Goal: Task Accomplishment & Management: Use online tool/utility

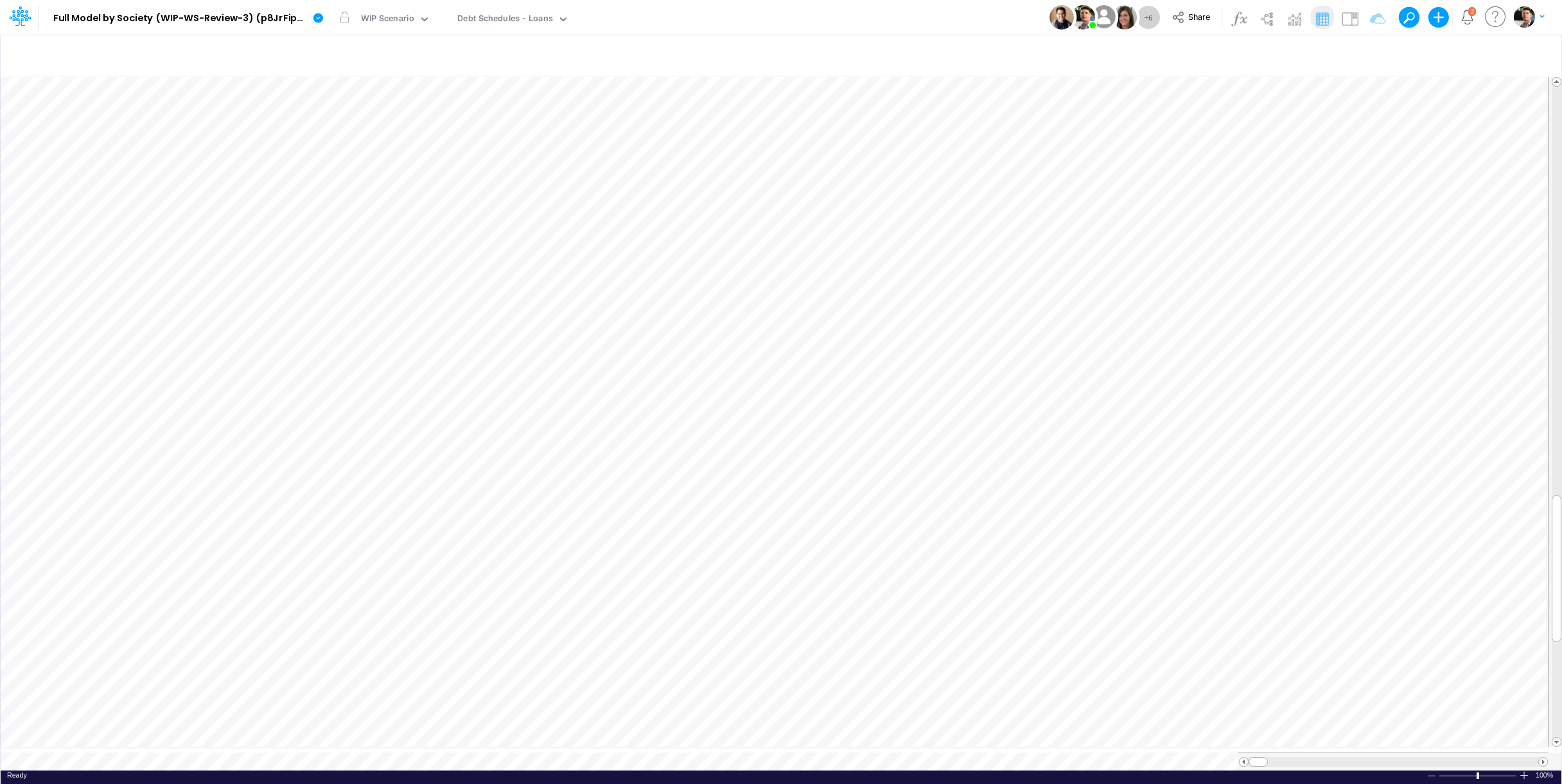
scroll to position [5, 31]
click at [507, 15] on div "Below EBITDA (01BR)" at bounding box center [498, 19] width 83 height 15
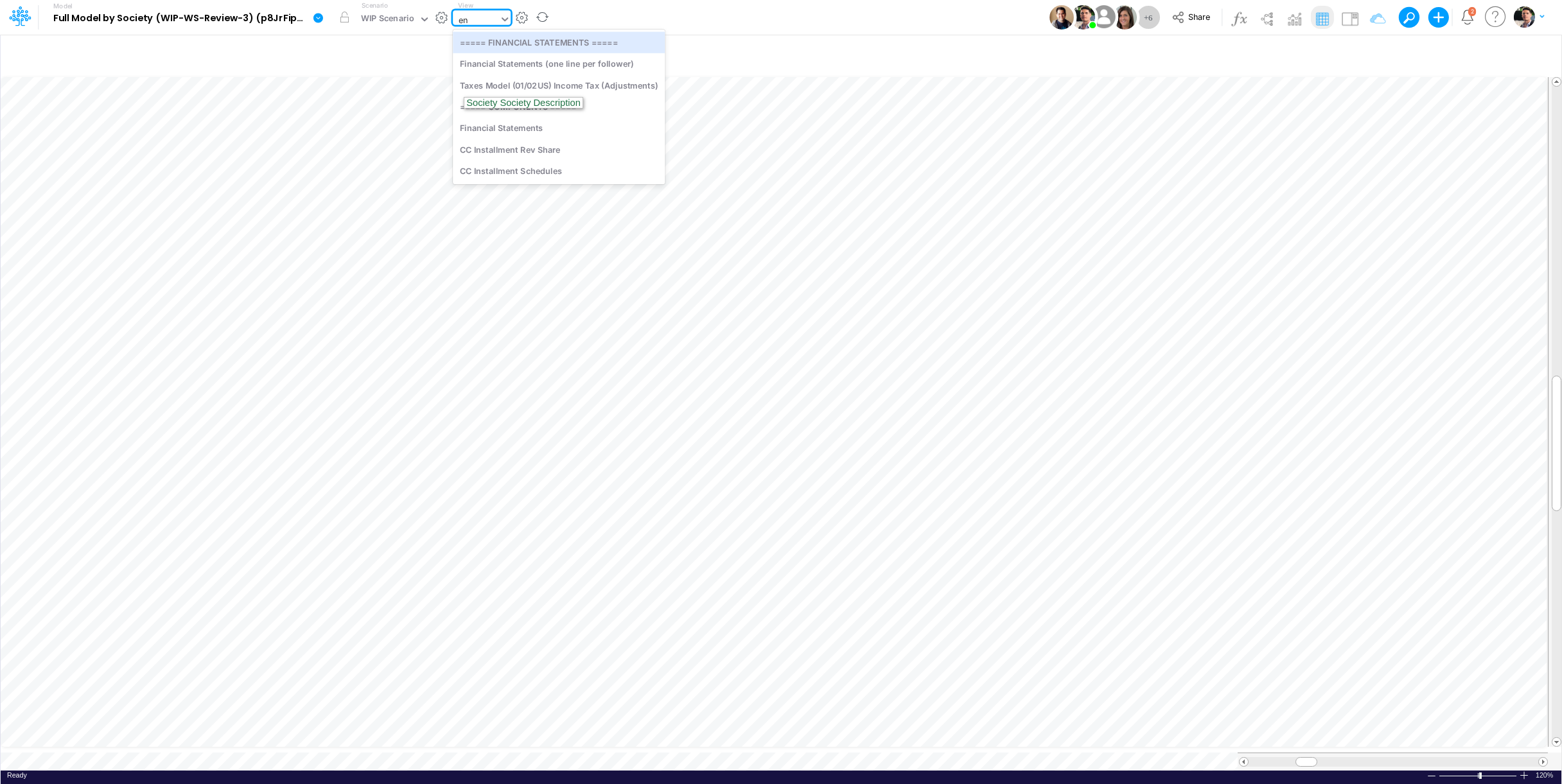
type input "e"
type input "societ"
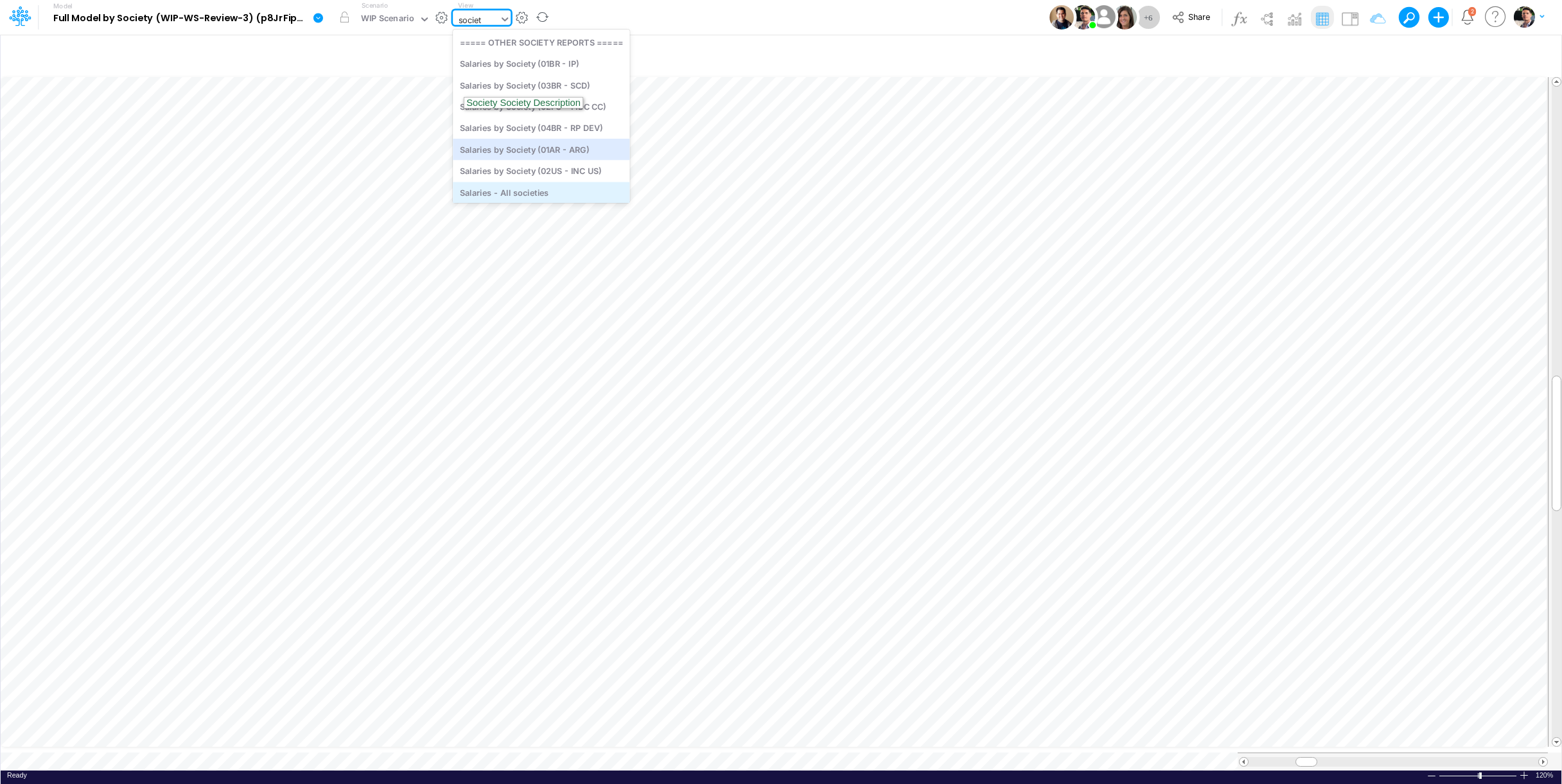
scroll to position [50, 0]
click at [564, 165] on div "Societies" at bounding box center [542, 168] width 177 height 21
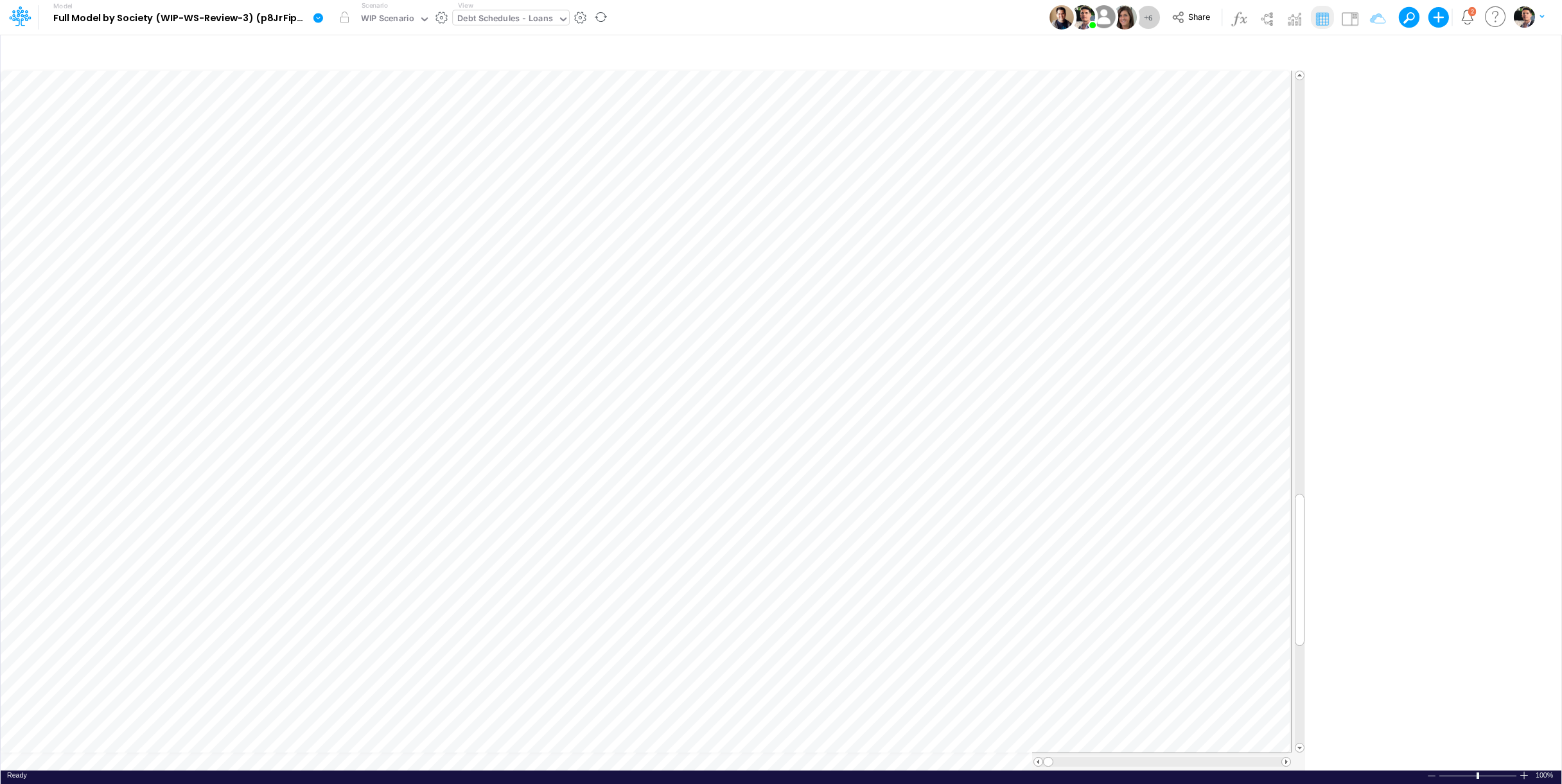
scroll to position [5, 31]
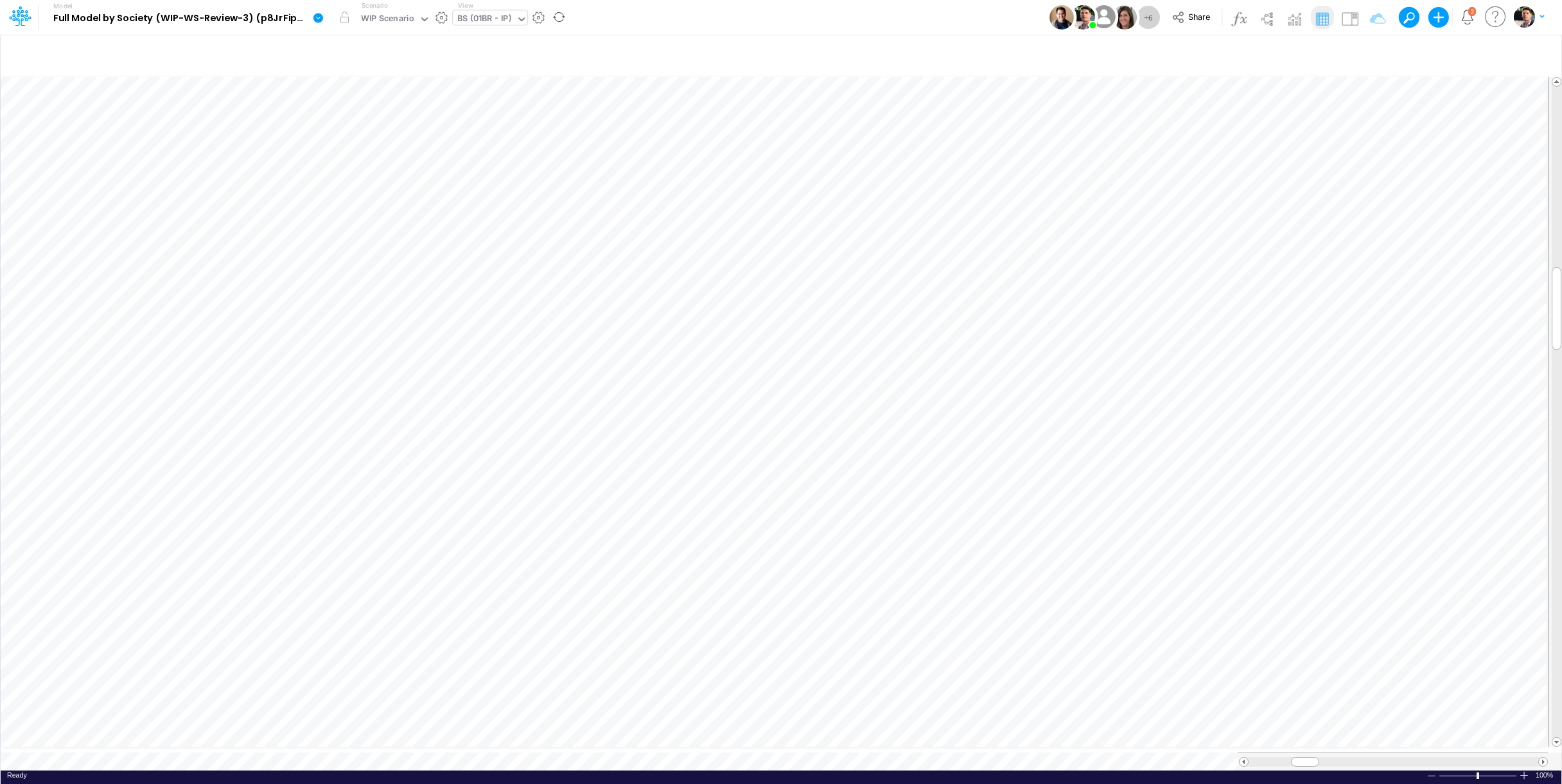
type input "BS (01BR - IP)"
click at [827, 250] on icon "button" at bounding box center [823, 255] width 19 height 13
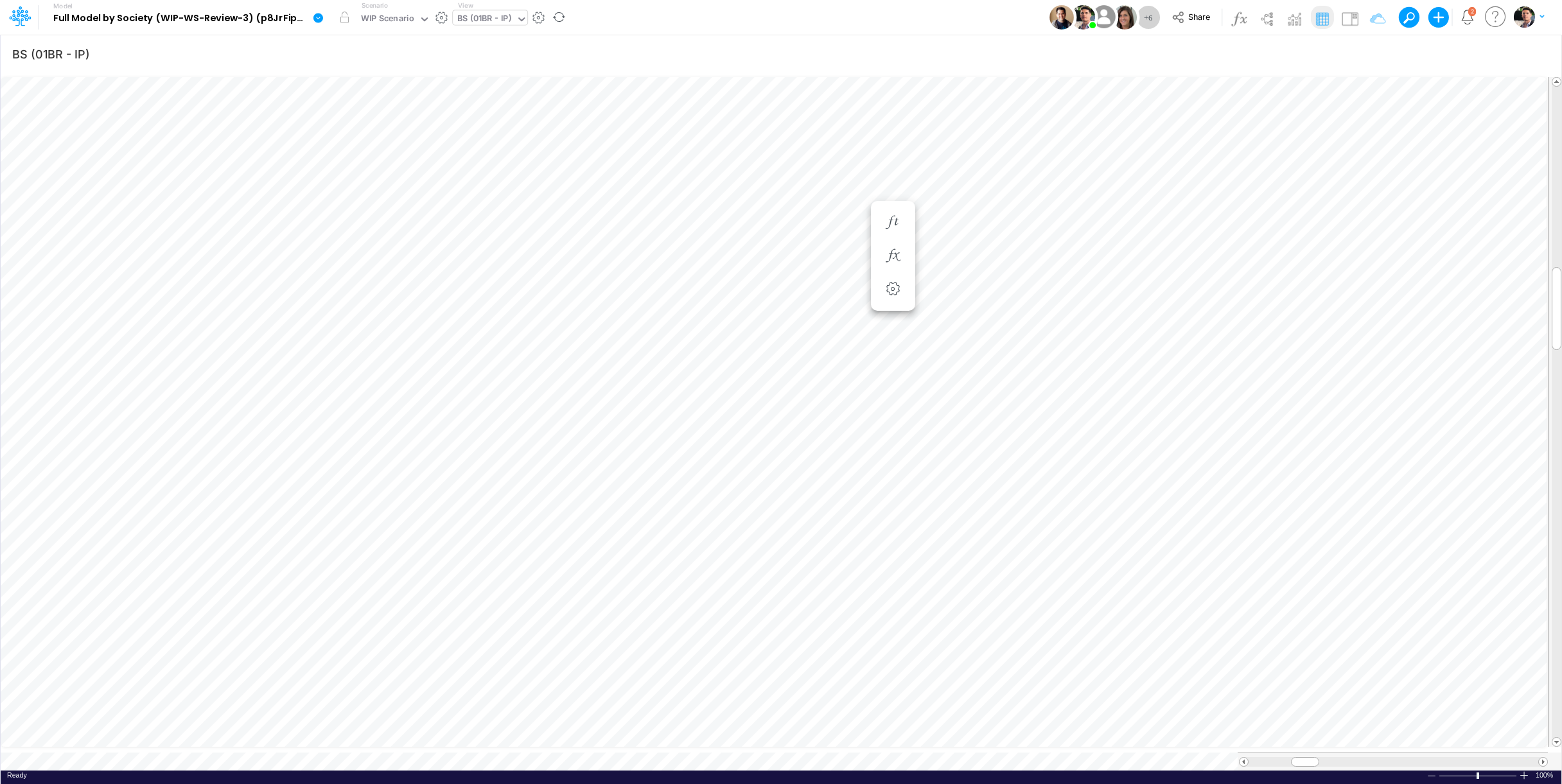
scroll to position [5, 3]
click at [828, 254] on icon "button" at bounding box center [823, 255] width 19 height 13
click at [1077, 427] on icon "button" at bounding box center [1070, 419] width 19 height 13
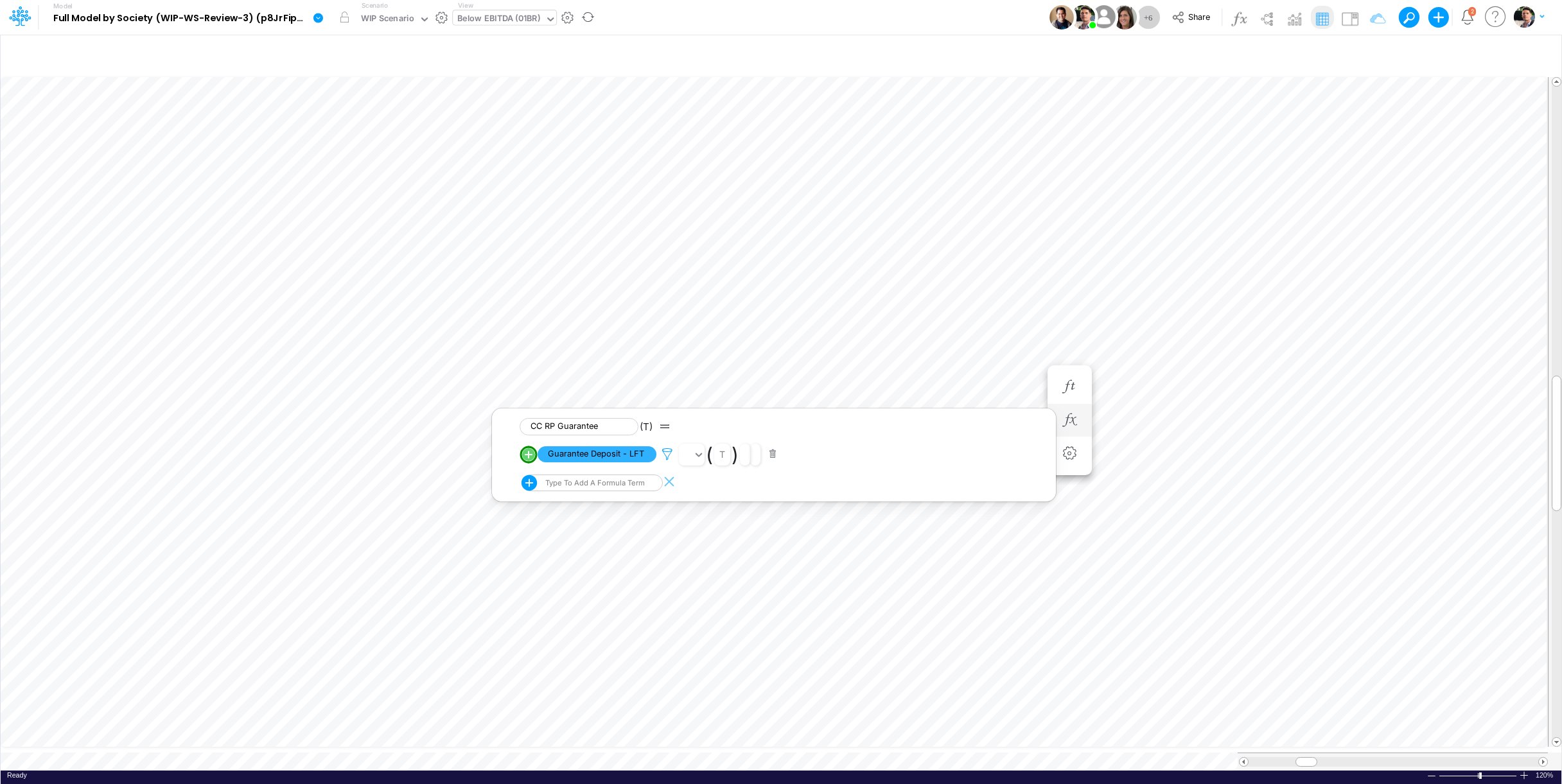
click at [668, 458] on icon at bounding box center [668, 454] width 19 height 13
click at [1052, 433] on button "button" at bounding box center [1056, 435] width 25 height 17
click at [710, 371] on button "Save" at bounding box center [704, 367] width 31 height 19
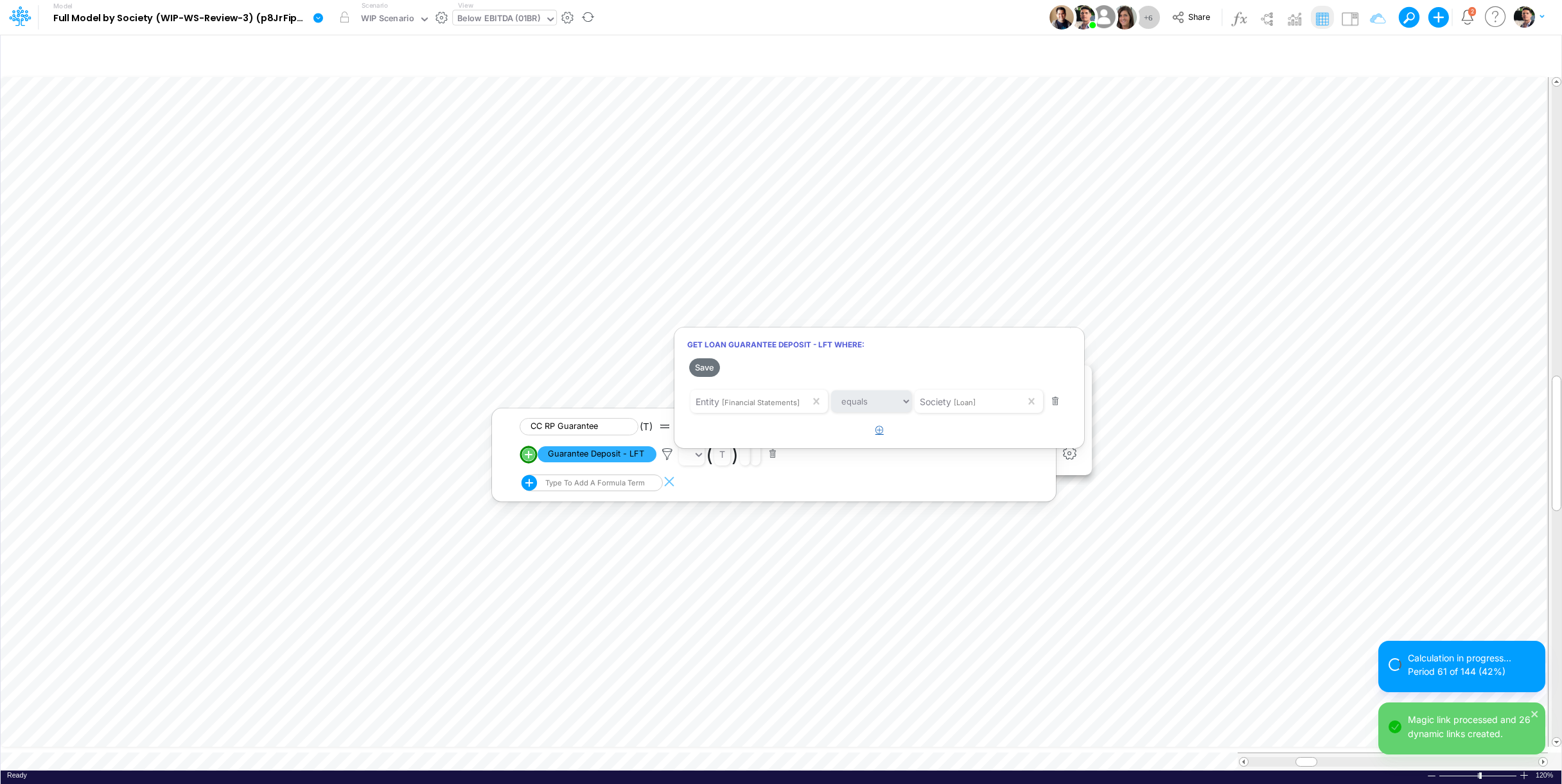
click at [885, 434] on button "button" at bounding box center [880, 430] width 25 height 21
click at [986, 434] on div "Type to search..." at bounding box center [953, 435] width 71 height 13
click at [761, 747] on div at bounding box center [781, 394] width 1562 height 777
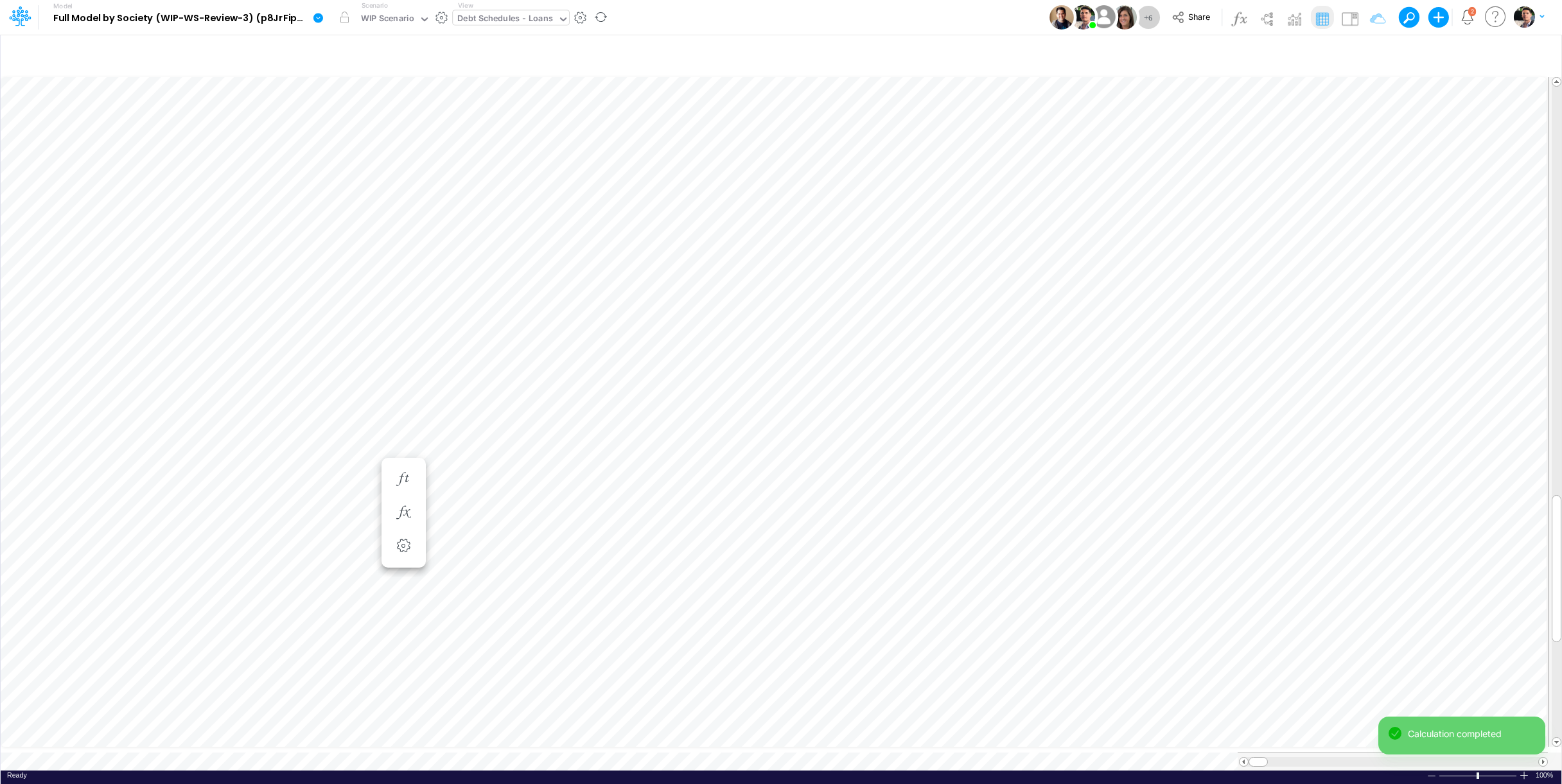
scroll to position [5, 31]
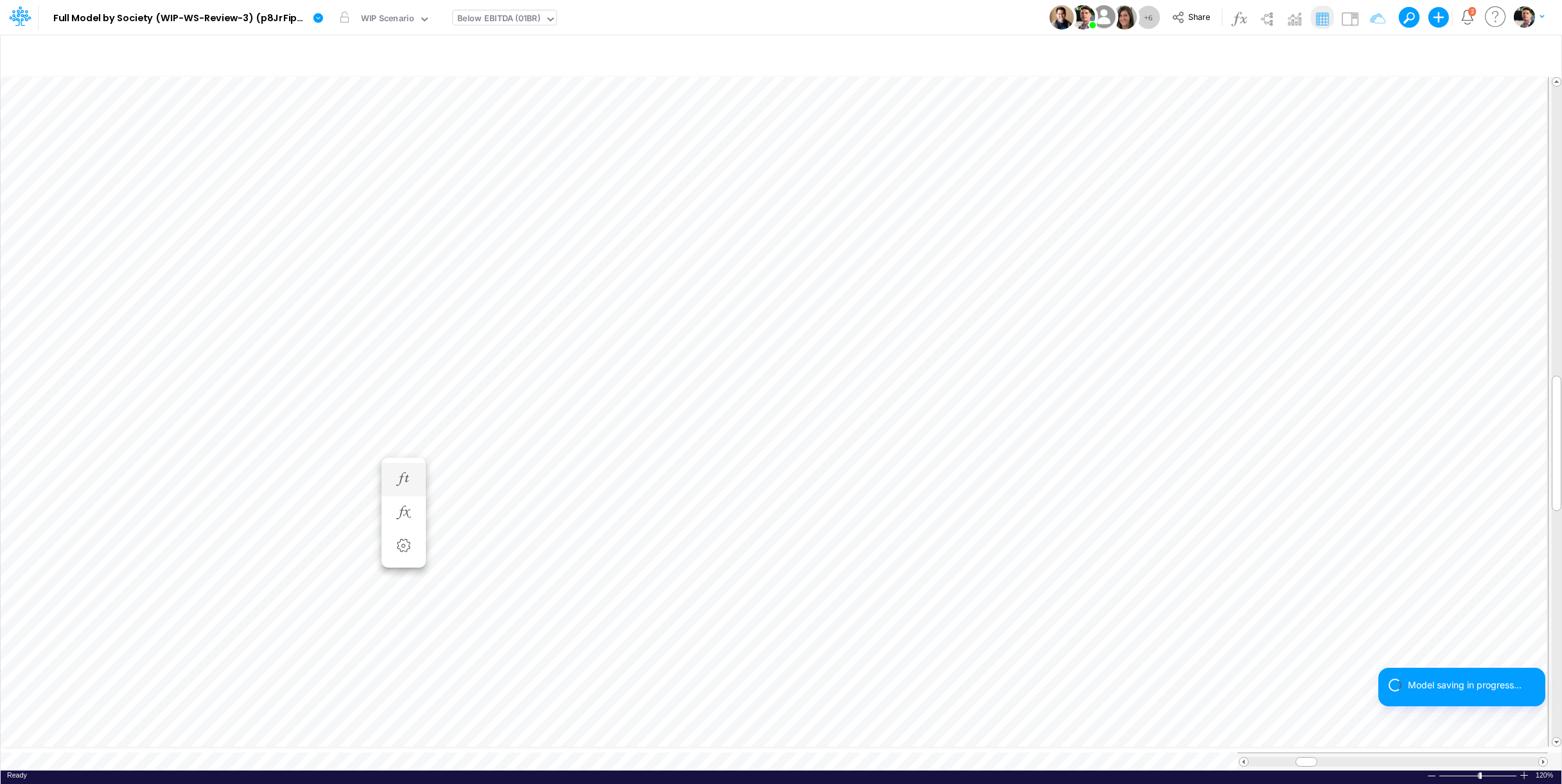
scroll to position [5, 3]
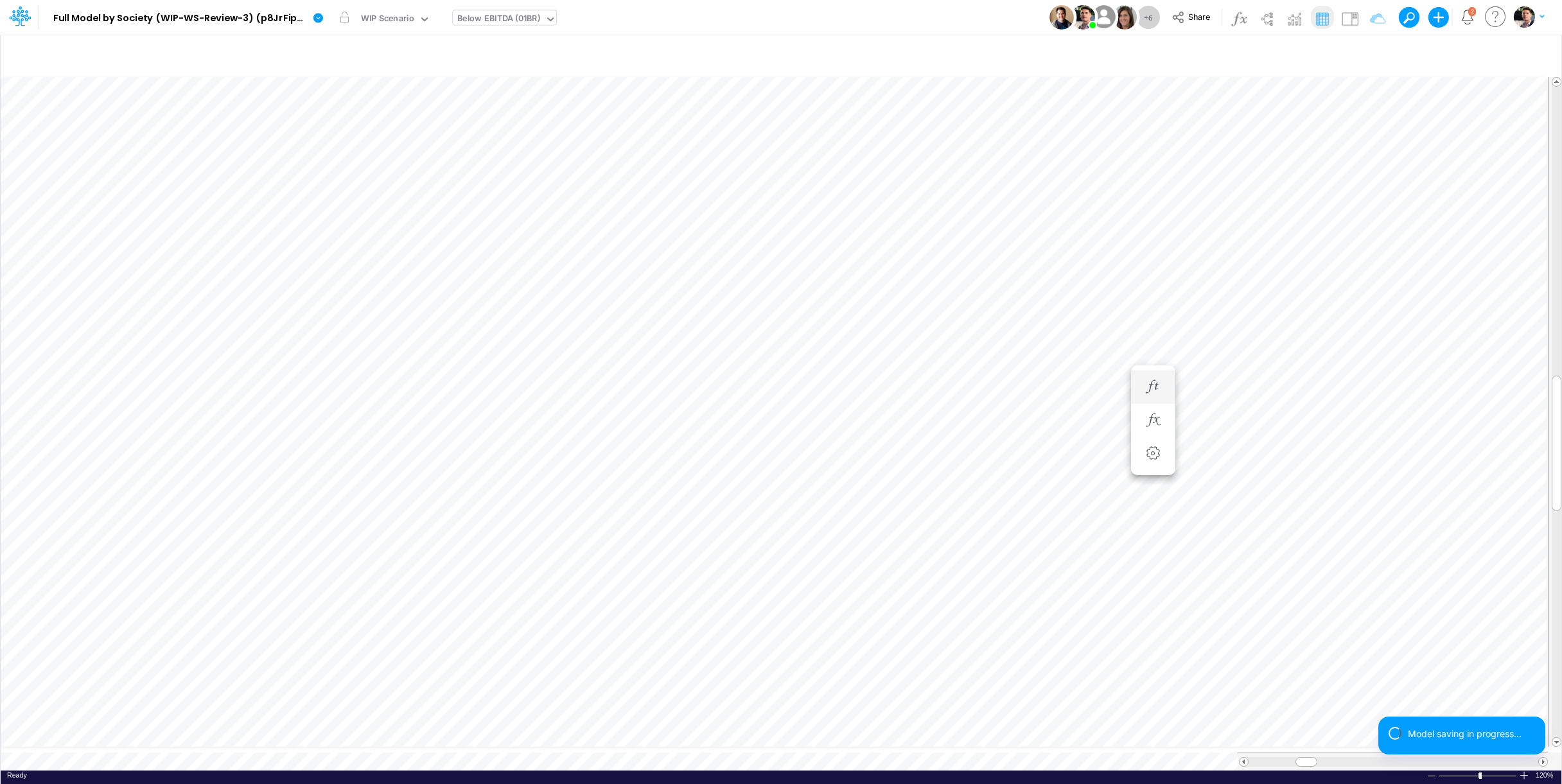
scroll to position [5, 3]
click at [1073, 425] on icon "button" at bounding box center [1070, 419] width 19 height 13
click at [668, 454] on icon at bounding box center [668, 454] width 19 height 13
click at [879, 427] on icon "button" at bounding box center [880, 430] width 8 height 8
click at [979, 435] on div "Type to search..." at bounding box center [953, 435] width 71 height 13
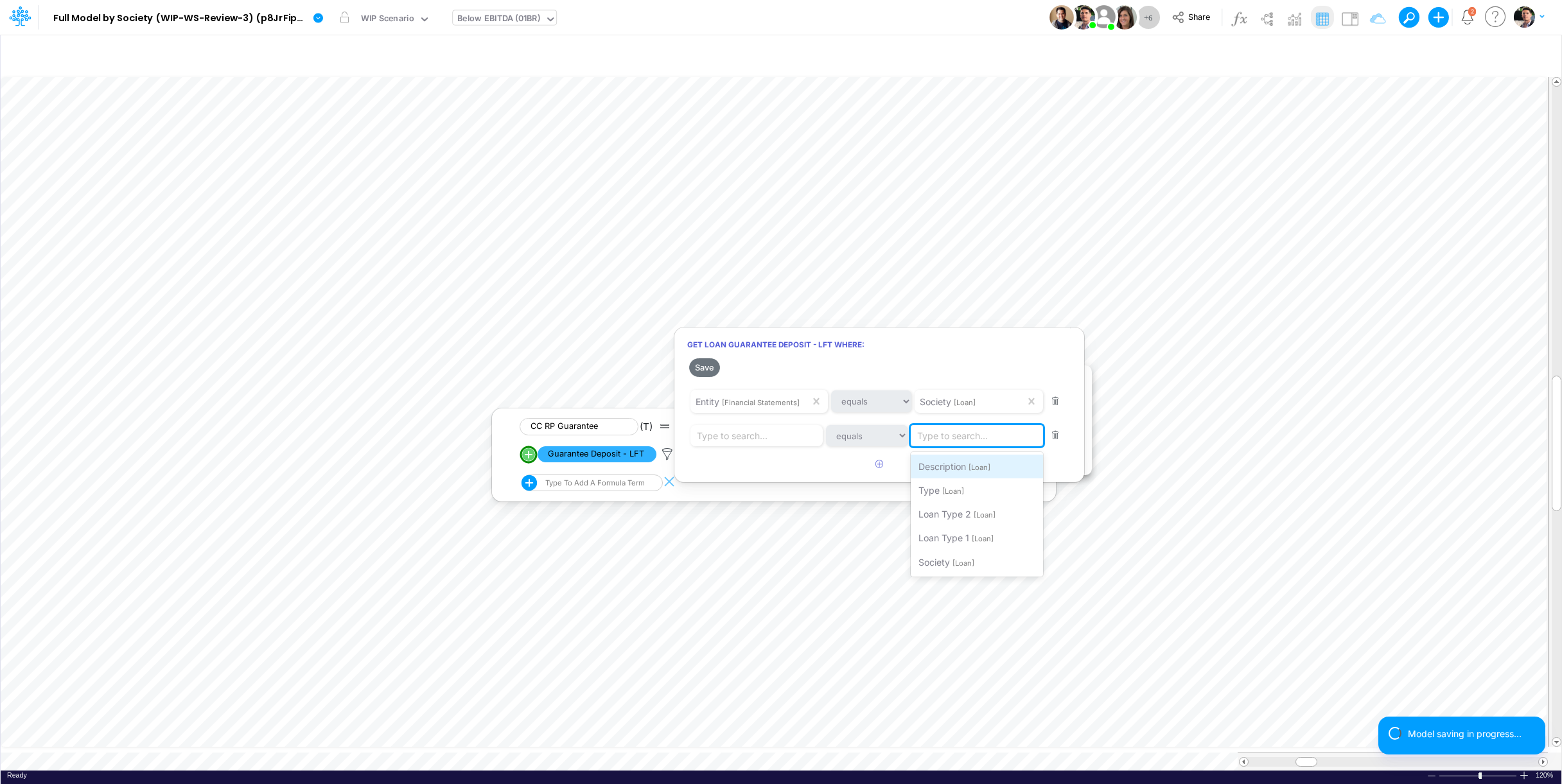
click at [954, 467] on span "Description" at bounding box center [942, 467] width 47 height 11
click at [783, 439] on div "Type to search..." at bounding box center [759, 435] width 137 height 22
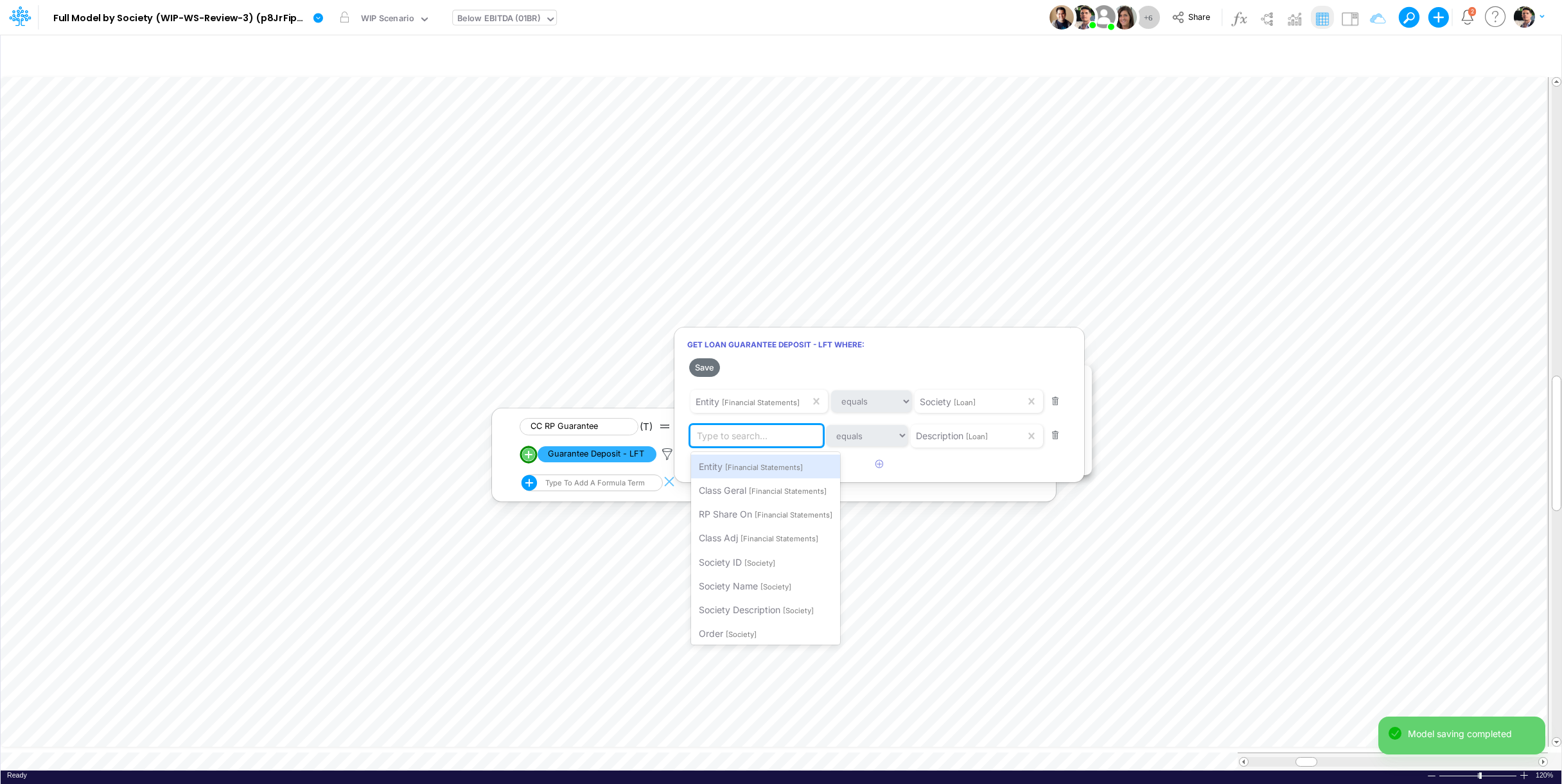
paste input "Cash equivalent"
type input "Cash equivalent"
click at [790, 470] on span "Filter where Description equals Cash equivalent" at bounding box center [798, 467] width 200 height 11
click at [702, 370] on button "Save" at bounding box center [704, 367] width 31 height 19
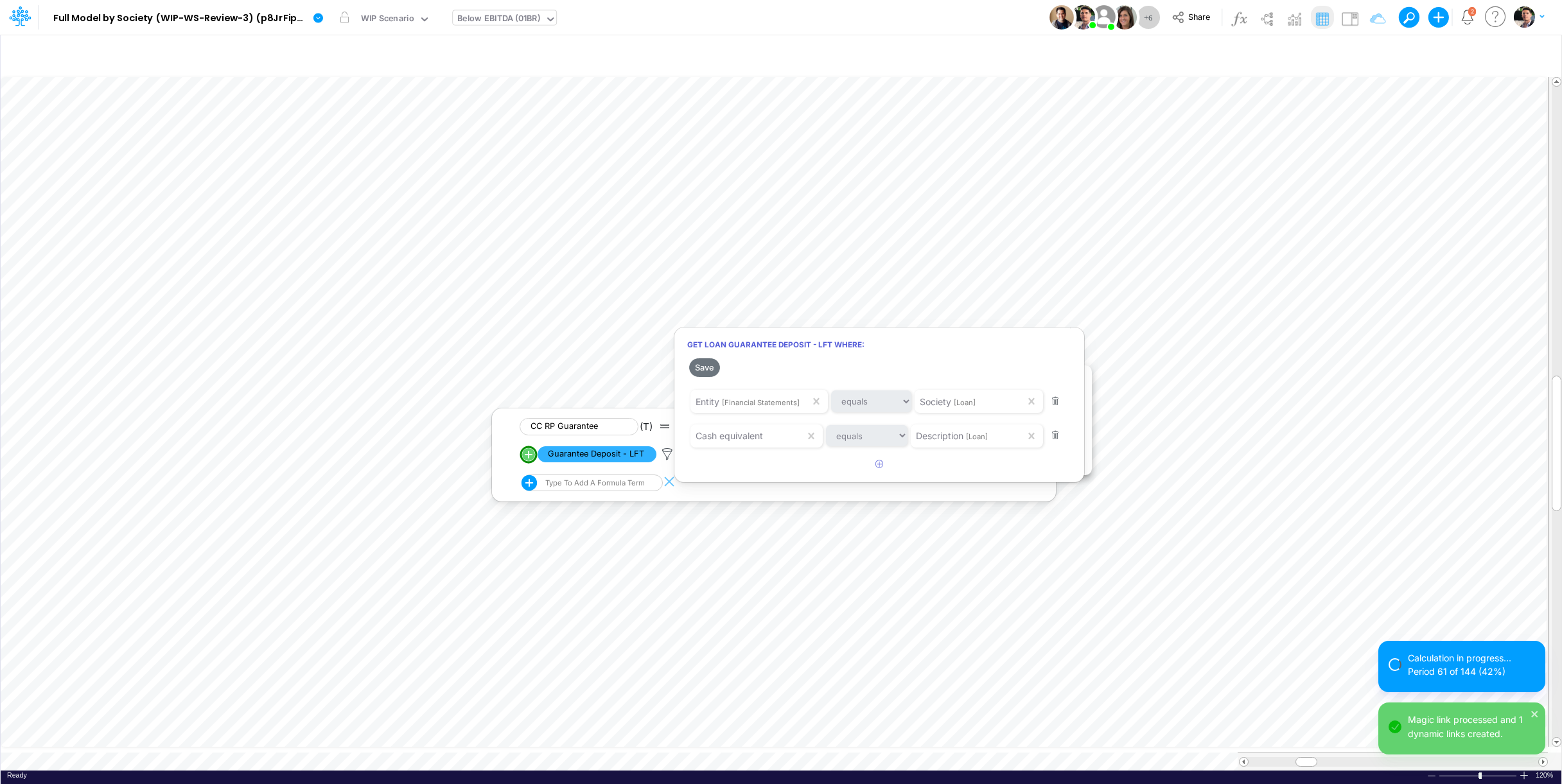
click at [652, 754] on div at bounding box center [781, 394] width 1562 height 777
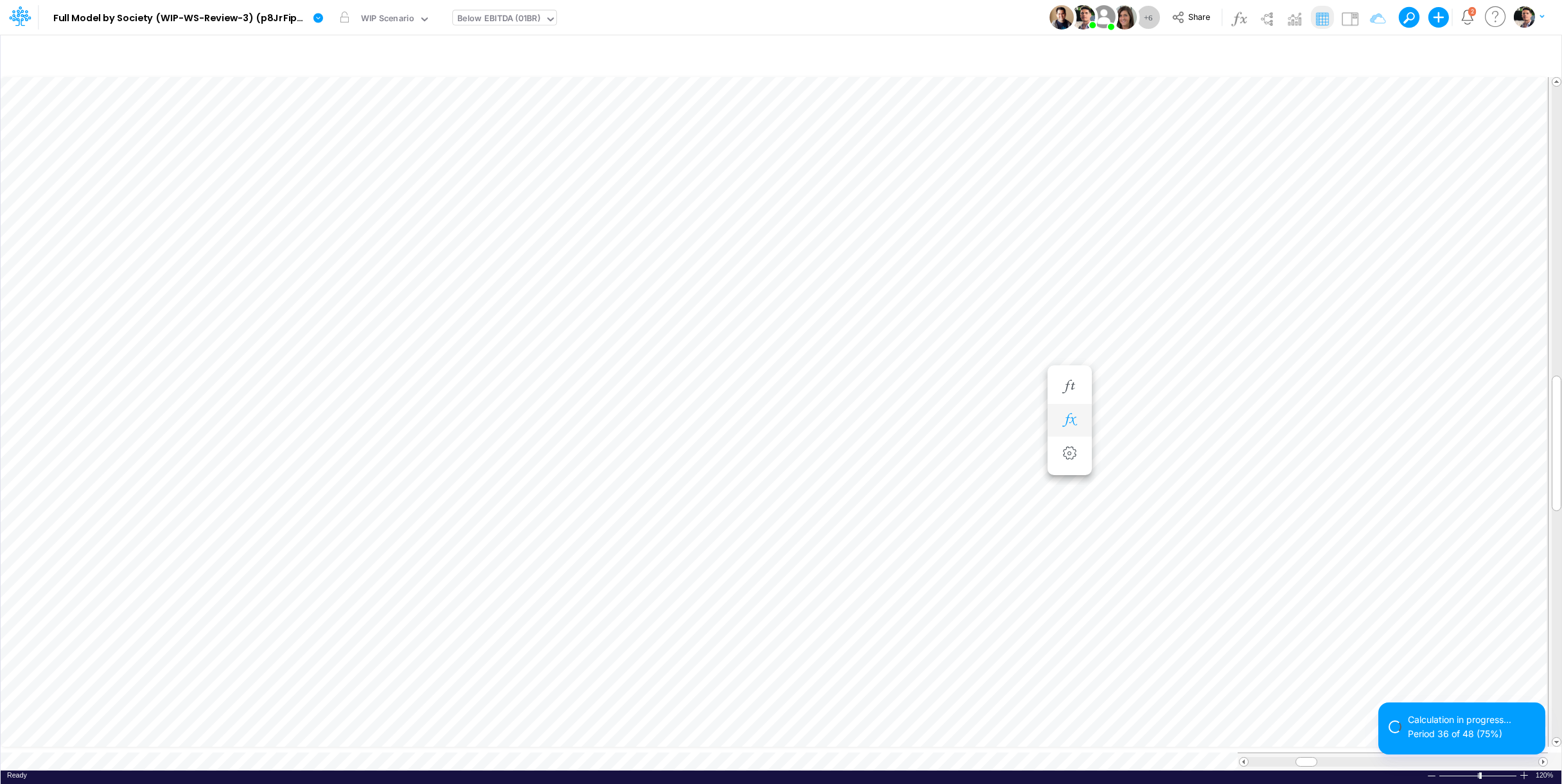
click at [1059, 415] on button "button" at bounding box center [1070, 420] width 24 height 26
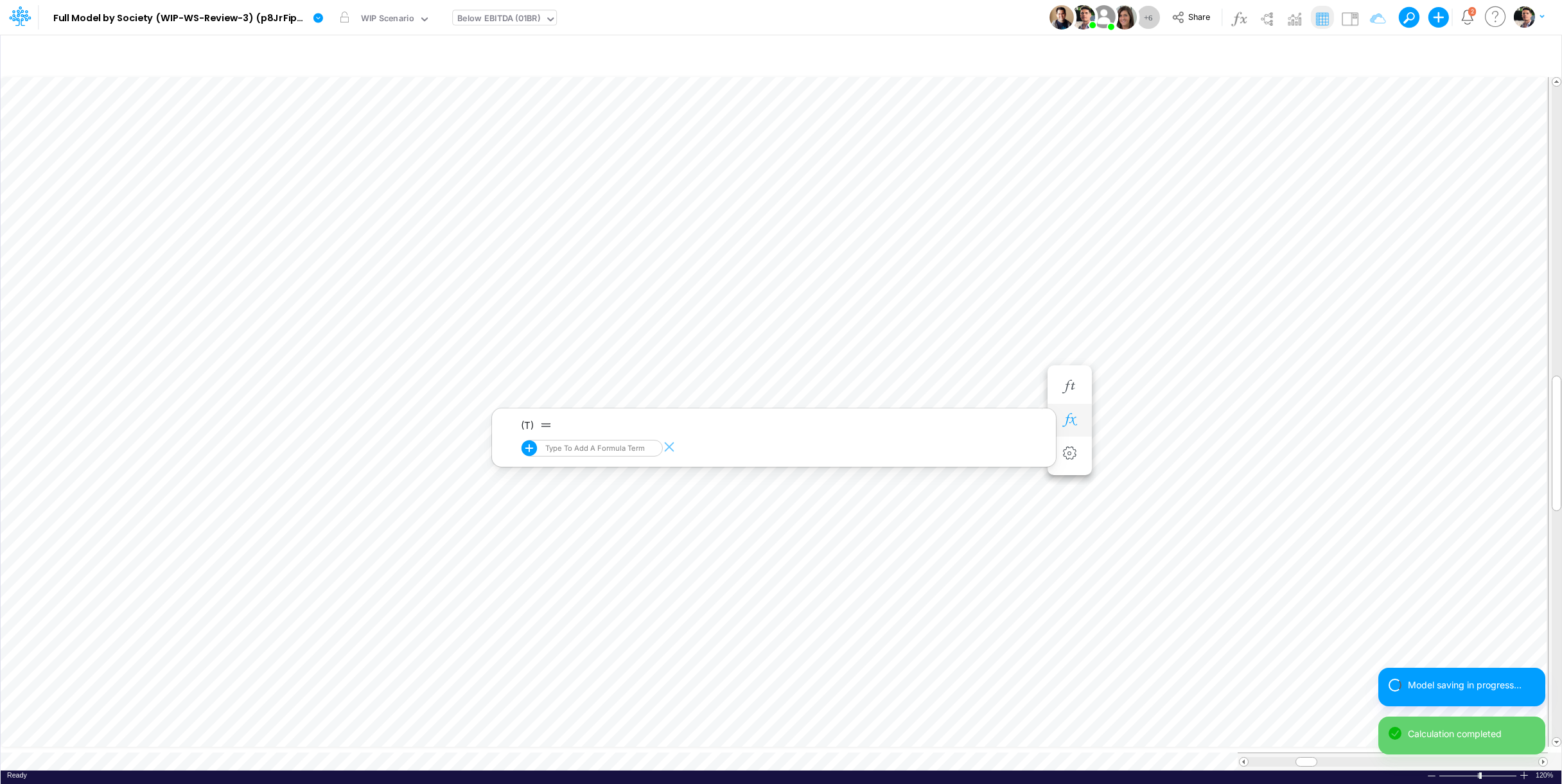
click at [1073, 421] on icon "button" at bounding box center [1070, 419] width 19 height 13
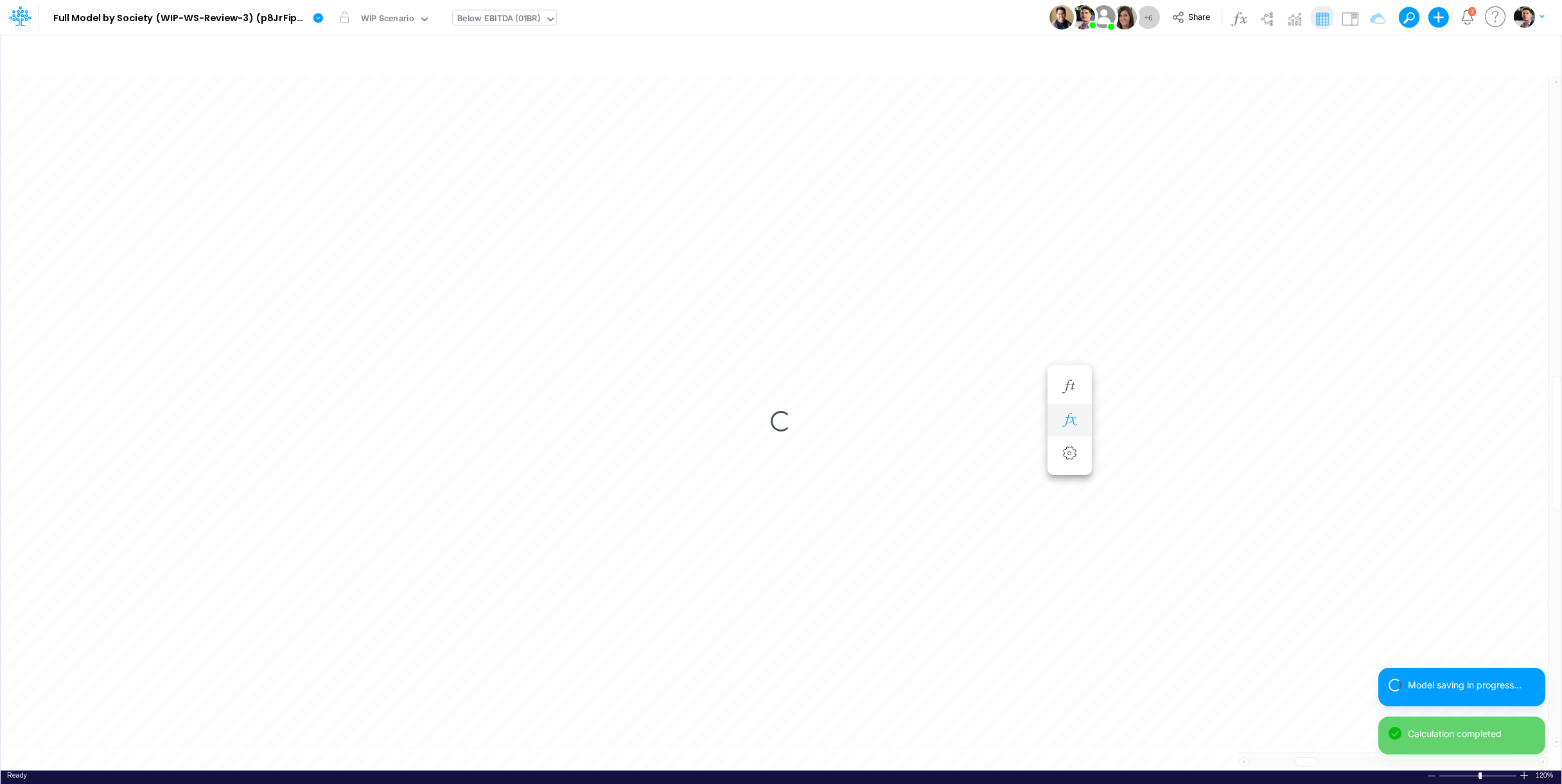
click at [1073, 424] on icon "button" at bounding box center [1070, 419] width 19 height 13
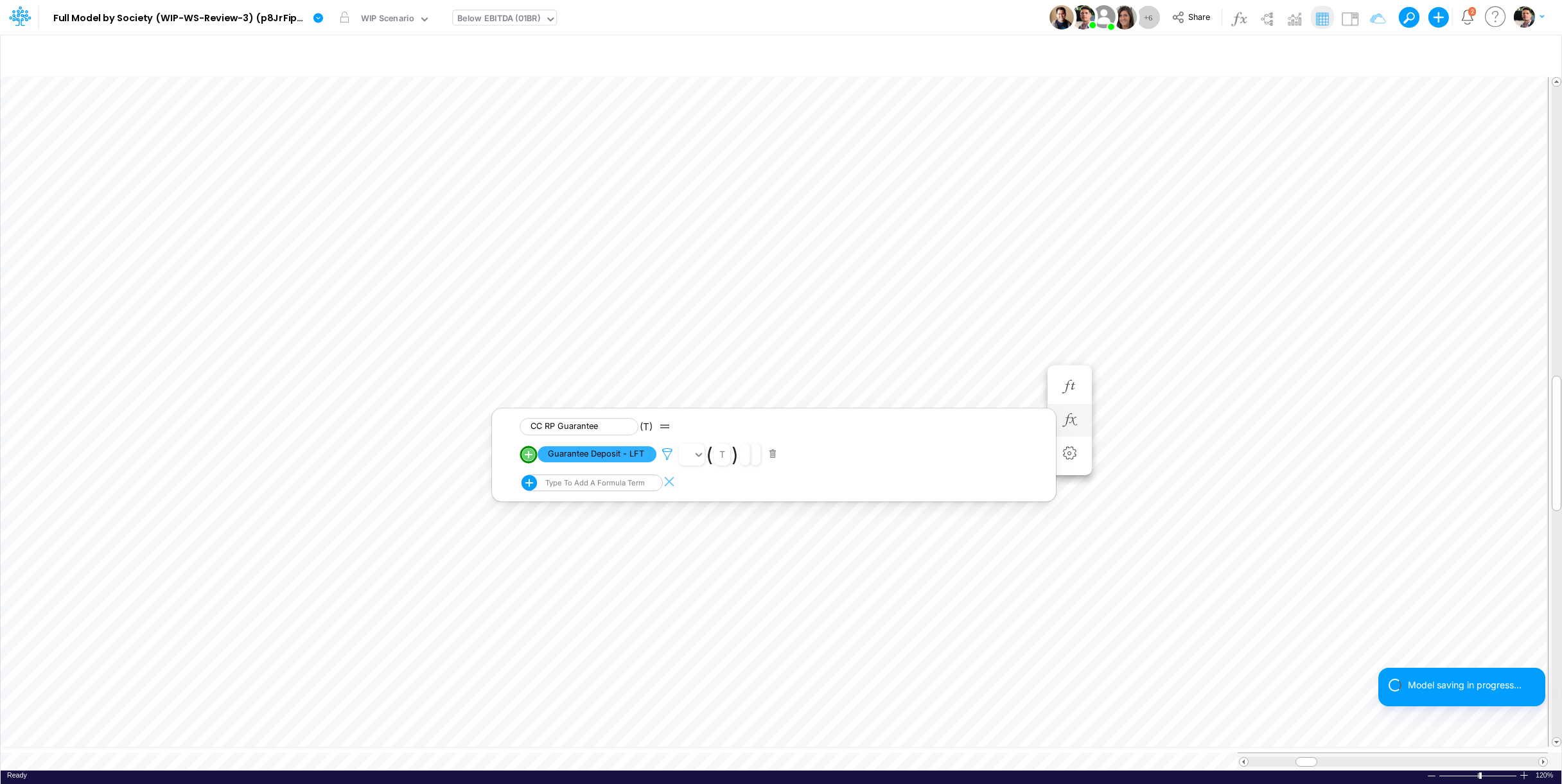
click at [666, 455] on icon at bounding box center [668, 454] width 19 height 13
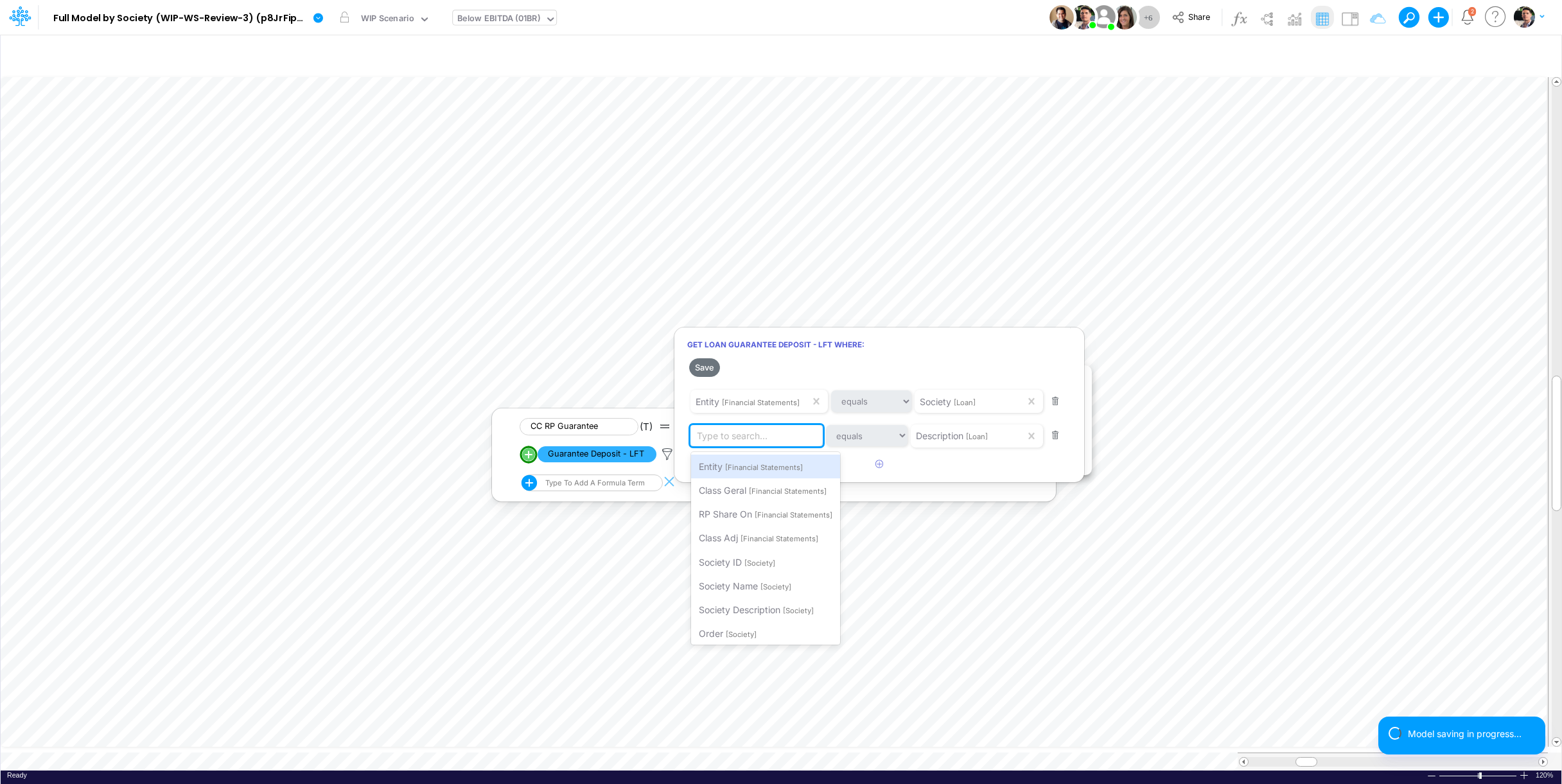
click at [767, 437] on div "Type to search..." at bounding box center [732, 435] width 71 height 13
click at [738, 754] on div at bounding box center [781, 394] width 1562 height 777
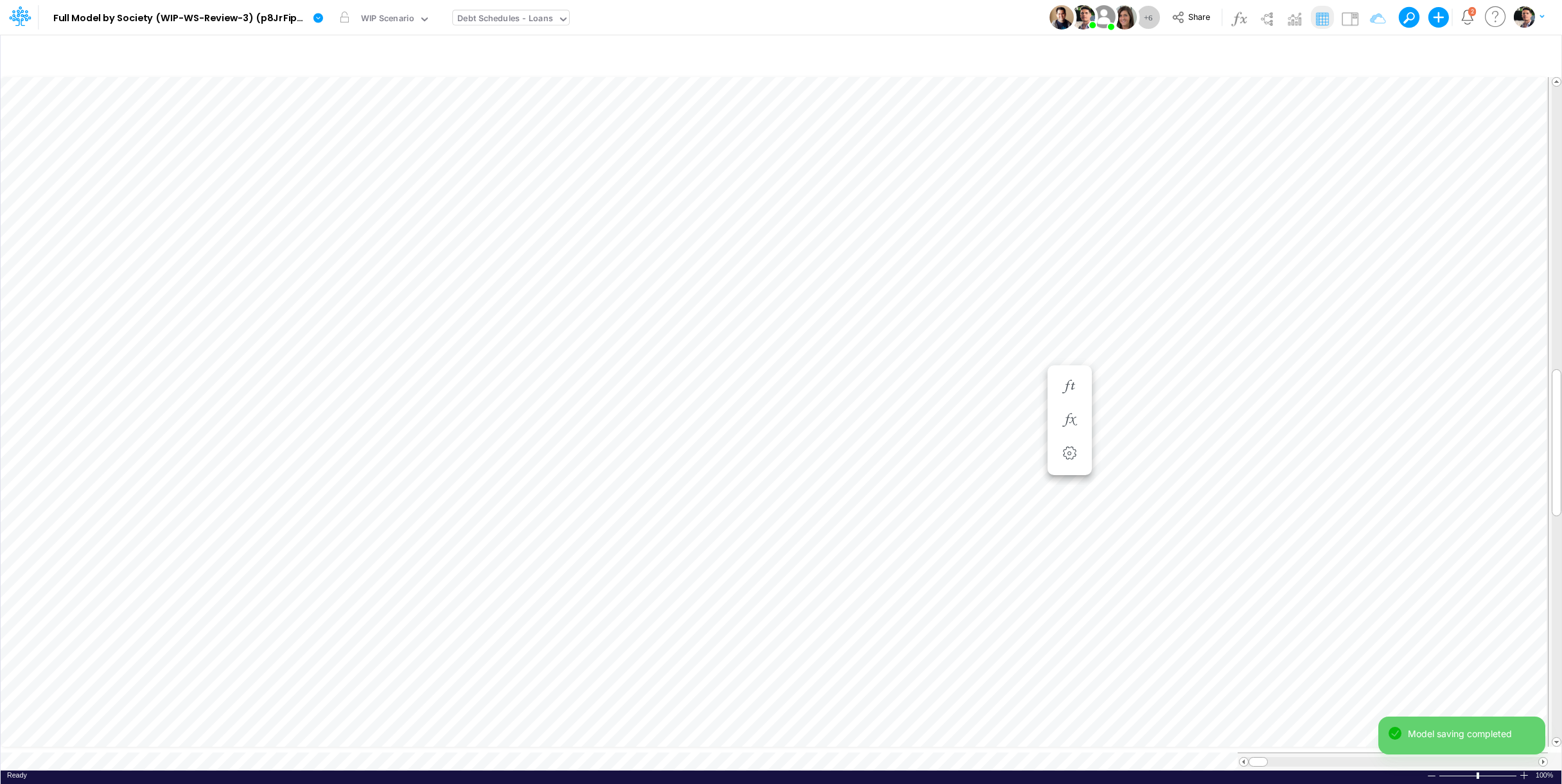
scroll to position [5, 31]
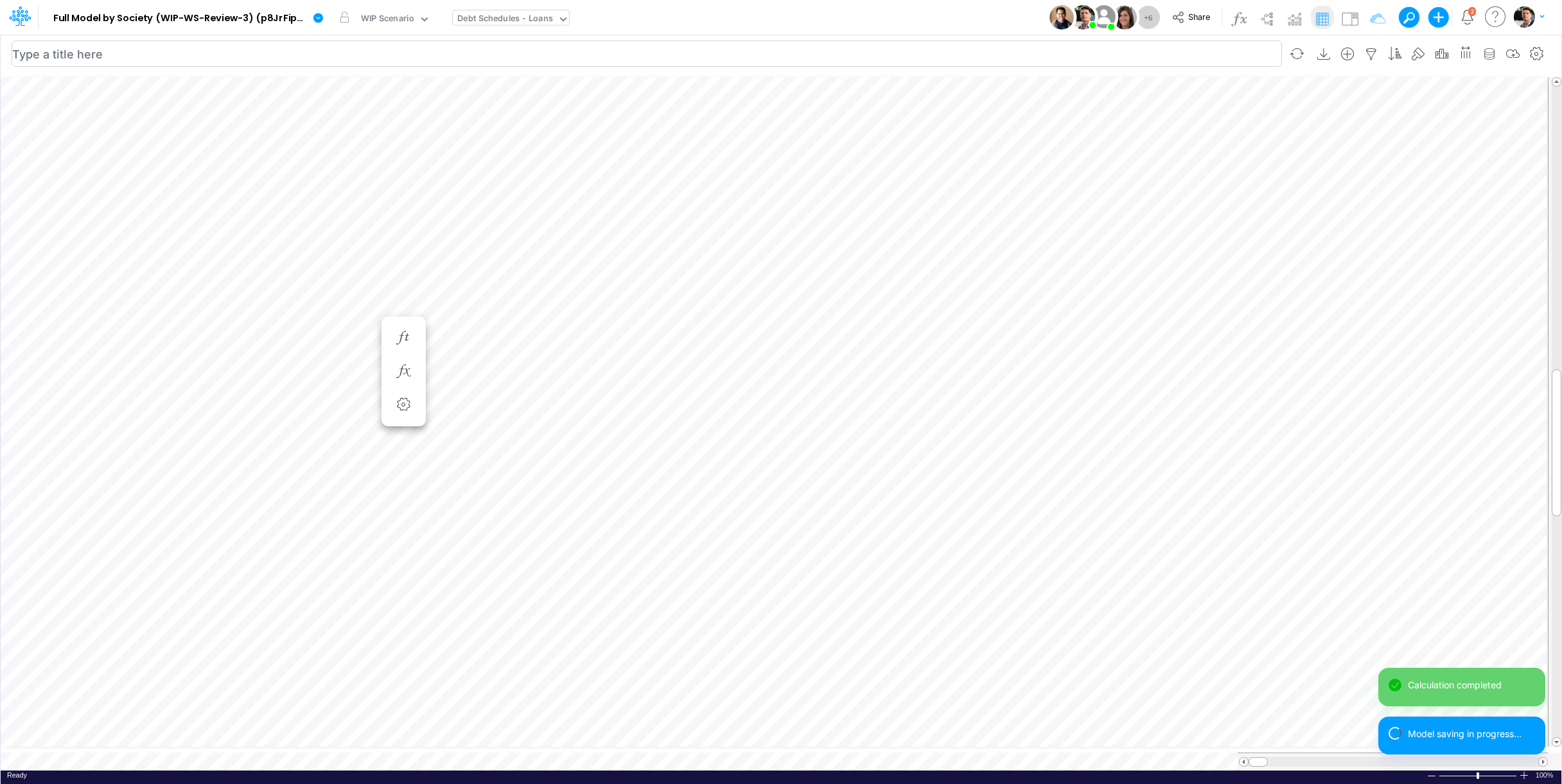
scroll to position [5, 17]
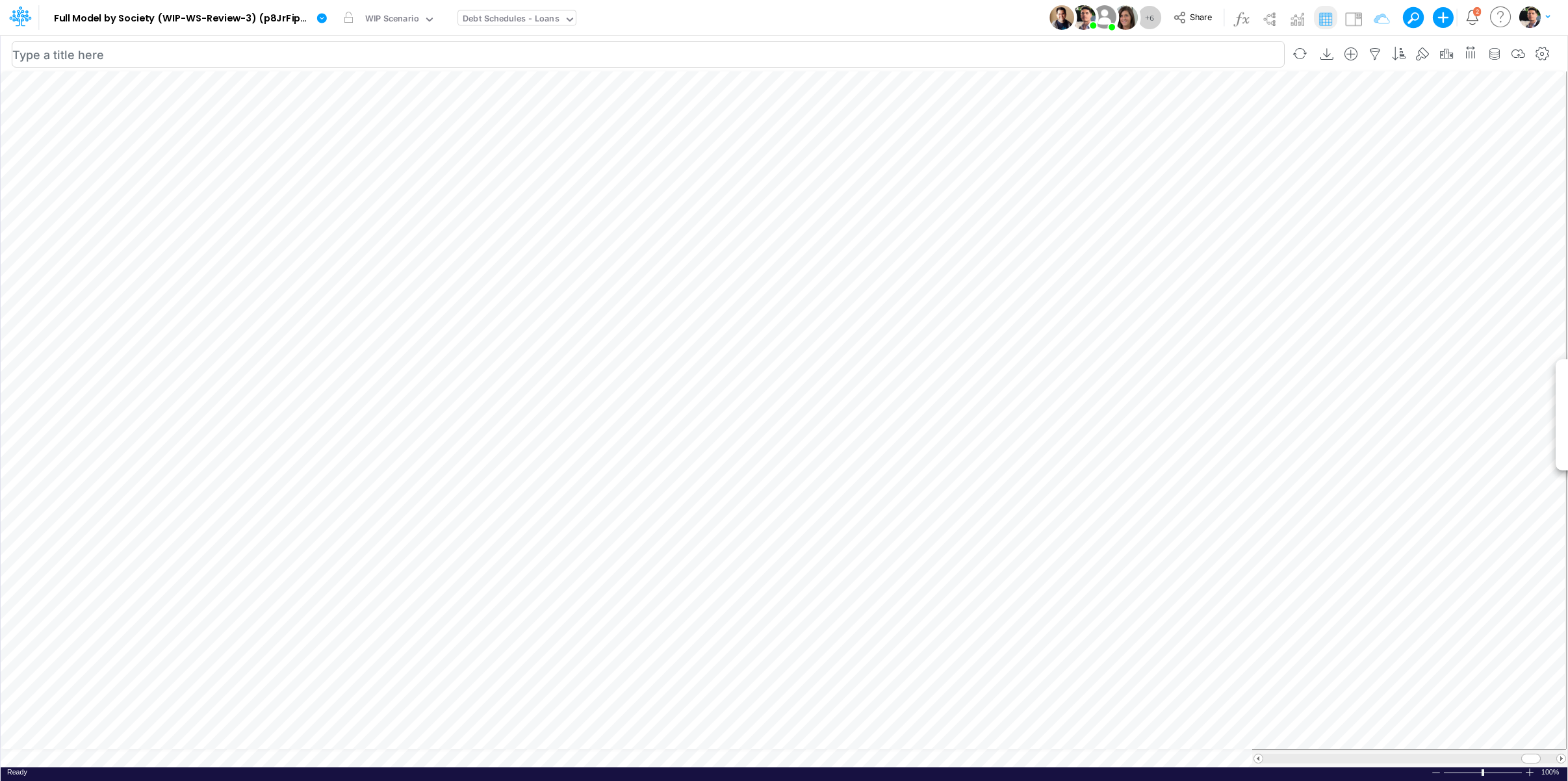
scroll to position [6, 23]
type input "BS (01BR - IP)"
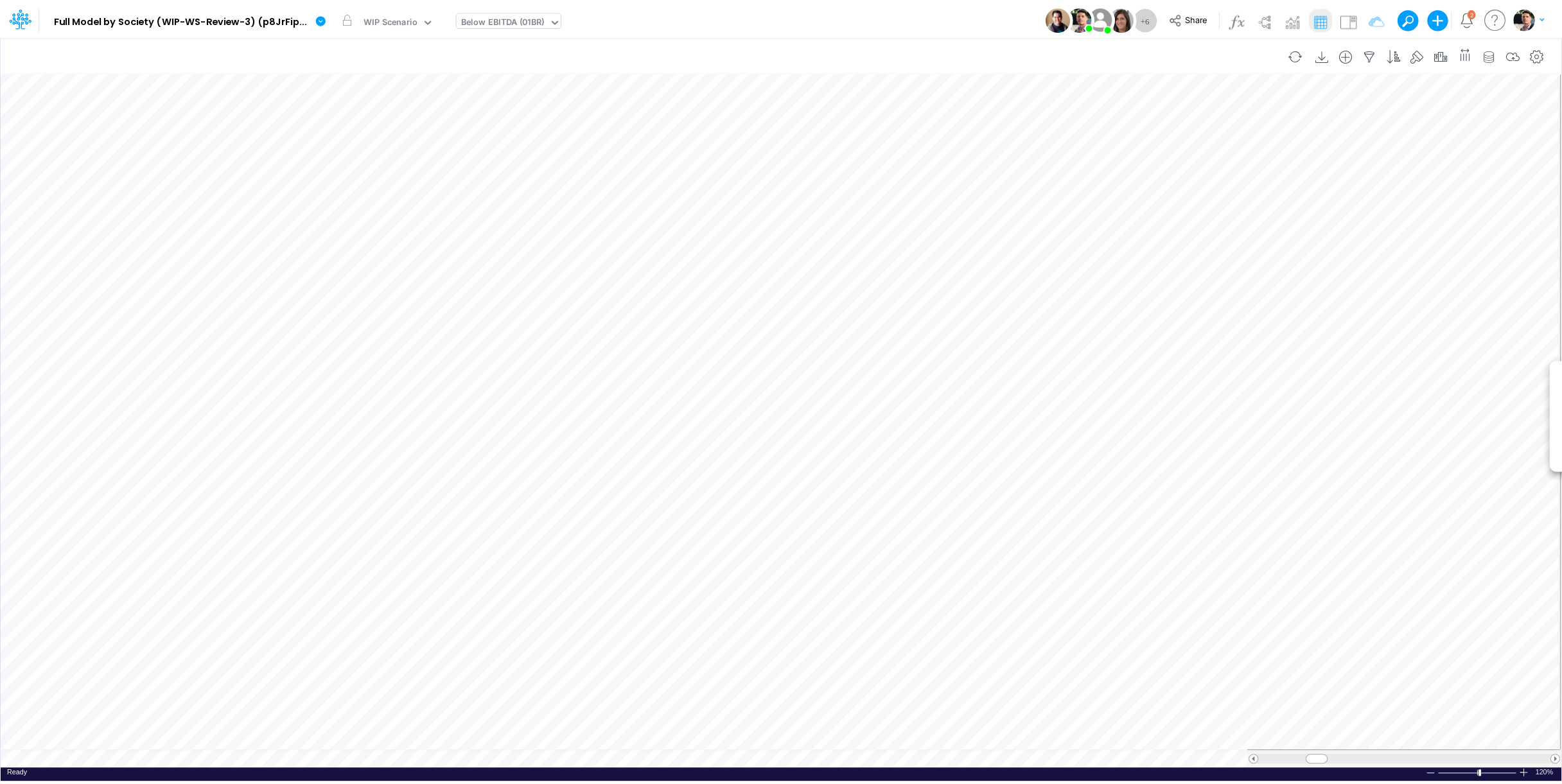
scroll to position [5, 3]
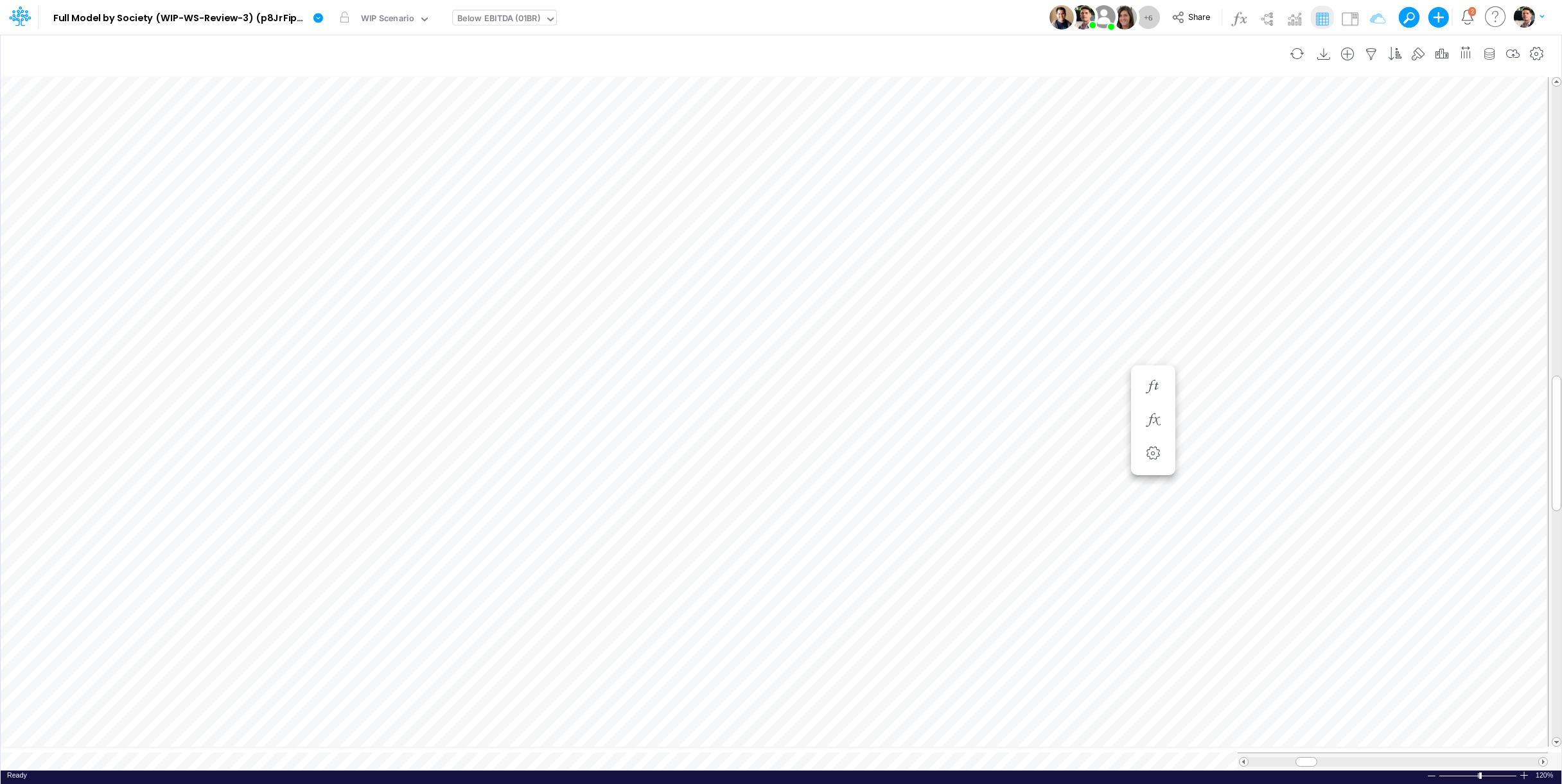
scroll to position [5, 3]
click at [1070, 418] on icon "button" at bounding box center [1070, 419] width 19 height 13
click at [772, 456] on button "button" at bounding box center [773, 454] width 25 height 17
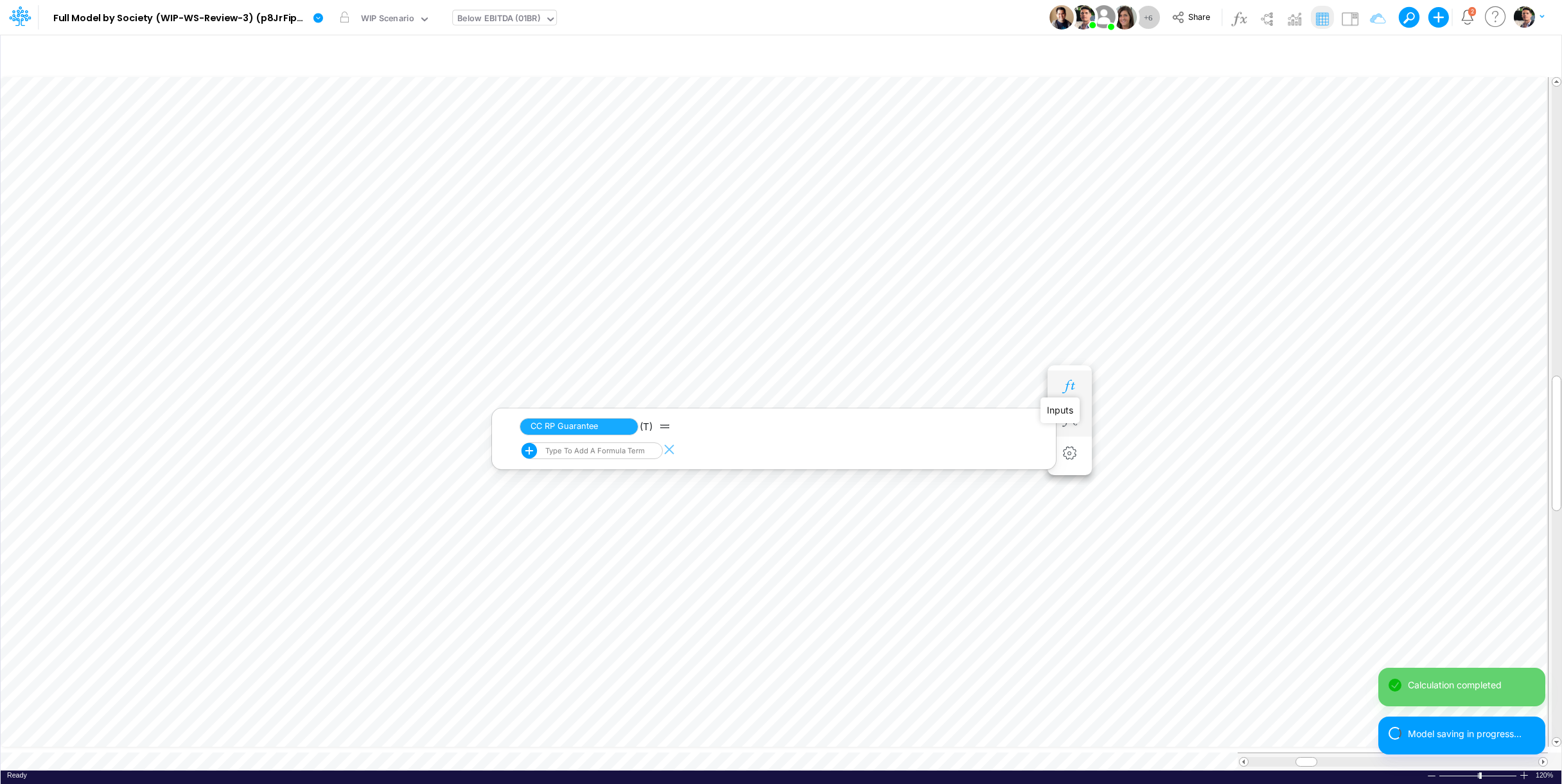
click at [1071, 388] on icon "button" at bounding box center [1070, 386] width 19 height 13
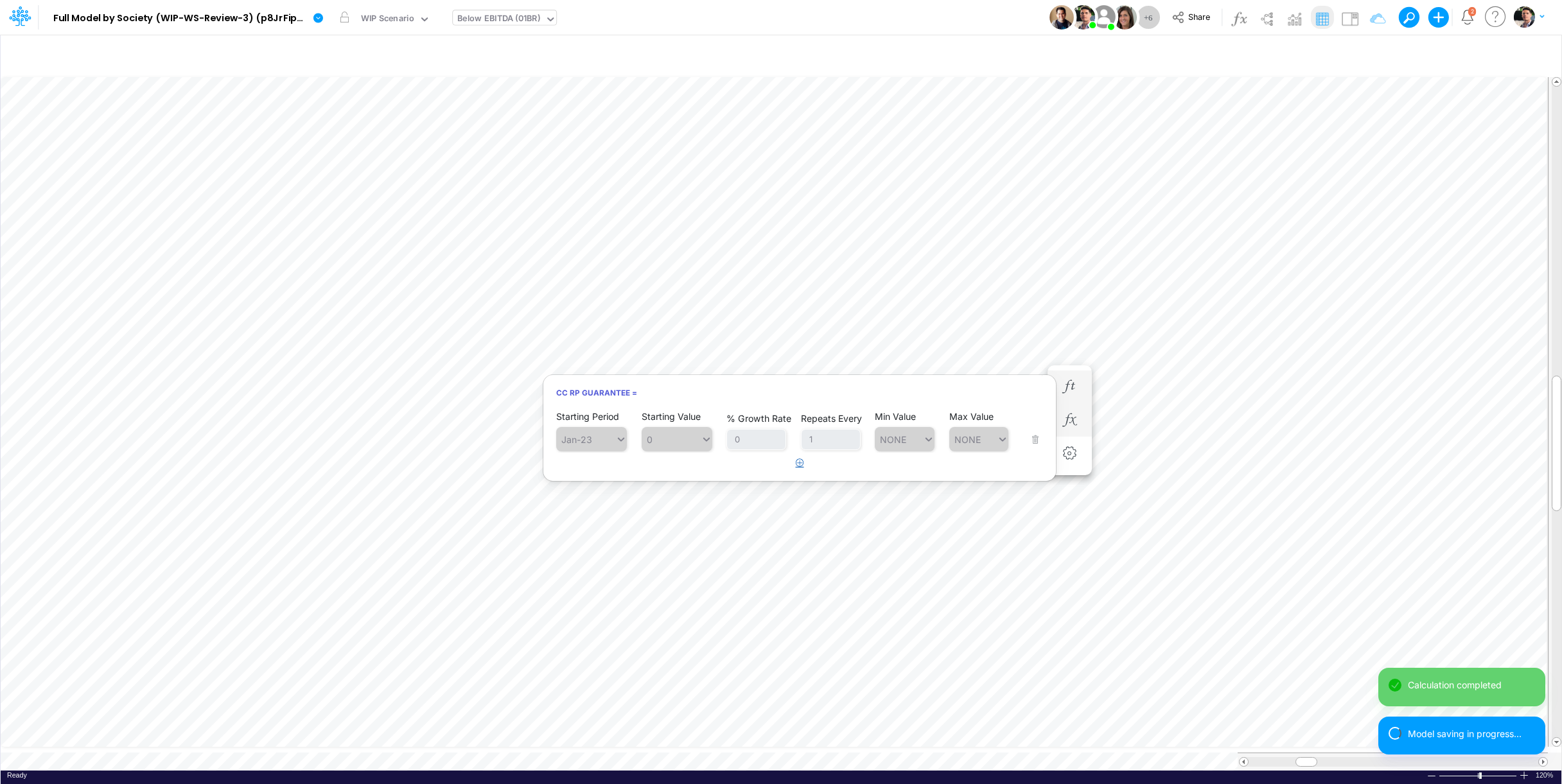
click at [800, 465] on icon "button" at bounding box center [800, 463] width 8 height 8
click at [578, 477] on div "Type to search..." at bounding box center [598, 472] width 71 height 11
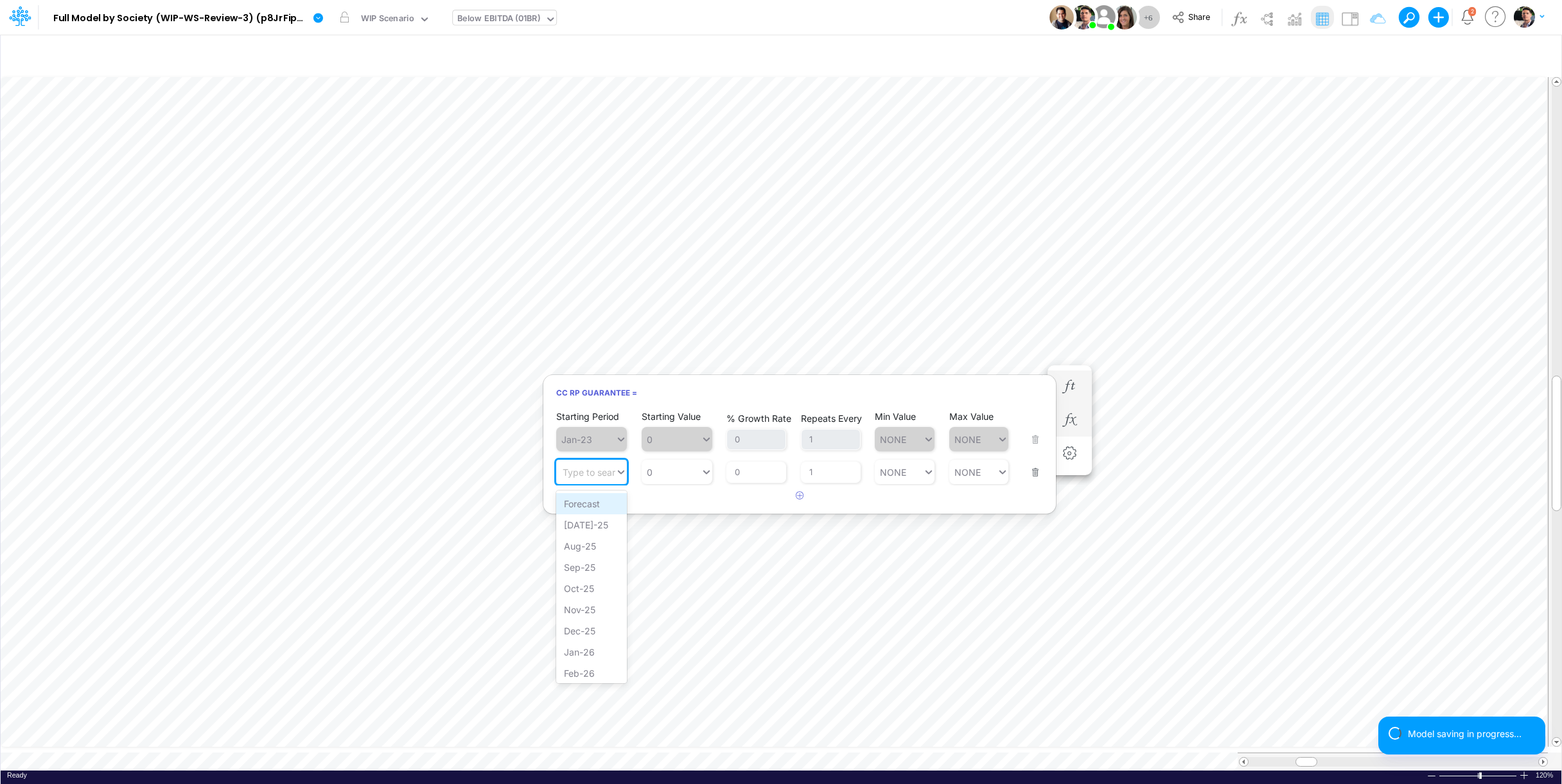
click at [588, 505] on div "Forecast" at bounding box center [592, 504] width 71 height 21
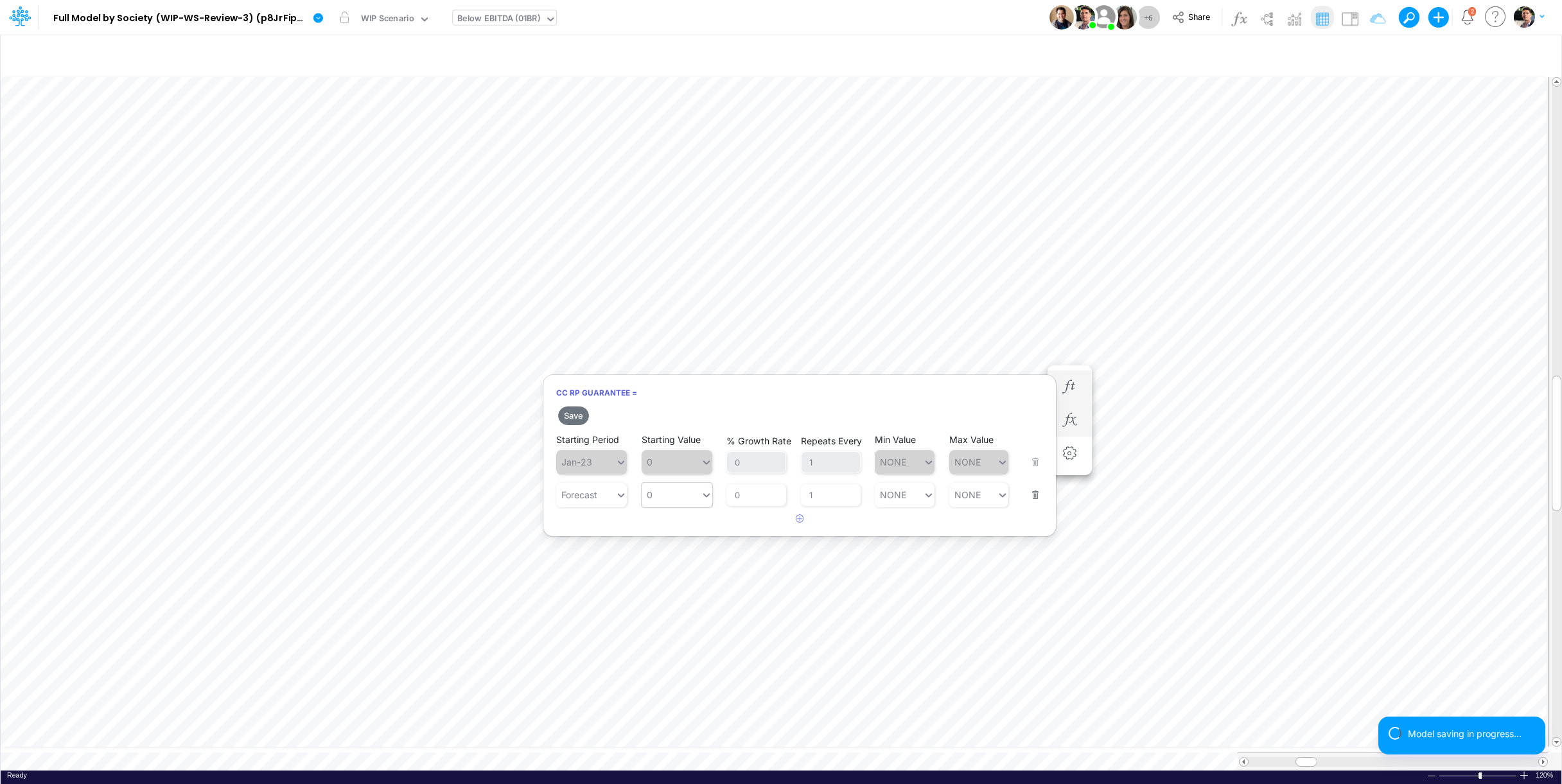
type input "0"
click at [674, 490] on div "0 0" at bounding box center [671, 495] width 59 height 19
click at [675, 527] on div "LATEST" at bounding box center [677, 527] width 71 height 21
click at [805, 522] on button "button" at bounding box center [800, 519] width 25 height 21
click at [616, 525] on icon at bounding box center [621, 527] width 12 height 13
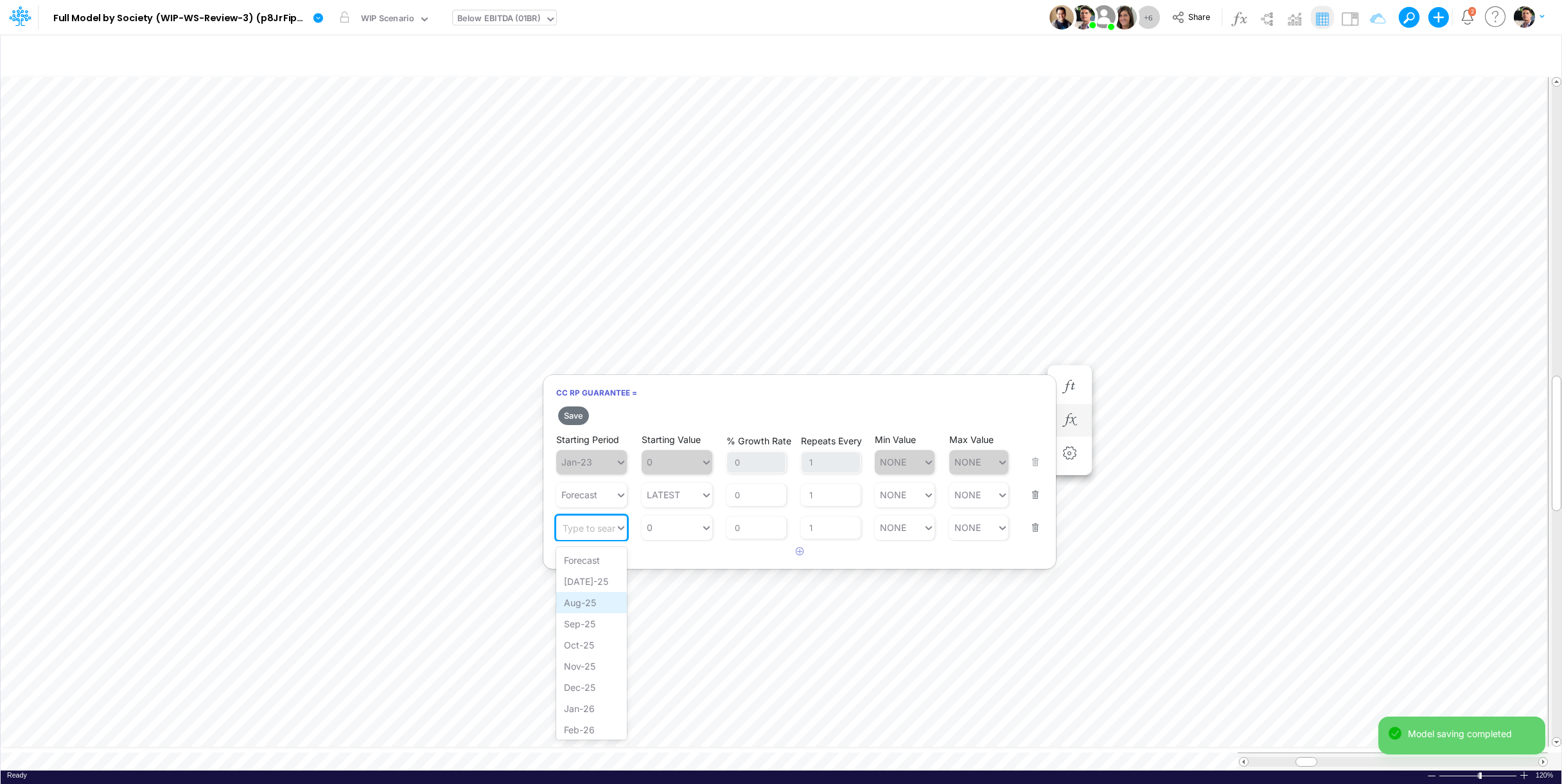
click at [589, 601] on div "Aug-25" at bounding box center [592, 602] width 71 height 21
click at [687, 531] on div "0 0" at bounding box center [671, 527] width 59 height 19
paste input "2,594,83"
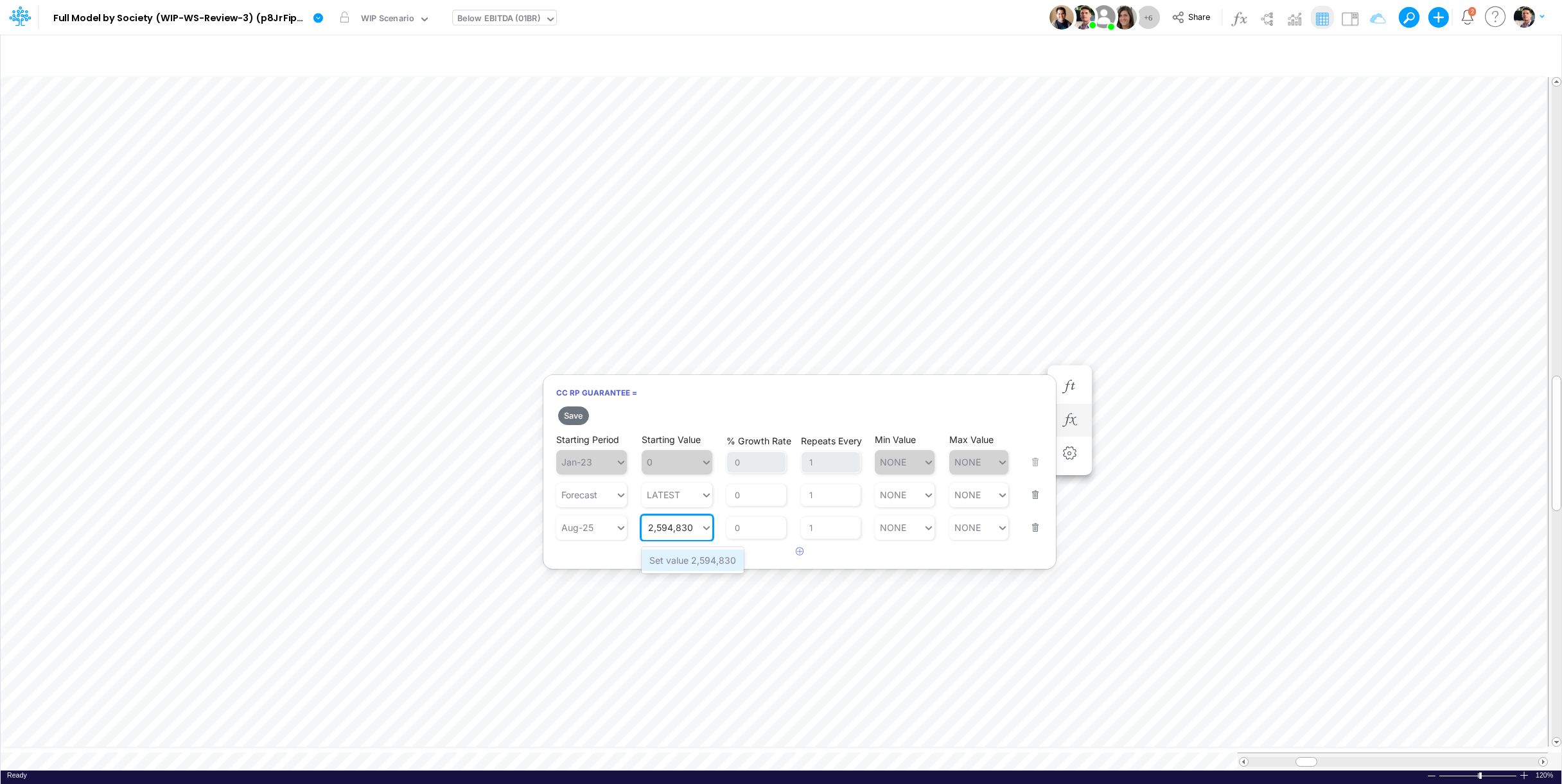
click at [703, 559] on div "Set value 2,594,830" at bounding box center [693, 560] width 102 height 21
type input "2,594,830"
click at [581, 421] on button "Save" at bounding box center [574, 415] width 31 height 19
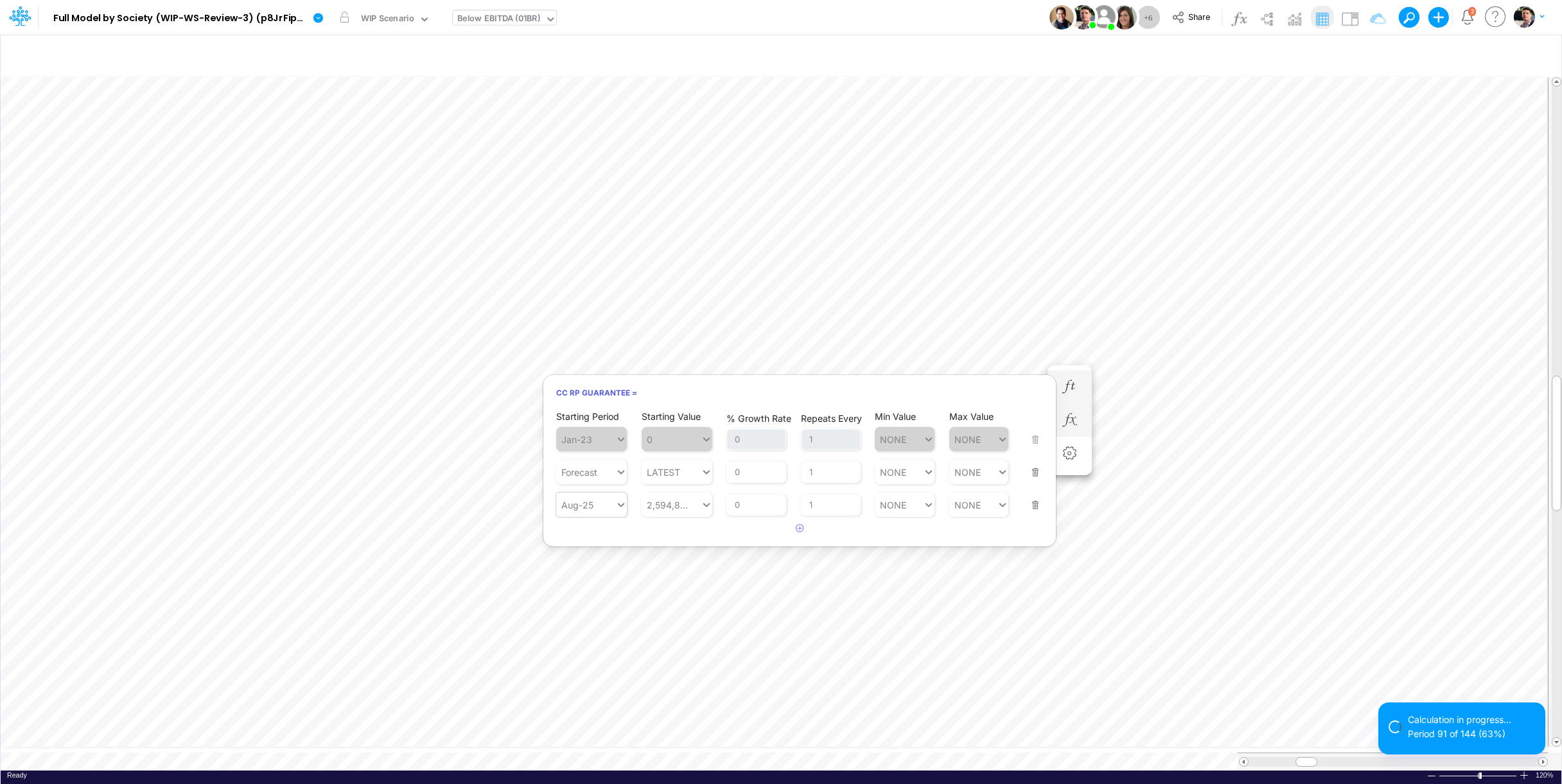
click at [597, 506] on input "text" at bounding box center [597, 505] width 1 height 11
click at [587, 550] on div "[DATE]-25" at bounding box center [592, 558] width 71 height 21
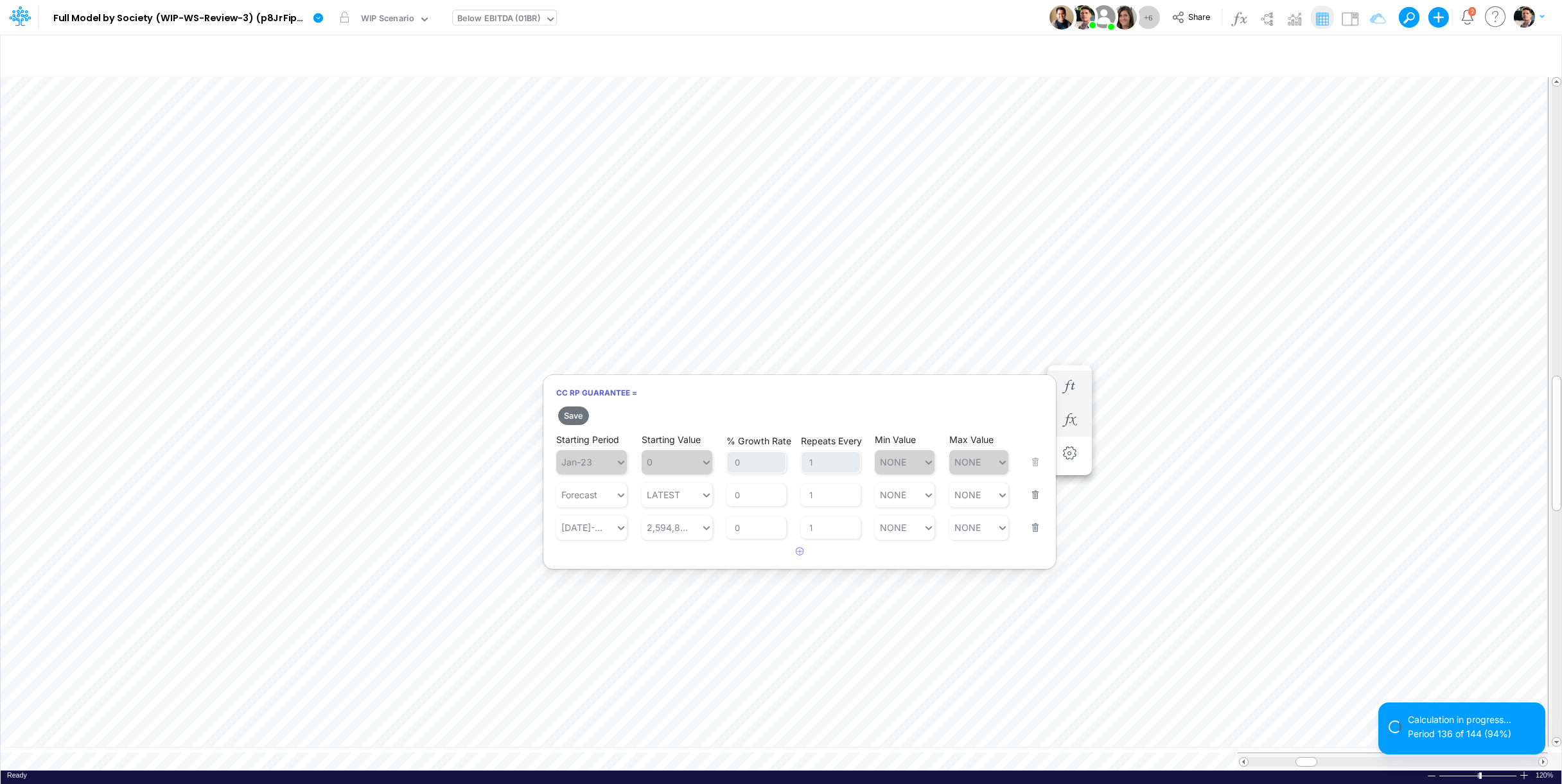
click at [576, 399] on h6 "CC RP Guarantee =" at bounding box center [800, 392] width 512 height 22
click at [576, 420] on button "Save" at bounding box center [574, 415] width 31 height 19
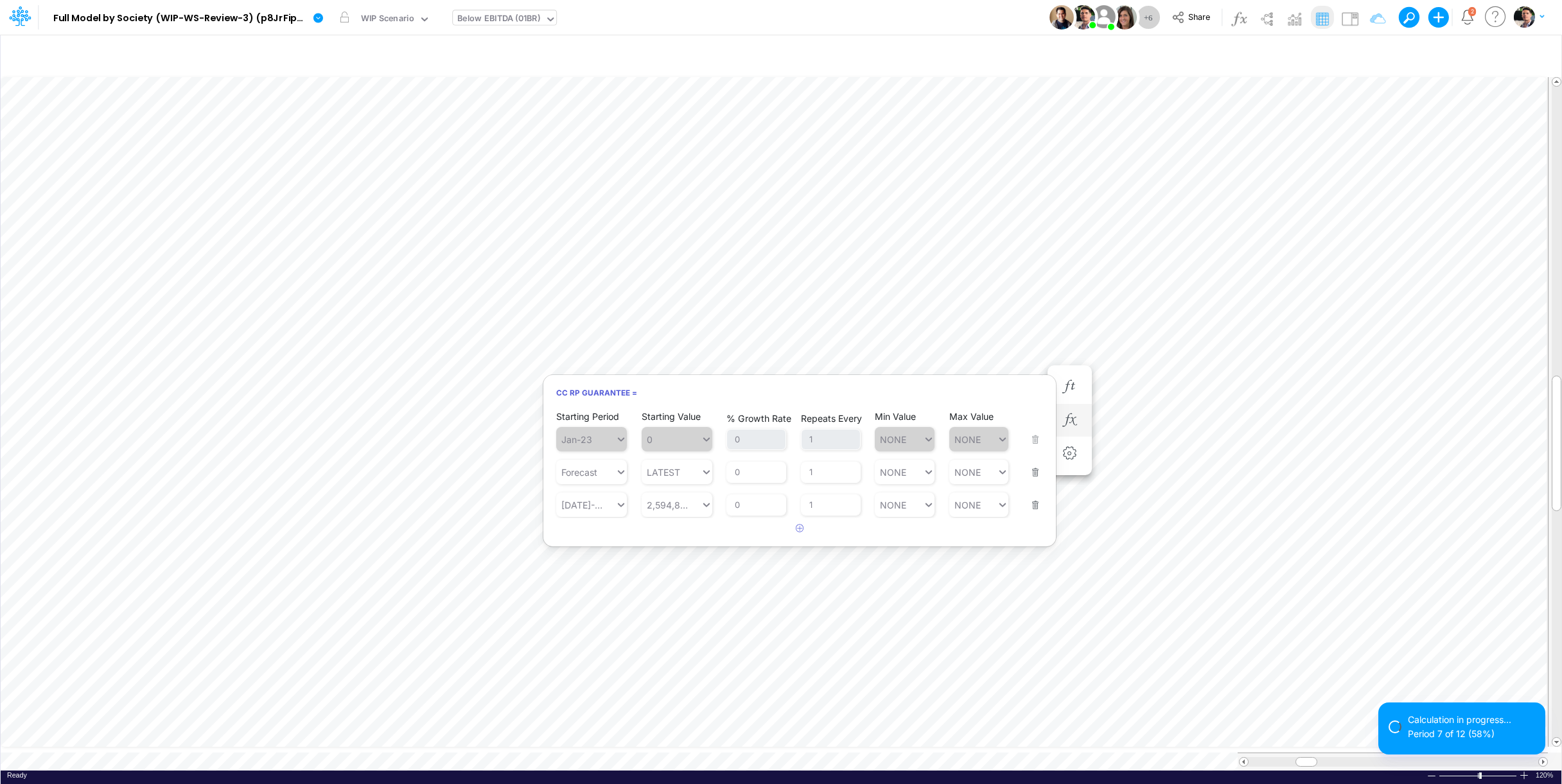
click at [1035, 475] on button "button" at bounding box center [1032, 464] width 17 height 35
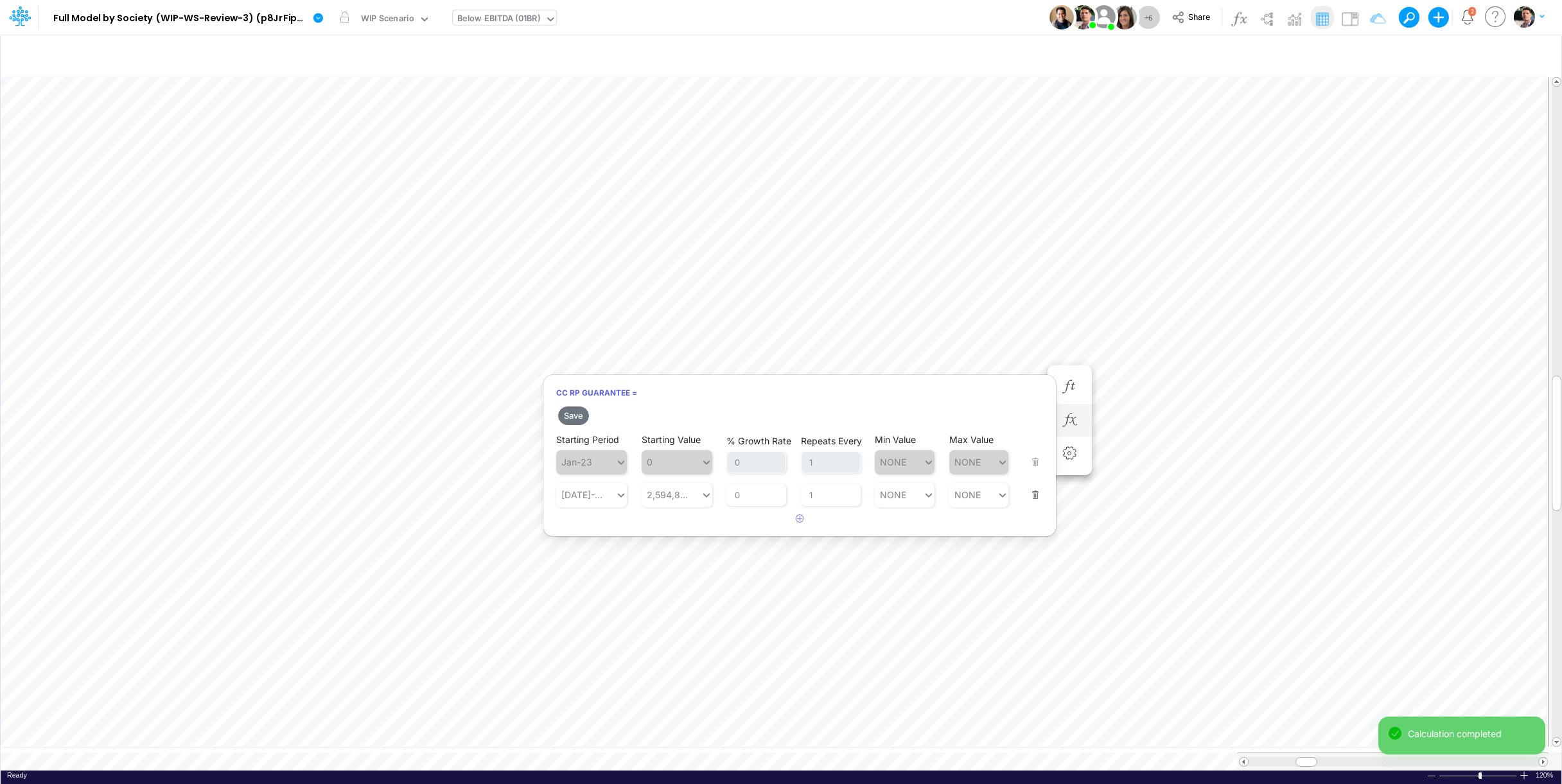
click at [1038, 504] on div "Starting Period [DATE]-25 Starting Value 2,594,830 % Growth Rate 0 Repeats Ever…" at bounding box center [799, 487] width 487 height 40
click at [1036, 500] on button "button" at bounding box center [1032, 487] width 17 height 35
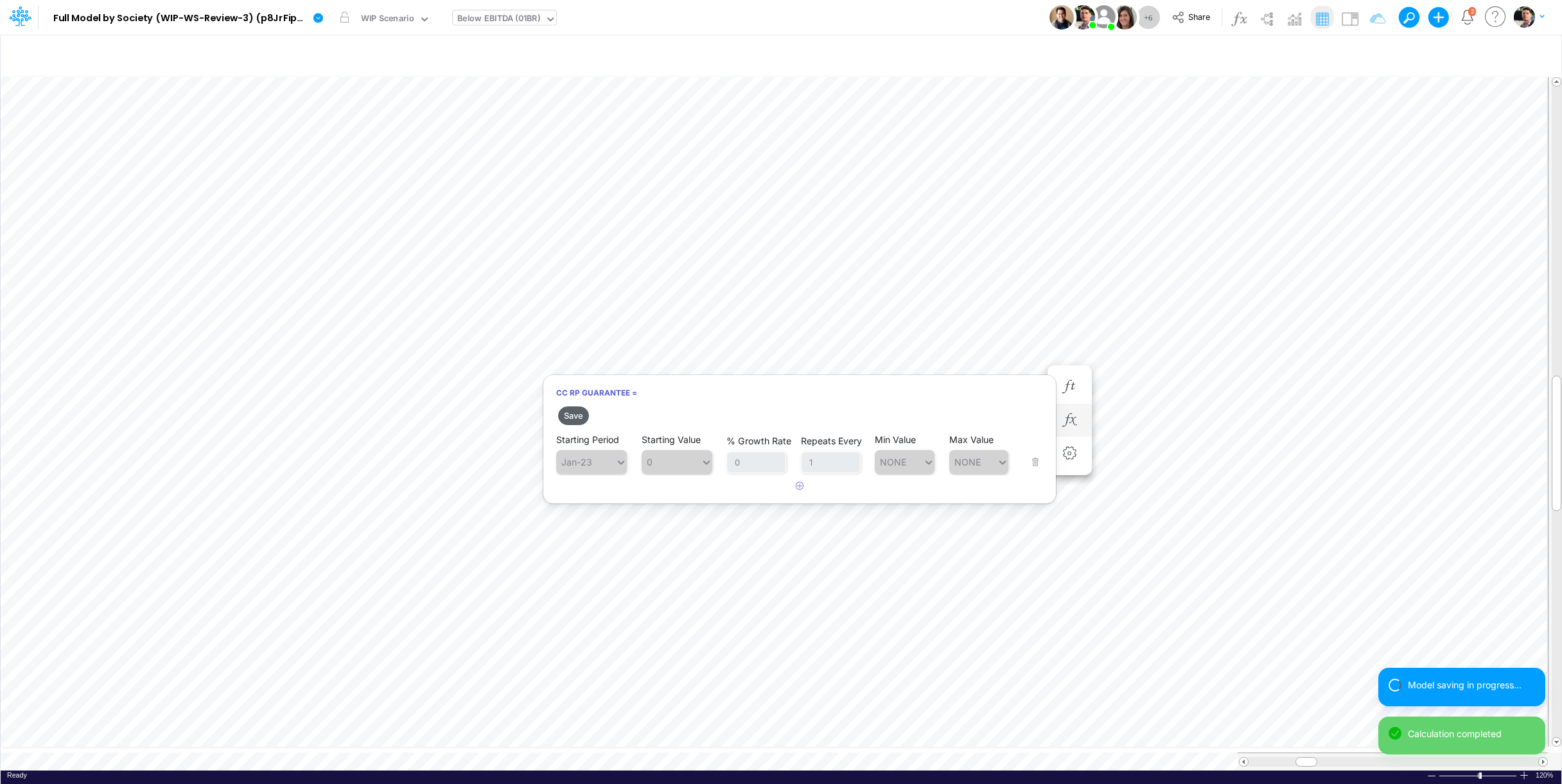
click at [570, 419] on button "Save" at bounding box center [574, 415] width 31 height 19
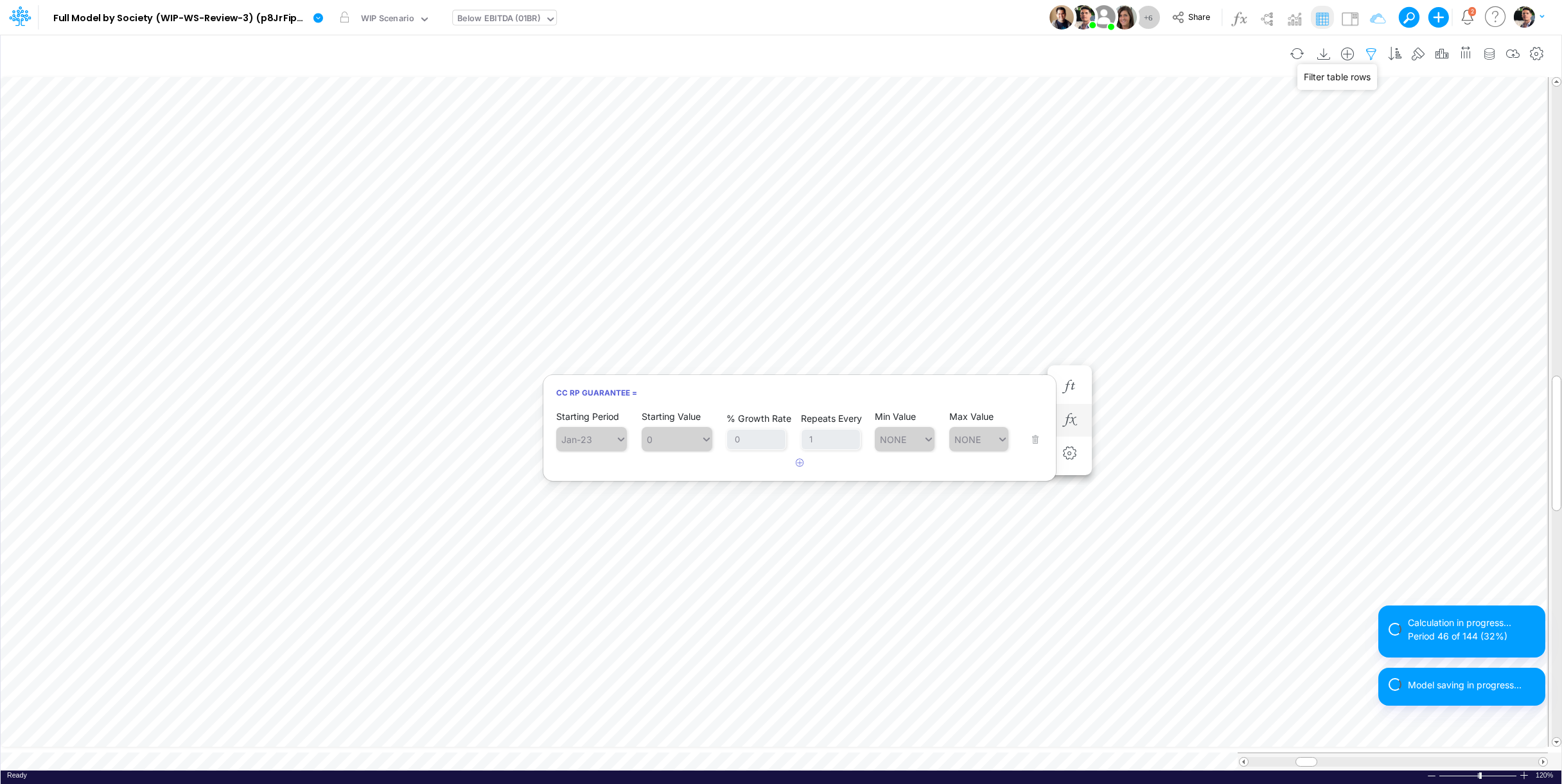
click at [1366, 51] on icon "button" at bounding box center [1371, 54] width 19 height 13
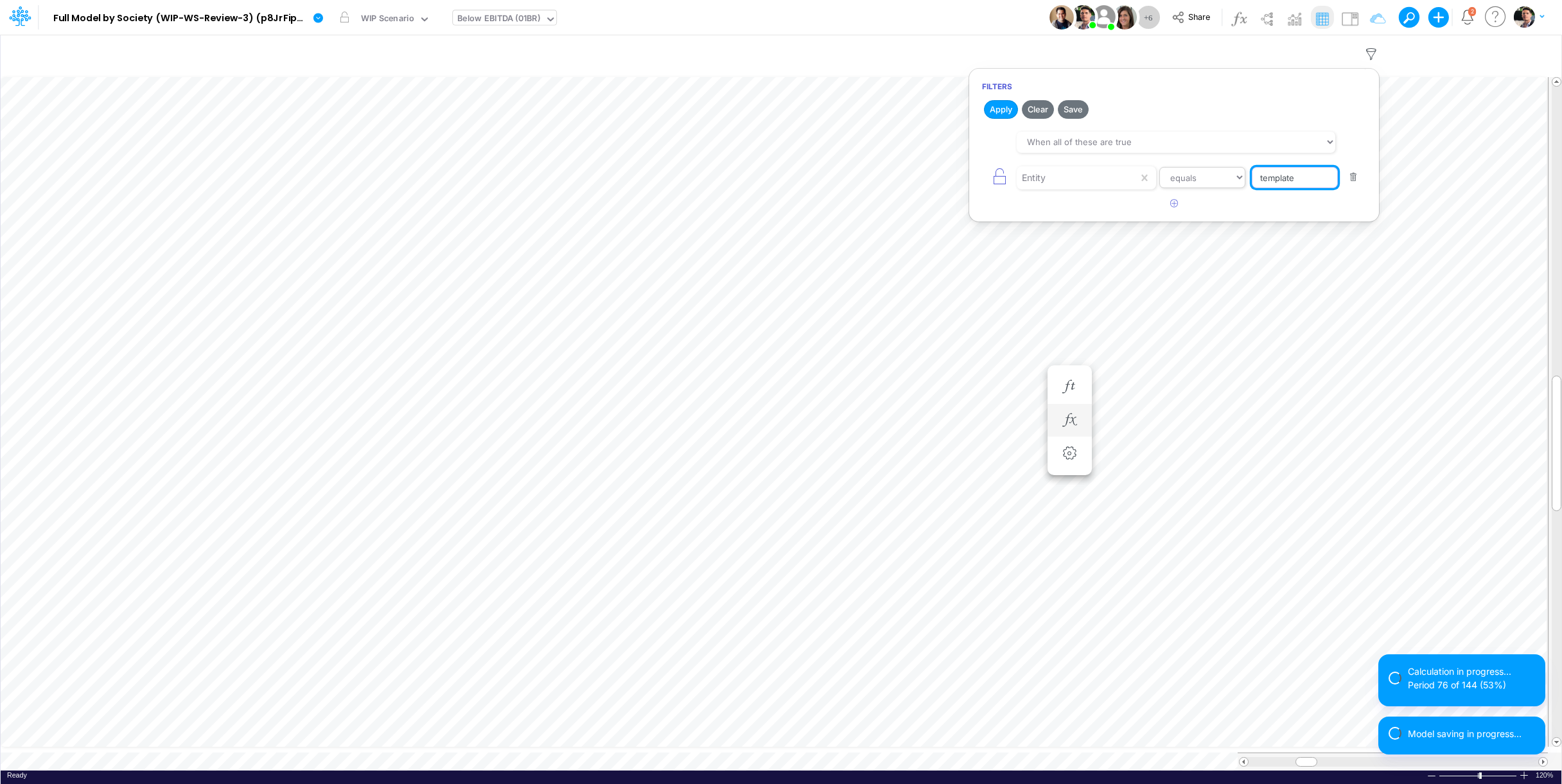
drag, startPoint x: 1305, startPoint y: 178, endPoint x: 1199, endPoint y: 176, distance: 106.0
click at [1252, 177] on input "template" at bounding box center [1295, 177] width 86 height 22
type input "01br"
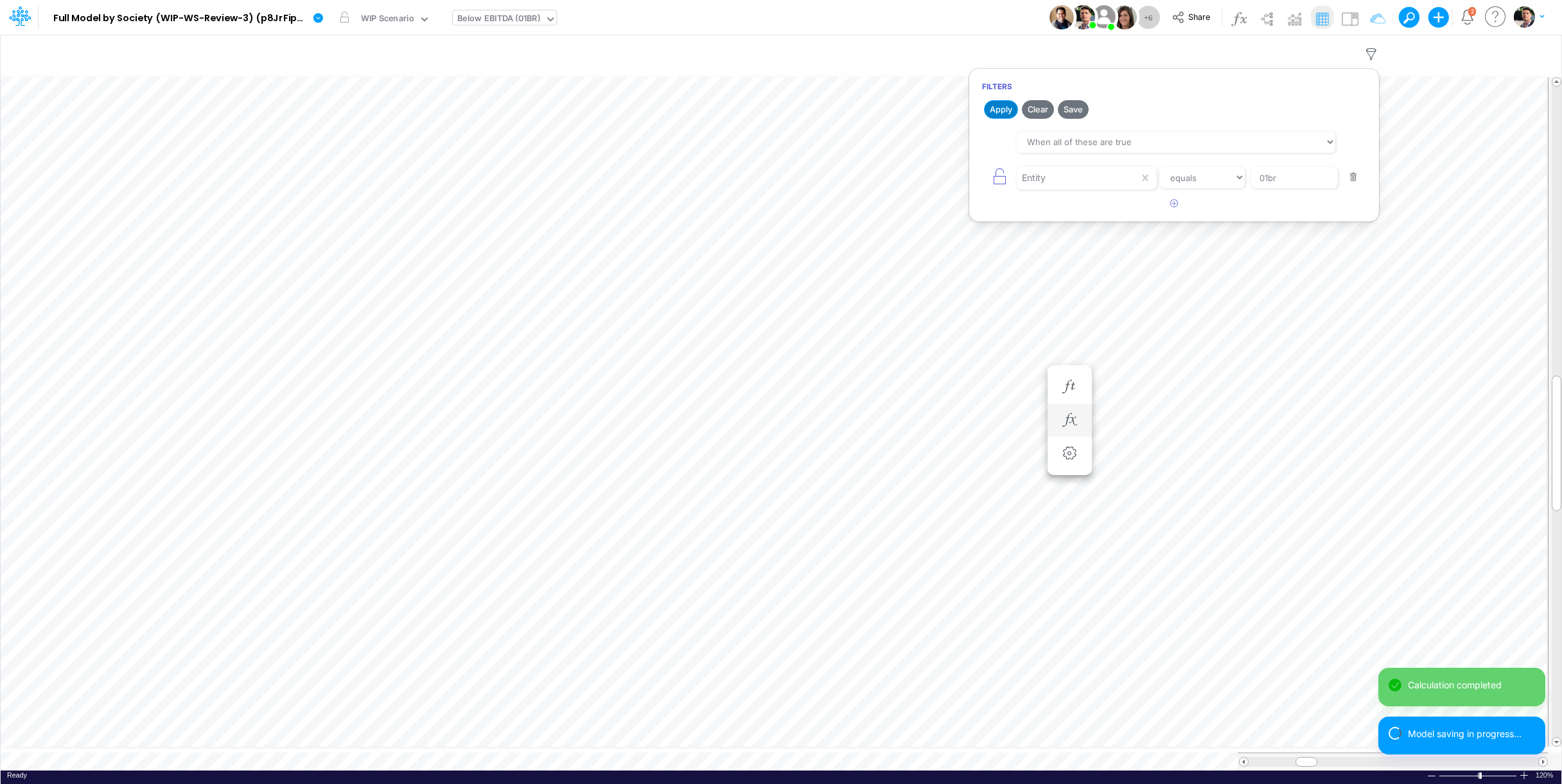
click at [988, 109] on button "Apply" at bounding box center [1001, 109] width 34 height 19
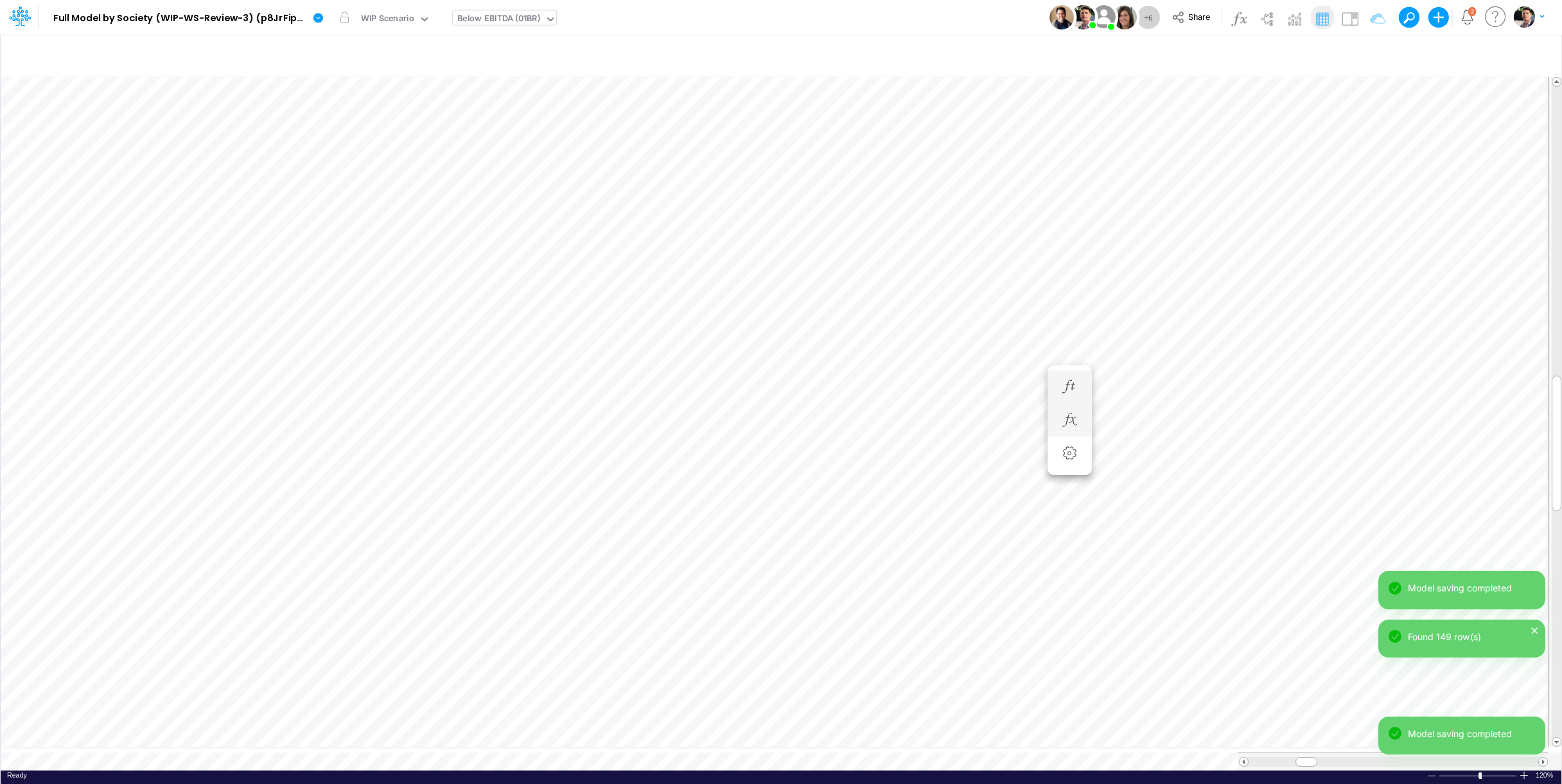
click at [1057, 387] on li "CC RP Guarantee =" at bounding box center [1070, 387] width 45 height 33
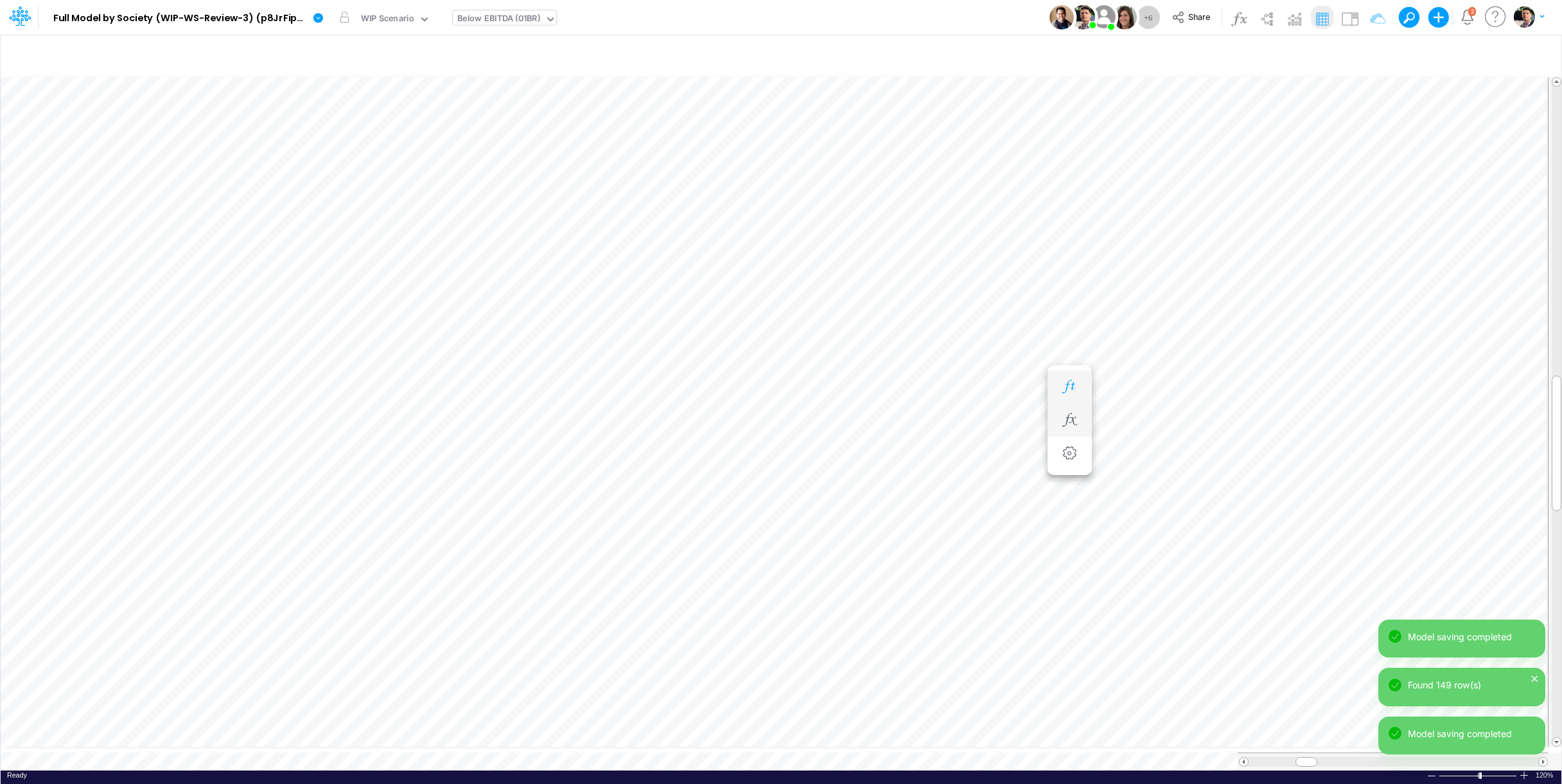
click at [1068, 387] on icon "button" at bounding box center [1070, 386] width 19 height 13
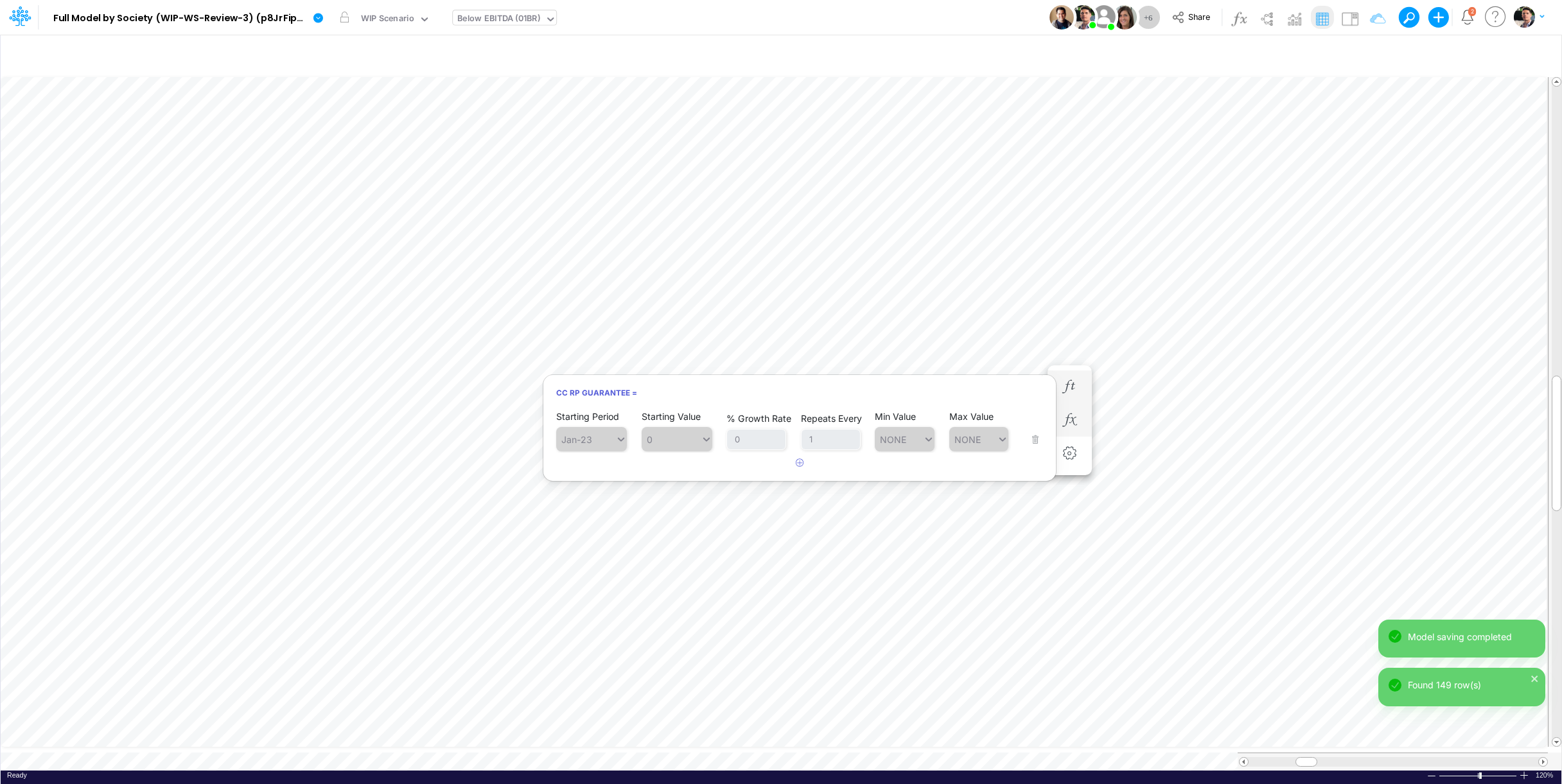
click at [814, 465] on article at bounding box center [800, 463] width 512 height 21
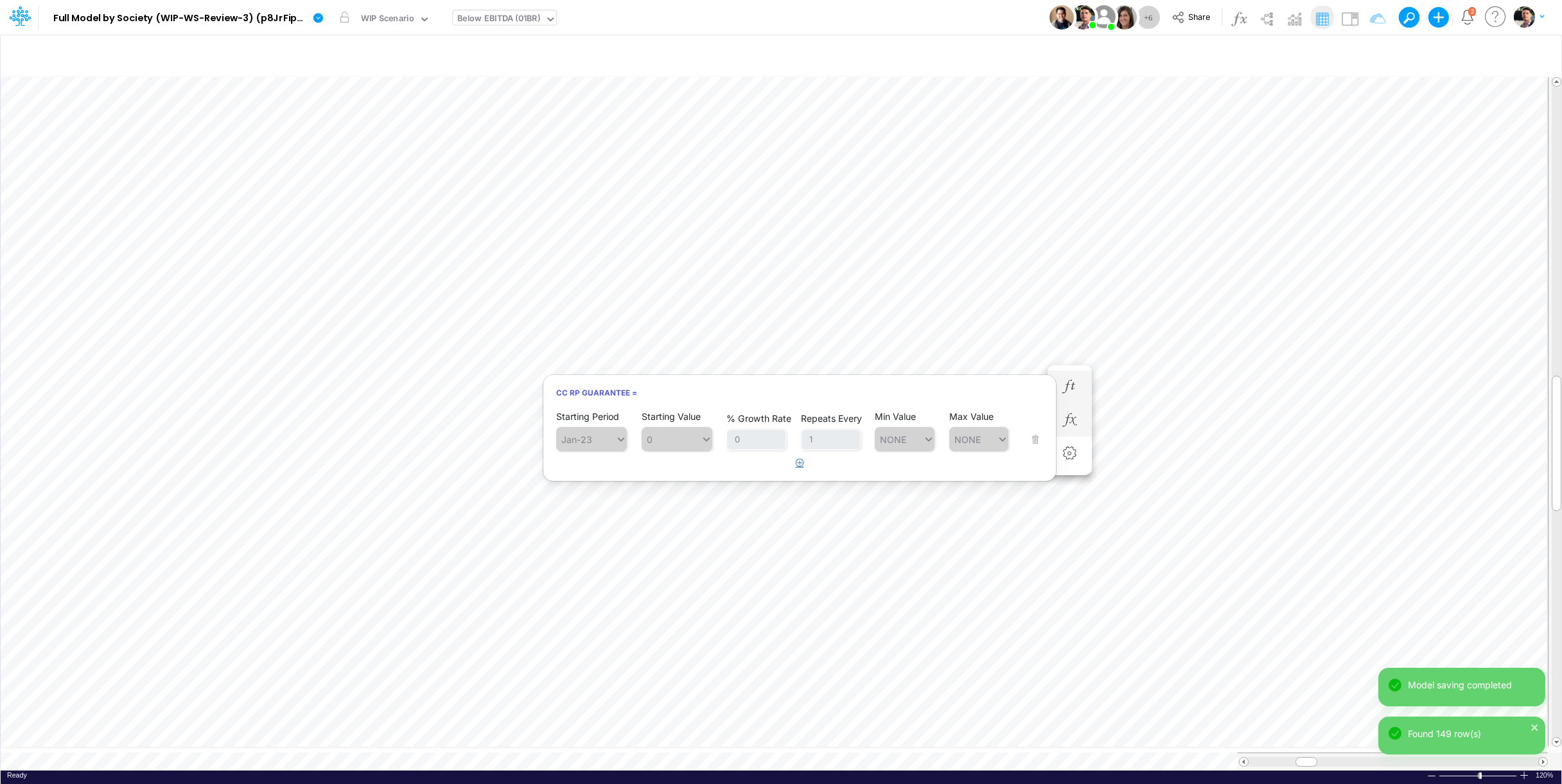
click at [802, 466] on icon "button" at bounding box center [800, 463] width 8 height 8
click at [595, 474] on div "Type to search..." at bounding box center [598, 472] width 71 height 11
click at [589, 506] on div "Forecast" at bounding box center [592, 504] width 71 height 21
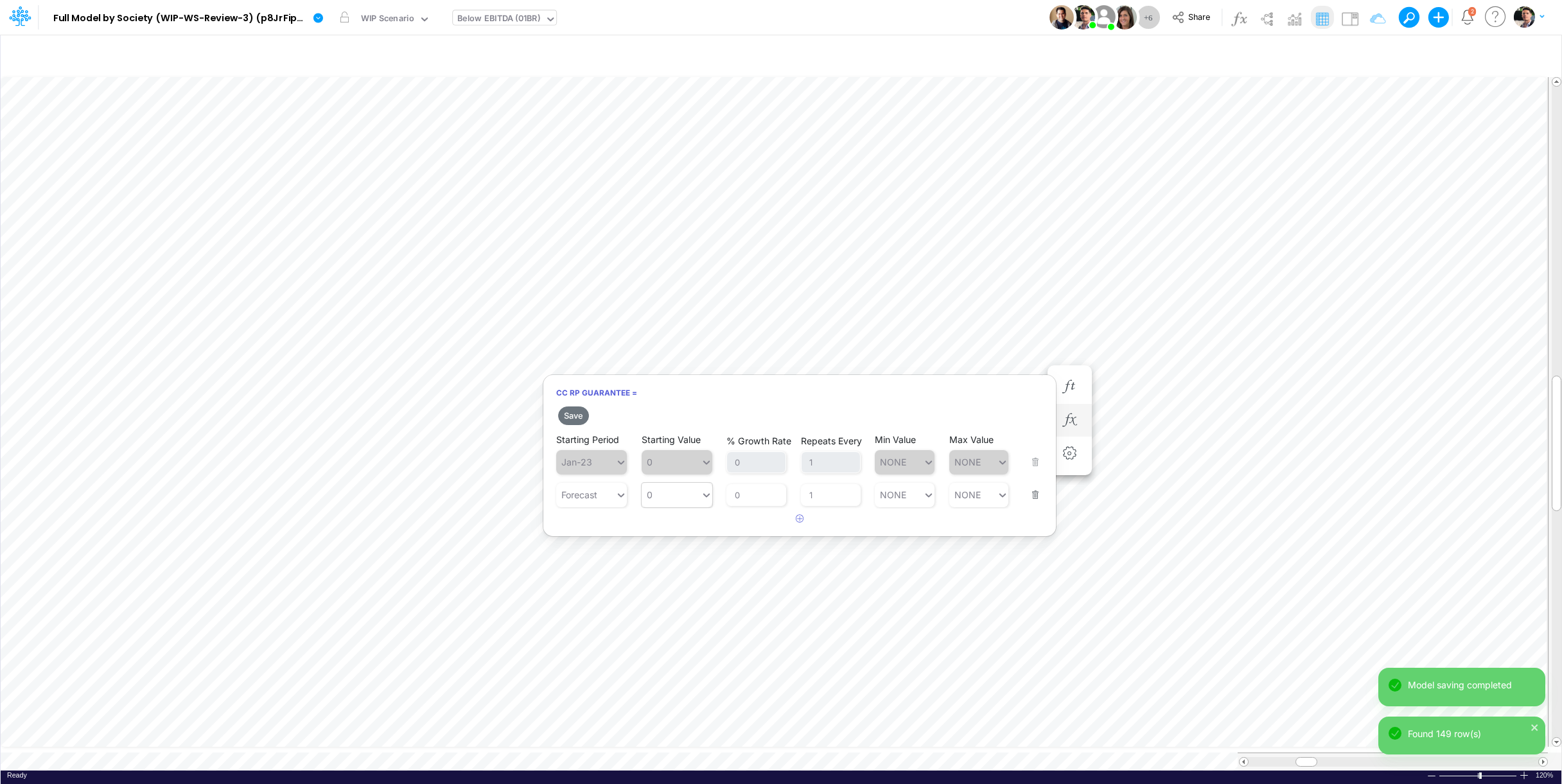
click at [693, 510] on article at bounding box center [800, 519] width 512 height 21
type input "0"
drag, startPoint x: 687, startPoint y: 500, endPoint x: 686, endPoint y: 507, distance: 7.1
click at [687, 500] on div "0 0" at bounding box center [671, 495] width 59 height 19
click at [678, 525] on div "LATEST" at bounding box center [677, 527] width 71 height 21
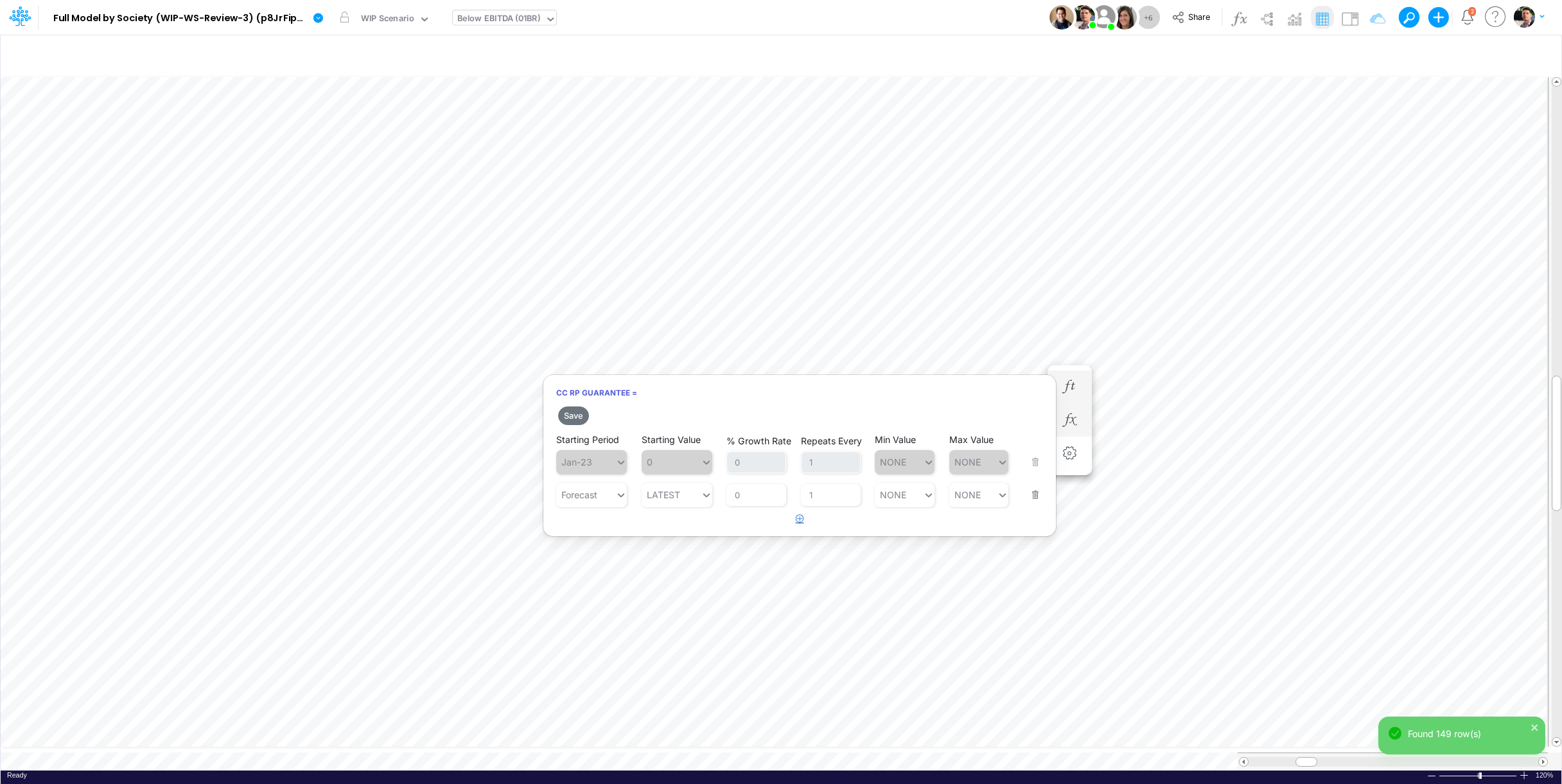
click at [795, 524] on button "button" at bounding box center [800, 519] width 25 height 21
click at [600, 528] on div "Type to search..." at bounding box center [598, 527] width 71 height 11
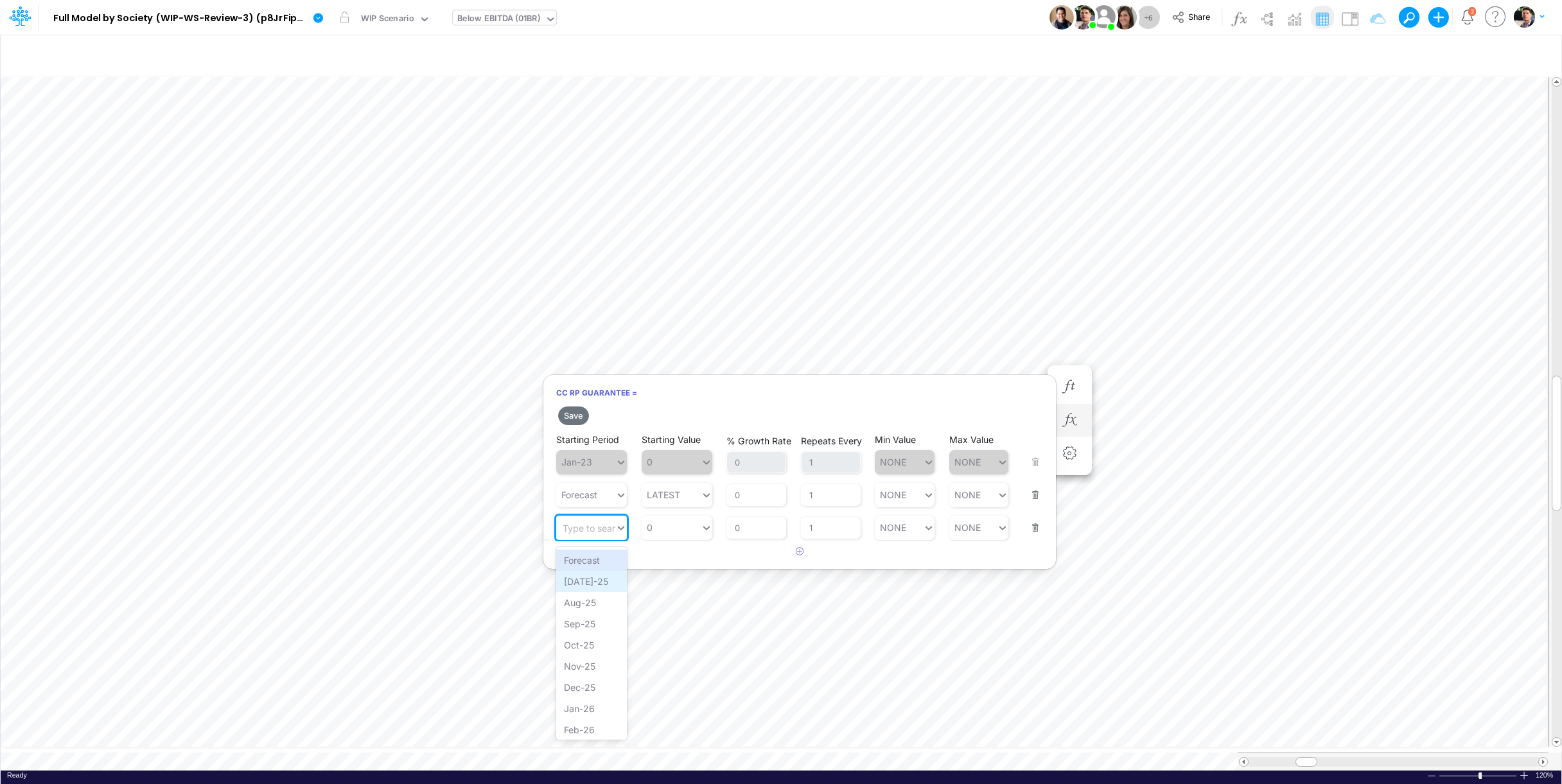
click at [586, 573] on div "[DATE]-25" at bounding box center [592, 581] width 71 height 21
click at [666, 540] on div "0 0" at bounding box center [677, 527] width 71 height 24
paste input "2,594,83"
click at [693, 559] on div "Set value 2,594,830" at bounding box center [693, 560] width 102 height 21
type input "2,594,830"
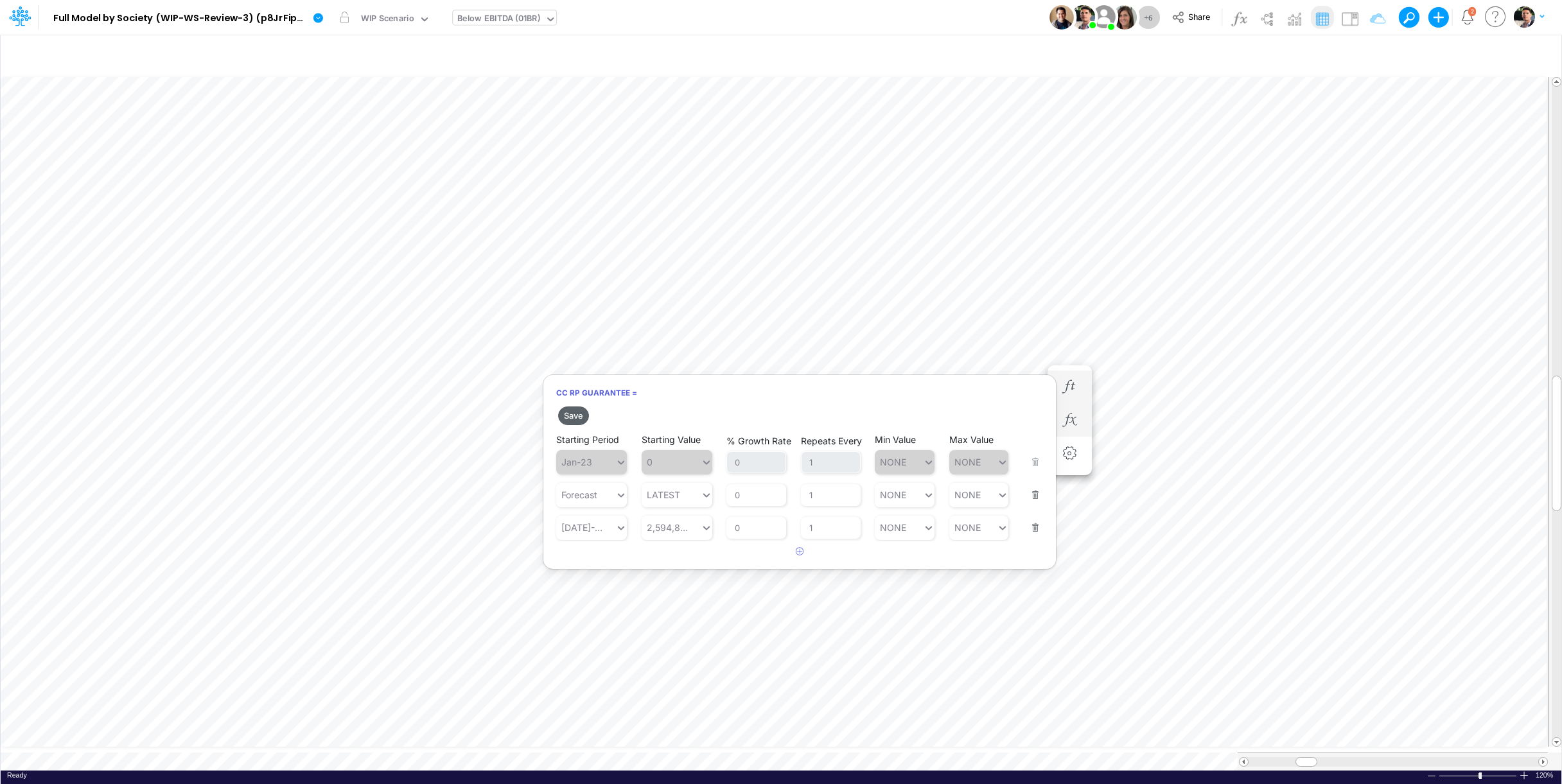
click at [569, 411] on button "Save" at bounding box center [574, 415] width 31 height 19
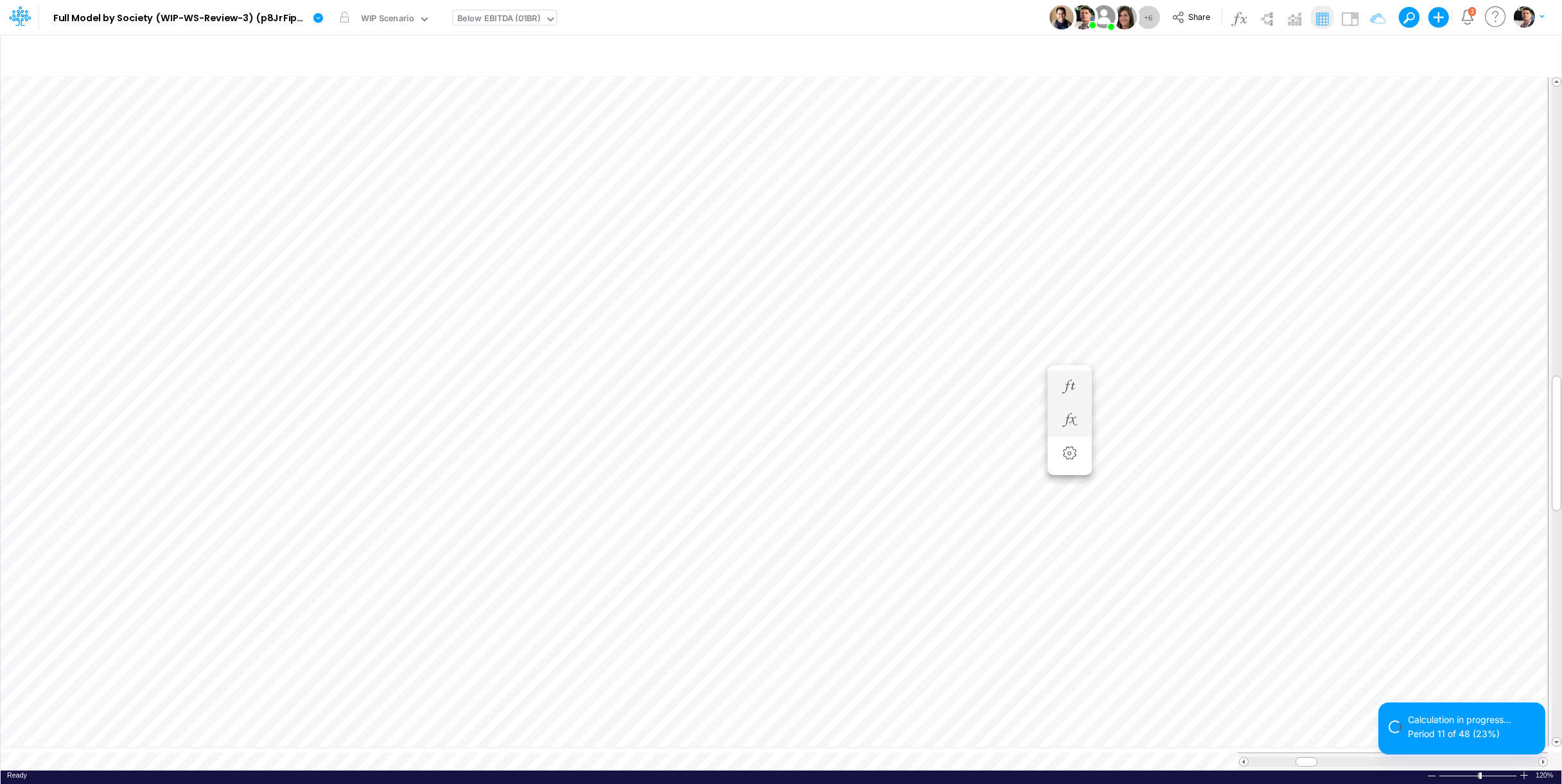
scroll to position [10, 4]
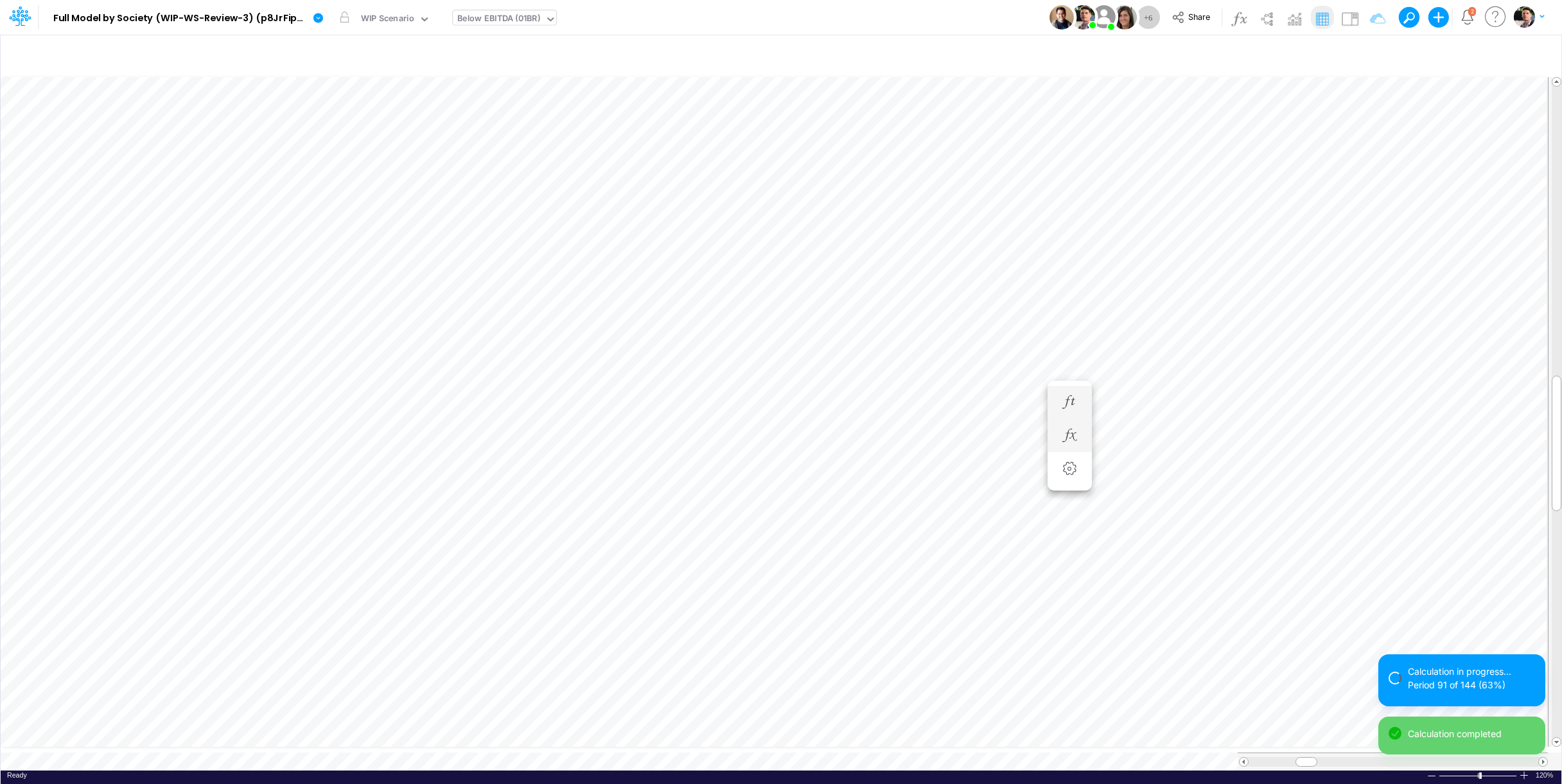
scroll to position [10, 4]
click at [1074, 451] on icon "button" at bounding box center [1070, 451] width 19 height 13
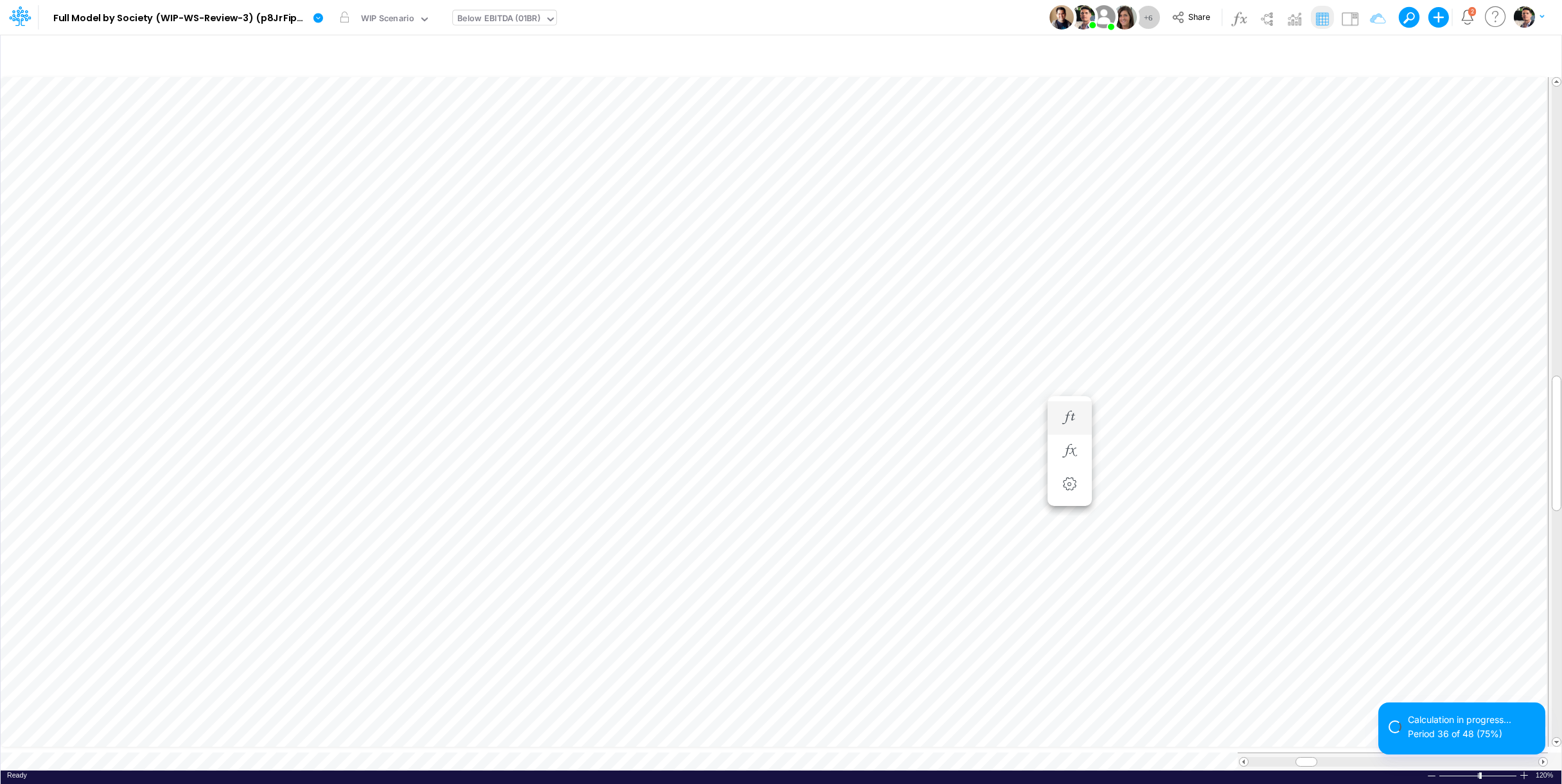
scroll to position [10, 4]
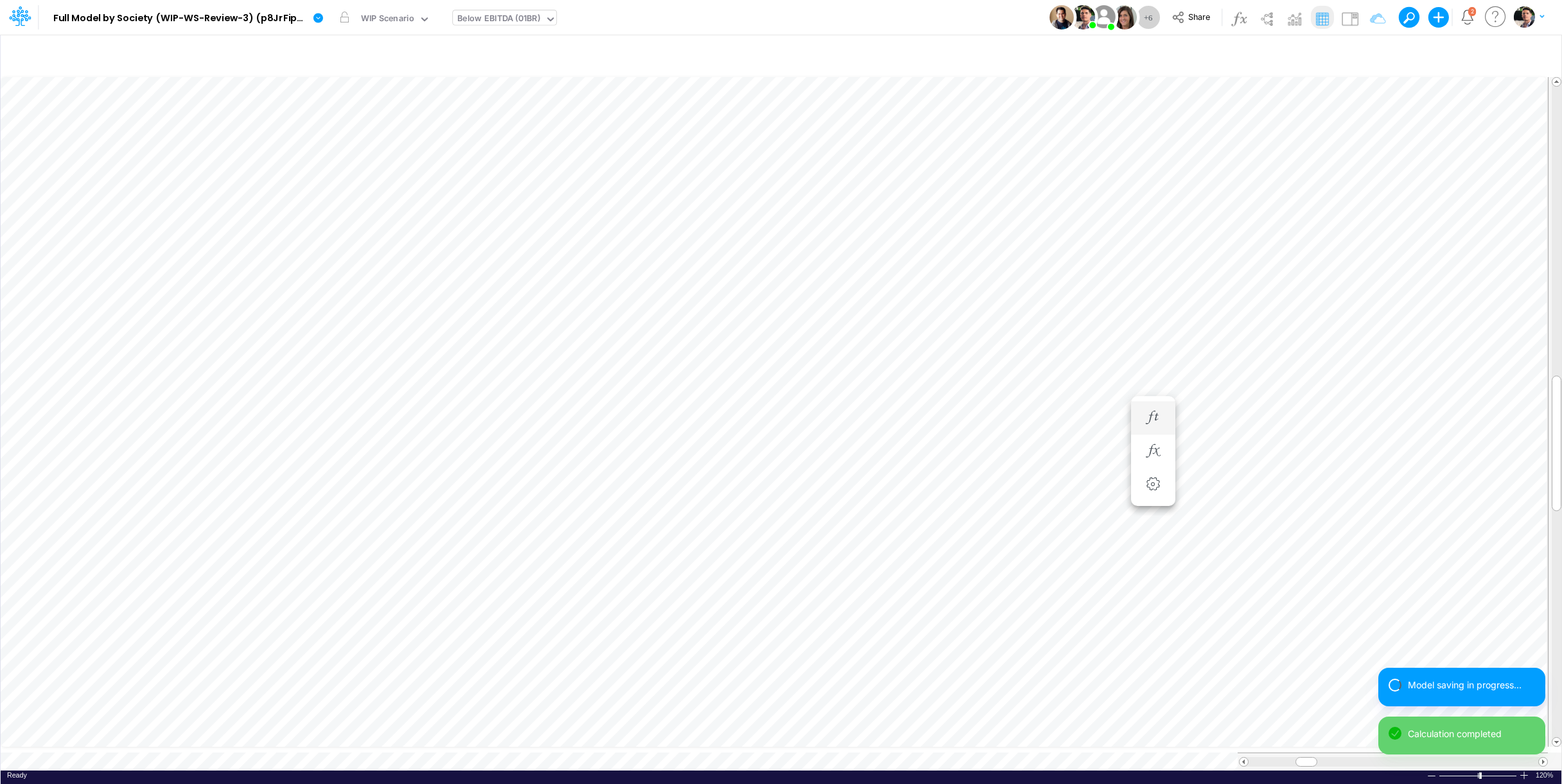
scroll to position [10, 4]
click at [1064, 451] on icon "button" at bounding box center [1070, 451] width 19 height 13
click at [1065, 414] on icon "button" at bounding box center [1070, 417] width 19 height 13
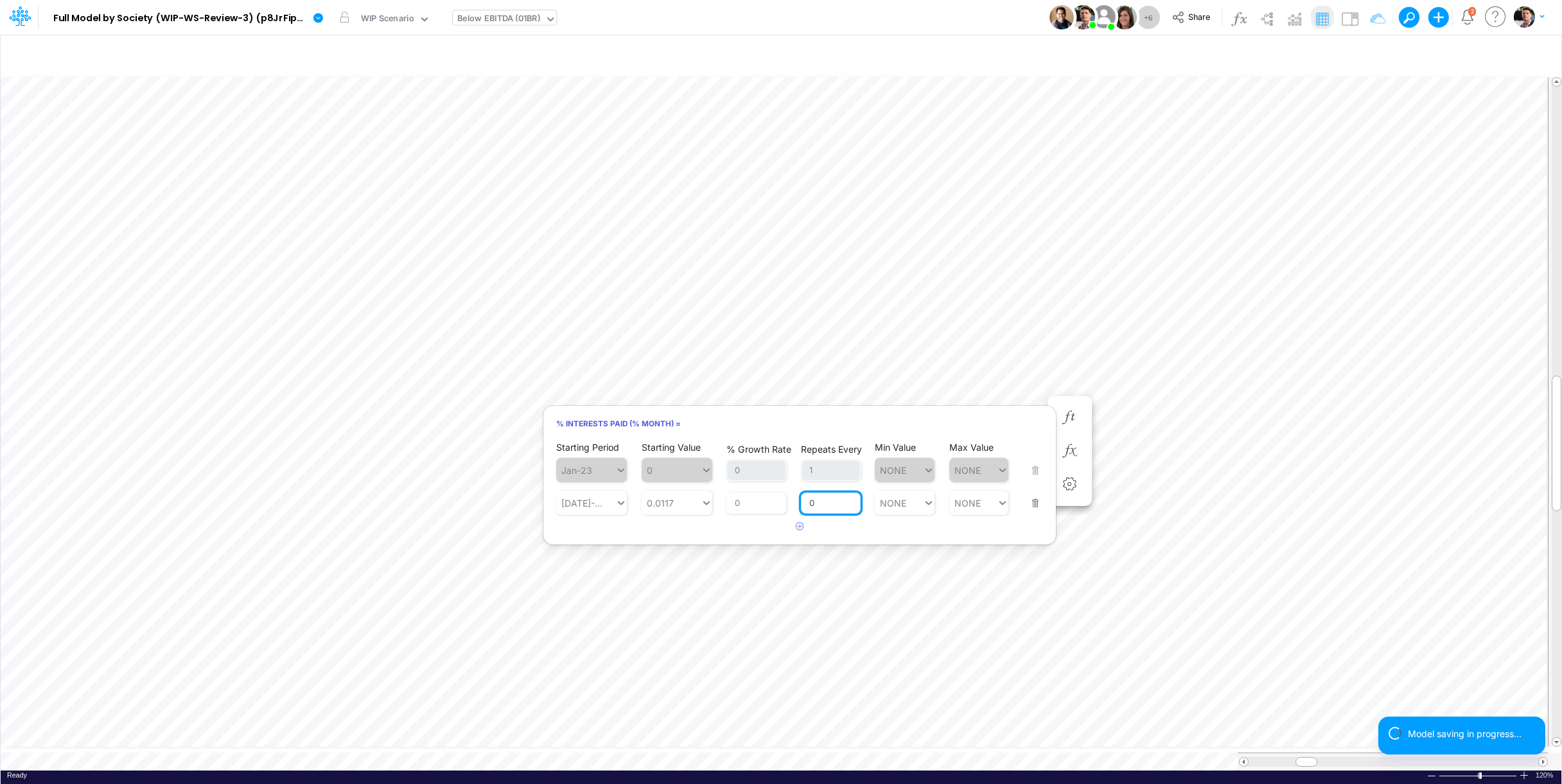
drag, startPoint x: 827, startPoint y: 505, endPoint x: 751, endPoint y: 504, distance: 76.0
click at [801, 504] on input "0" at bounding box center [831, 503] width 60 height 22
type input "1"
click at [765, 510] on input "0" at bounding box center [757, 503] width 60 height 22
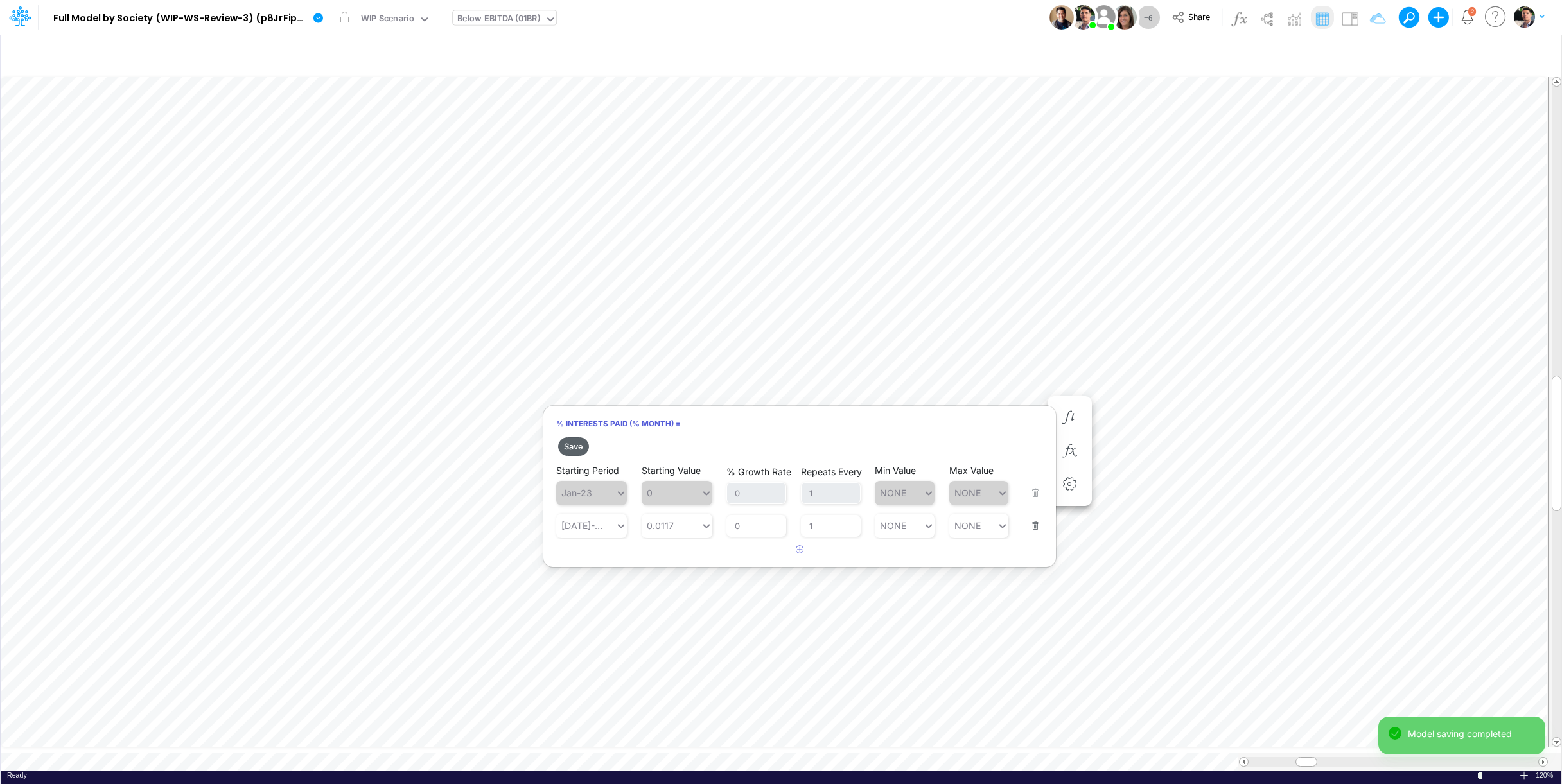
click at [585, 443] on button "Save" at bounding box center [574, 446] width 31 height 19
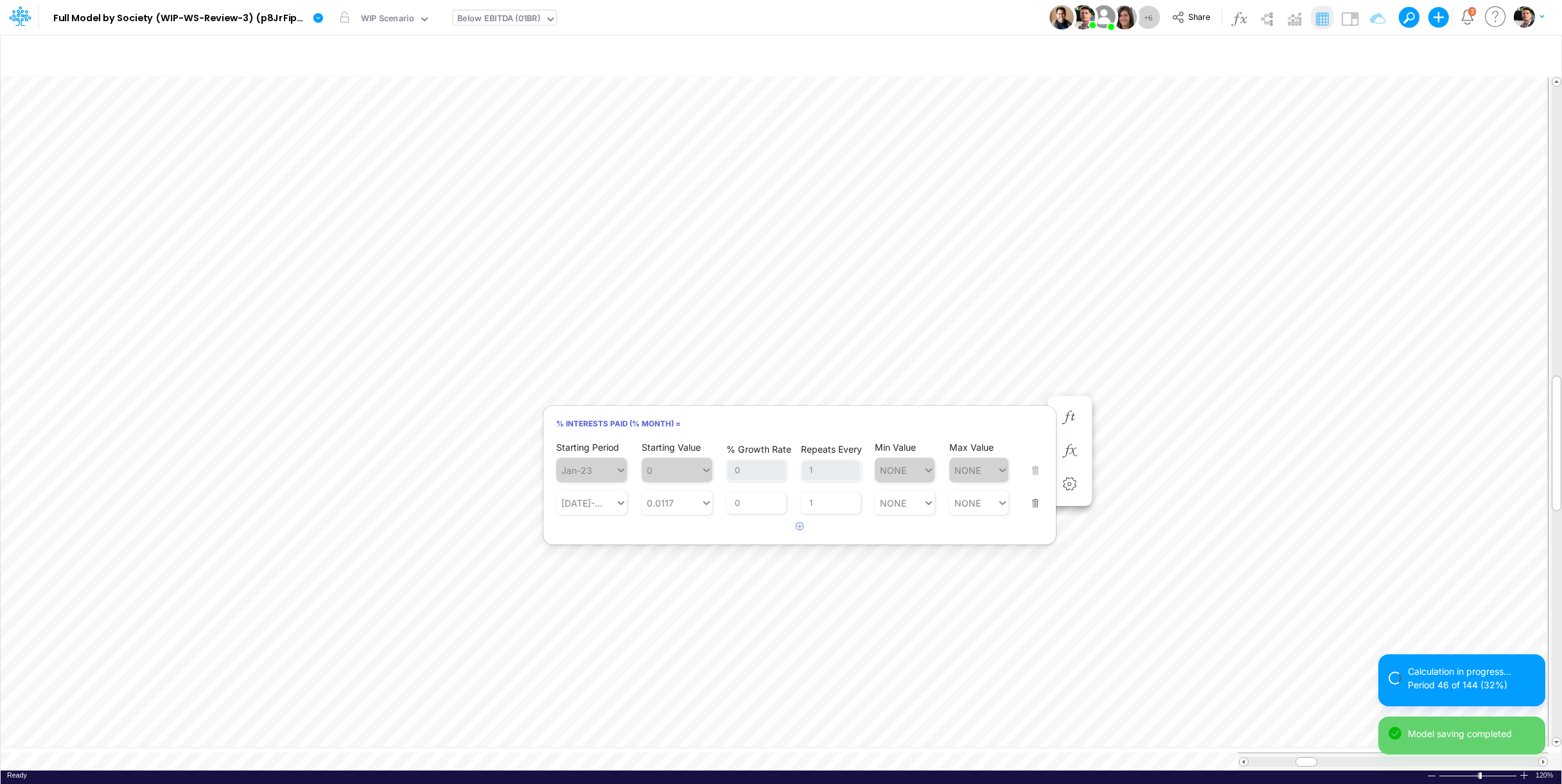
scroll to position [10, 8]
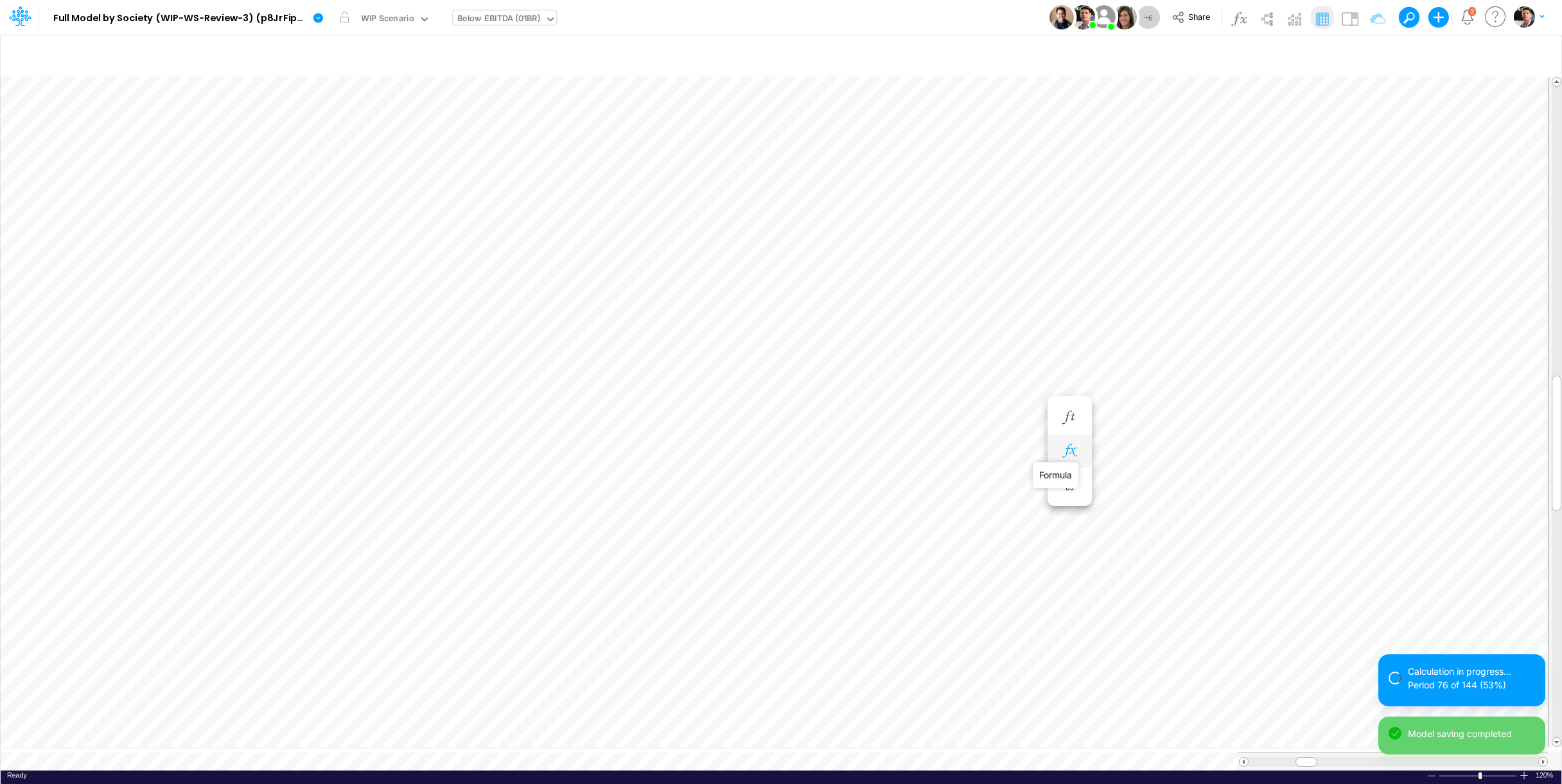
click at [1067, 449] on icon "button" at bounding box center [1070, 451] width 19 height 13
click at [1068, 415] on icon "button" at bounding box center [1070, 417] width 19 height 13
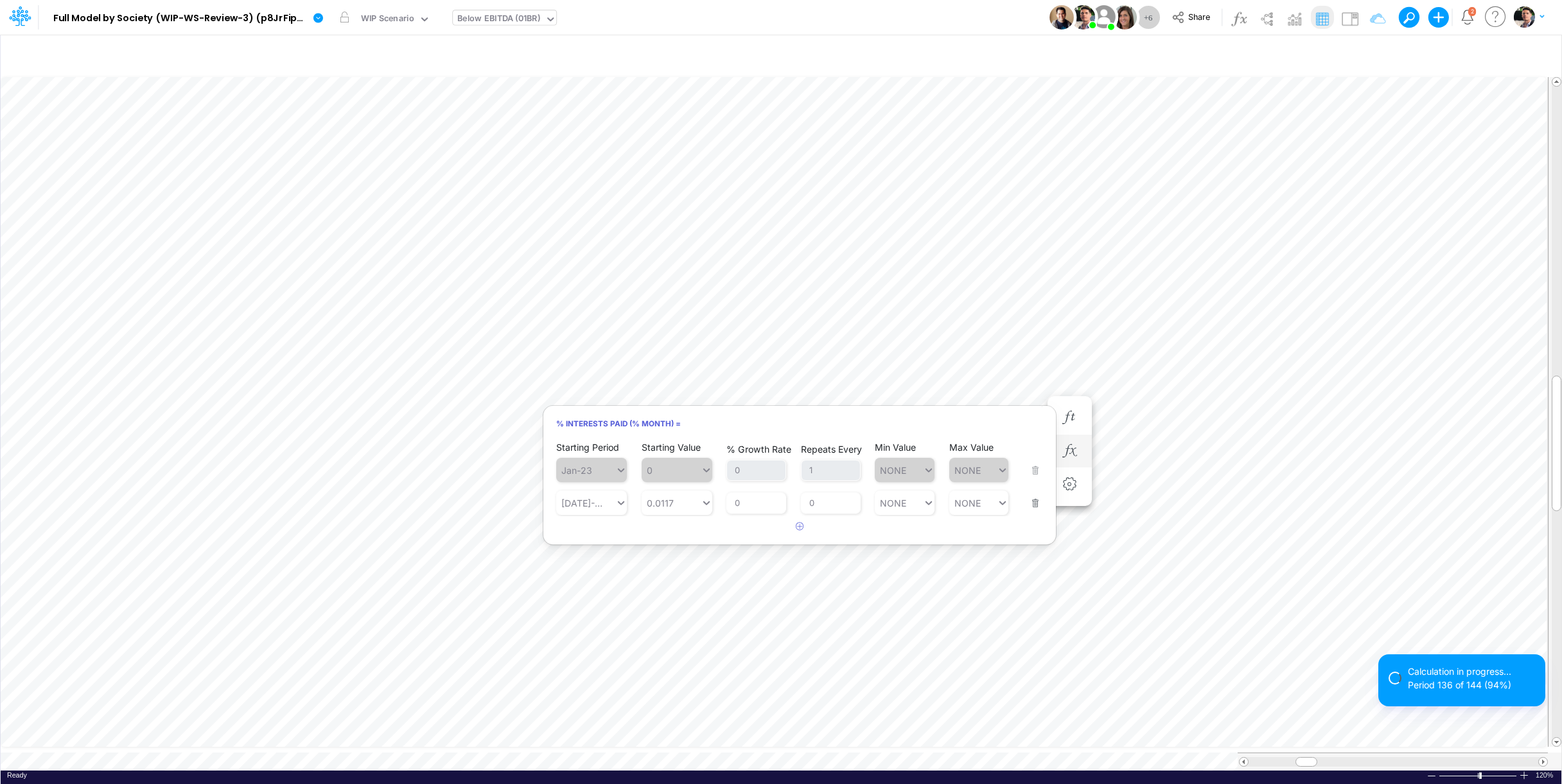
scroll to position [5, 3]
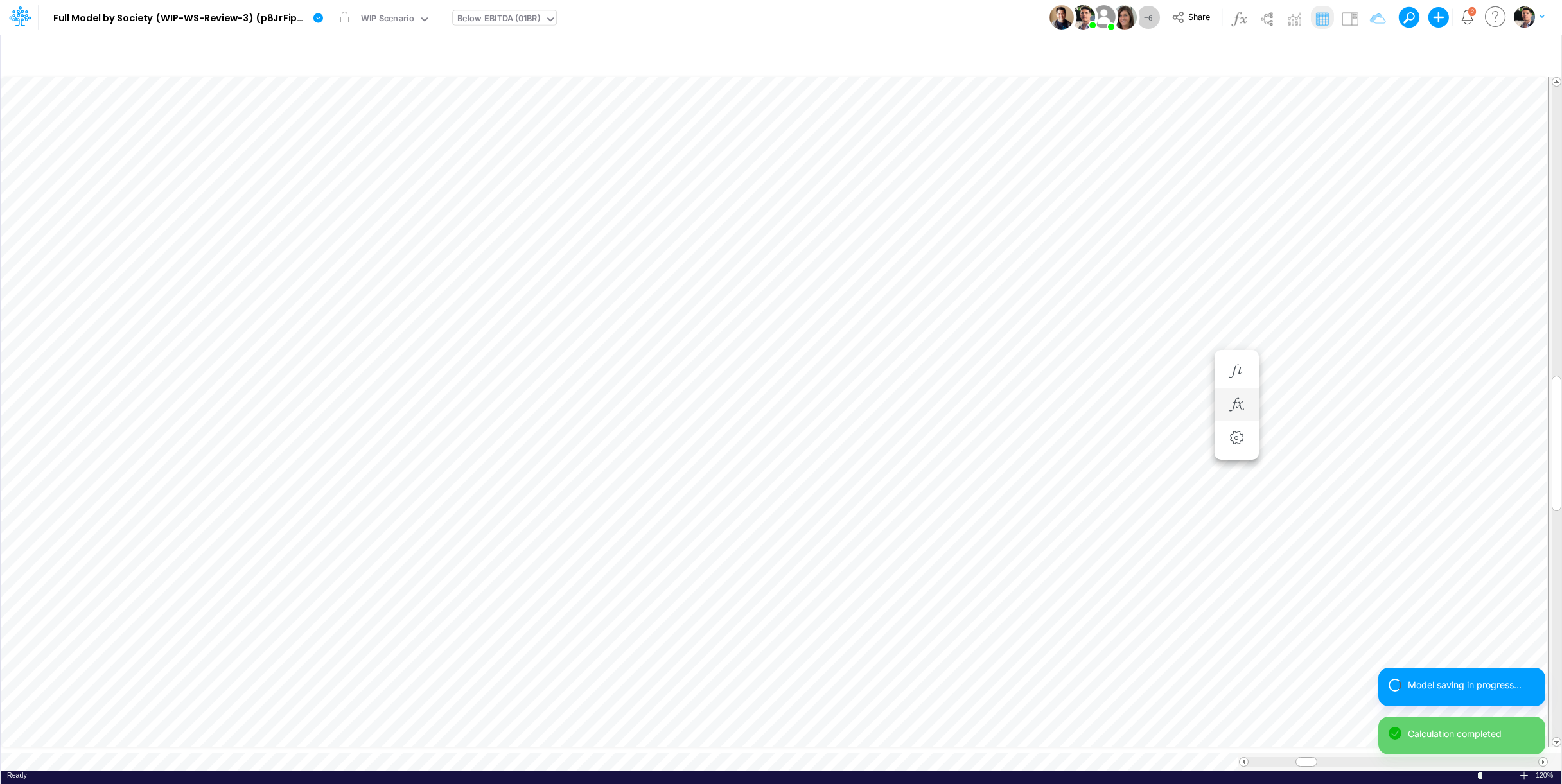
scroll to position [10, 8]
click at [1070, 406] on icon "button" at bounding box center [1070, 401] width 19 height 13
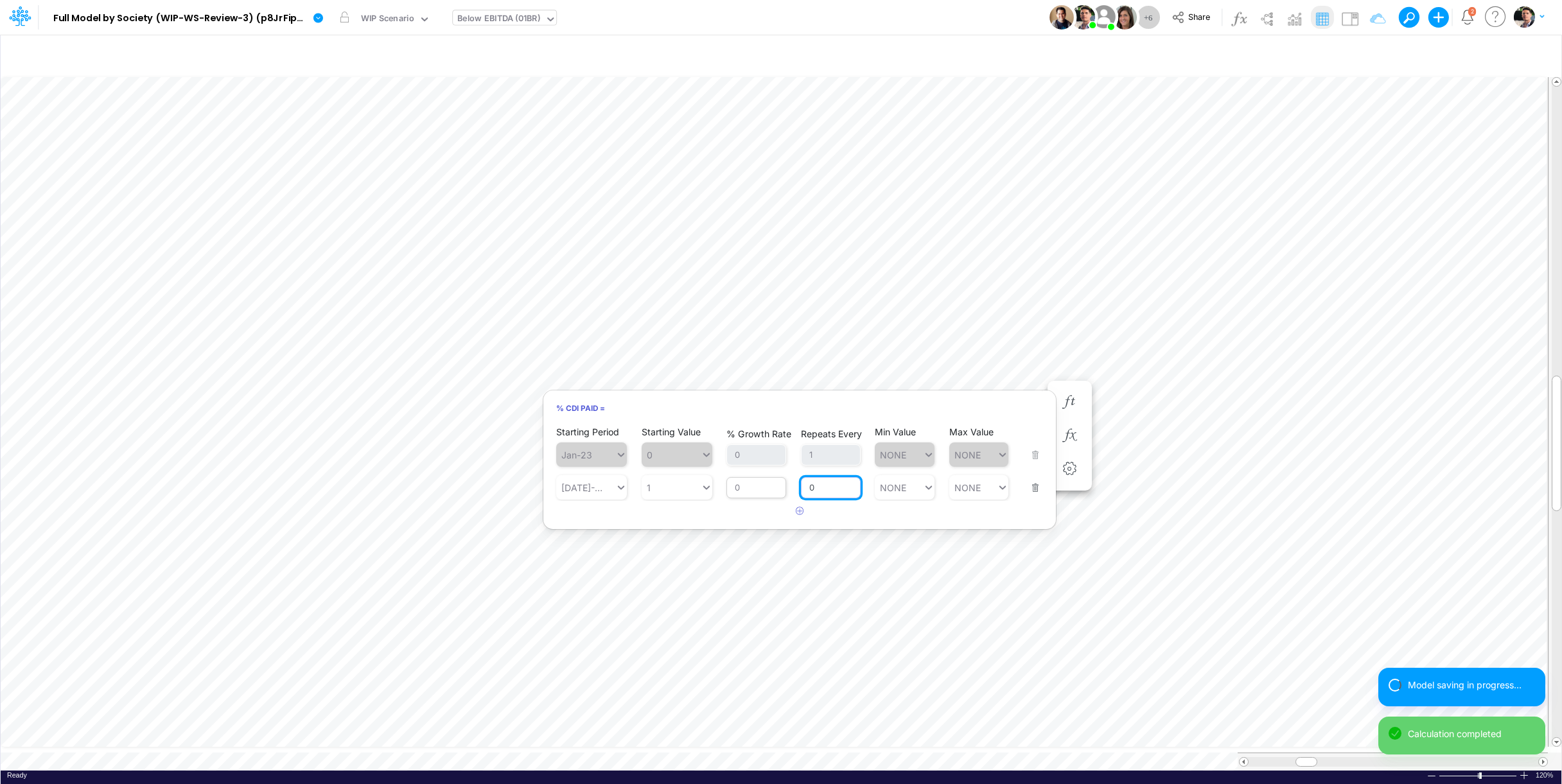
drag, startPoint x: 845, startPoint y: 494, endPoint x: 762, endPoint y: 494, distance: 83.0
click at [801, 494] on input "0" at bounding box center [831, 488] width 60 height 22
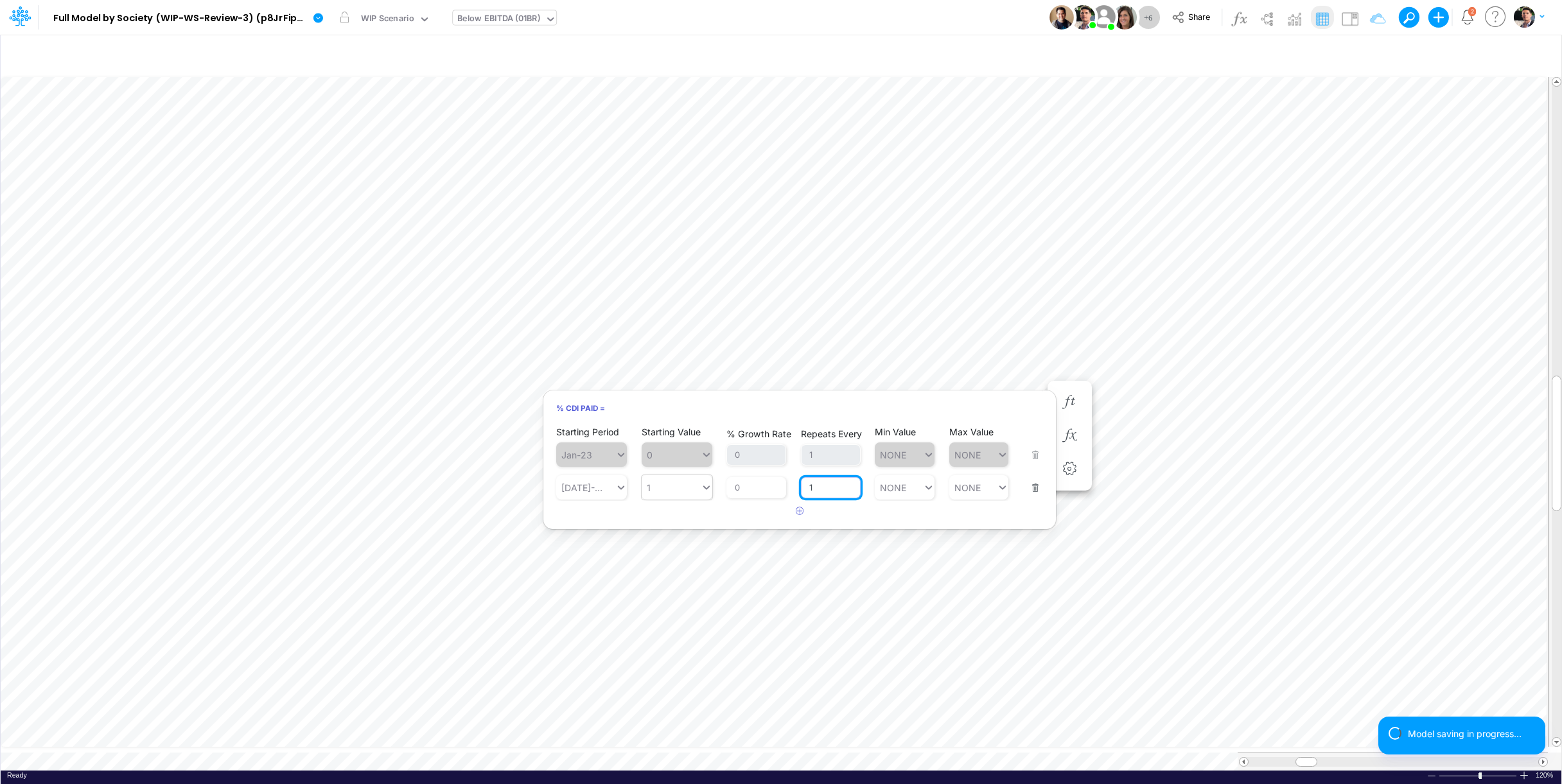
type input "1"
click at [680, 486] on div "Starting Value 1" at bounding box center [677, 479] width 71 height 40
type input "1"
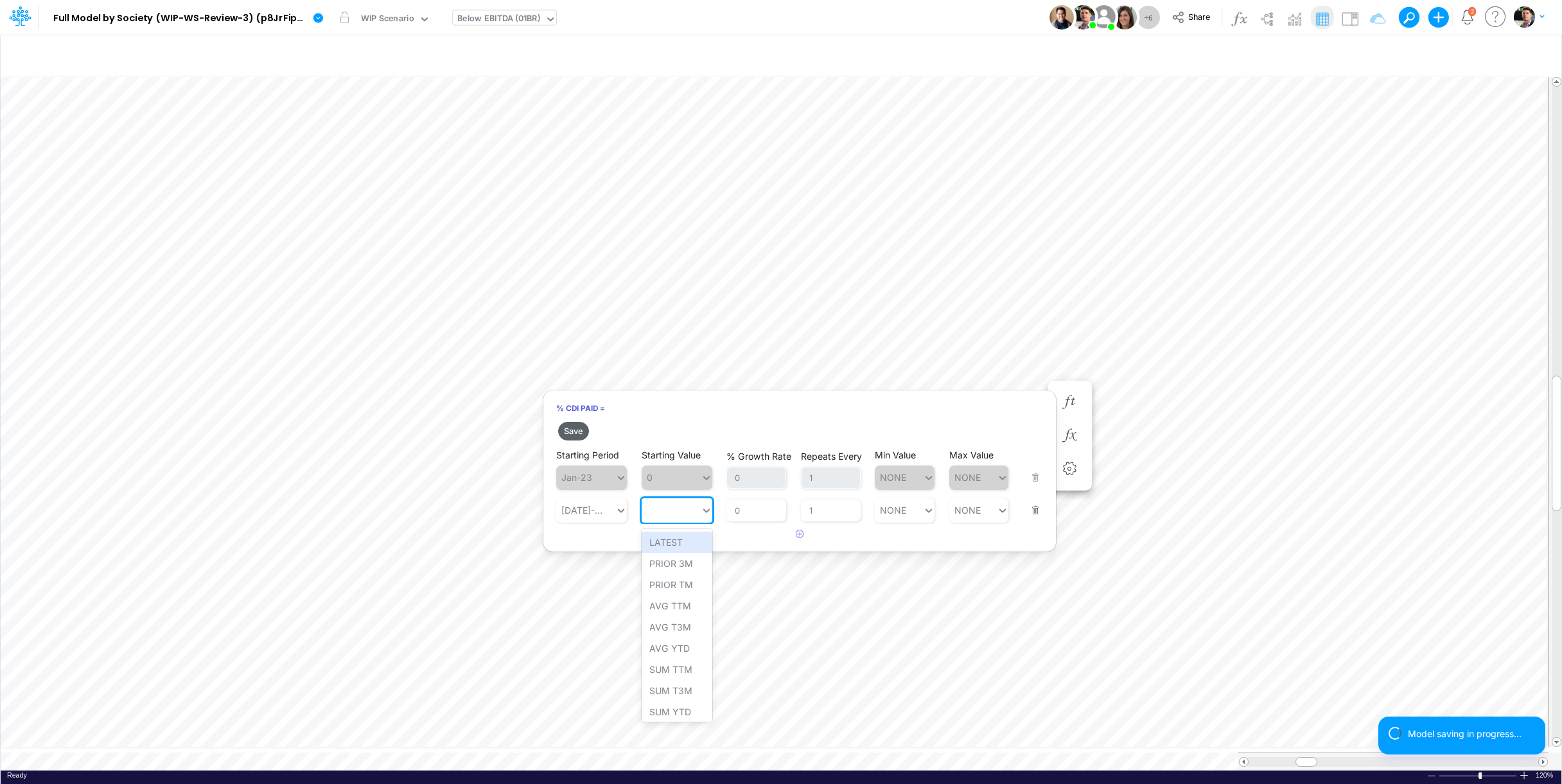
click at [586, 431] on button "Save" at bounding box center [574, 431] width 31 height 19
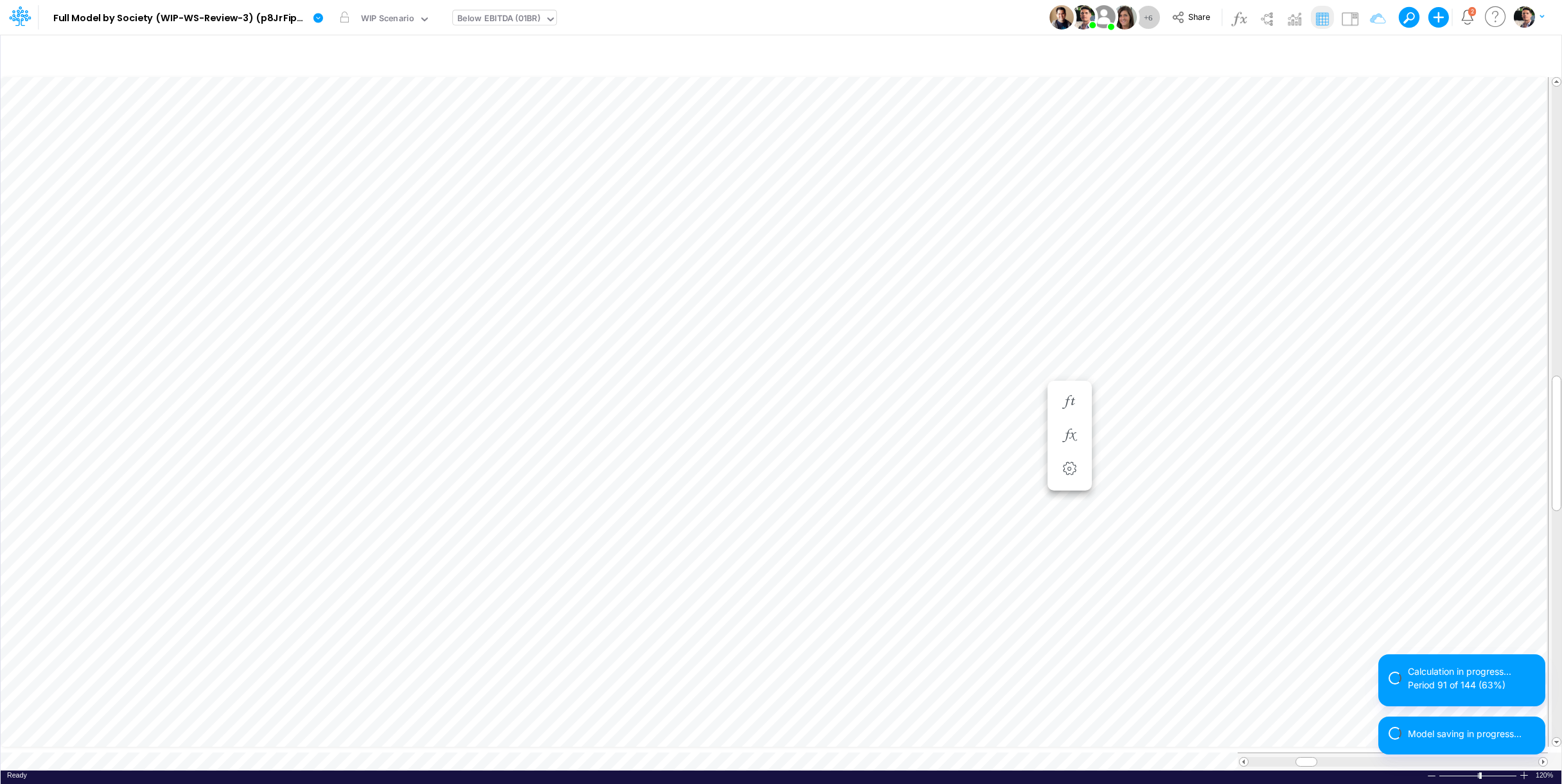
scroll to position [10, 4]
click at [1067, 438] on icon "button" at bounding box center [1070, 435] width 19 height 13
click at [1071, 400] on icon "button" at bounding box center [1070, 401] width 19 height 13
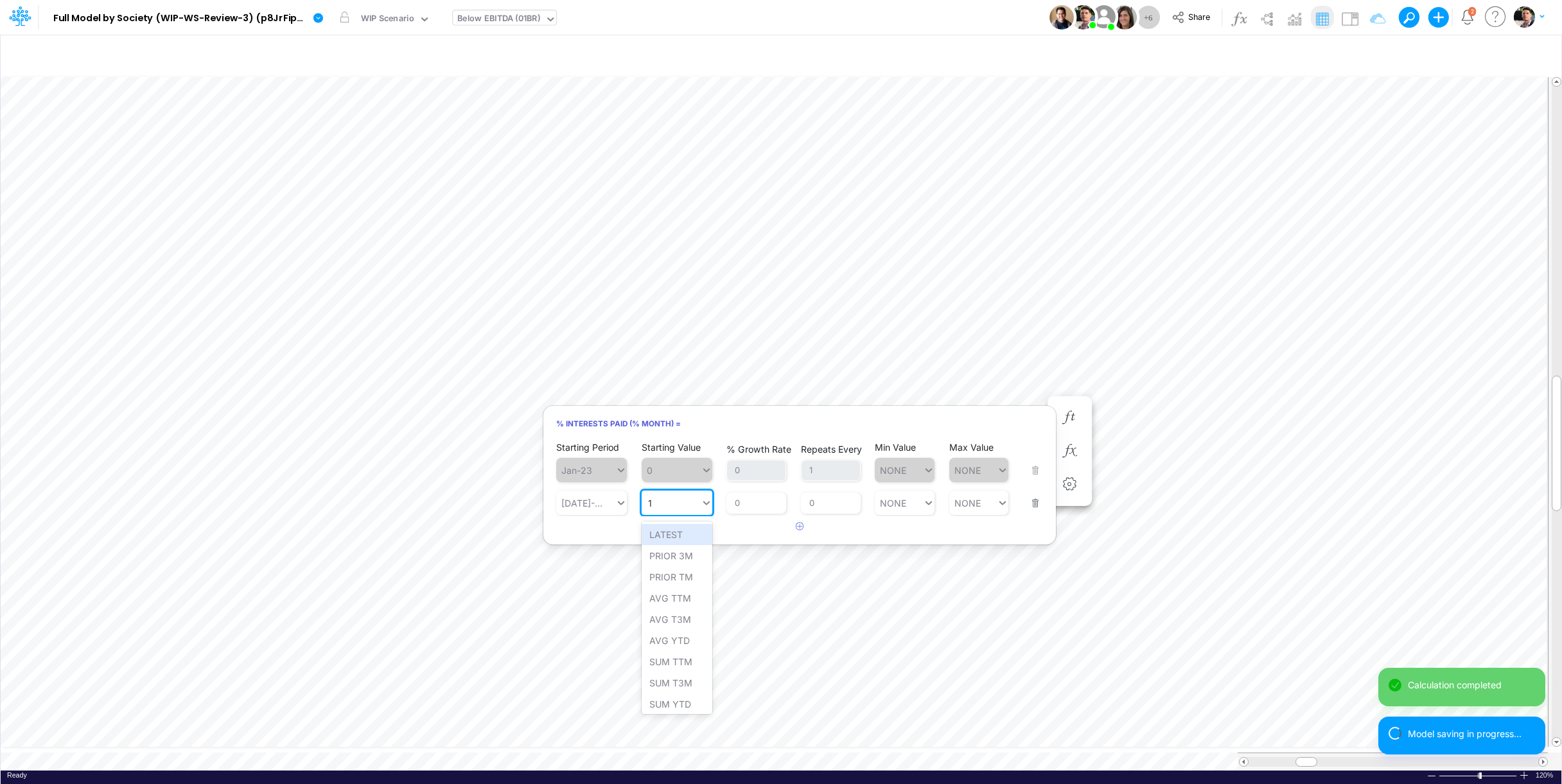
click at [673, 503] on div "1 1" at bounding box center [671, 503] width 59 height 19
paste input ".17%"
click at [677, 529] on div "Set value 1.17%" at bounding box center [682, 534] width 81 height 21
type input "1.17%"
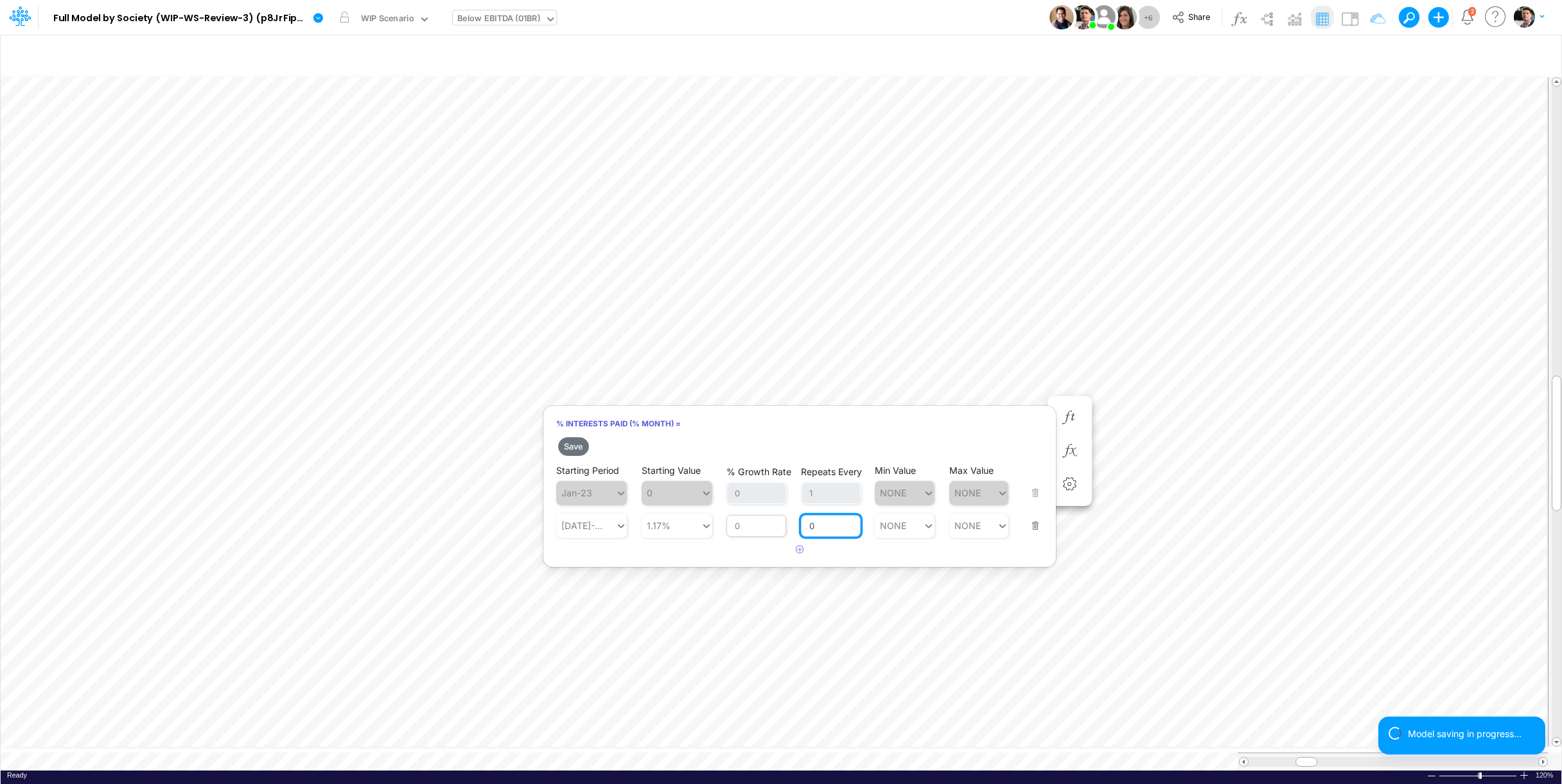
drag, startPoint x: 834, startPoint y: 524, endPoint x: 762, endPoint y: 525, distance: 72.0
click at [801, 525] on input "0" at bounding box center [831, 525] width 60 height 22
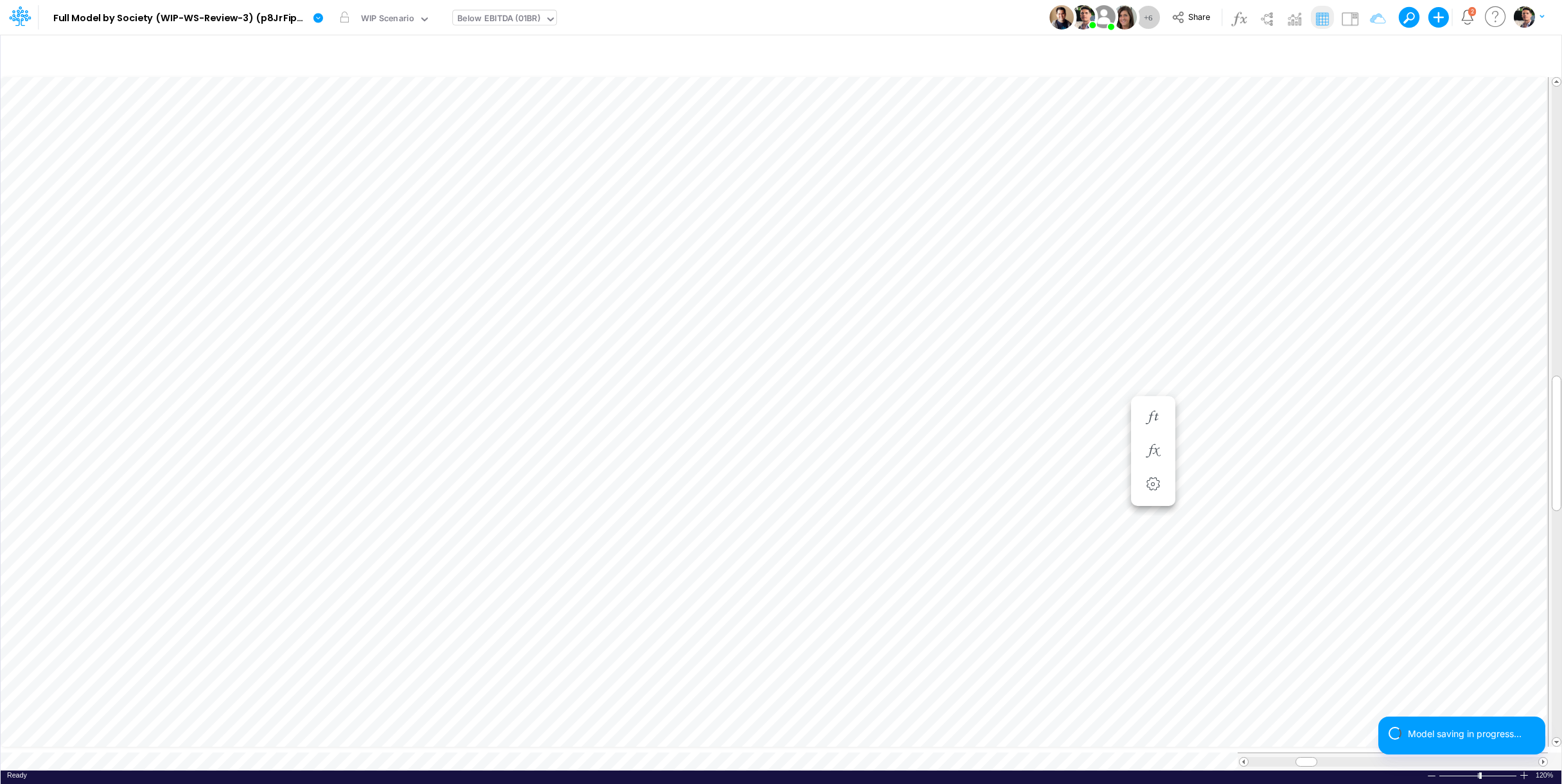
scroll to position [10, 4]
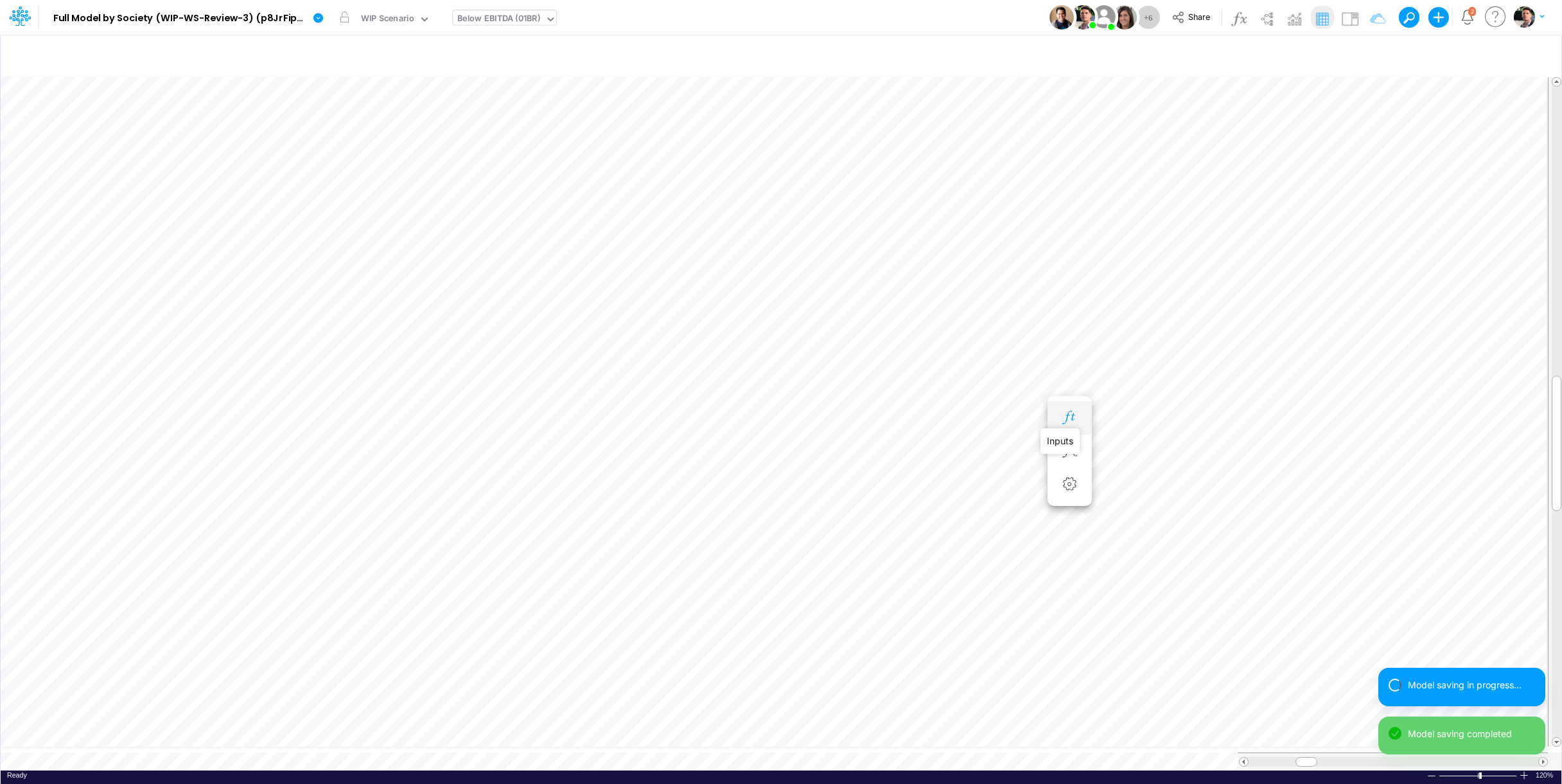
click at [1074, 414] on icon "button" at bounding box center [1070, 417] width 19 height 13
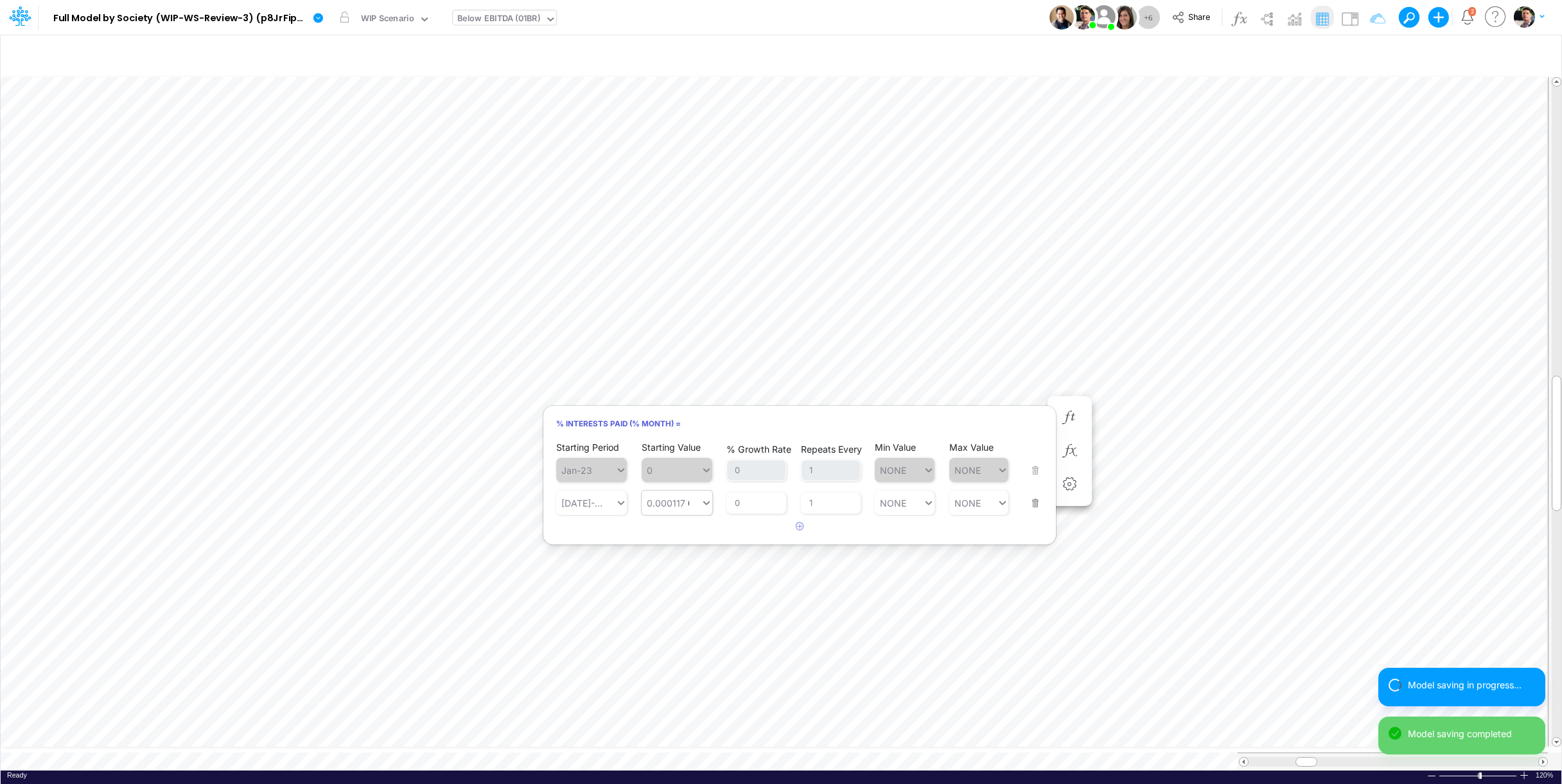
click at [686, 506] on div "0.000117 0.000117" at bounding box center [671, 503] width 59 height 19
paste input "1.17%"
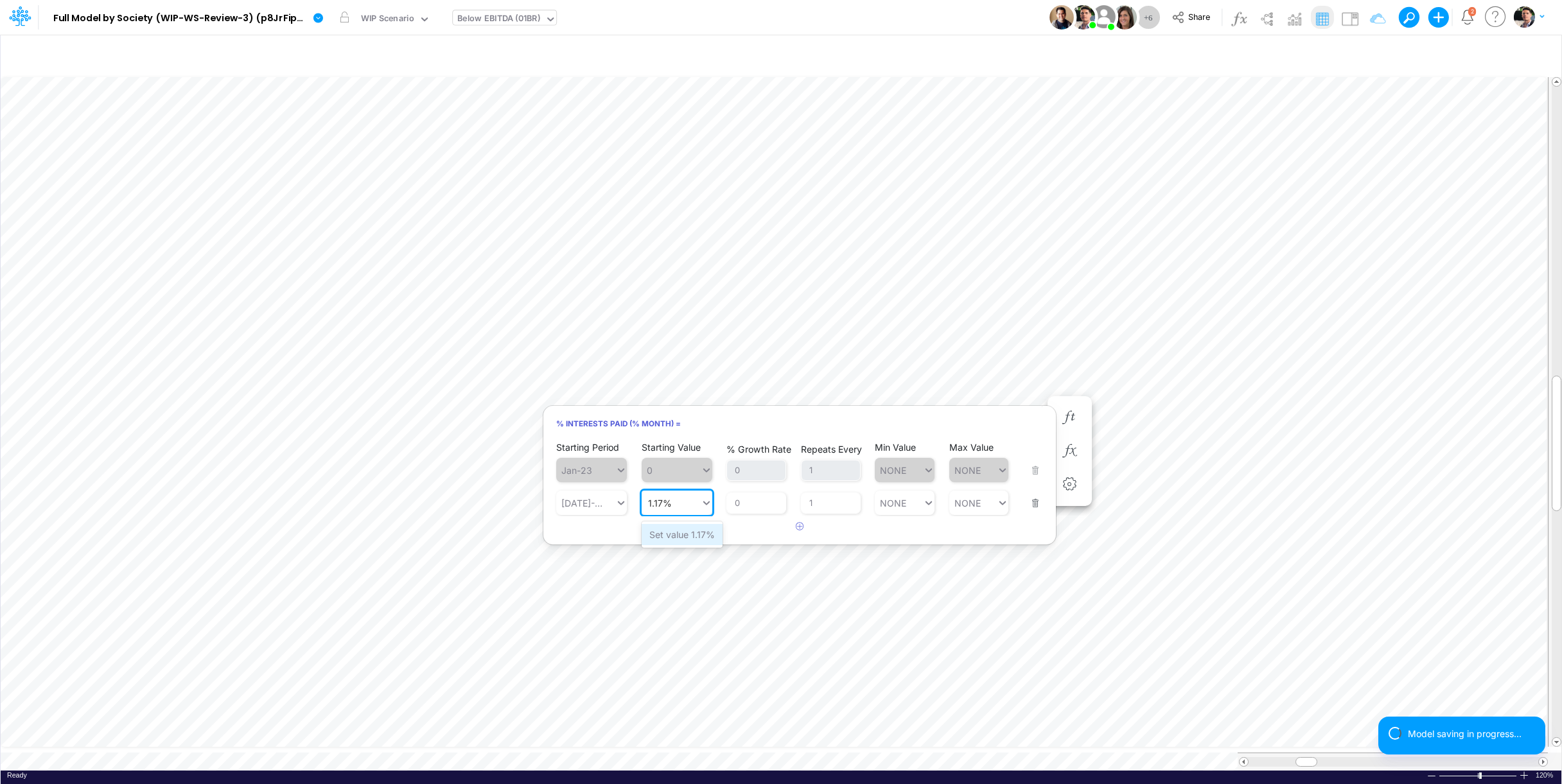
click at [680, 531] on div "Set value 1.17%" at bounding box center [682, 534] width 81 height 21
type input "1.17%"
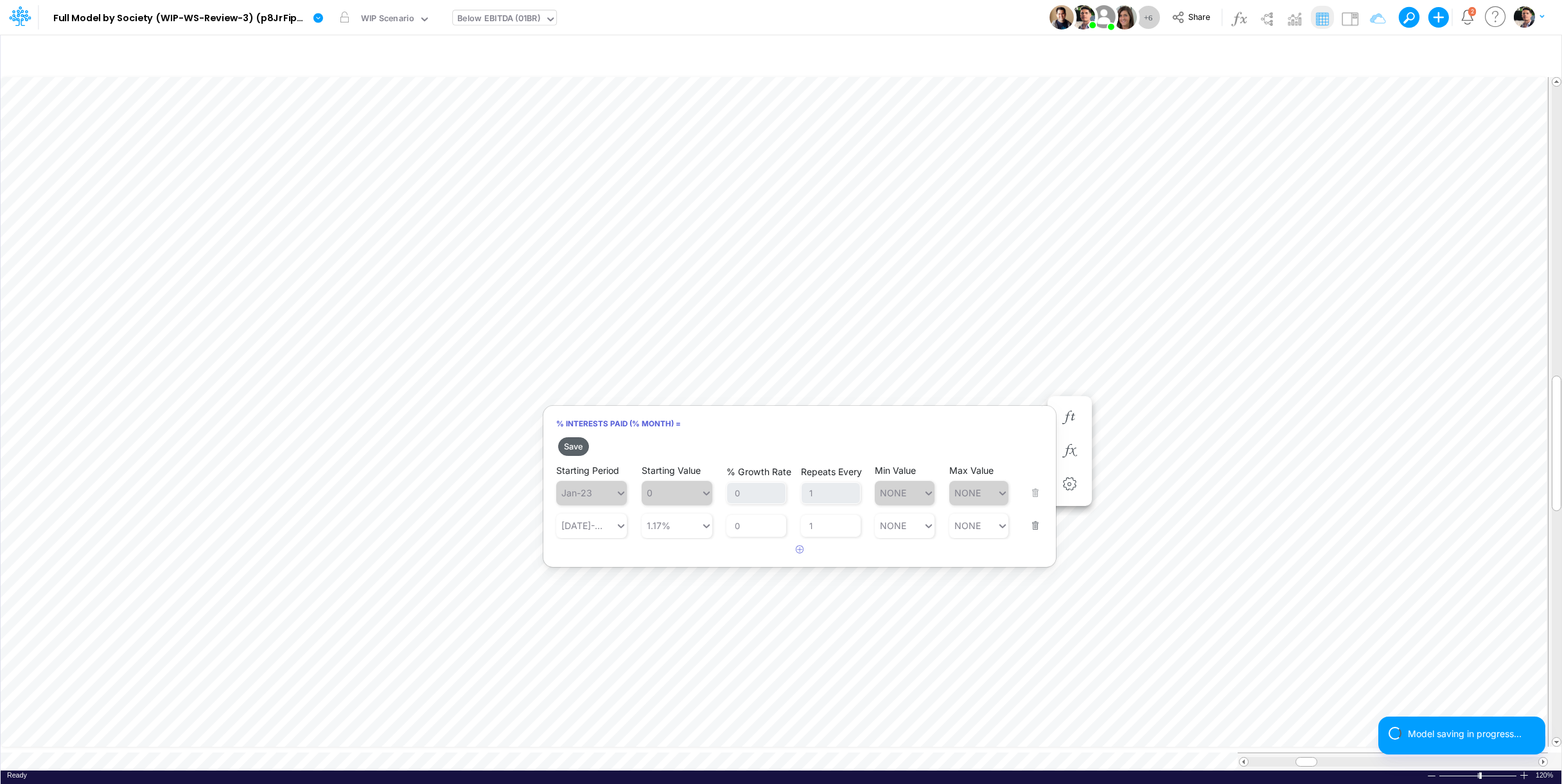
click at [583, 449] on button "Save" at bounding box center [574, 446] width 31 height 19
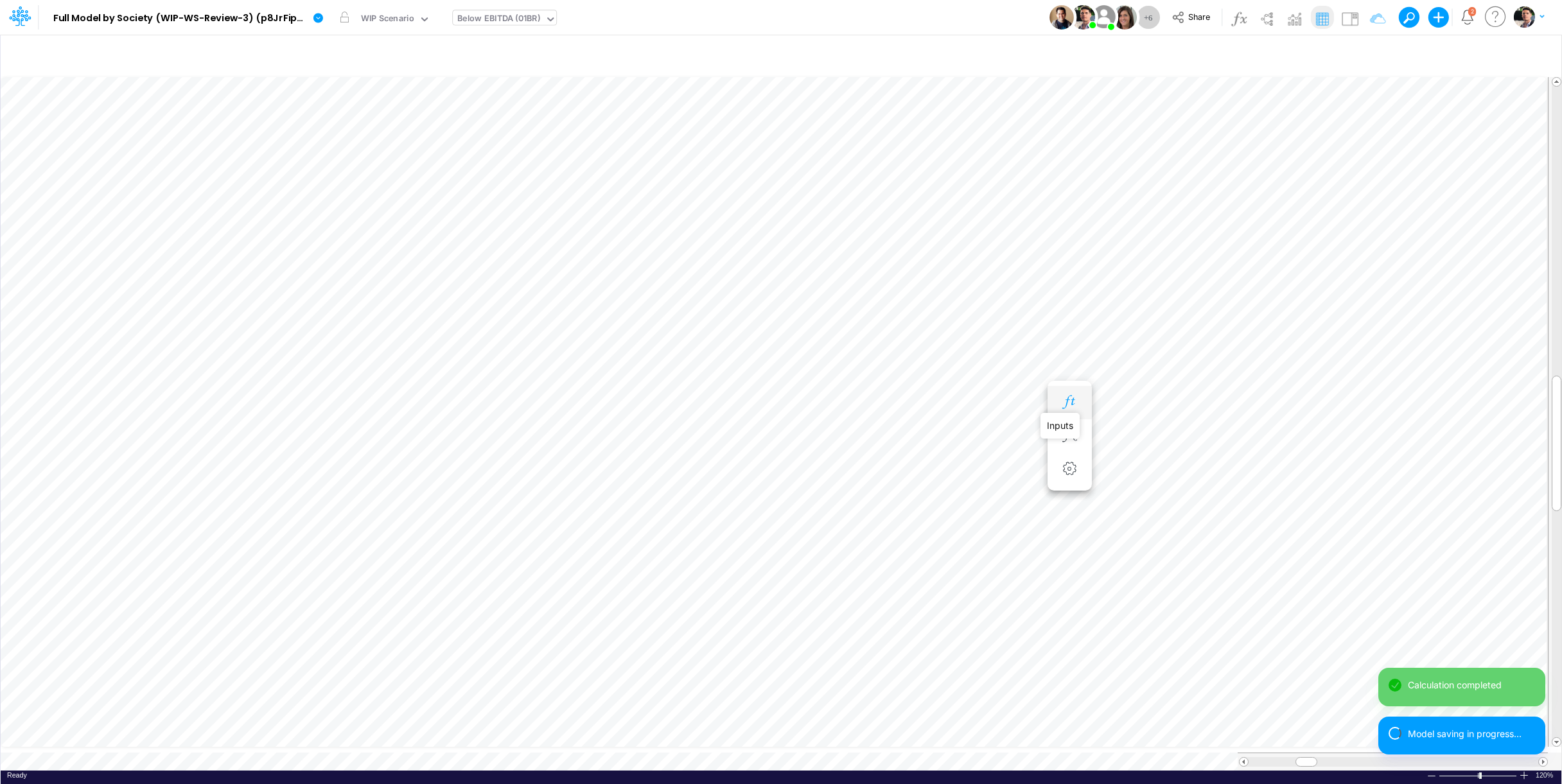
click at [1075, 405] on icon "button" at bounding box center [1070, 401] width 19 height 13
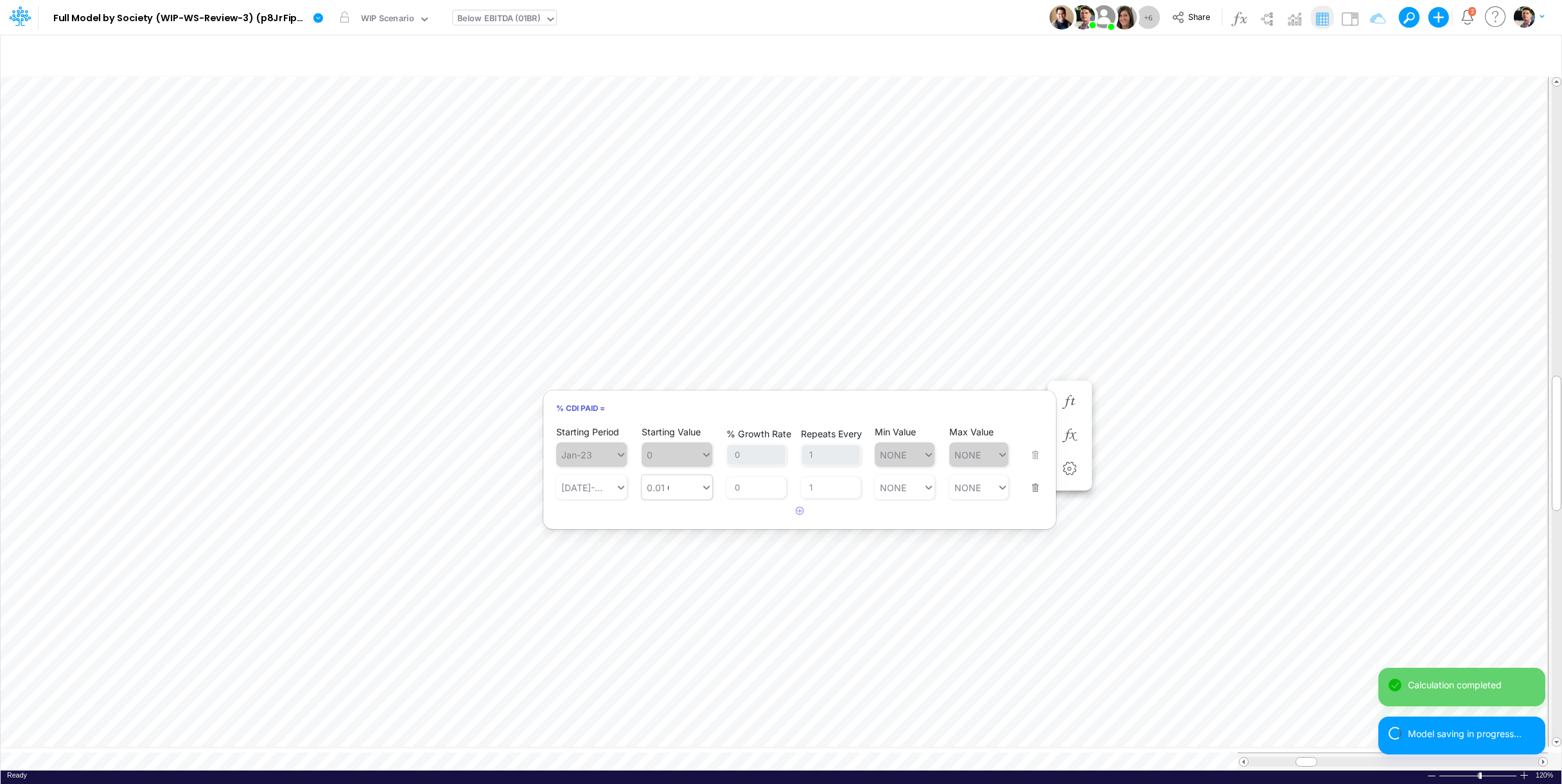
click at [675, 488] on div "0.01 0.01" at bounding box center [671, 487] width 59 height 19
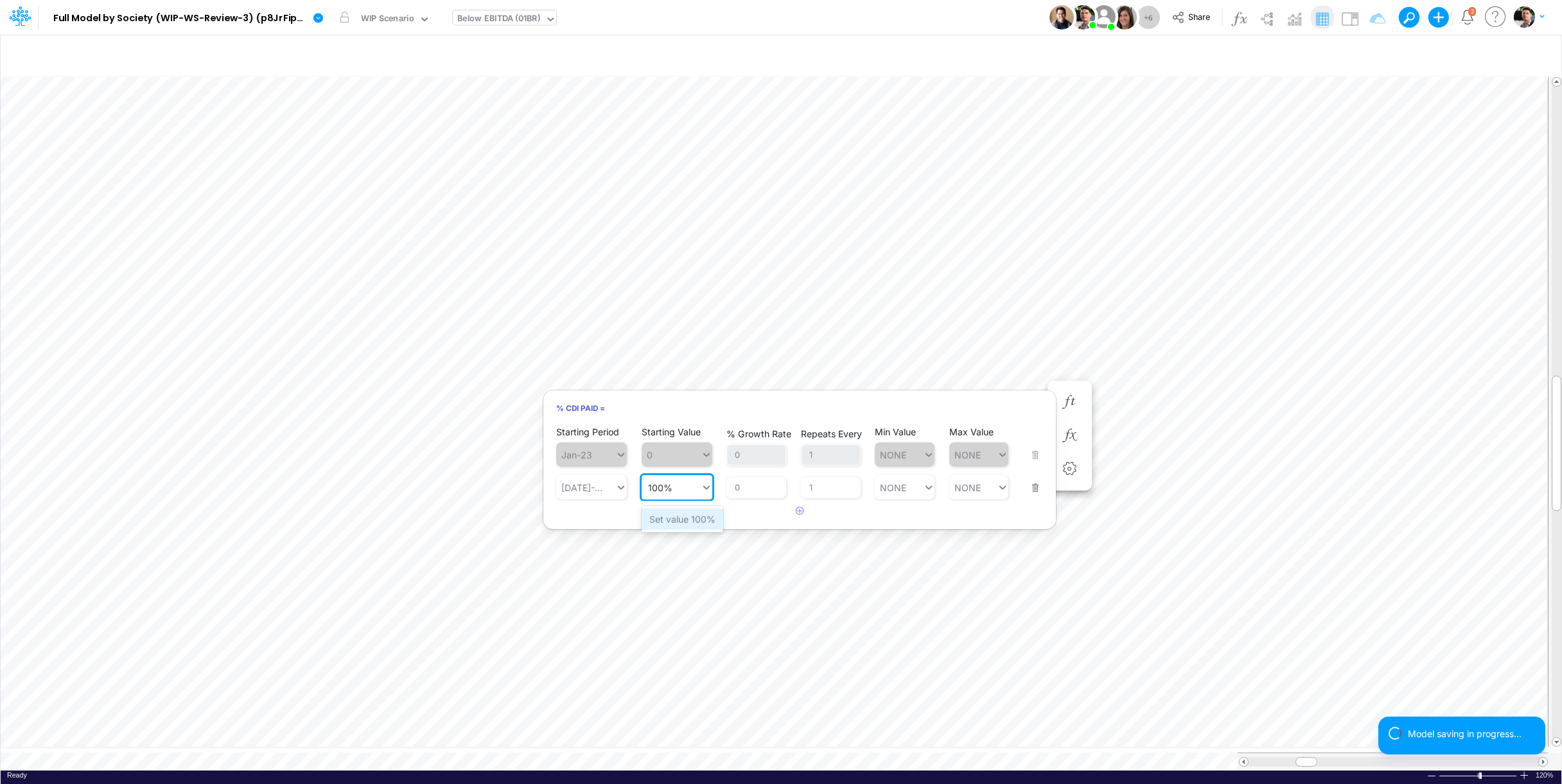
click at [665, 519] on div "Set value 100%" at bounding box center [682, 519] width 81 height 21
type input "100%"
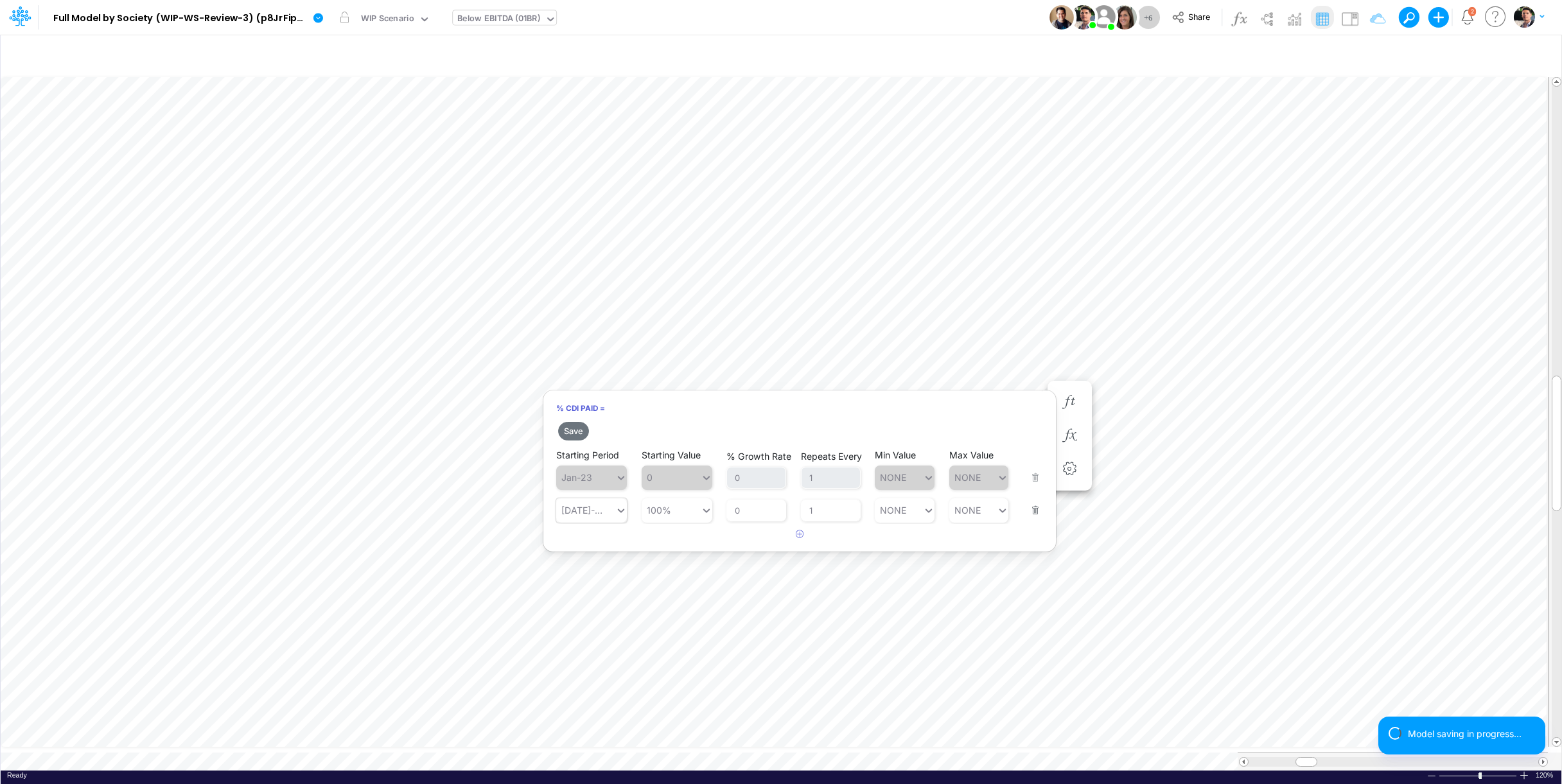
click at [588, 504] on div "[DATE]-25" at bounding box center [585, 510] width 59 height 19
click at [584, 538] on div "Forecast" at bounding box center [592, 542] width 71 height 21
click at [580, 433] on button "Save" at bounding box center [574, 431] width 31 height 19
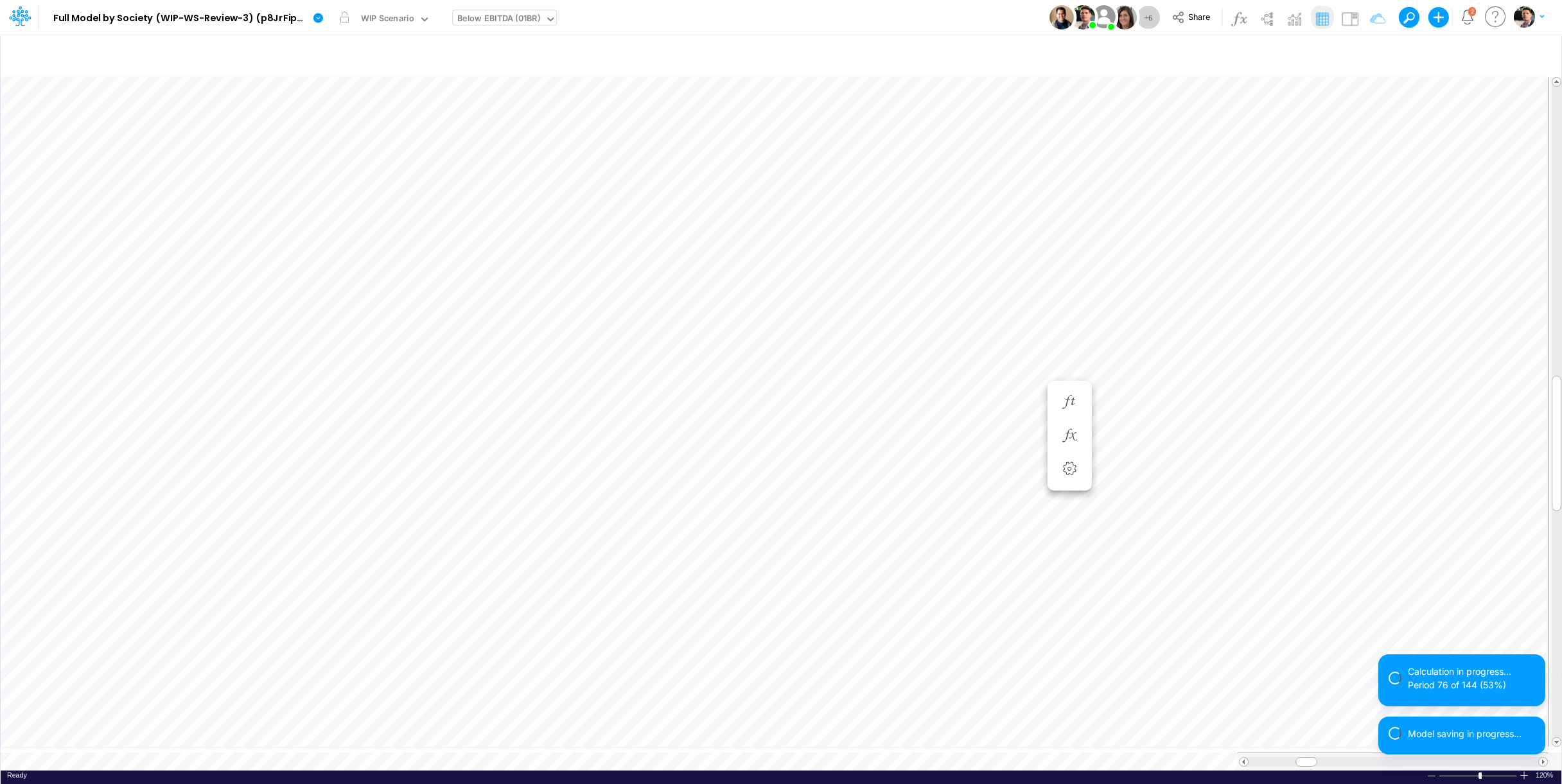
scroll to position [10, 4]
click at [1071, 415] on icon "button" at bounding box center [1070, 417] width 19 height 13
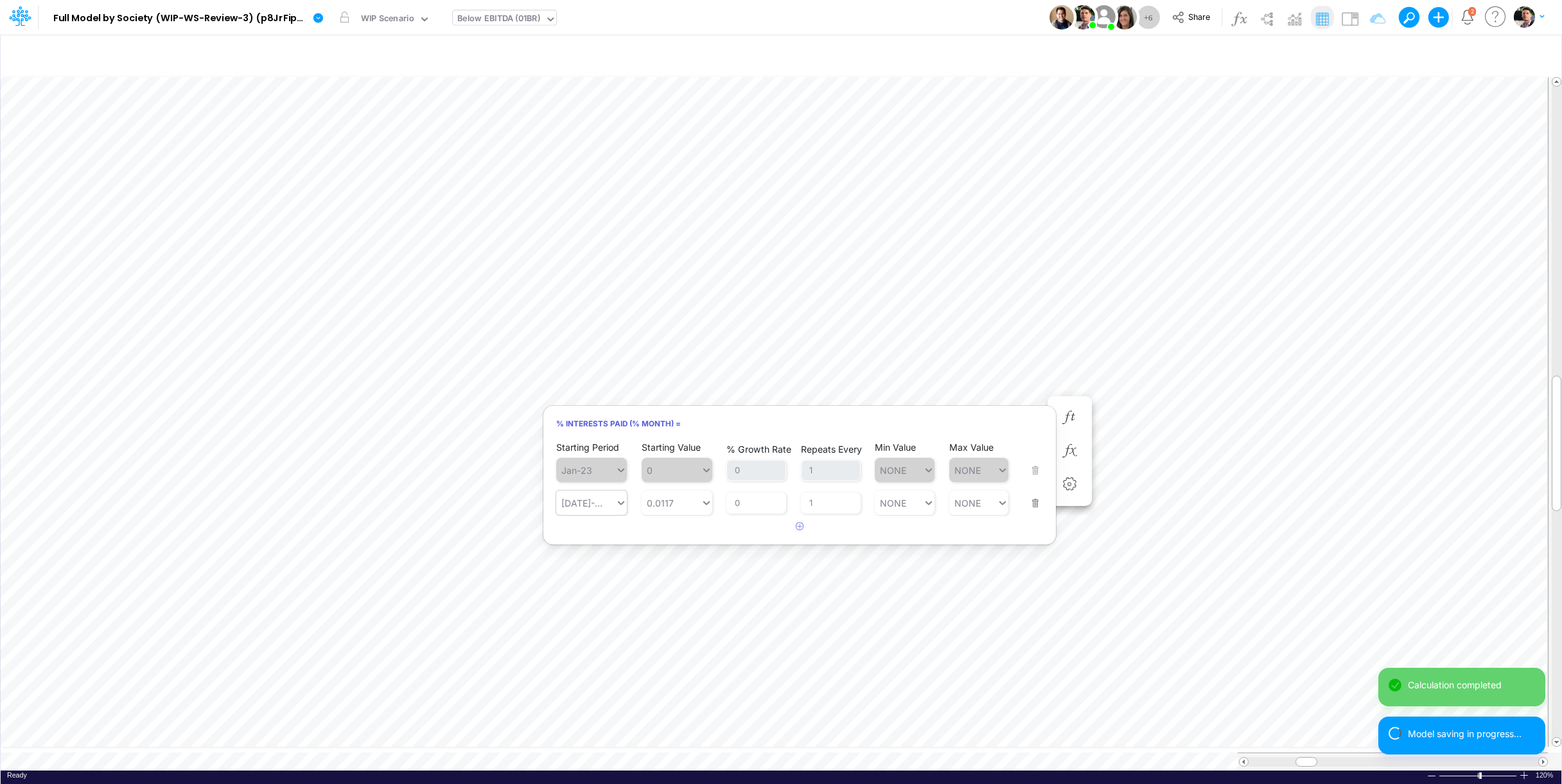
click at [593, 512] on div "[DATE]-25" at bounding box center [585, 503] width 59 height 19
click at [591, 534] on div "Forecast" at bounding box center [592, 534] width 71 height 21
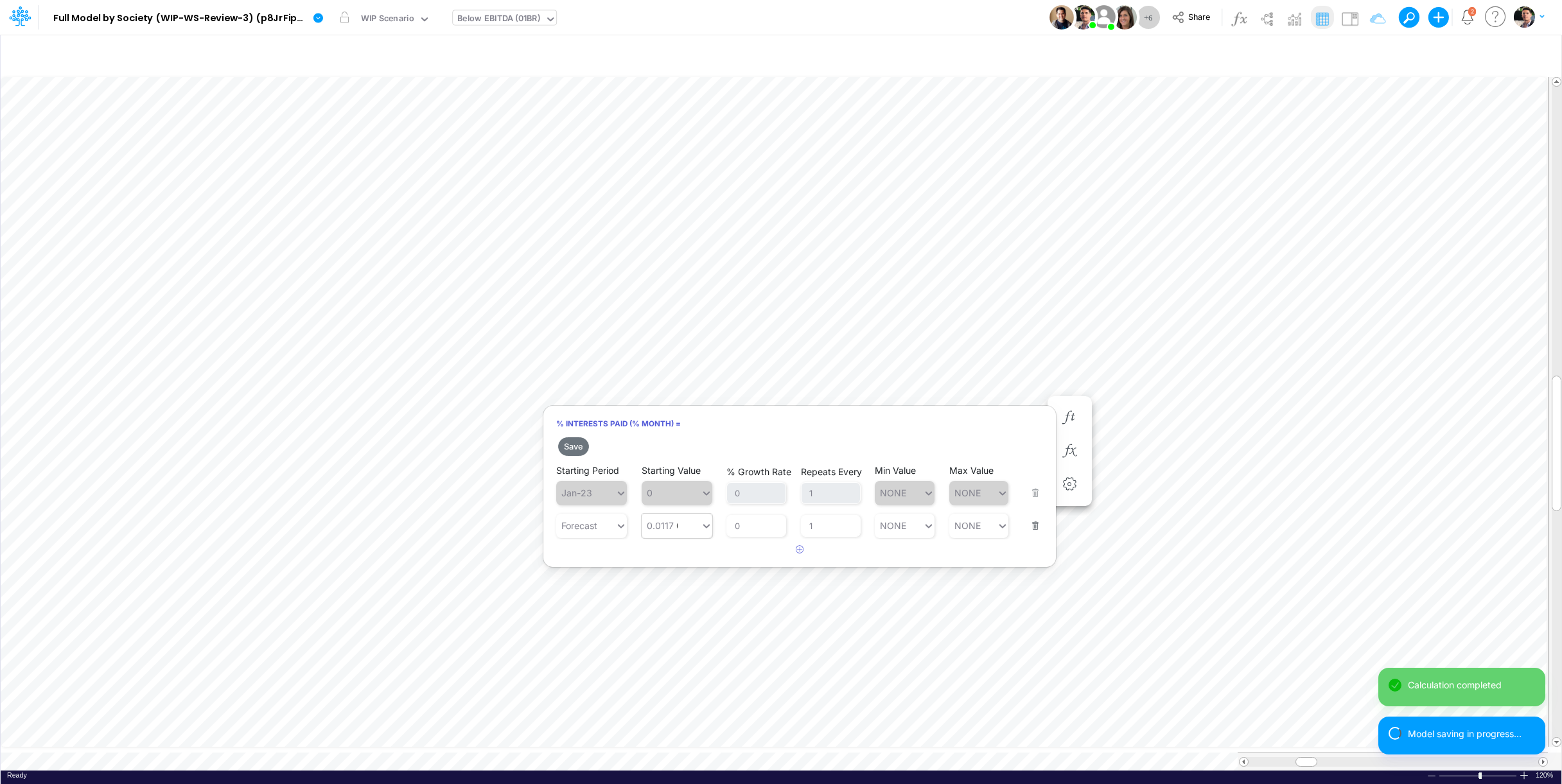
click at [678, 530] on div "0.0117 0.0117" at bounding box center [671, 525] width 59 height 19
paste input "1.17%"
click at [677, 561] on div "Set value 1.17%" at bounding box center [682, 557] width 81 height 21
type input "1.17%"
click at [569, 442] on button "Save" at bounding box center [574, 446] width 31 height 19
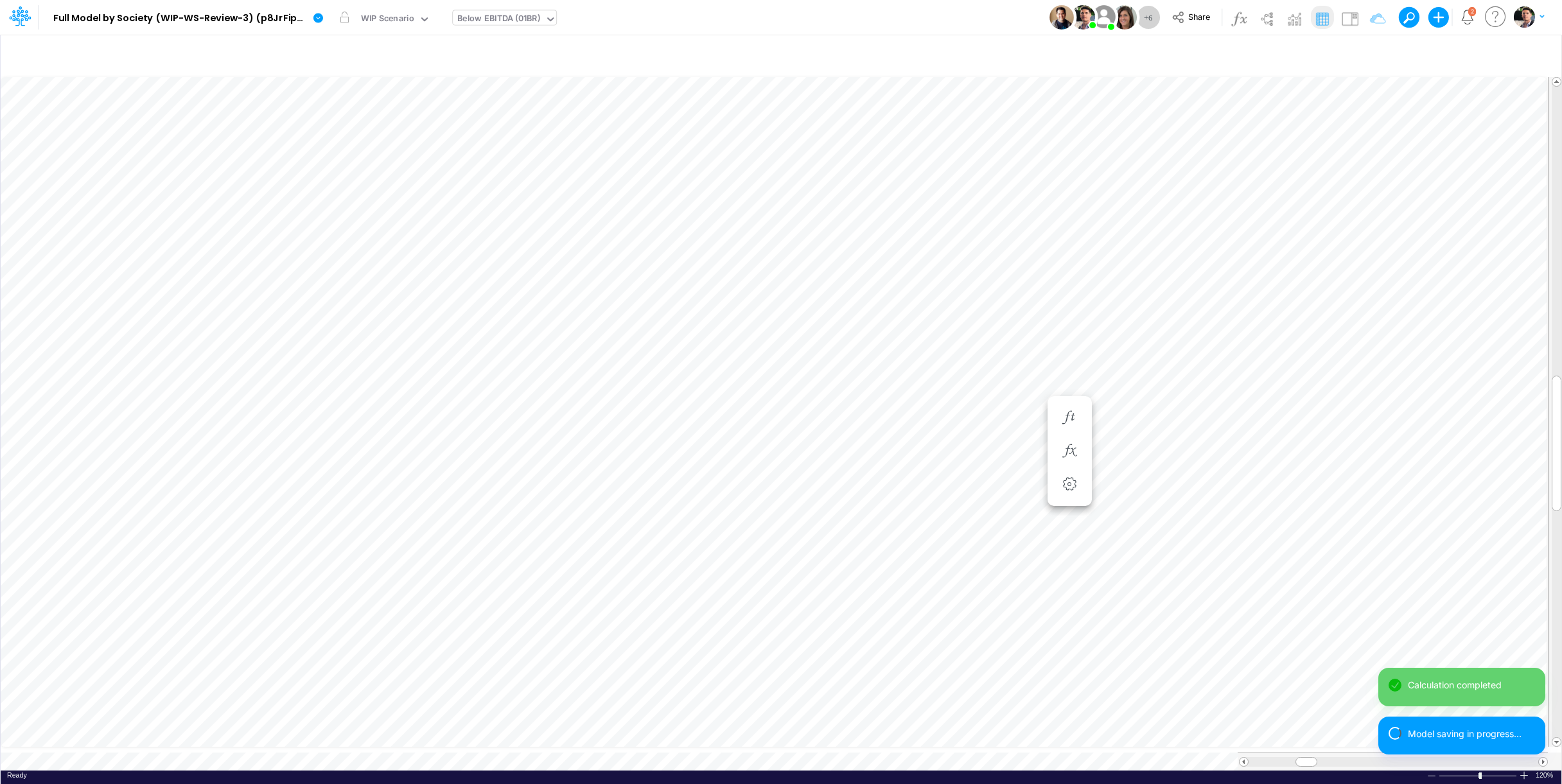
scroll to position [5, 3]
click at [1064, 456] on icon "button" at bounding box center [1070, 451] width 19 height 13
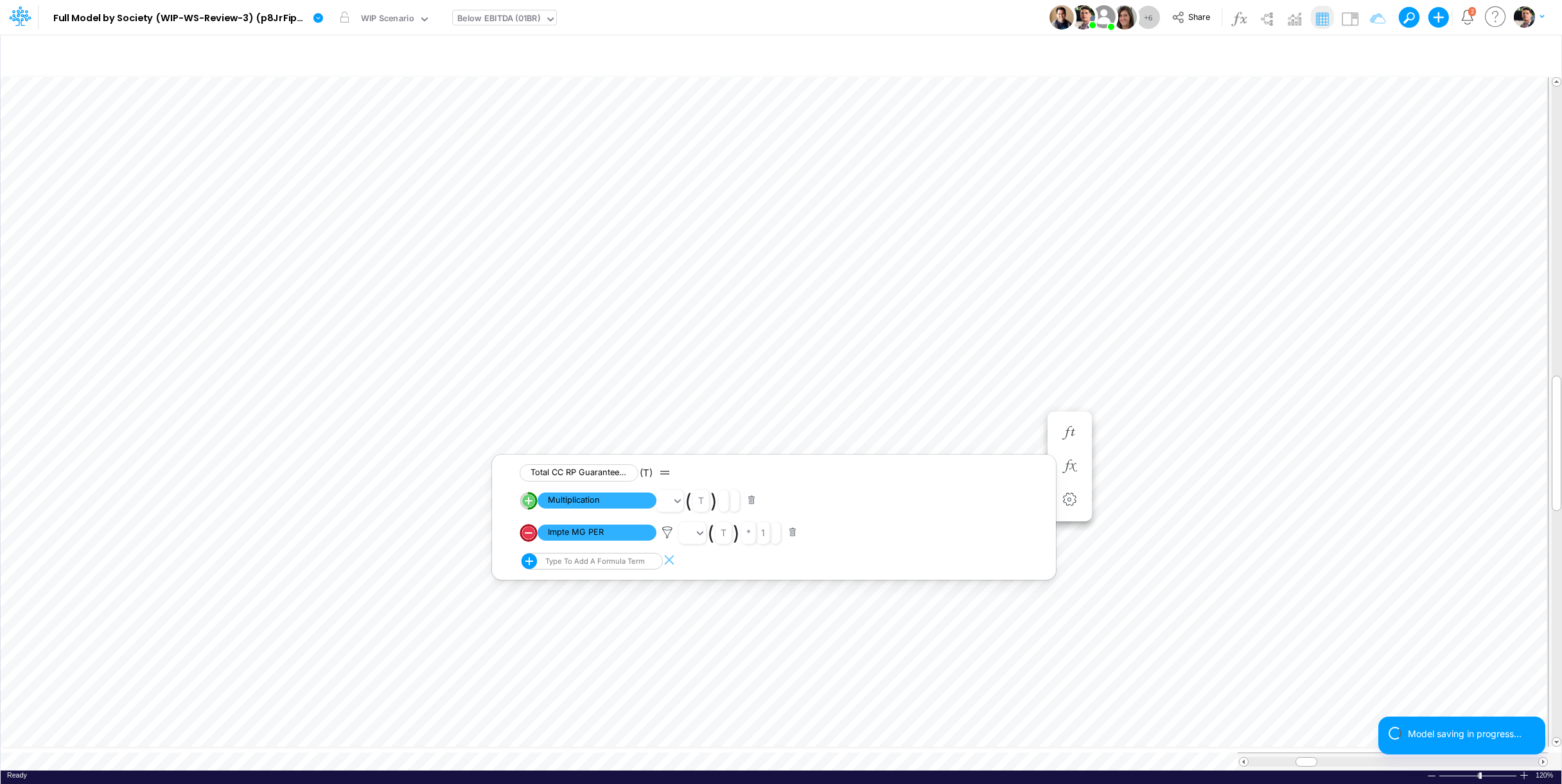
click at [532, 536] on circle "circle with outer border" at bounding box center [528, 533] width 13 height 13
click at [1062, 430] on icon "button" at bounding box center [1070, 433] width 19 height 13
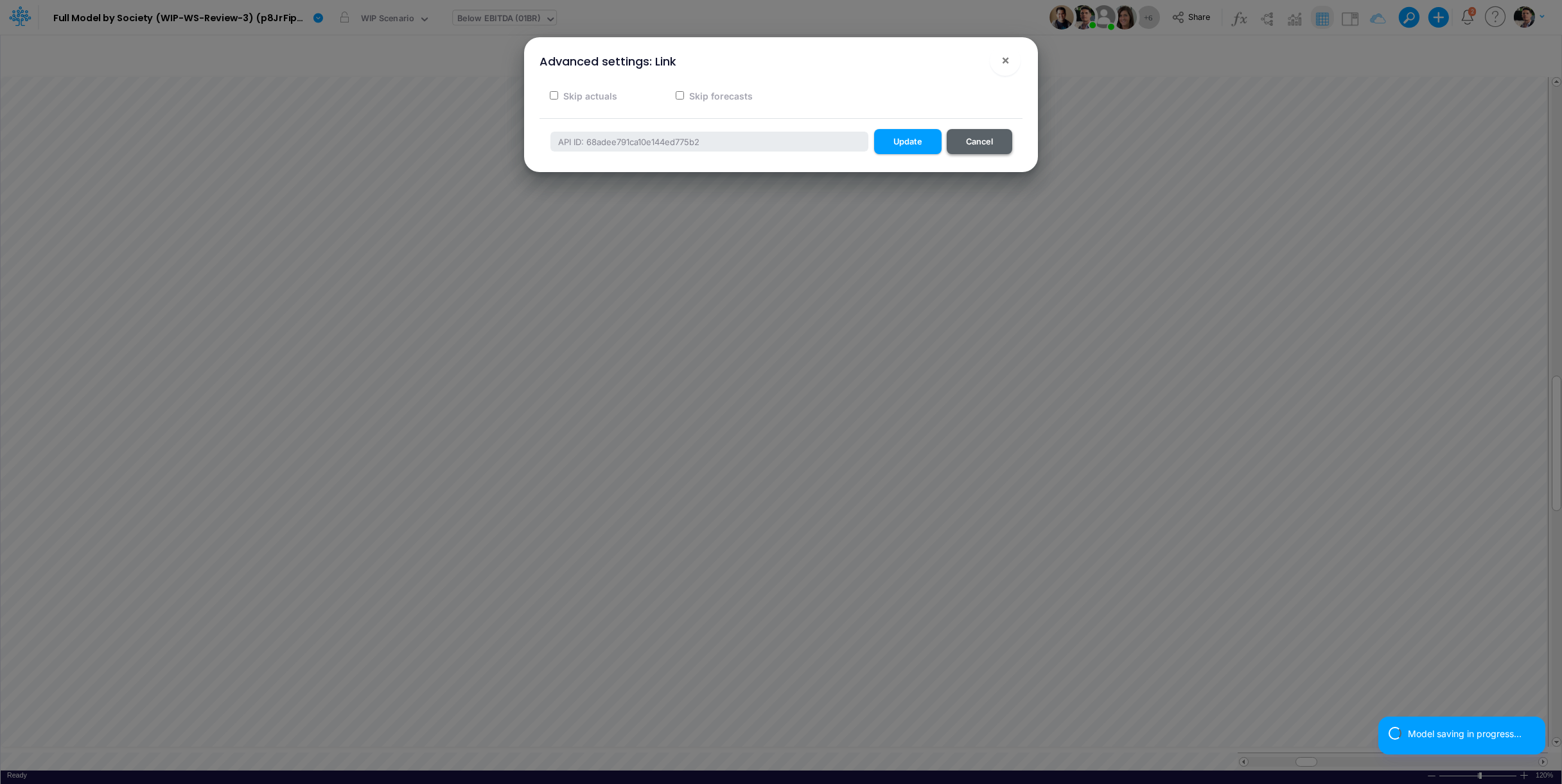
click at [993, 146] on button "Cancel" at bounding box center [979, 141] width 65 height 25
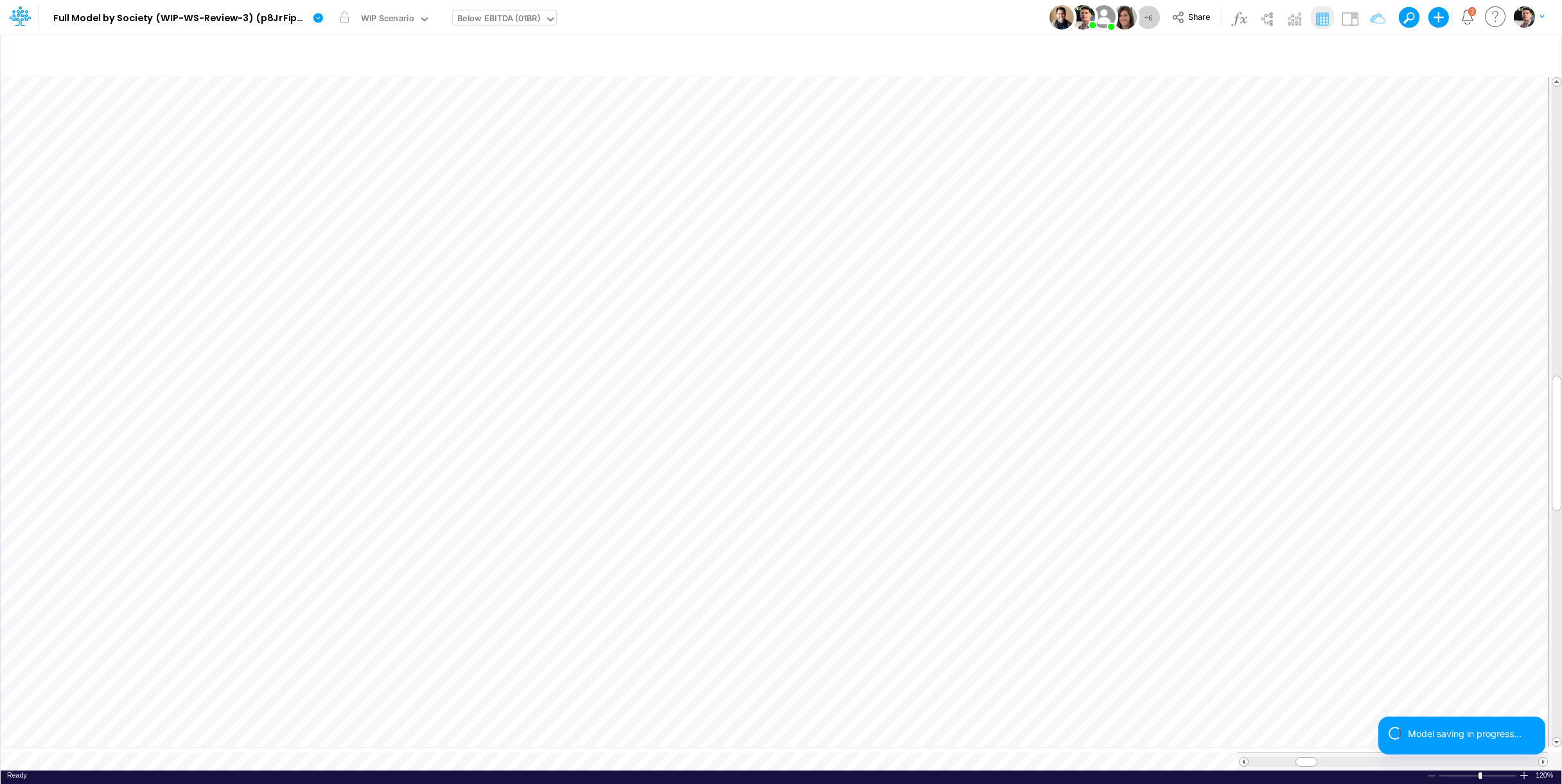
scroll to position [5, 3]
click at [1068, 470] on icon "button" at bounding box center [1070, 466] width 19 height 13
click at [594, 505] on span "Multiplication" at bounding box center [597, 500] width 119 height 16
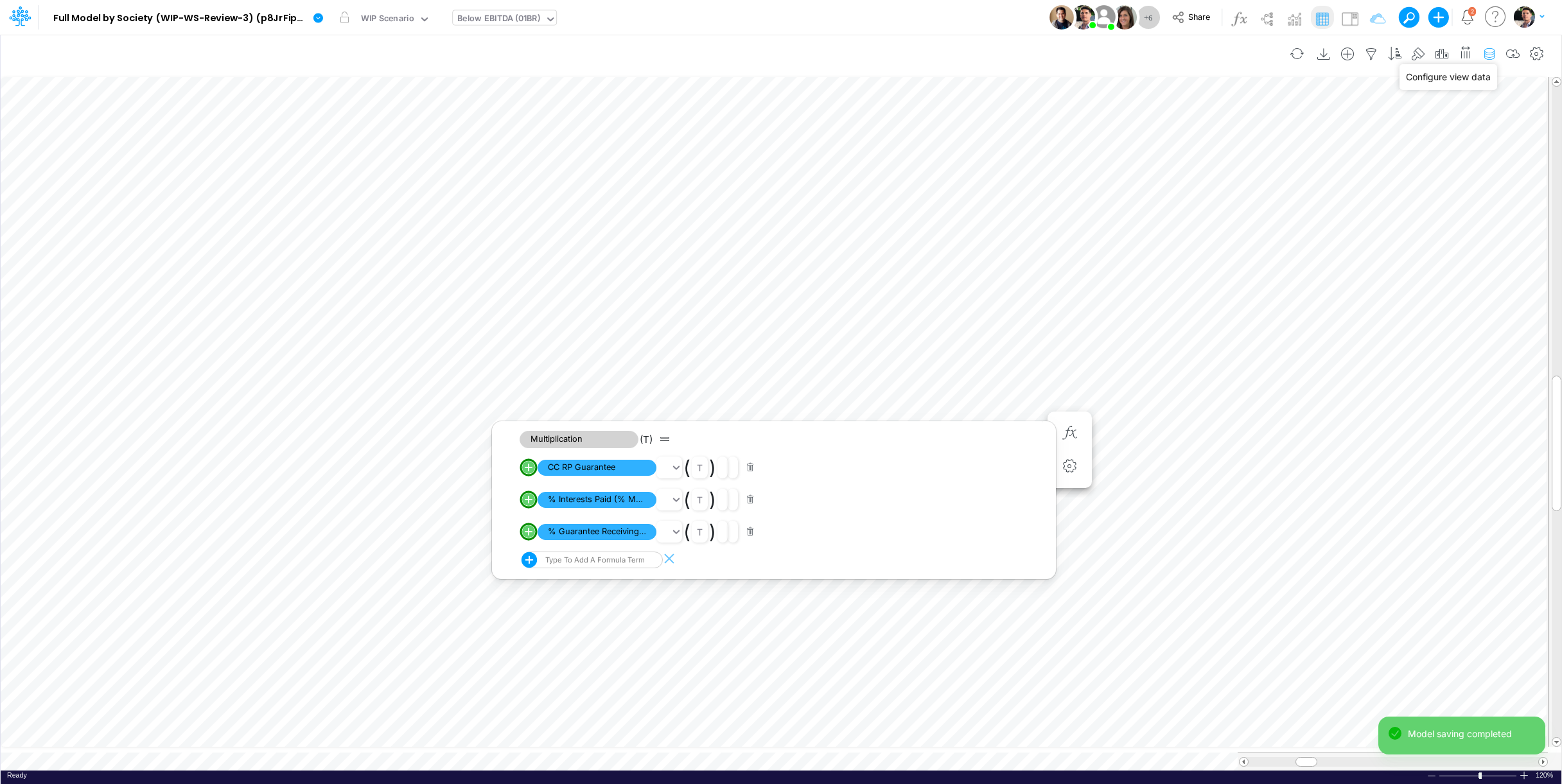
click at [1489, 54] on icon "button" at bounding box center [1490, 54] width 19 height 13
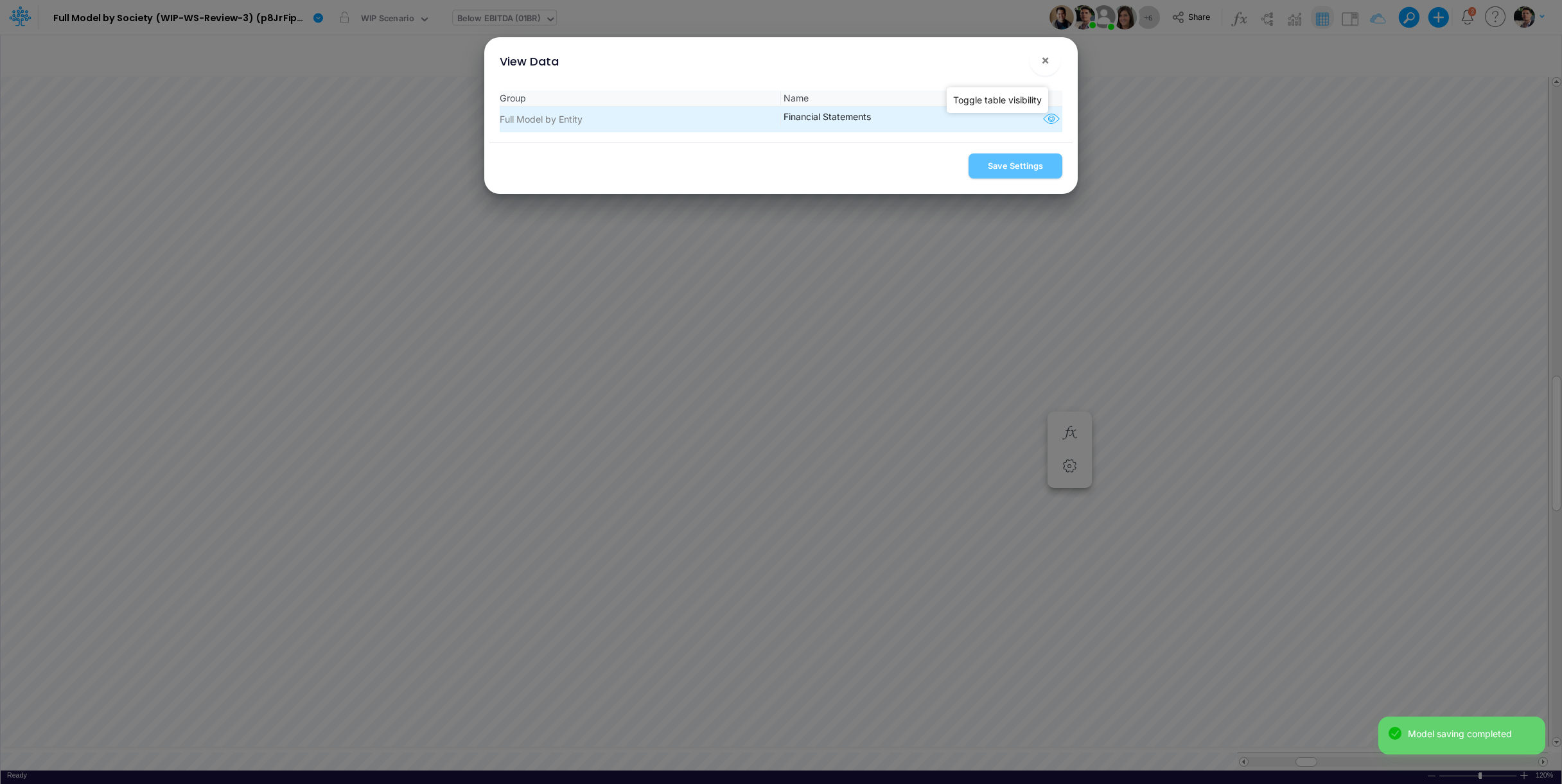
click at [1048, 122] on icon "button" at bounding box center [1052, 120] width 19 height 17
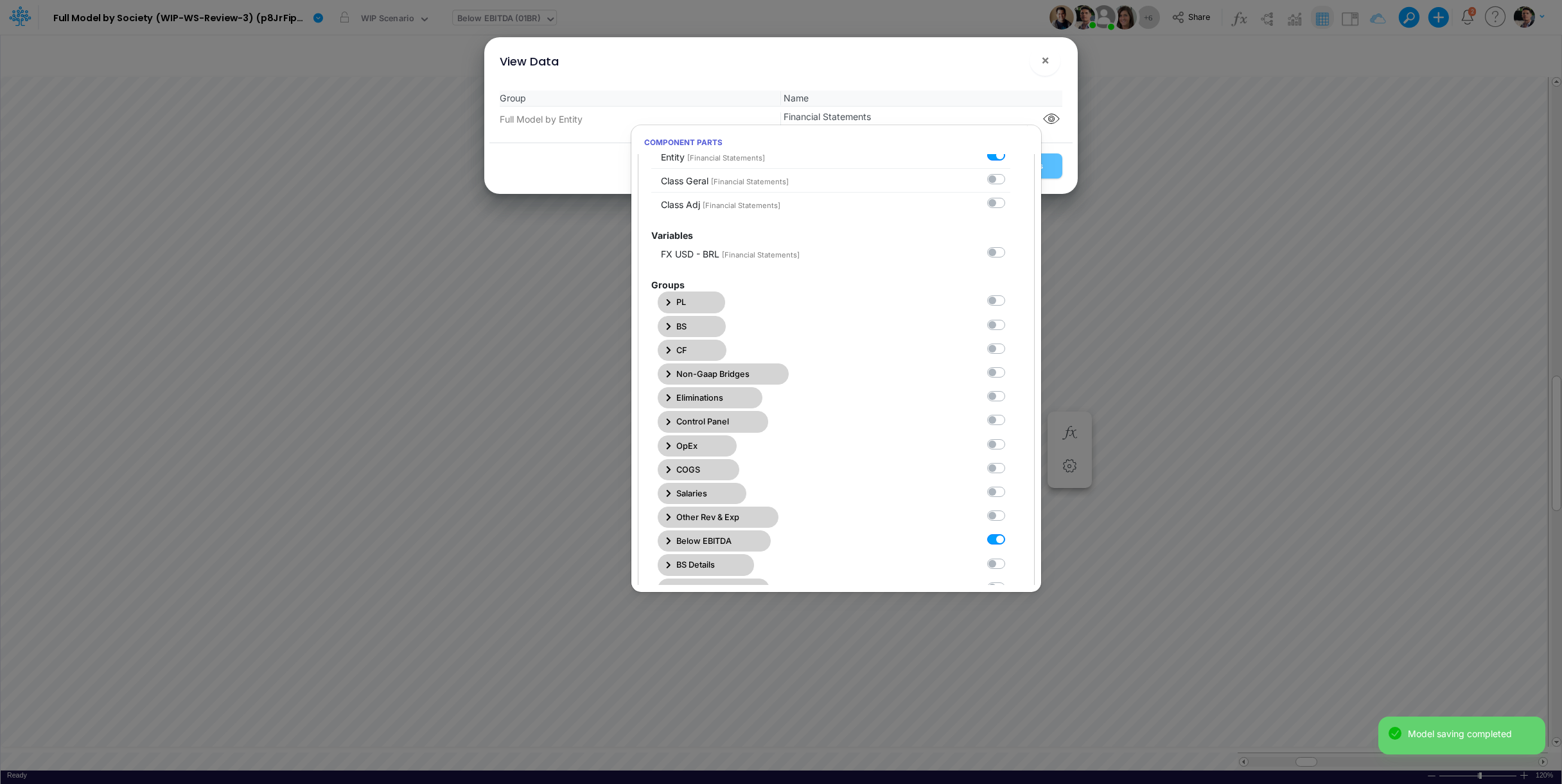
scroll to position [131, 0]
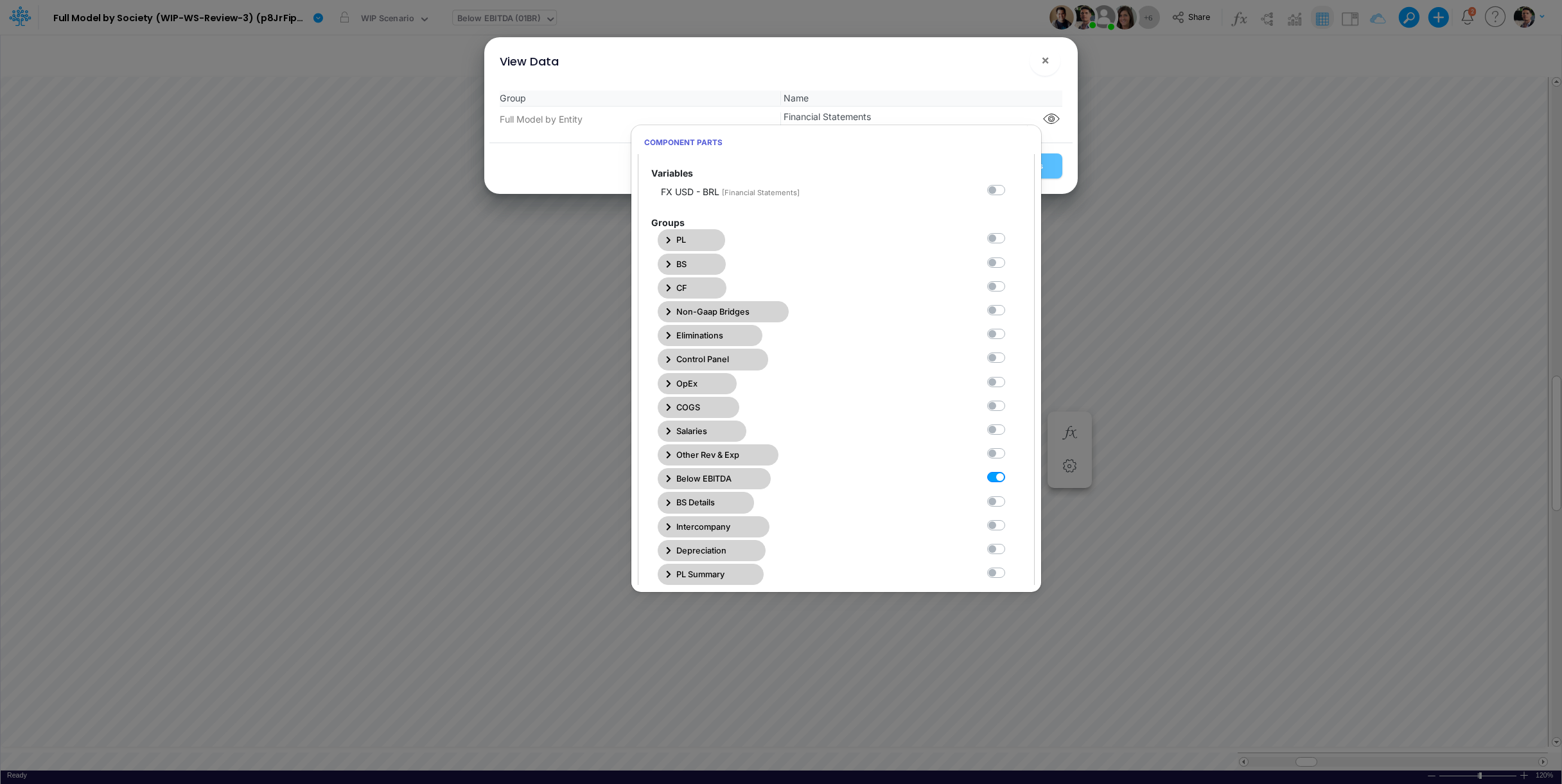
click at [674, 482] on button "Below EBITDA" at bounding box center [714, 479] width 113 height 21
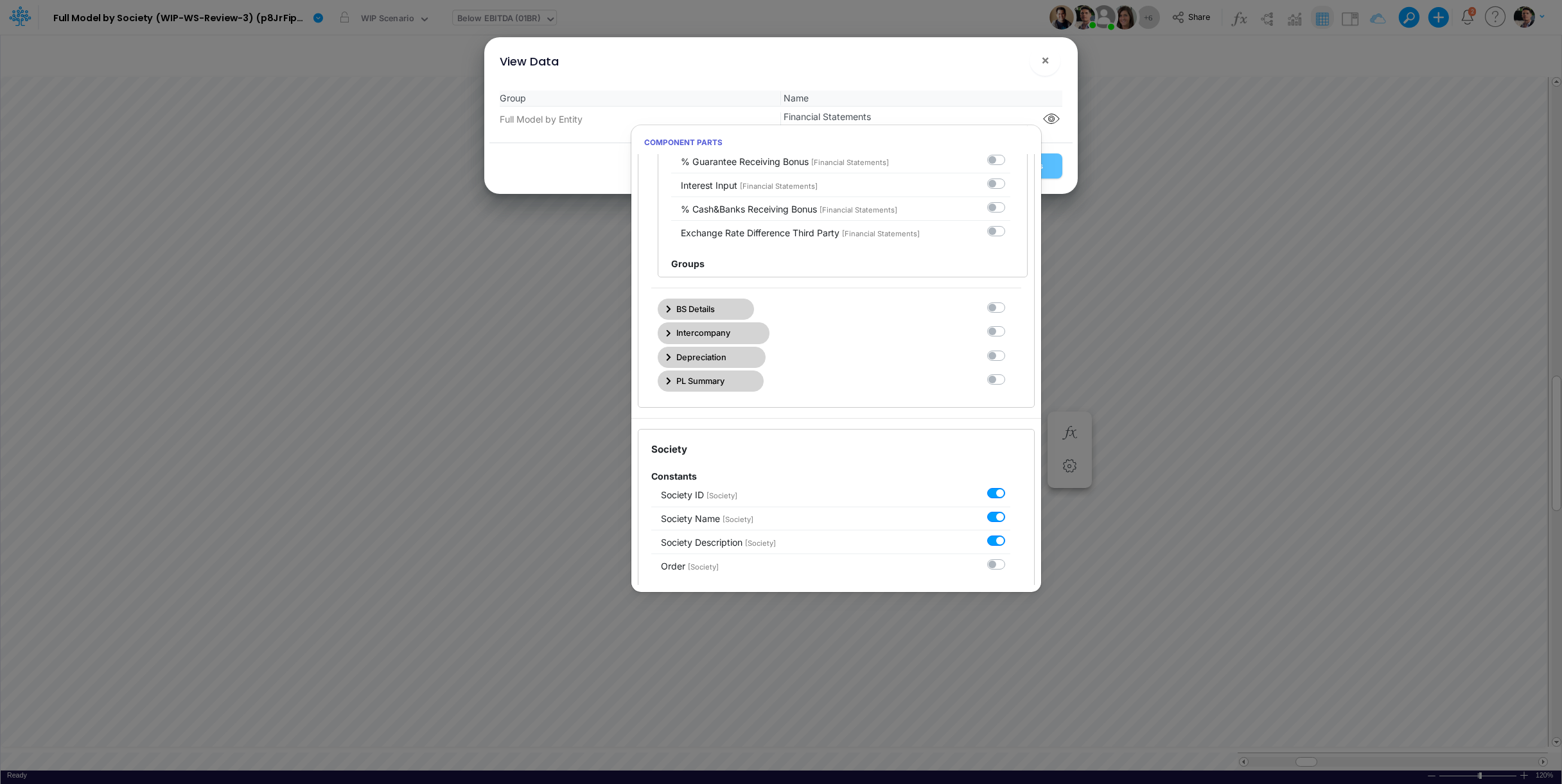
scroll to position [4044, 0]
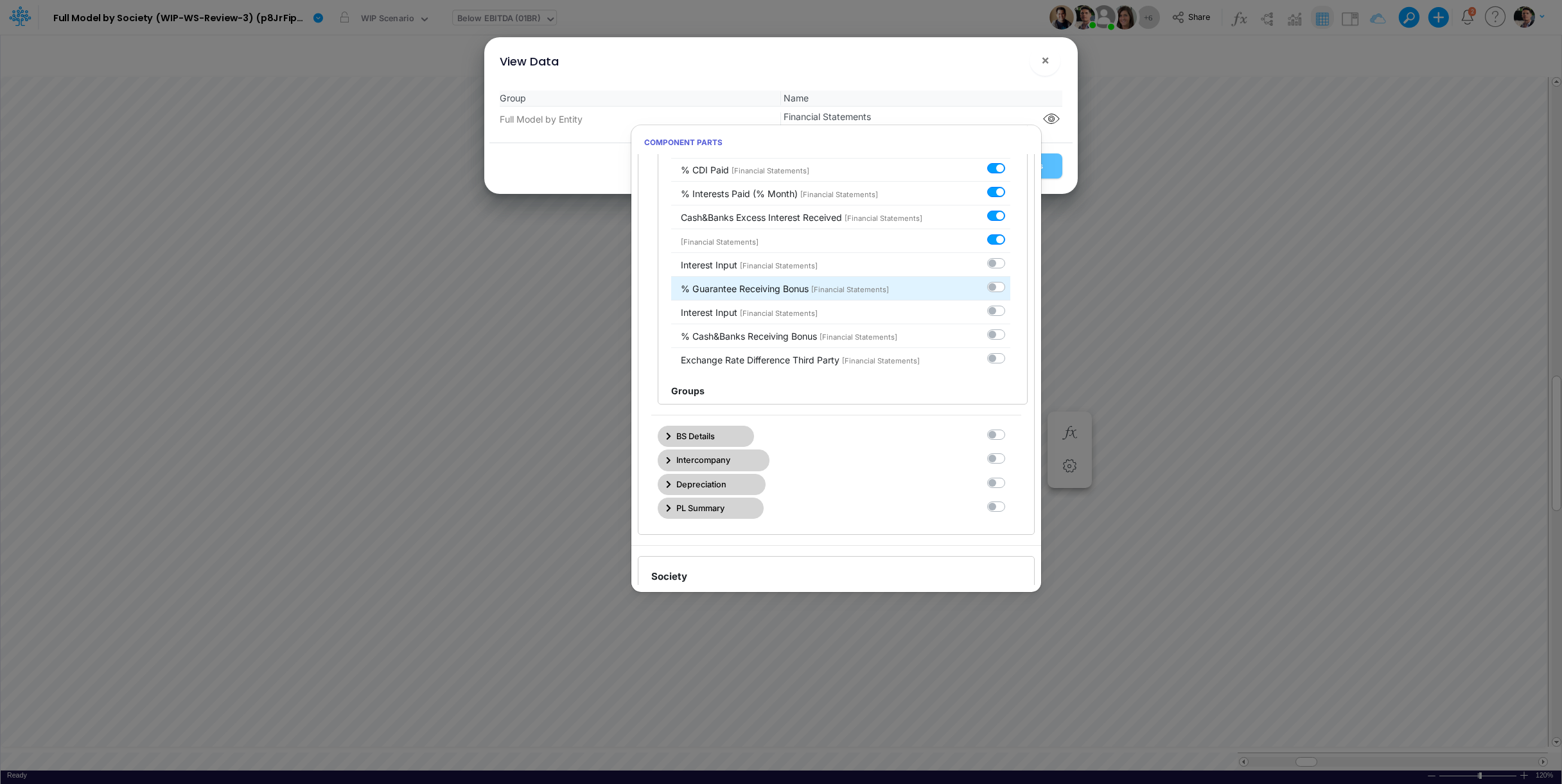
click at [1011, 280] on label at bounding box center [1011, 280] width 0 height 0
click at [1011, 288] on input "checkbox" at bounding box center [1015, 284] width 8 height 8
checkbox input "true"
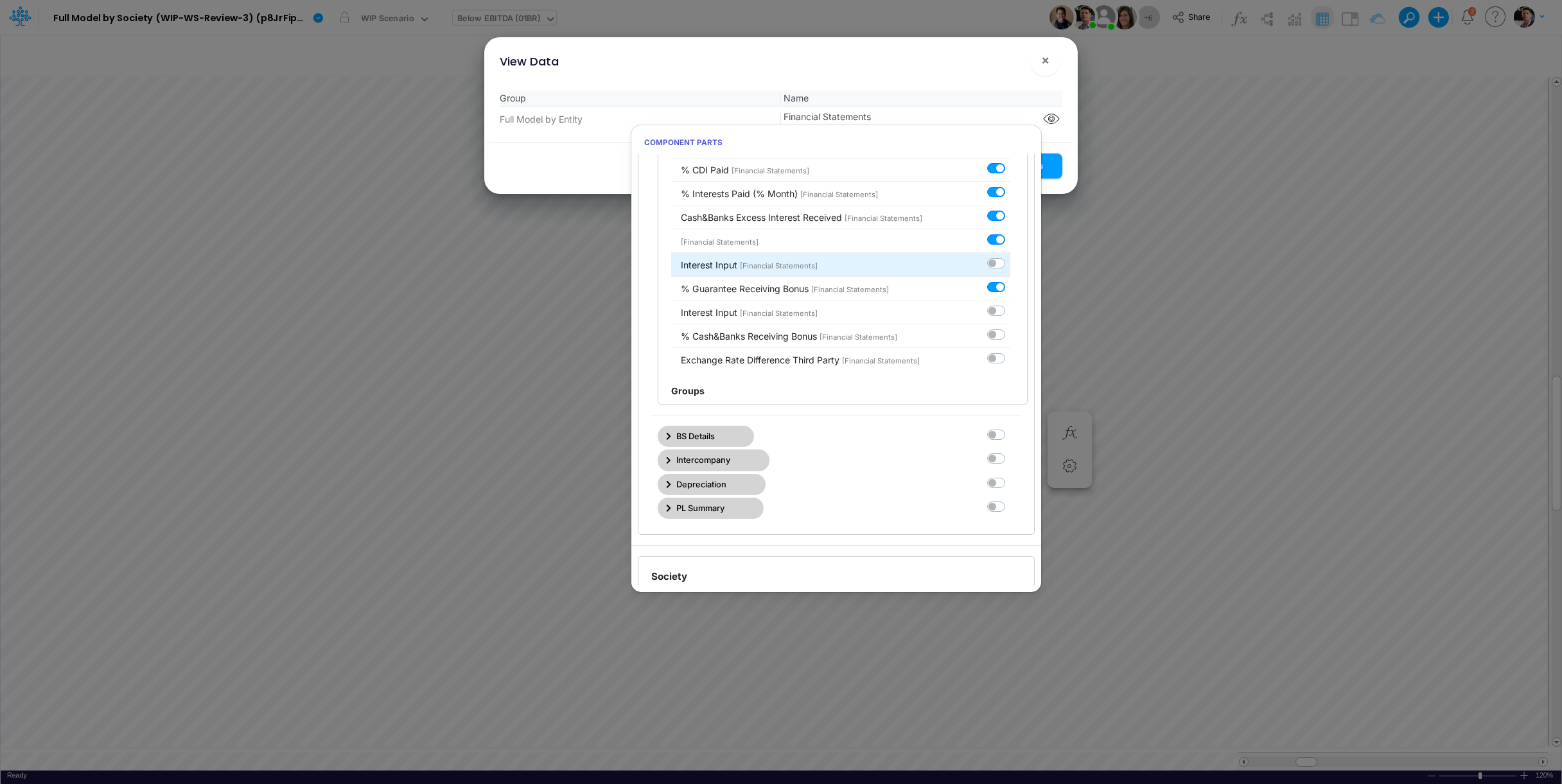
click at [1011, 256] on label at bounding box center [1011, 256] width 0 height 0
click at [1011, 264] on input "checkbox" at bounding box center [1015, 260] width 8 height 8
checkbox input "true"
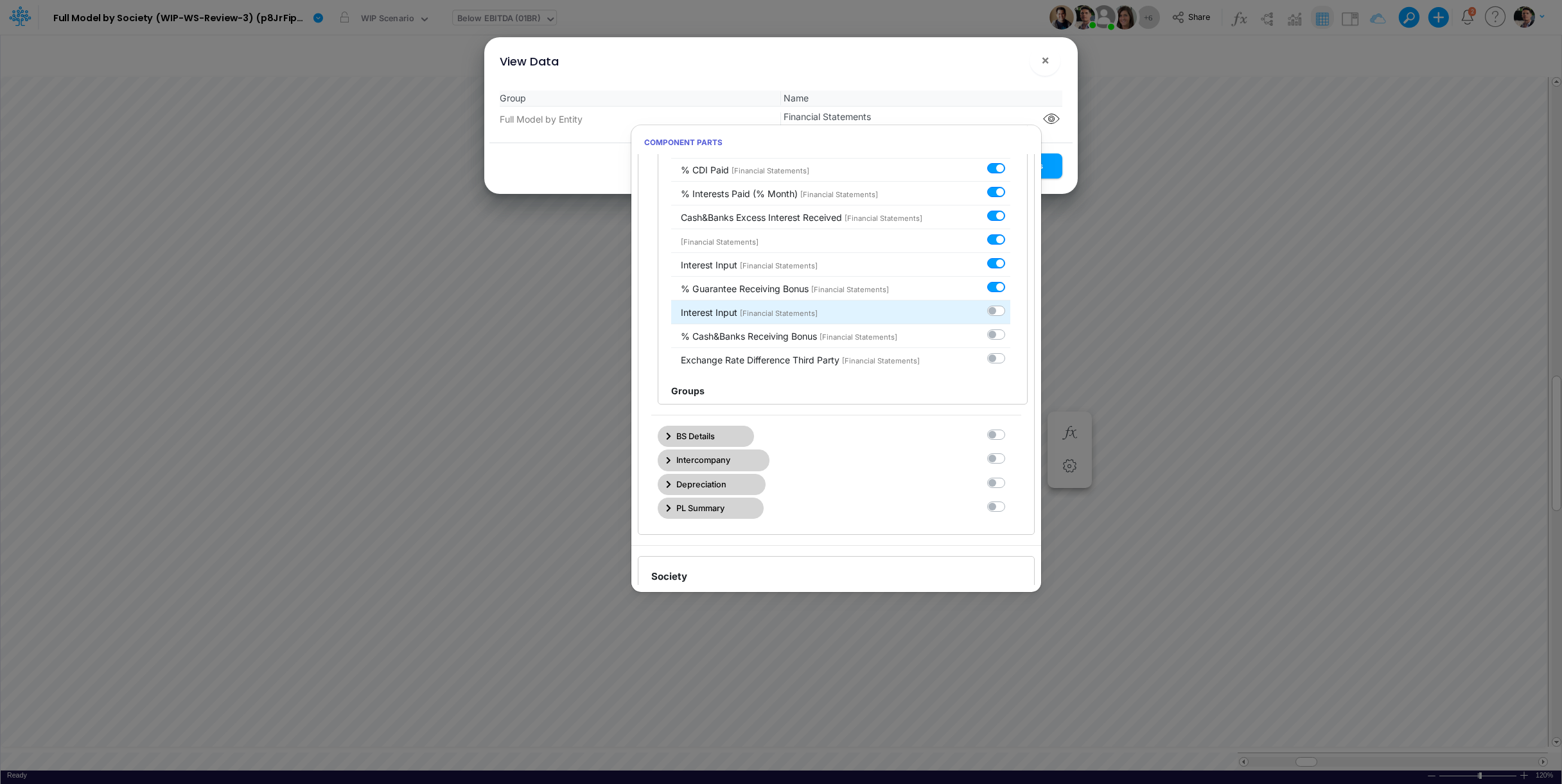
click at [1011, 303] on label at bounding box center [1011, 303] width 0 height 0
click at [1011, 312] on input "checkbox" at bounding box center [1015, 307] width 8 height 8
checkbox input "true"
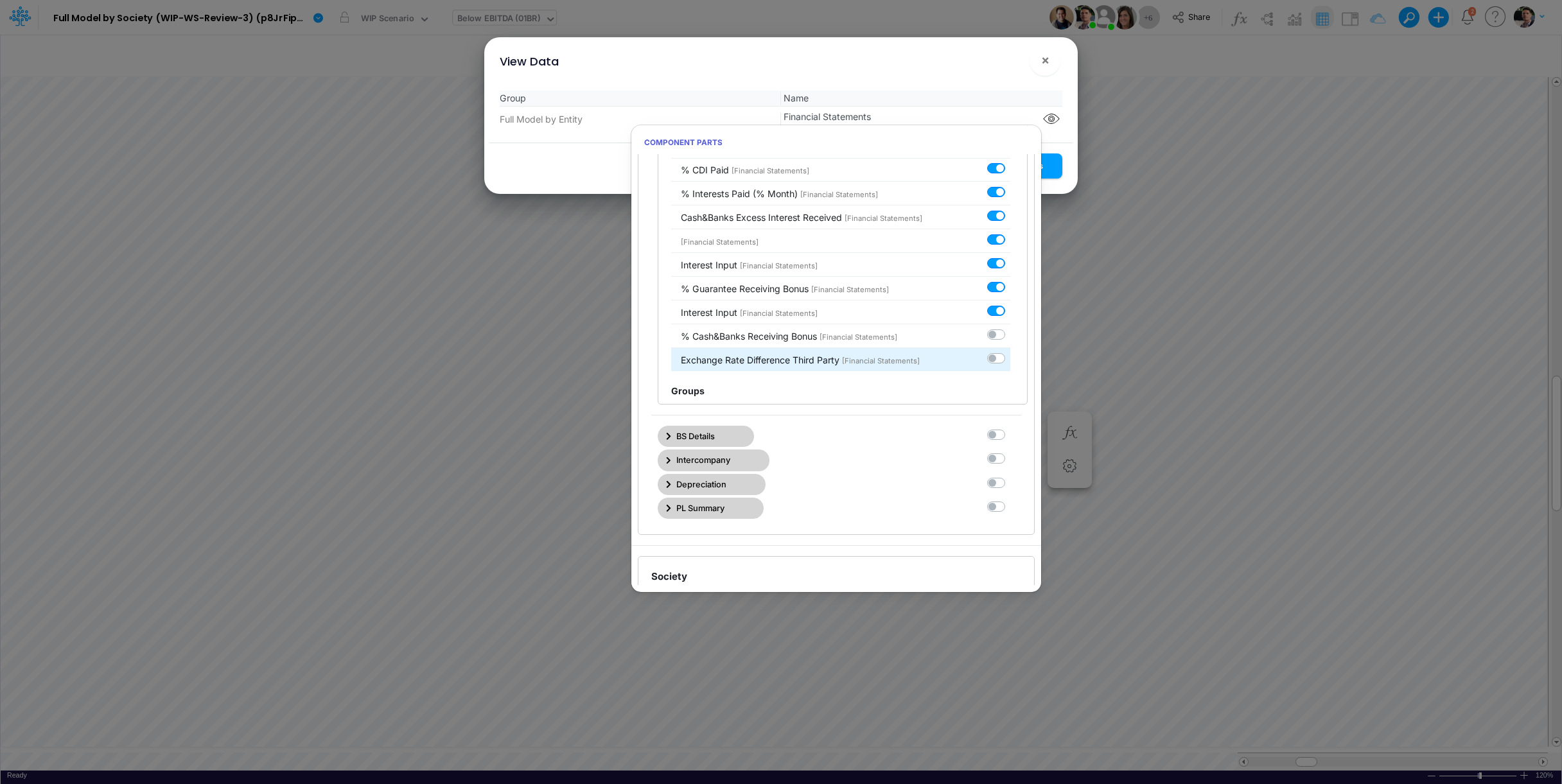
drag, startPoint x: 985, startPoint y: 346, endPoint x: 983, endPoint y: 372, distance: 26.1
click at [1011, 328] on label at bounding box center [1011, 328] width 0 height 0
click at [1011, 336] on input "checkbox" at bounding box center [1015, 332] width 8 height 8
checkbox input "true"
click at [981, 371] on li "Exchange Rate Difference Third Party [Financial Statements]" at bounding box center [840, 359] width 339 height 23
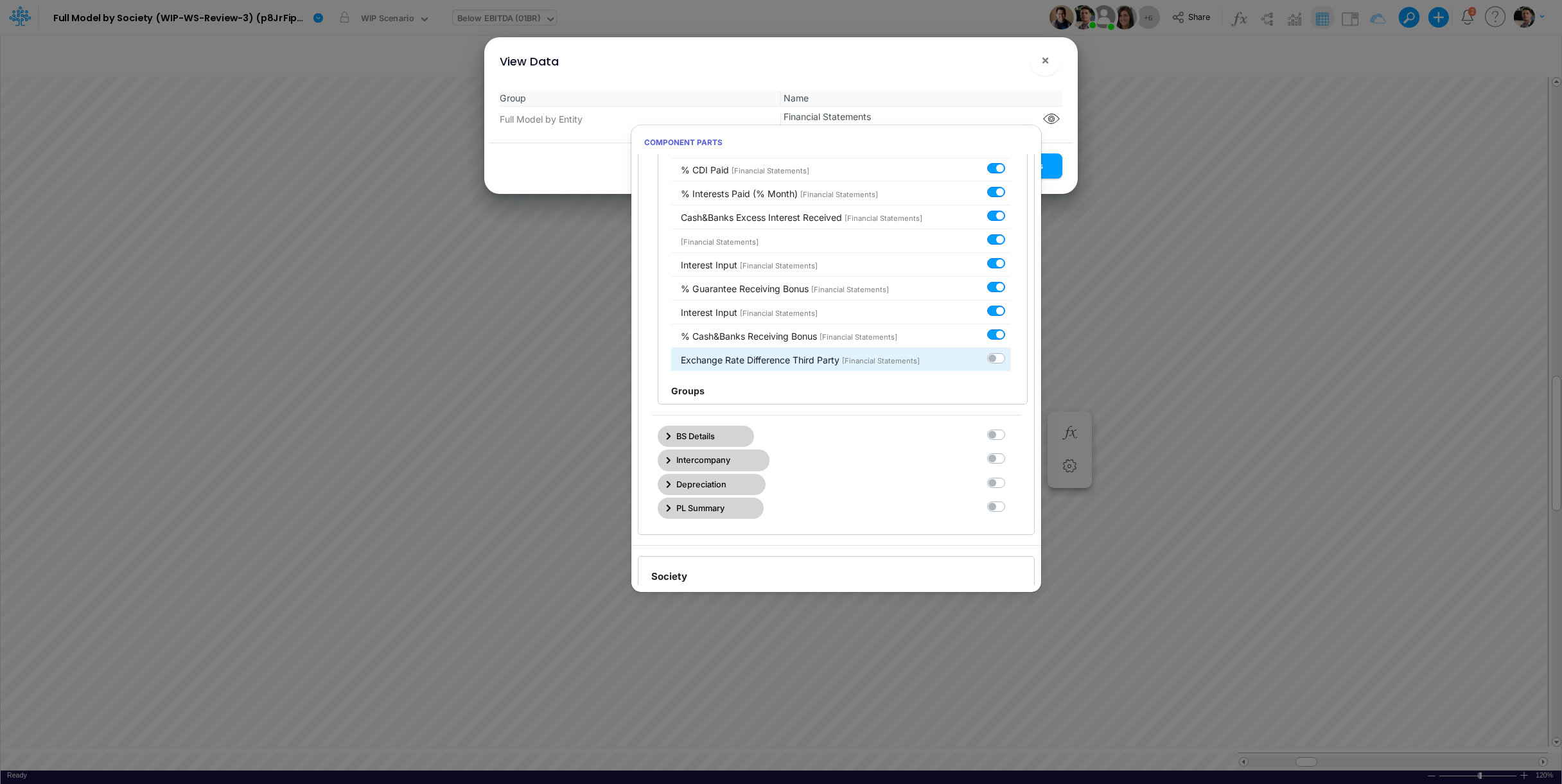
click at [1011, 351] on label at bounding box center [1011, 351] width 0 height 0
click at [1011, 360] on input "checkbox" at bounding box center [1015, 355] width 8 height 8
checkbox input "true"
click at [1055, 169] on button "Save Settings" at bounding box center [1016, 166] width 94 height 25
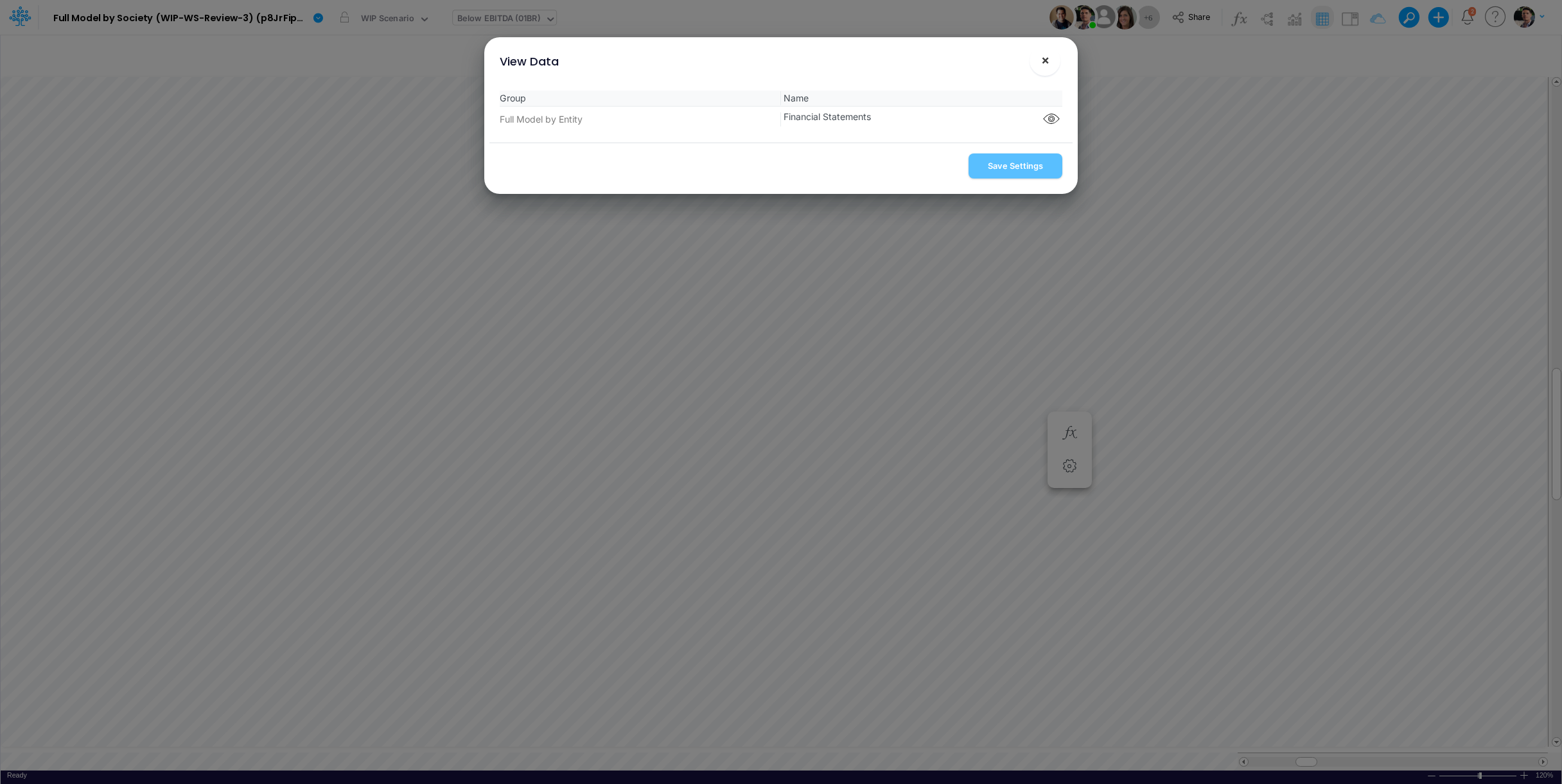
click at [1044, 67] on span "×" at bounding box center [1046, 60] width 8 height 15
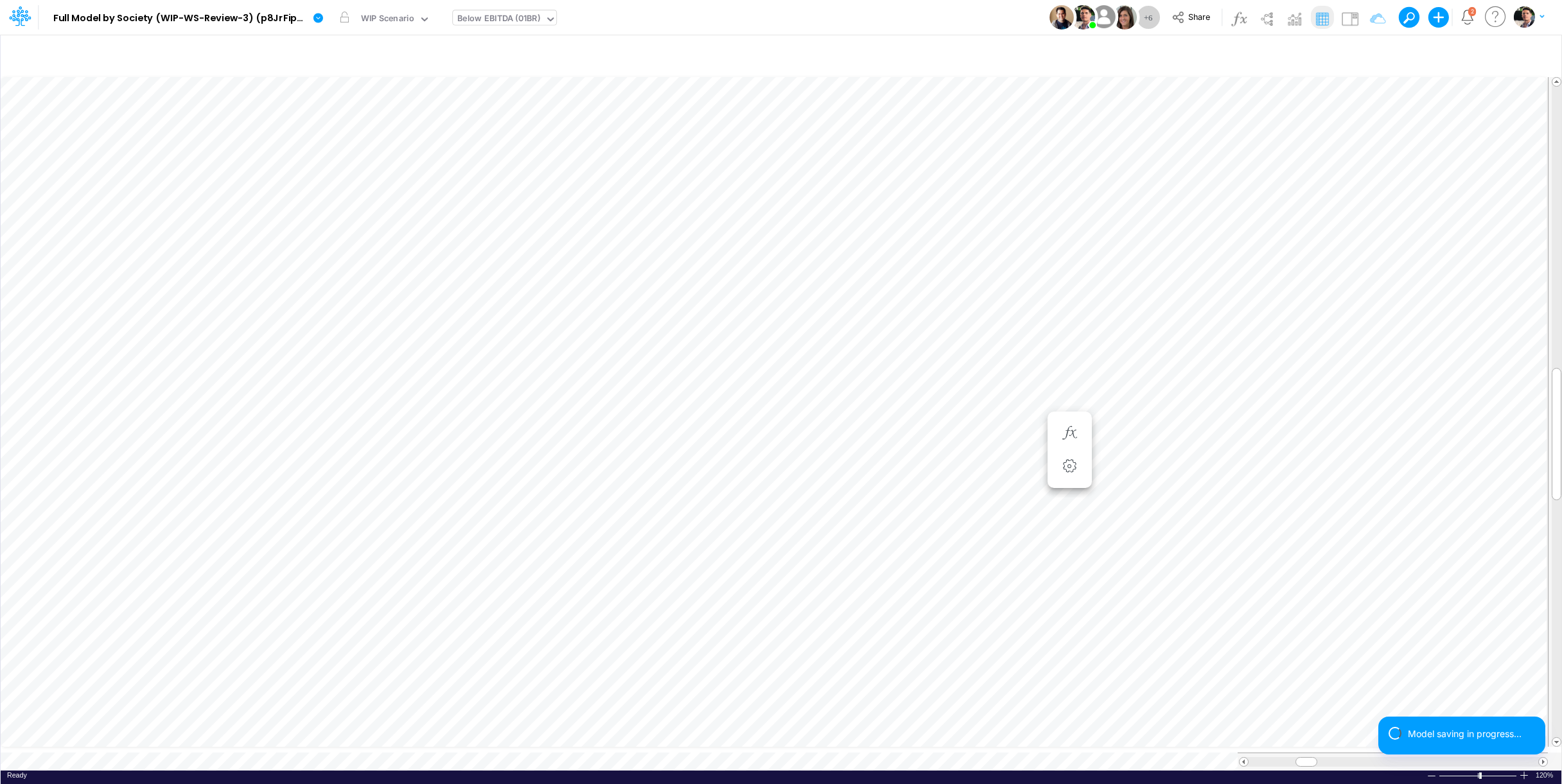
scroll to position [5, 3]
click at [1068, 493] on icon "button" at bounding box center [1070, 497] width 19 height 13
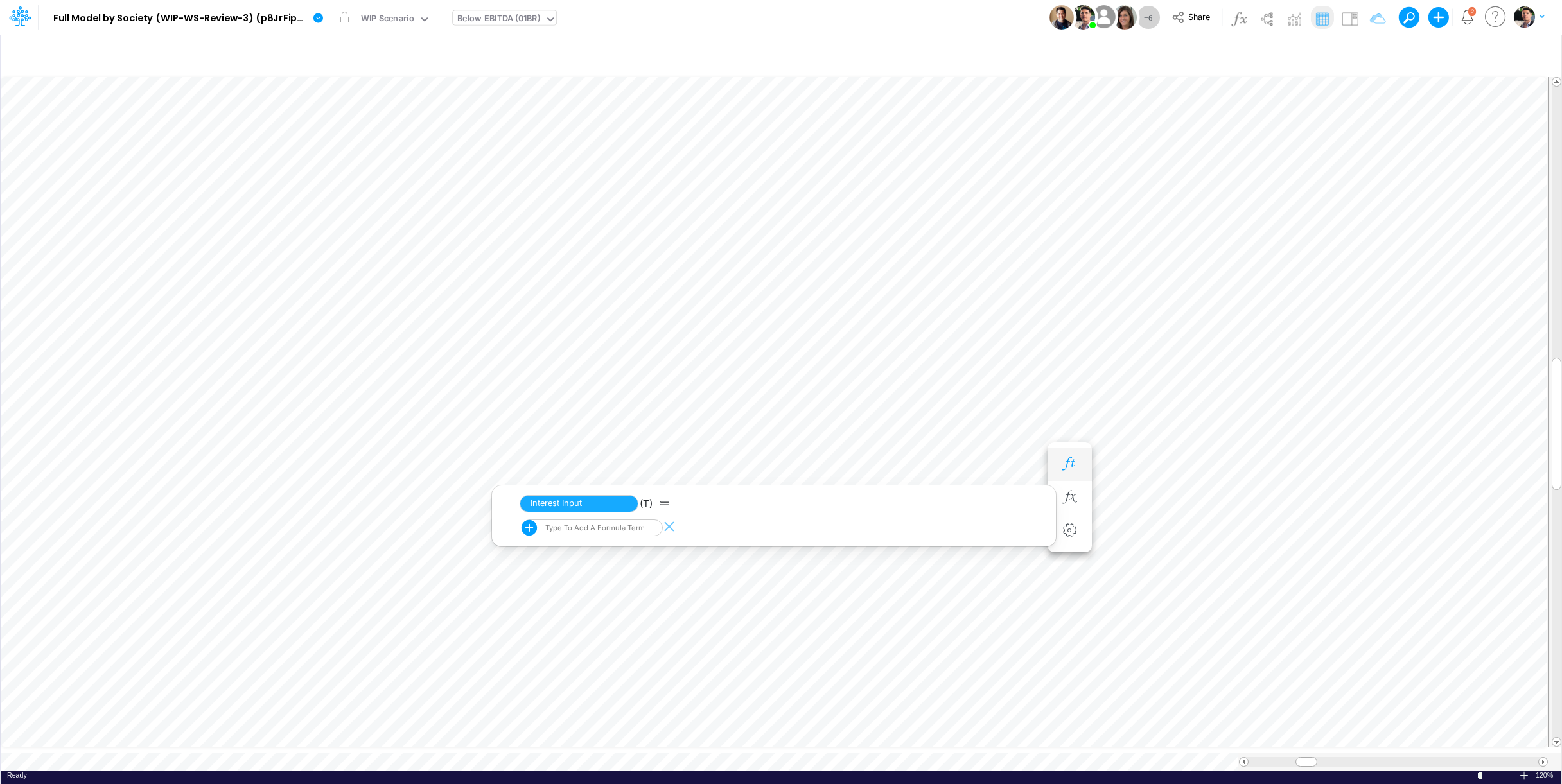
click at [1074, 454] on button "button" at bounding box center [1070, 464] width 24 height 26
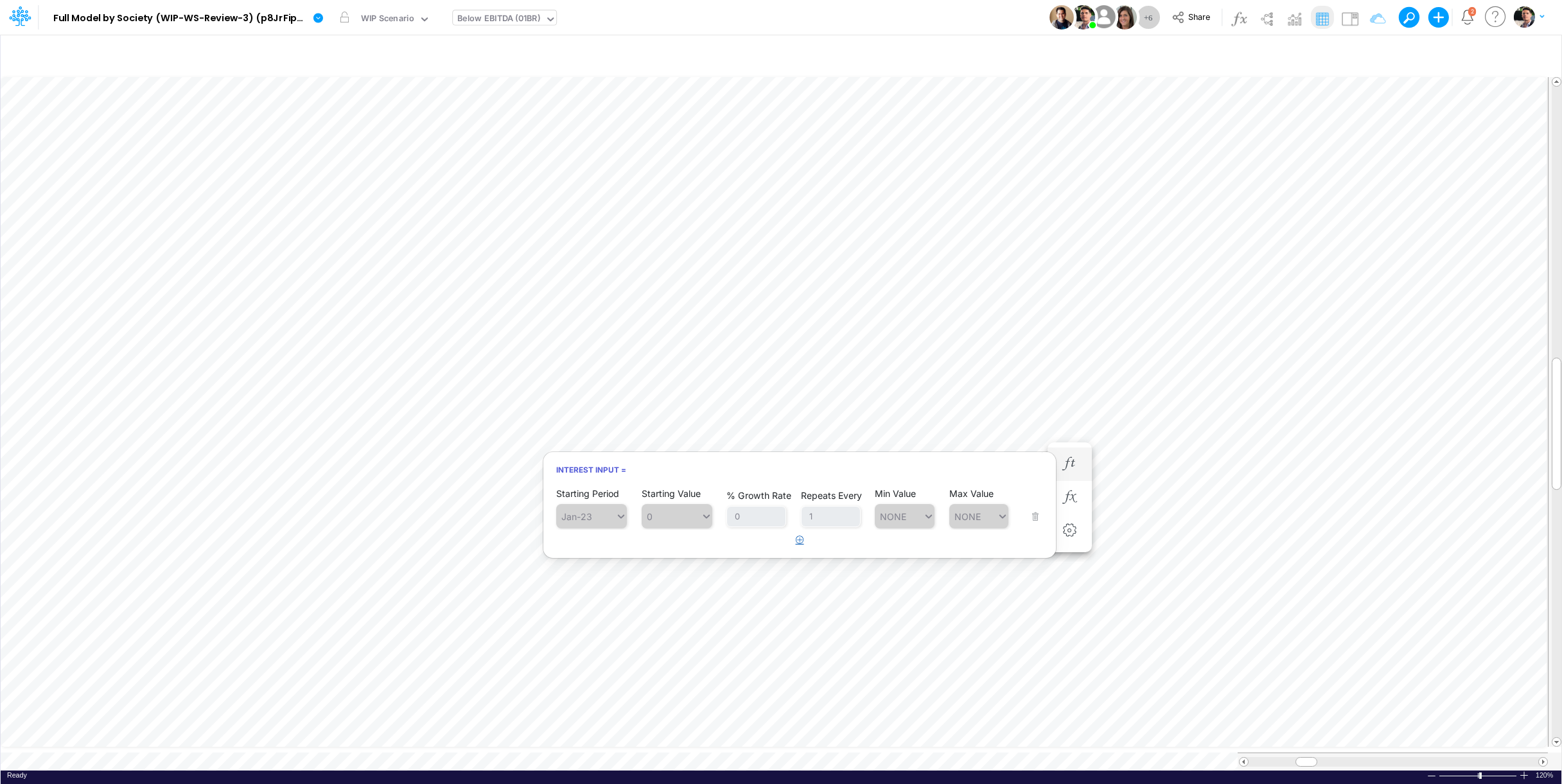
click at [800, 544] on icon "button" at bounding box center [800, 540] width 8 height 8
click at [584, 553] on div "Type to search..." at bounding box center [598, 550] width 71 height 11
click at [586, 579] on div "Forecast" at bounding box center [592, 580] width 71 height 21
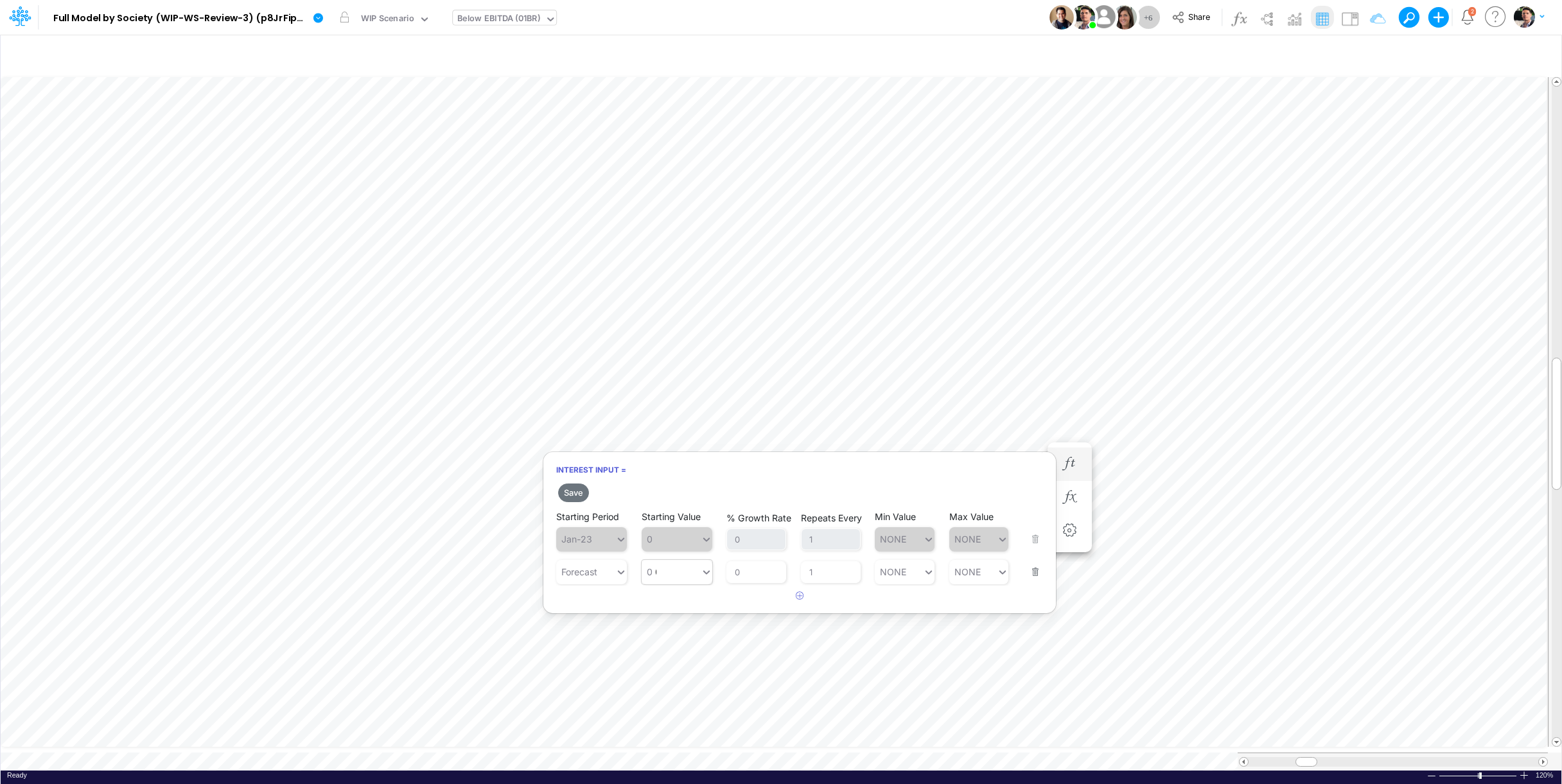
click at [671, 576] on div "0 0" at bounding box center [671, 571] width 59 height 19
click at [681, 607] on div "Set value 21" at bounding box center [677, 604] width 71 height 21
type input "21"
click at [571, 486] on button "Save" at bounding box center [574, 493] width 31 height 19
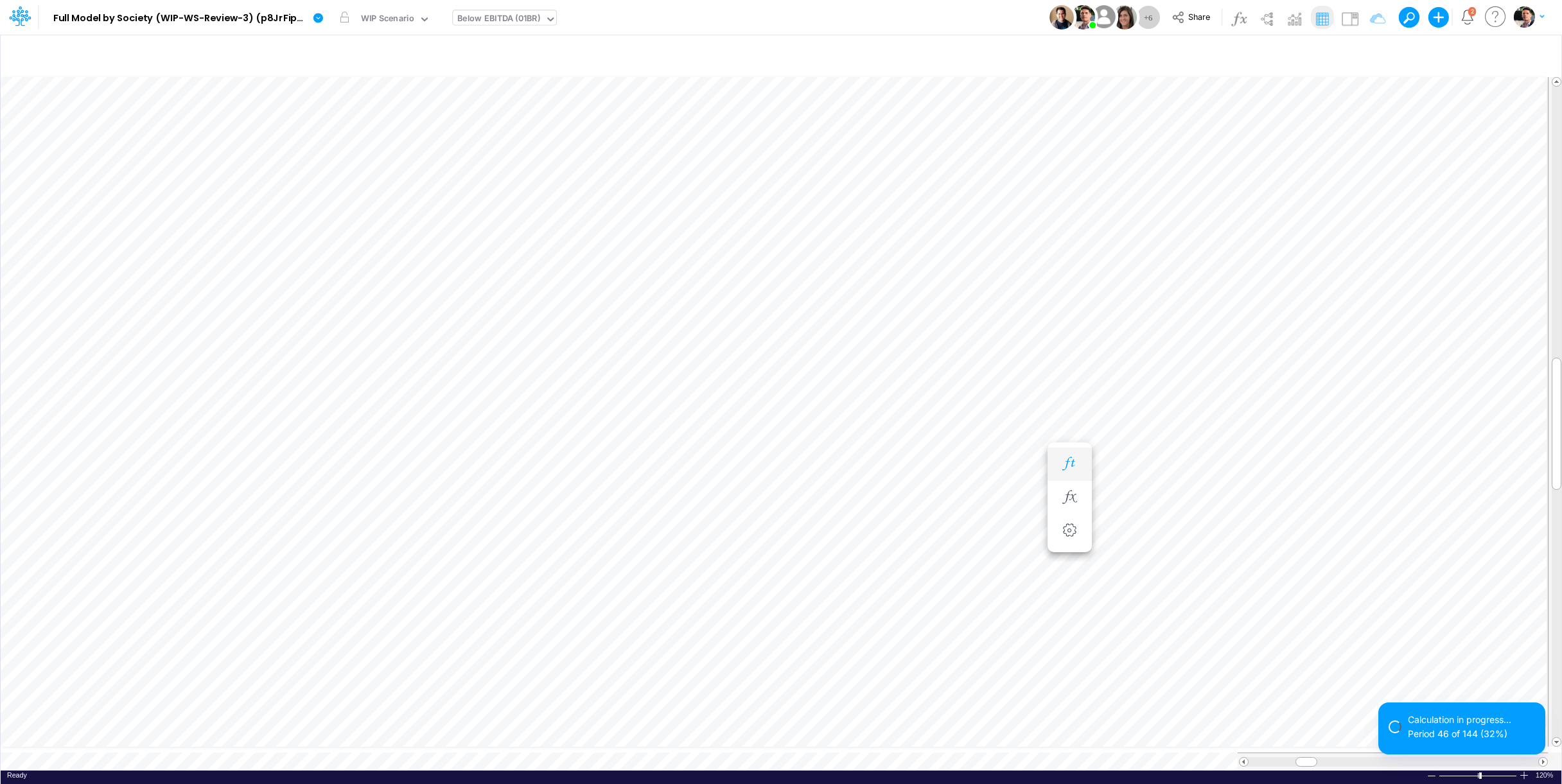
scroll to position [10, 4]
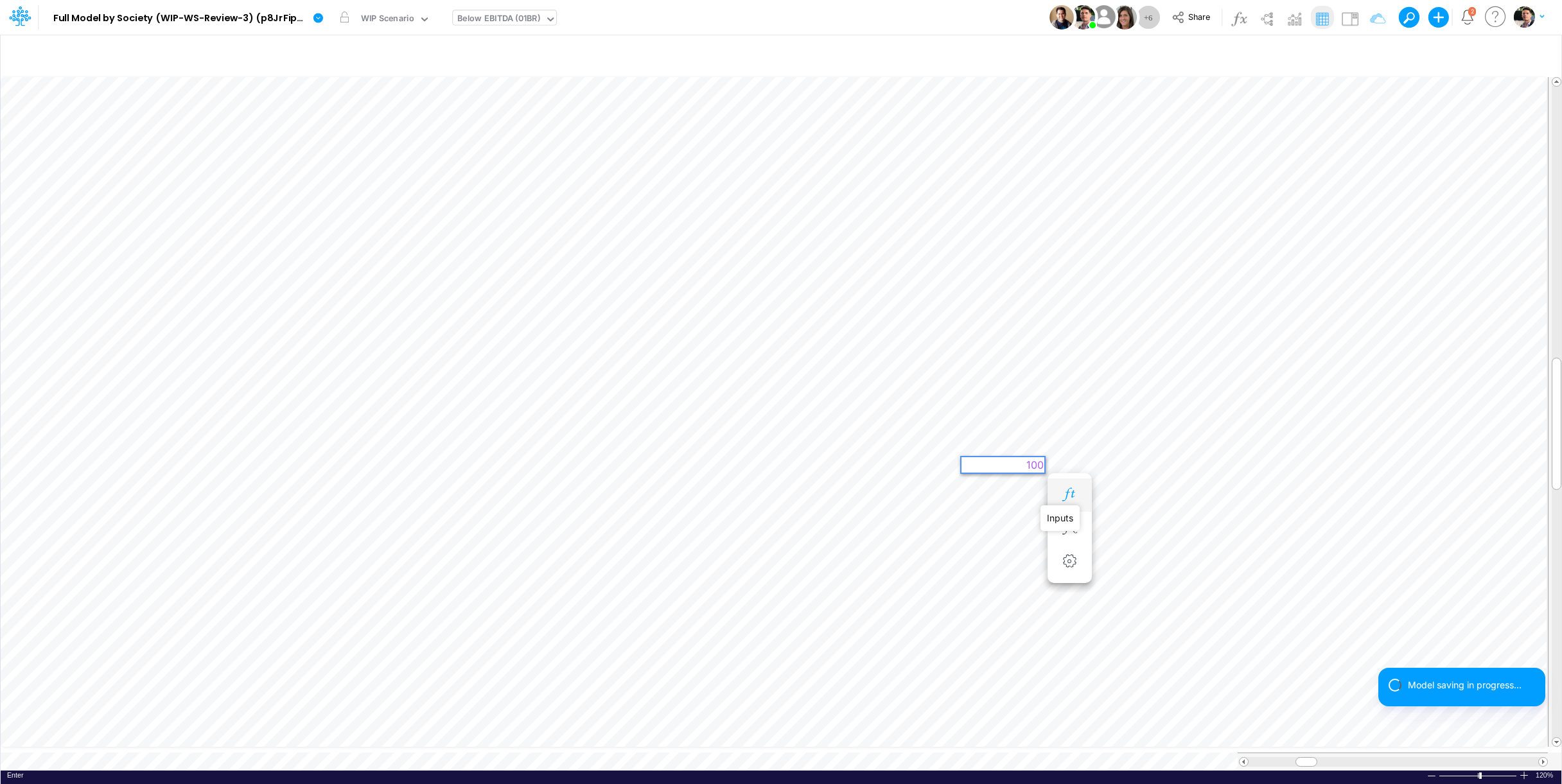
click at [1072, 498] on icon "button" at bounding box center [1070, 494] width 19 height 13
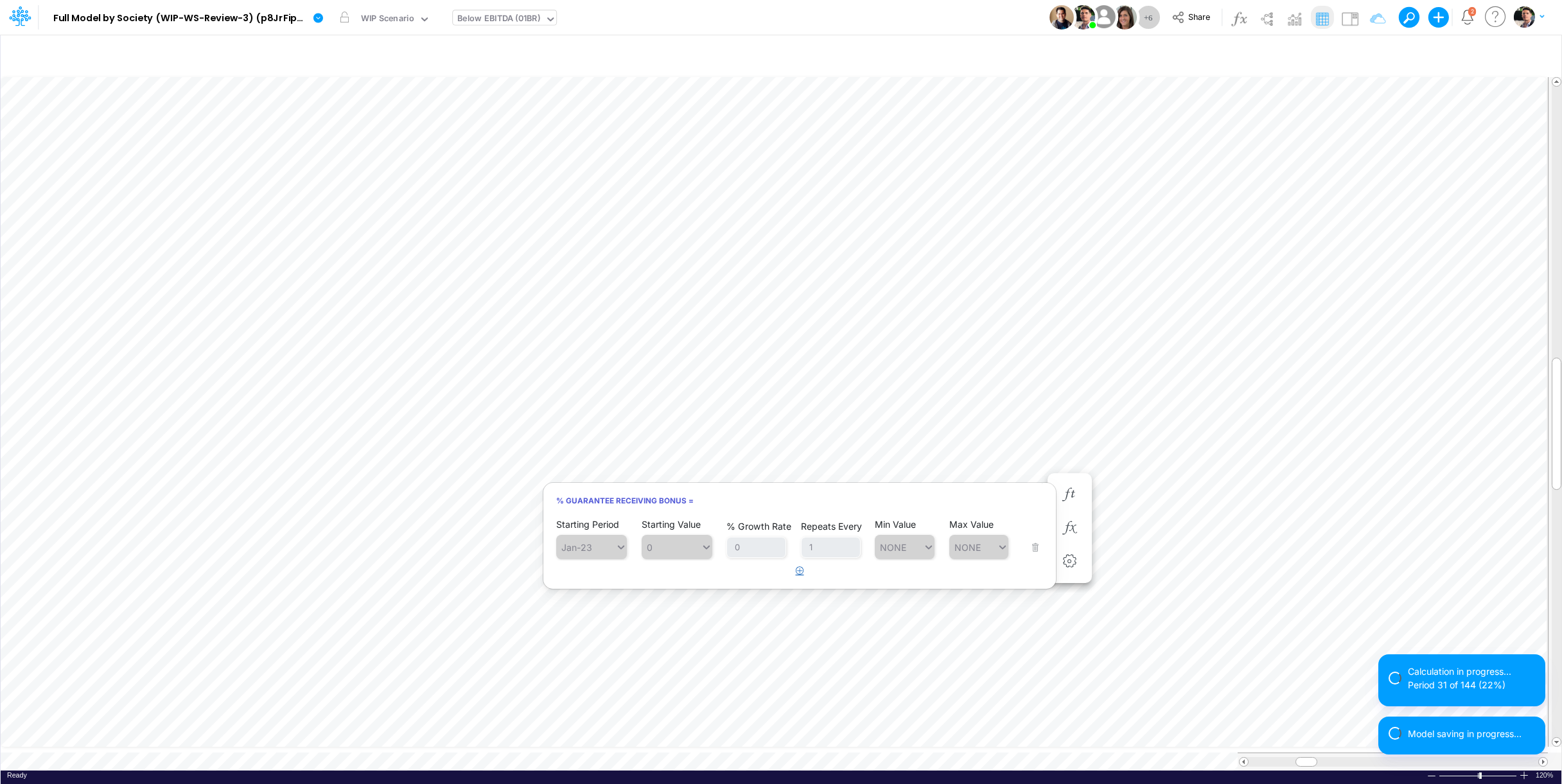
click at [798, 573] on icon "button" at bounding box center [800, 570] width 8 height 8
click at [608, 582] on div "Type to search..." at bounding box center [598, 580] width 71 height 11
click at [595, 611] on div "Forecast" at bounding box center [592, 611] width 71 height 21
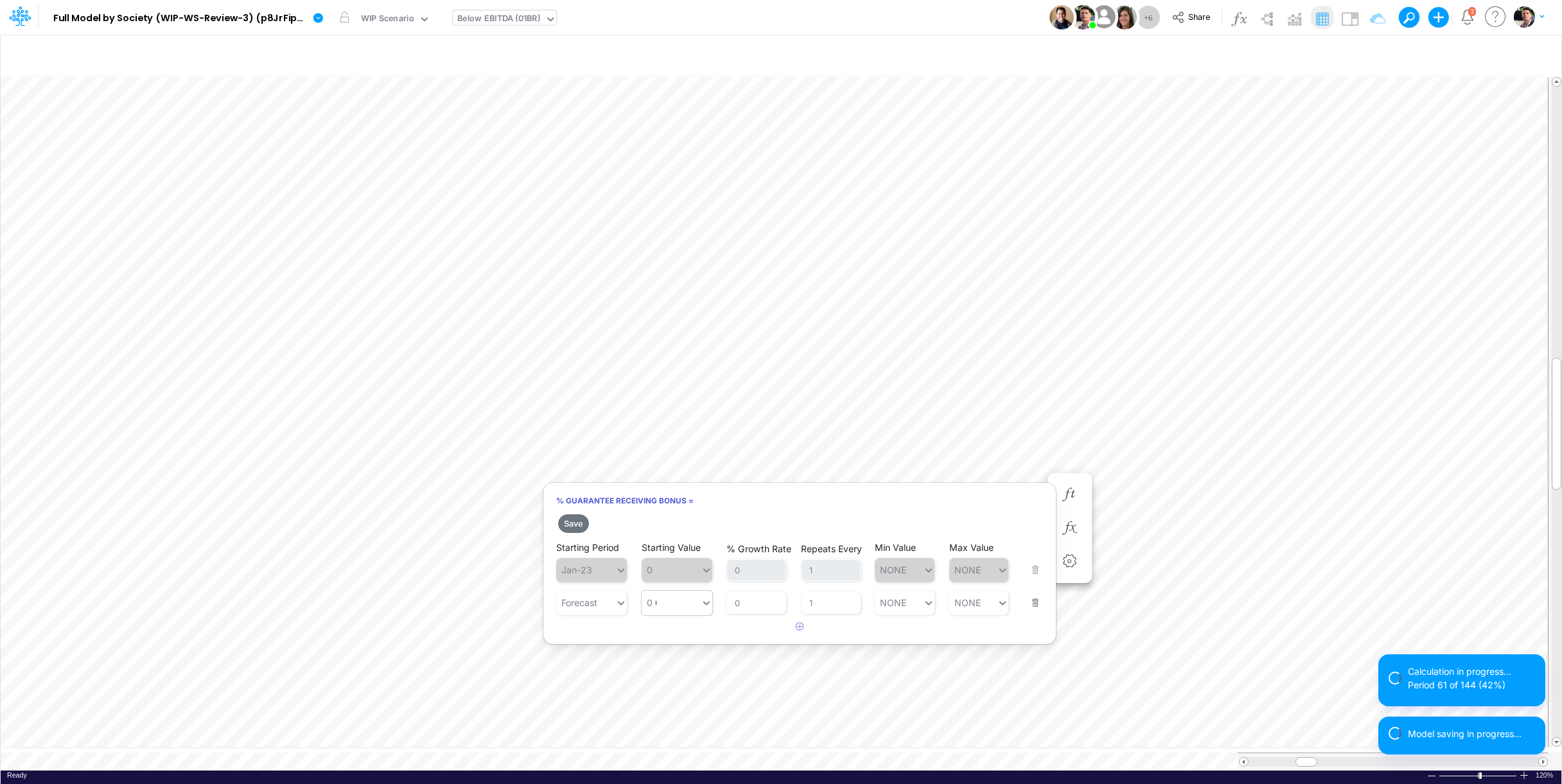
click at [677, 595] on div "0 0" at bounding box center [671, 602] width 59 height 19
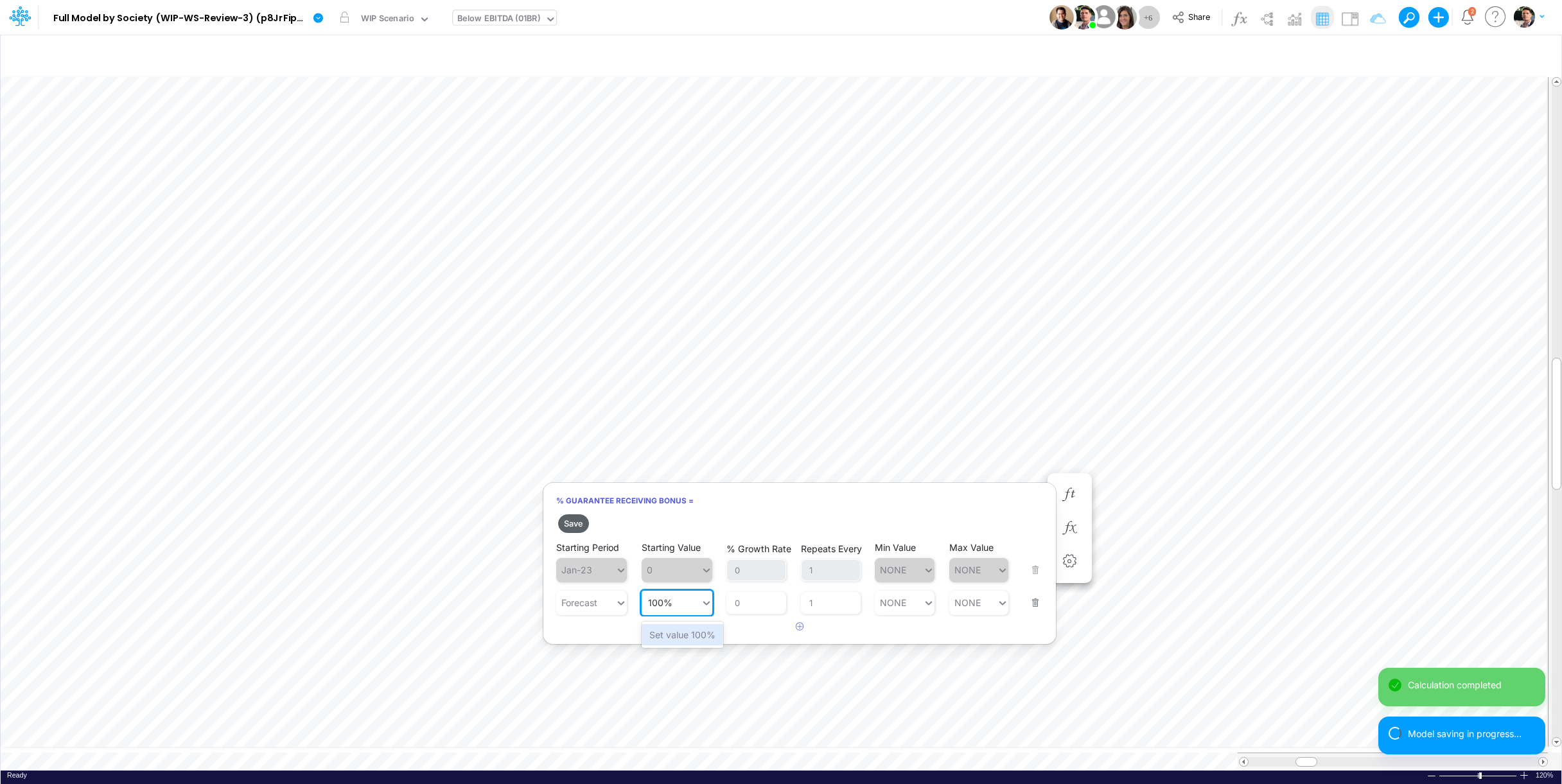
drag, startPoint x: 674, startPoint y: 634, endPoint x: 576, endPoint y: 521, distance: 149.6
click at [674, 634] on div "Set value 100%" at bounding box center [682, 634] width 81 height 21
type input "100%"
click at [576, 521] on button "Save" at bounding box center [574, 523] width 31 height 19
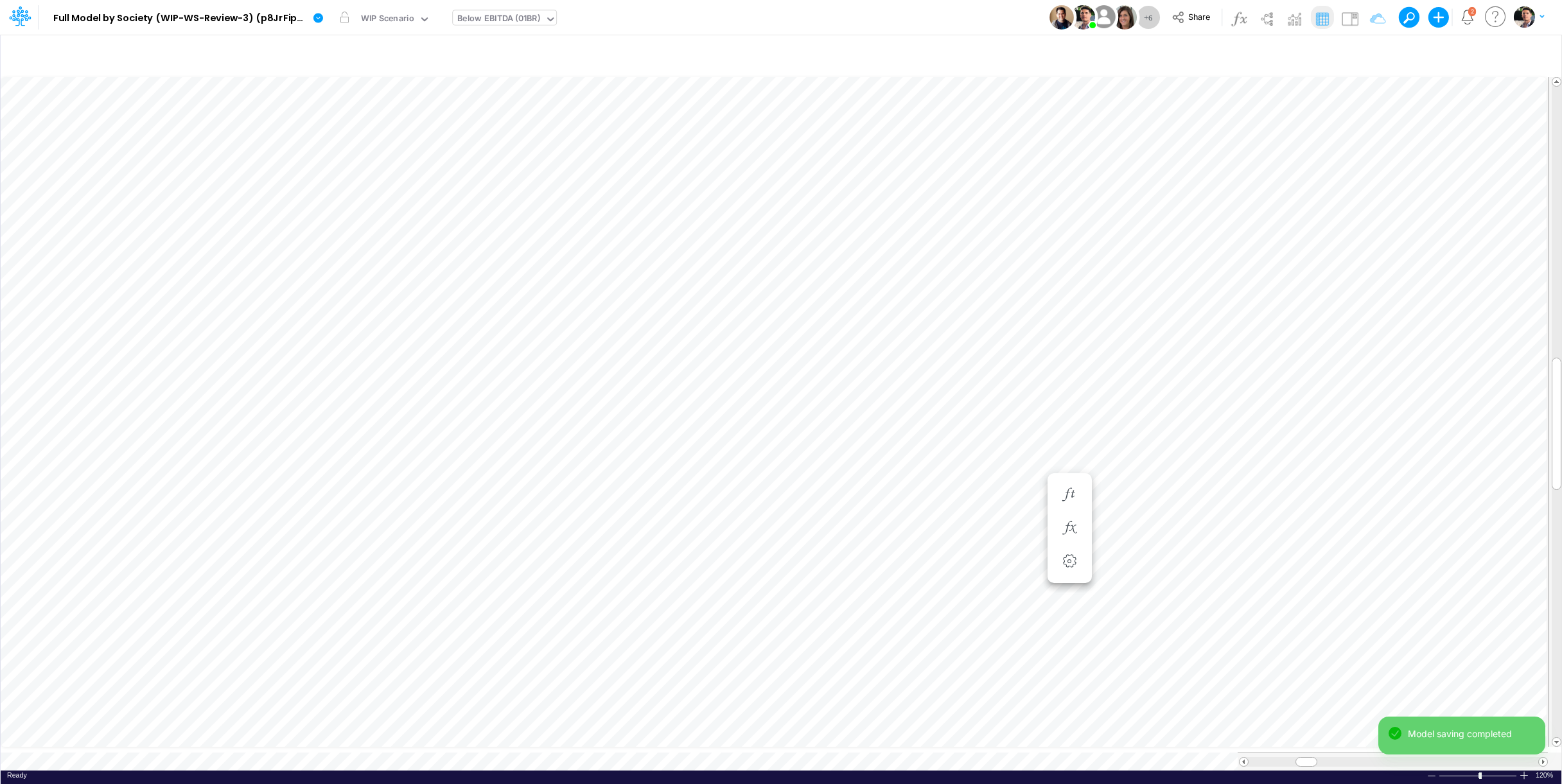
scroll to position [10, 8]
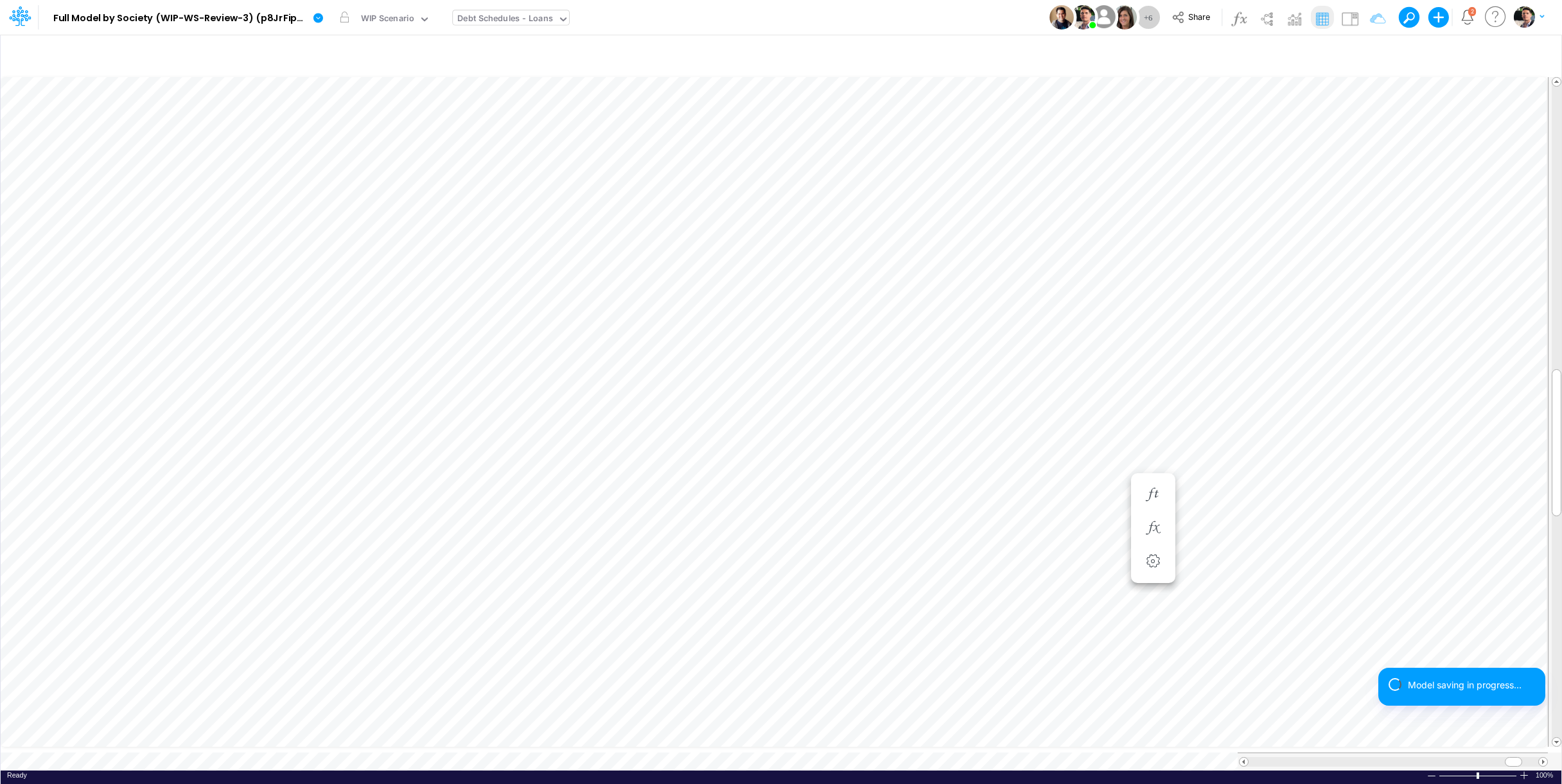
scroll to position [5, 17]
click at [1081, 548] on div "Cash&Banks Excess =" at bounding box center [1070, 557] width 24 height 26
click at [1068, 551] on icon "button" at bounding box center [1070, 556] width 19 height 13
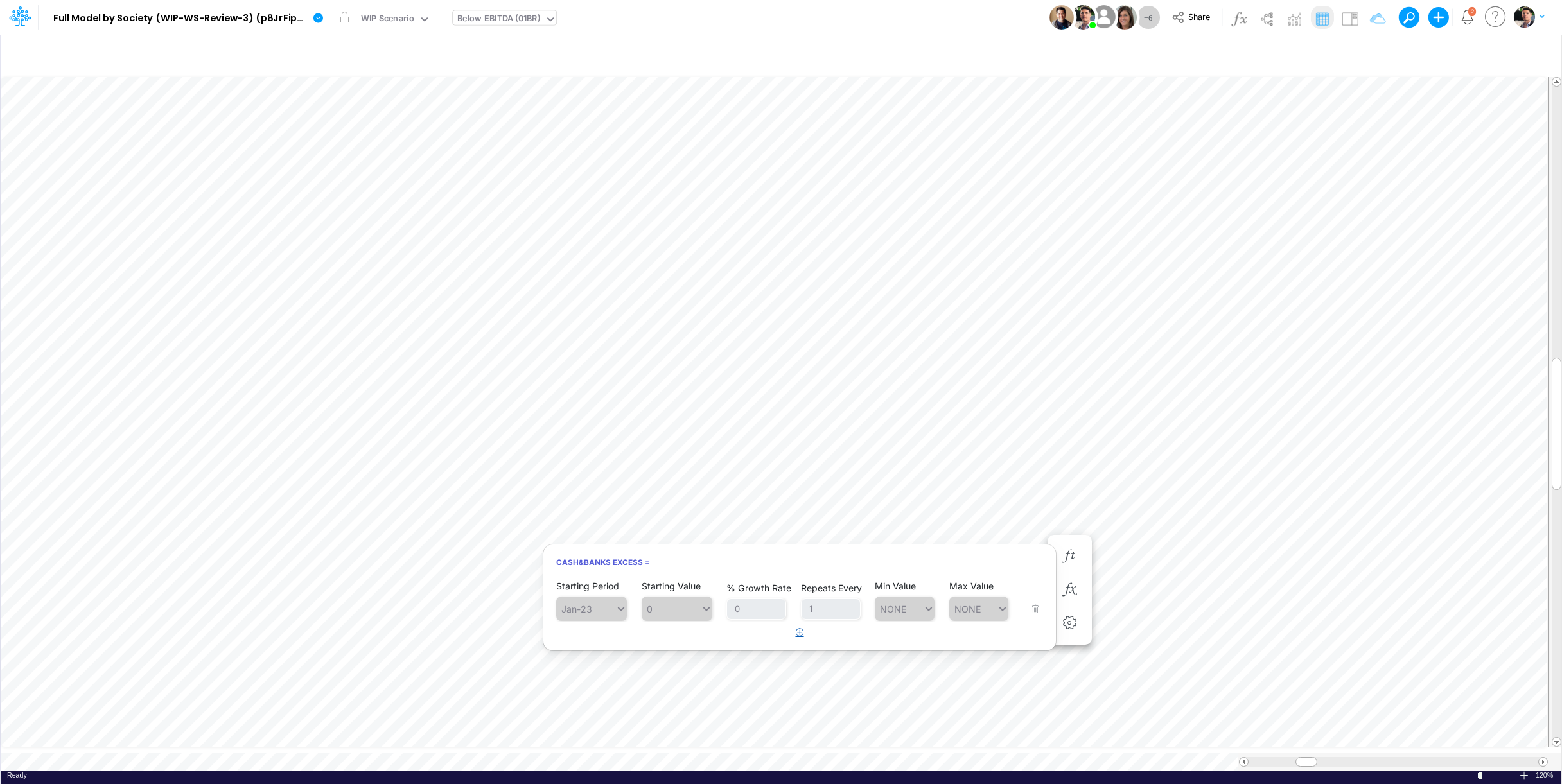
click at [800, 631] on icon "button" at bounding box center [800, 632] width 8 height 8
click at [565, 644] on div "Type to search..." at bounding box center [598, 641] width 71 height 11
type input "7000"
click at [591, 644] on div "Type to search..." at bounding box center [598, 641] width 71 height 11
click at [587, 675] on div "Forecast" at bounding box center [592, 673] width 71 height 21
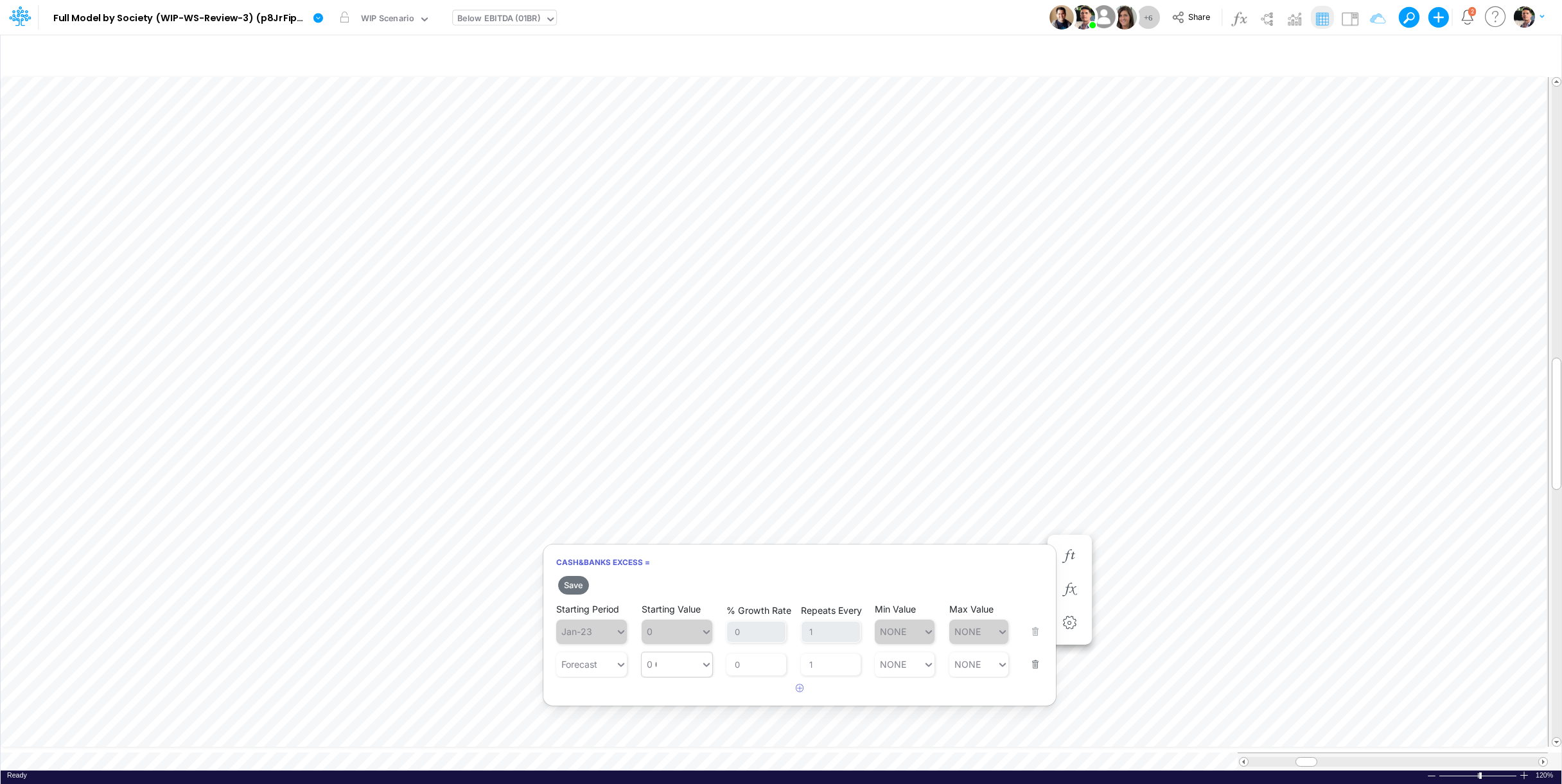
click at [675, 658] on div "0 0" at bounding box center [671, 664] width 59 height 19
type input "7"
click at [666, 694] on div "LATEST" at bounding box center [677, 696] width 71 height 21
click at [796, 692] on icon "button" at bounding box center [800, 688] width 8 height 8
drag, startPoint x: 796, startPoint y: 692, endPoint x: 574, endPoint y: 689, distance: 222.0
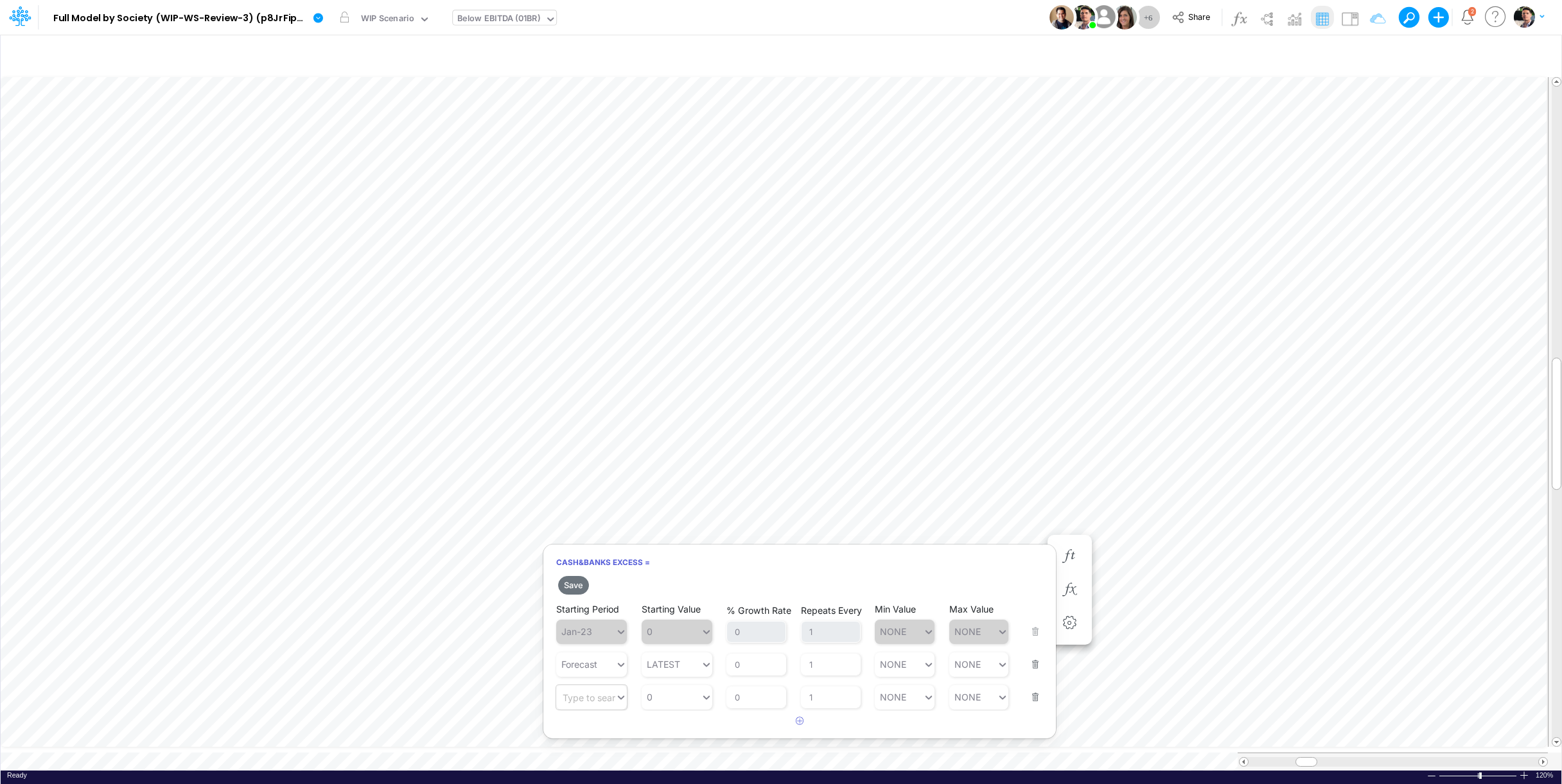
click at [574, 689] on div "Type to search..." at bounding box center [585, 696] width 59 height 19
type input "[DATE]-25"
click at [653, 702] on div "0 0" at bounding box center [671, 696] width 59 height 19
click at [689, 670] on div "Set value 7000000" at bounding box center [690, 669] width 97 height 21
type input "7000000"
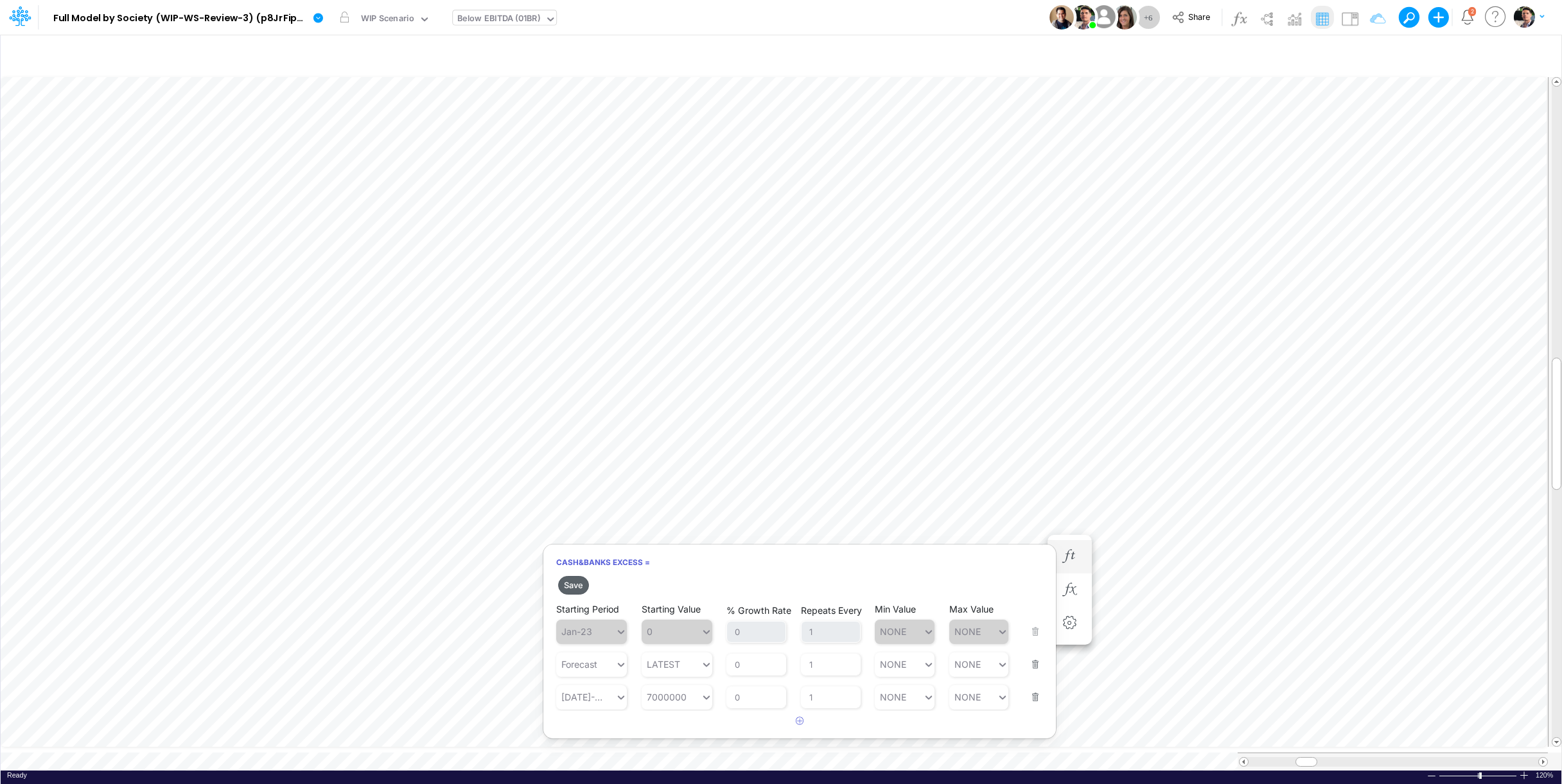
click at [581, 585] on button "Save" at bounding box center [574, 585] width 31 height 19
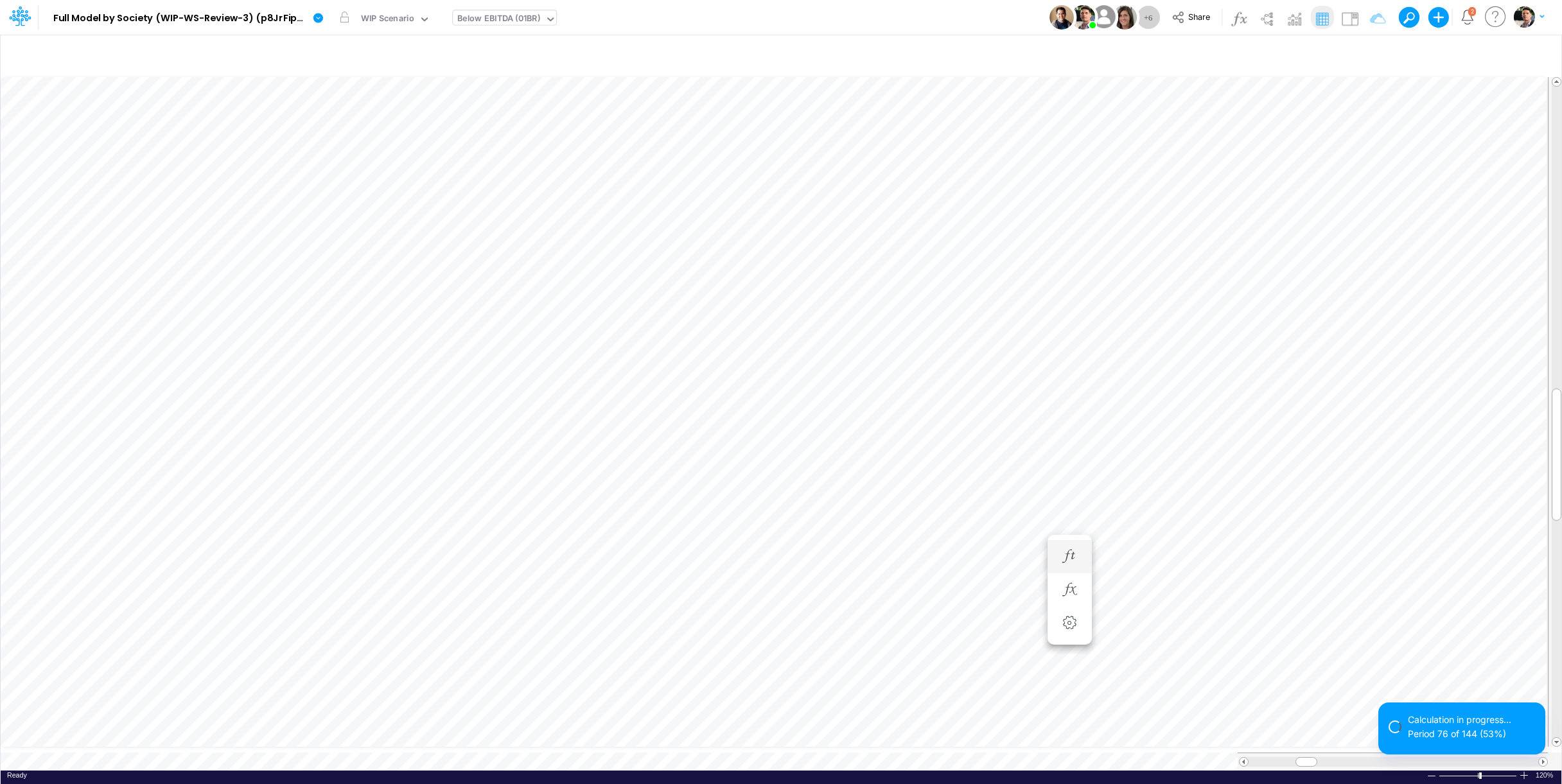
scroll to position [10, 4]
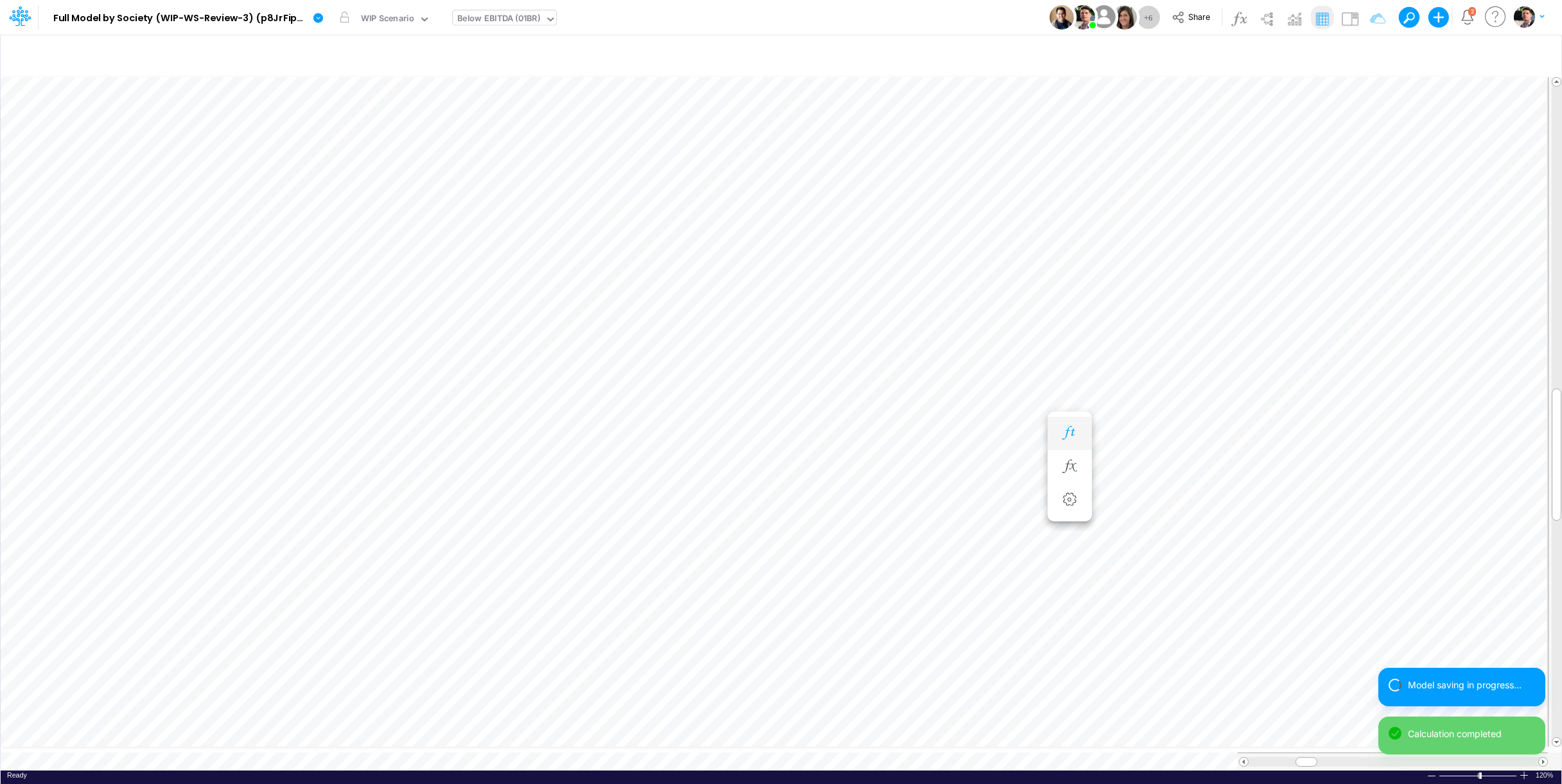
click at [1067, 434] on icon "button" at bounding box center [1070, 433] width 19 height 13
click at [800, 512] on icon "button" at bounding box center [800, 509] width 8 height 8
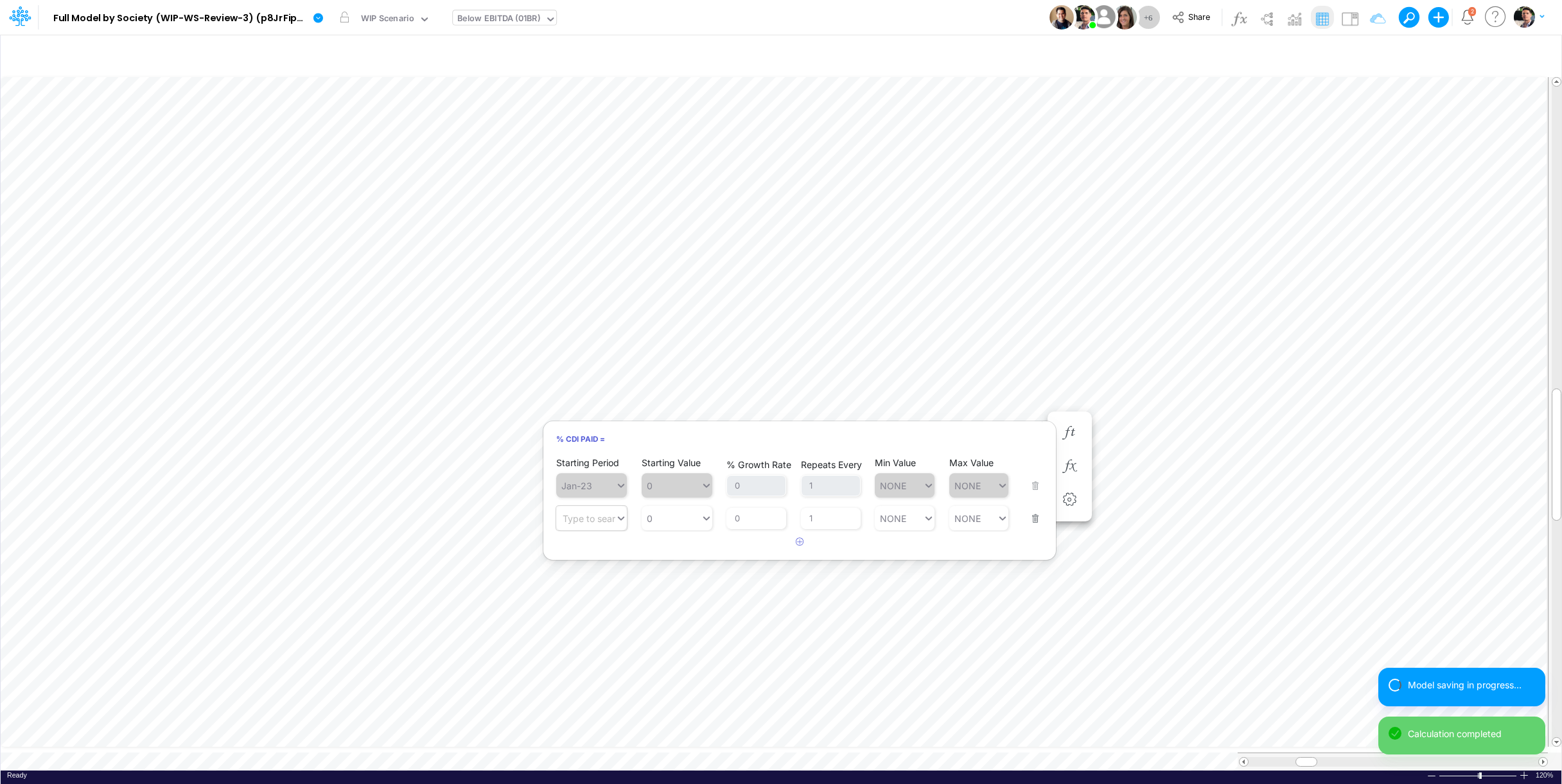
click at [581, 521] on div "Type to search..." at bounding box center [598, 518] width 71 height 11
click at [585, 552] on div "Forecast" at bounding box center [592, 550] width 71 height 21
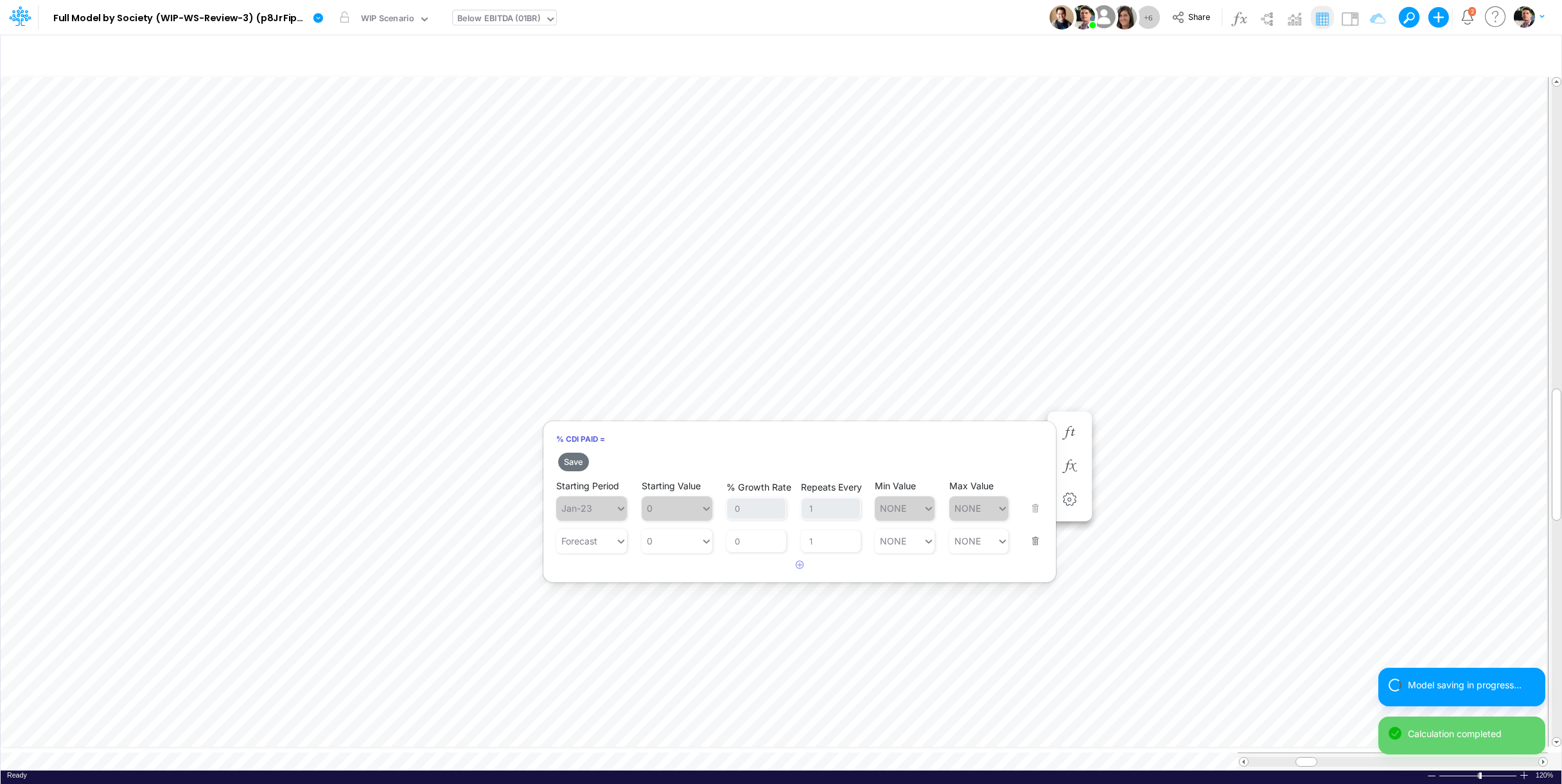
click at [669, 525] on div "Starting Value 0" at bounding box center [677, 533] width 71 height 40
click at [670, 545] on div "0 0" at bounding box center [671, 541] width 59 height 19
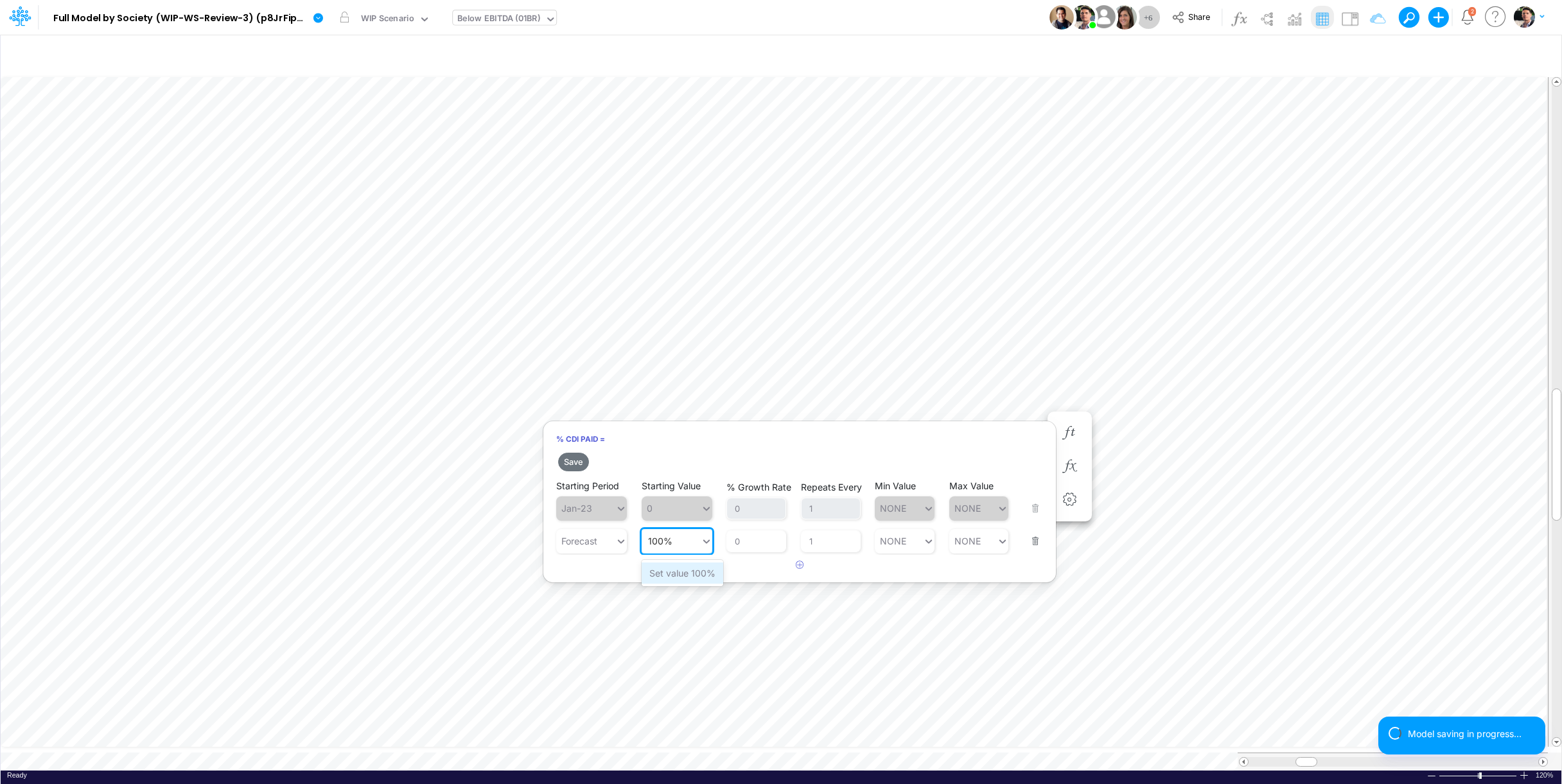
click at [675, 570] on div "Set value 100%" at bounding box center [682, 573] width 81 height 21
type input "100%"
click at [574, 461] on button "Save" at bounding box center [574, 462] width 31 height 19
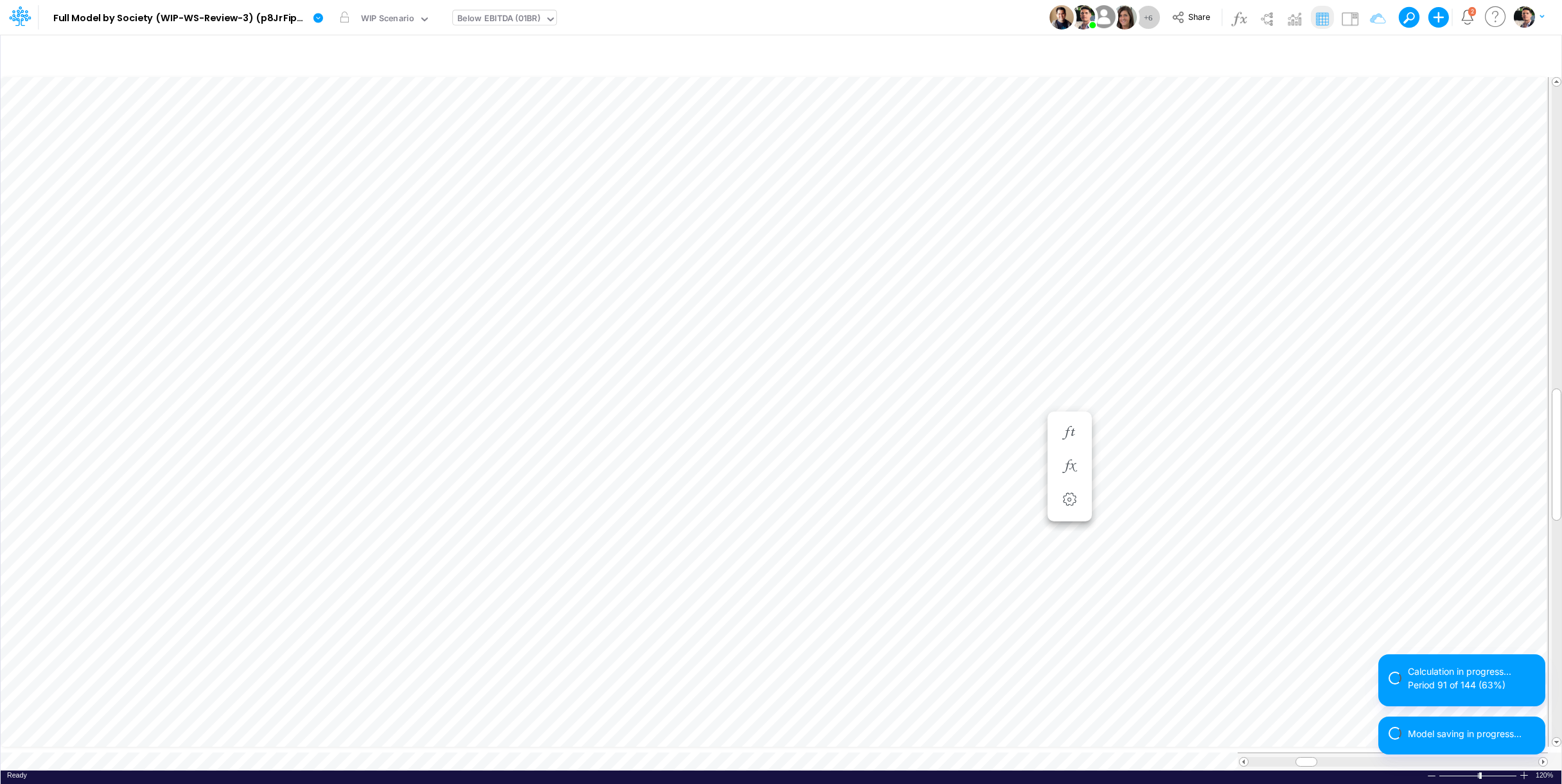
scroll to position [5, 3]
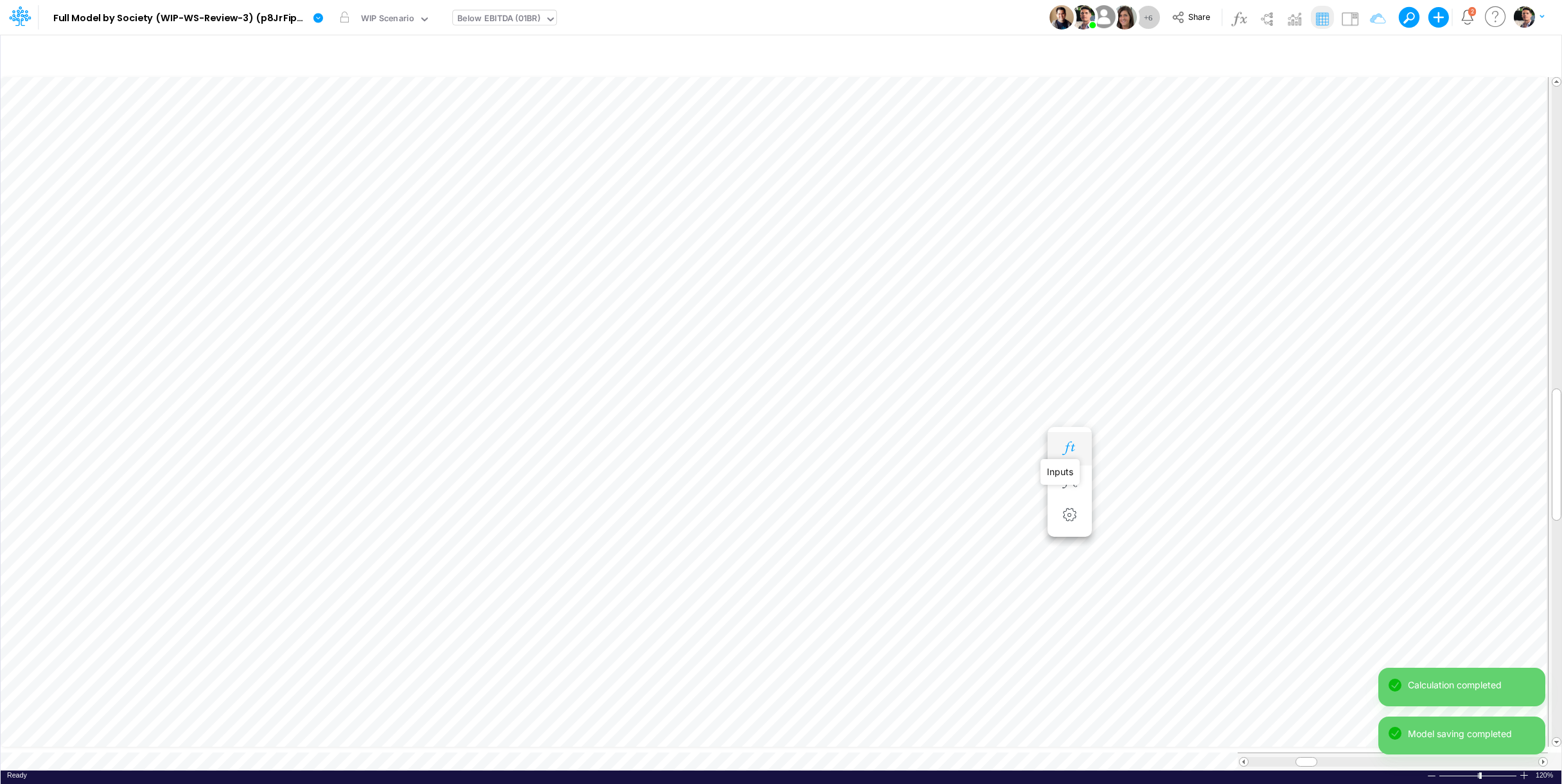
click at [1068, 454] on icon "button" at bounding box center [1070, 448] width 19 height 13
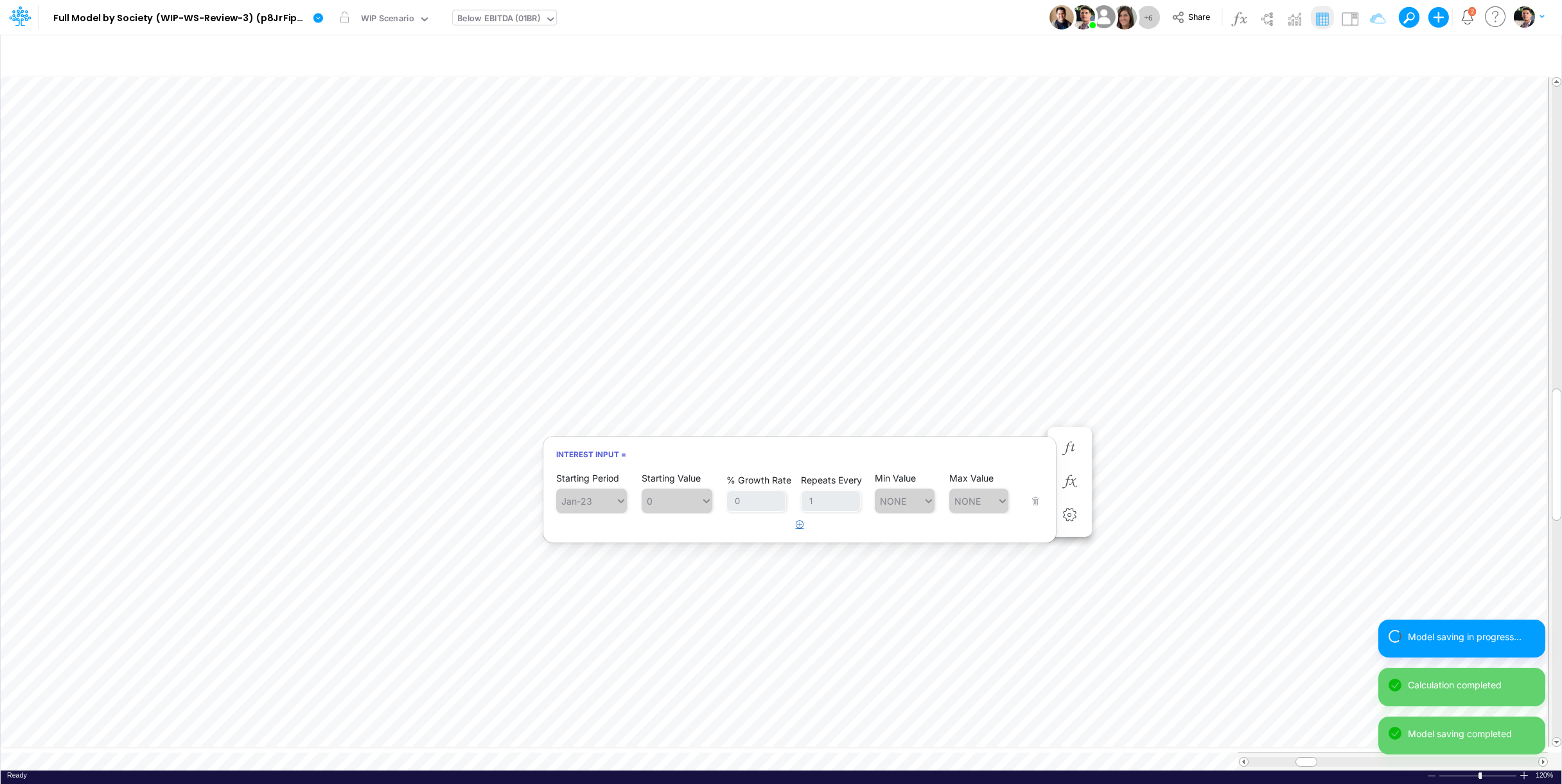
click at [797, 528] on icon "button" at bounding box center [800, 524] width 8 height 8
click at [583, 541] on div "Type to search..." at bounding box center [585, 534] width 59 height 19
click at [587, 563] on div "Forecast" at bounding box center [592, 565] width 71 height 21
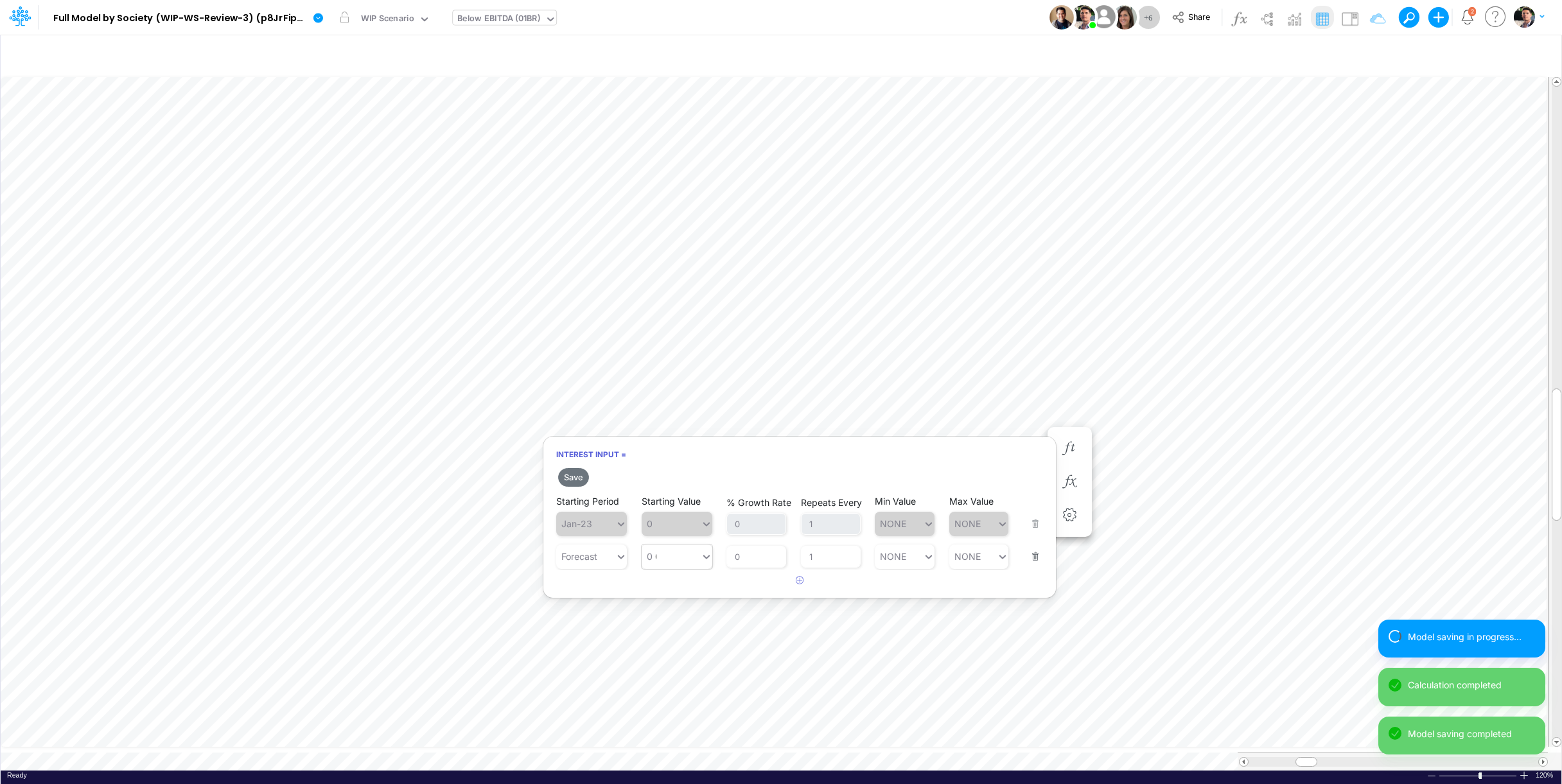
click at [670, 559] on div "0 0" at bounding box center [671, 556] width 59 height 19
click at [686, 587] on div "Set value 21" at bounding box center [677, 588] width 71 height 21
type input "21"
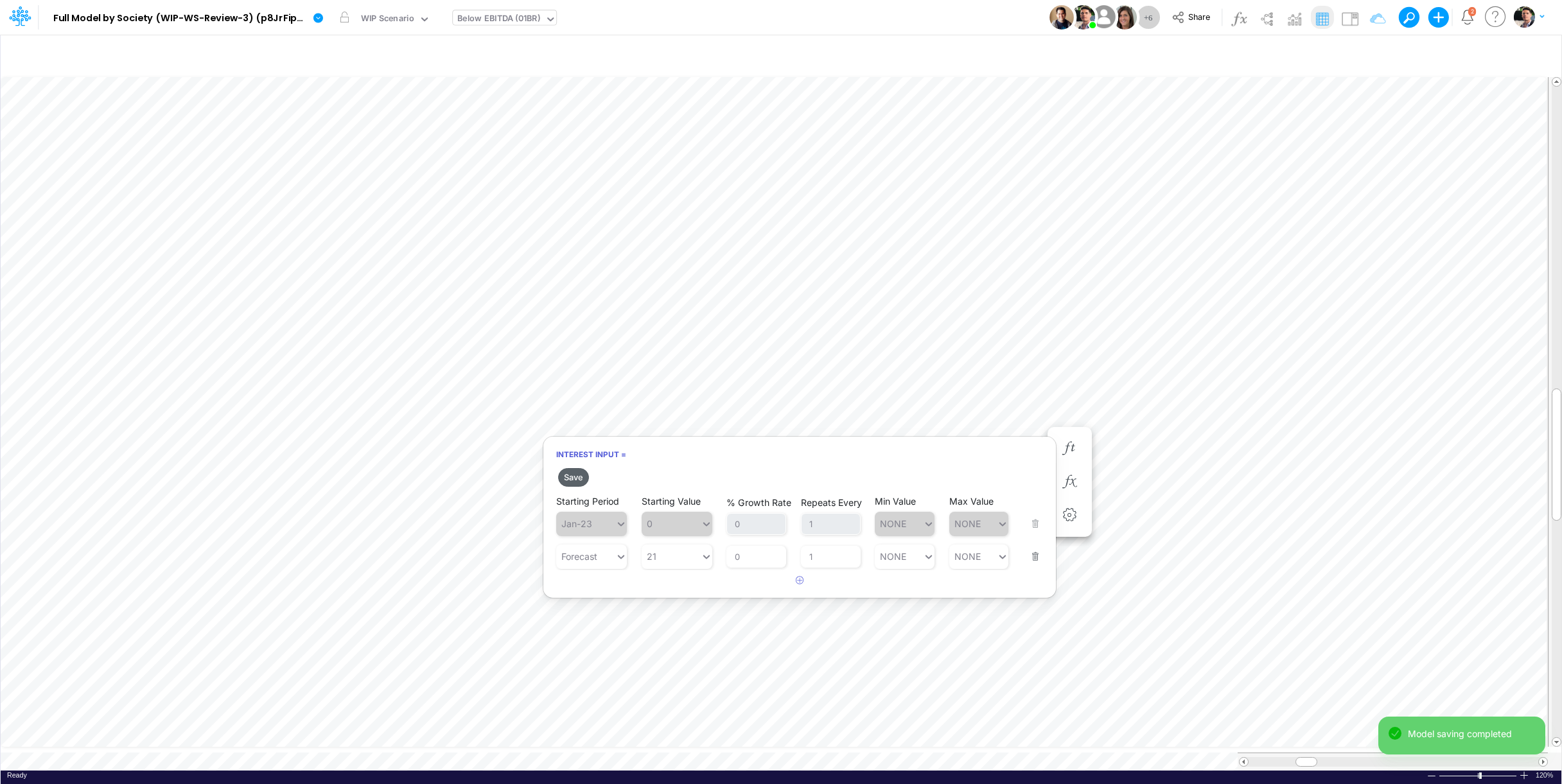
click at [574, 478] on button "Save" at bounding box center [574, 477] width 31 height 19
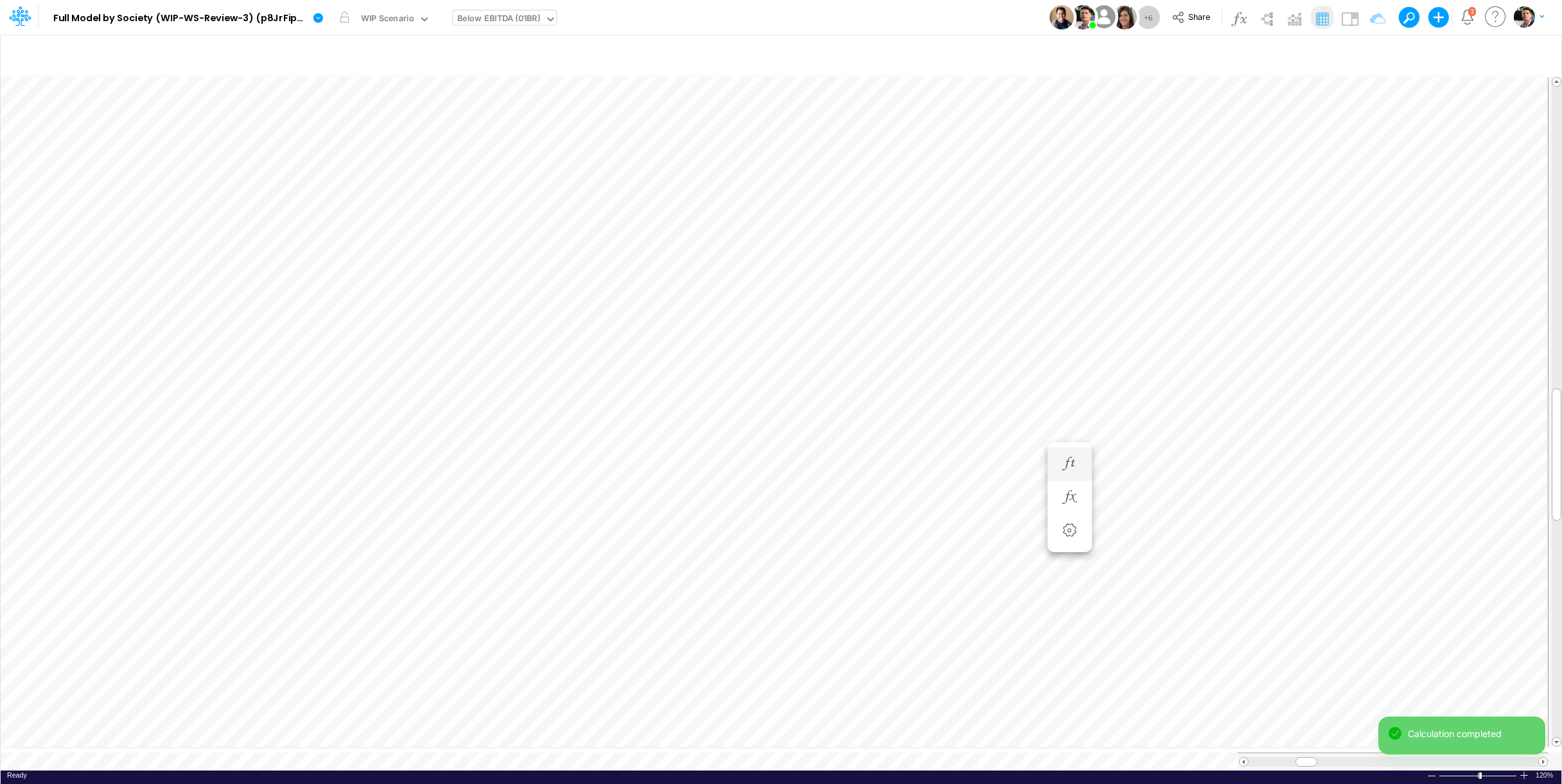
scroll to position [6, 12]
click at [1077, 266] on icon "button" at bounding box center [1070, 266] width 19 height 13
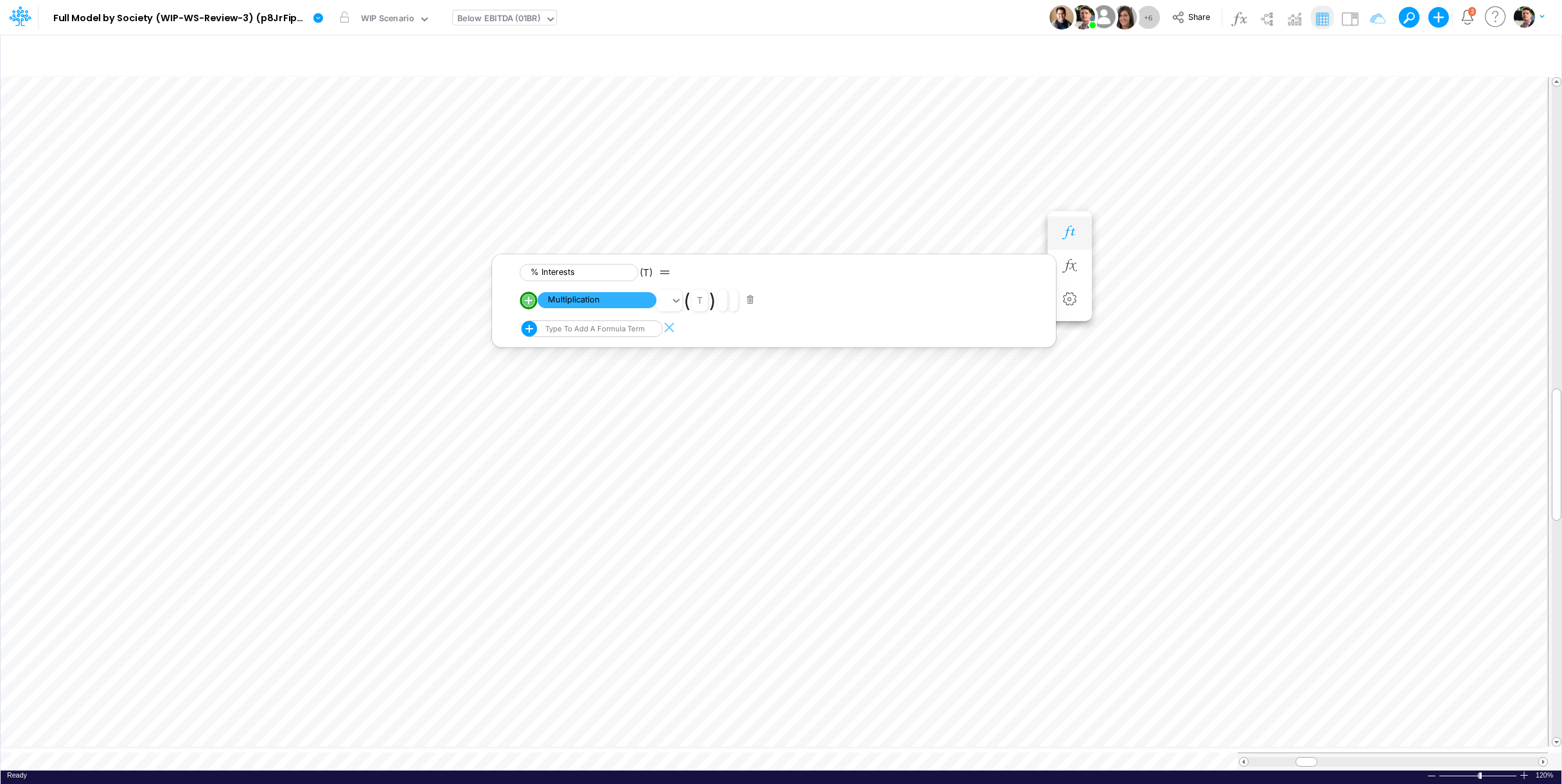
click at [1070, 230] on icon "button" at bounding box center [1070, 232] width 19 height 13
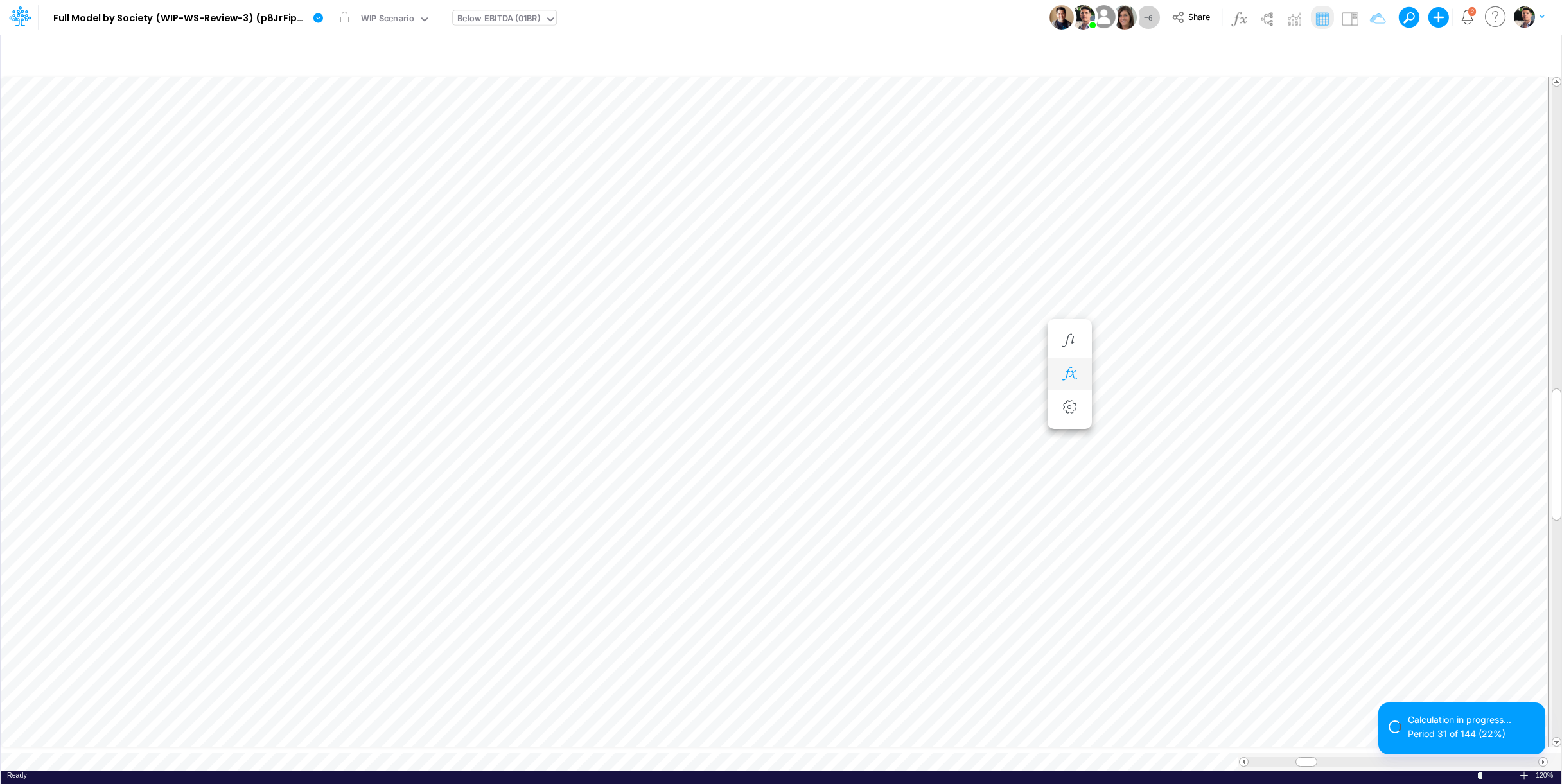
click at [1068, 364] on button "button" at bounding box center [1070, 374] width 24 height 26
click at [1068, 346] on icon "button" at bounding box center [1070, 340] width 19 height 13
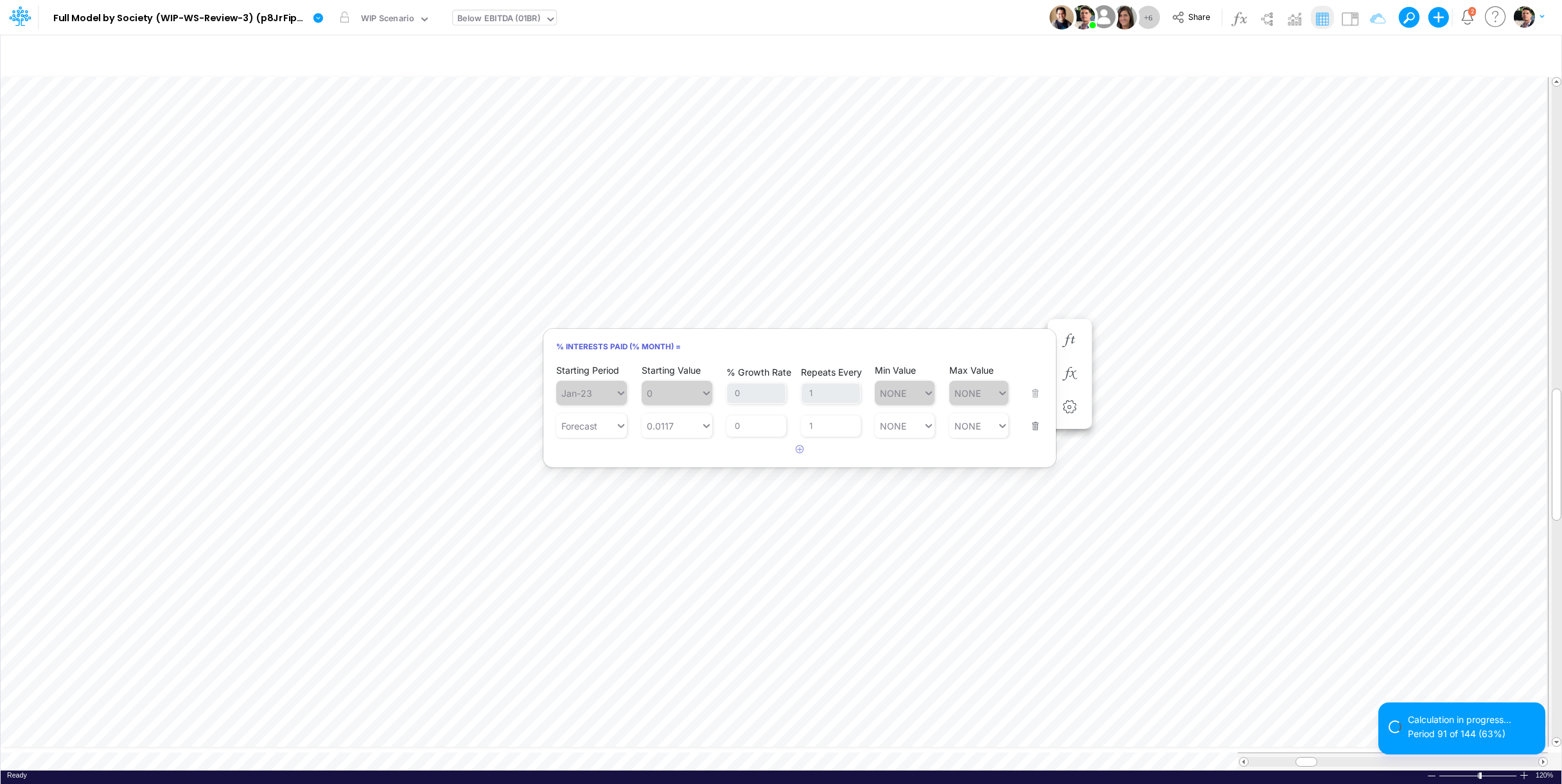
click at [1041, 426] on div "Starting Period Forecast Starting Value 0.0117 % Growth Rate 0 Repeats Every 1 …" at bounding box center [799, 417] width 487 height 40
click at [1032, 425] on button "button" at bounding box center [1032, 418] width 17 height 35
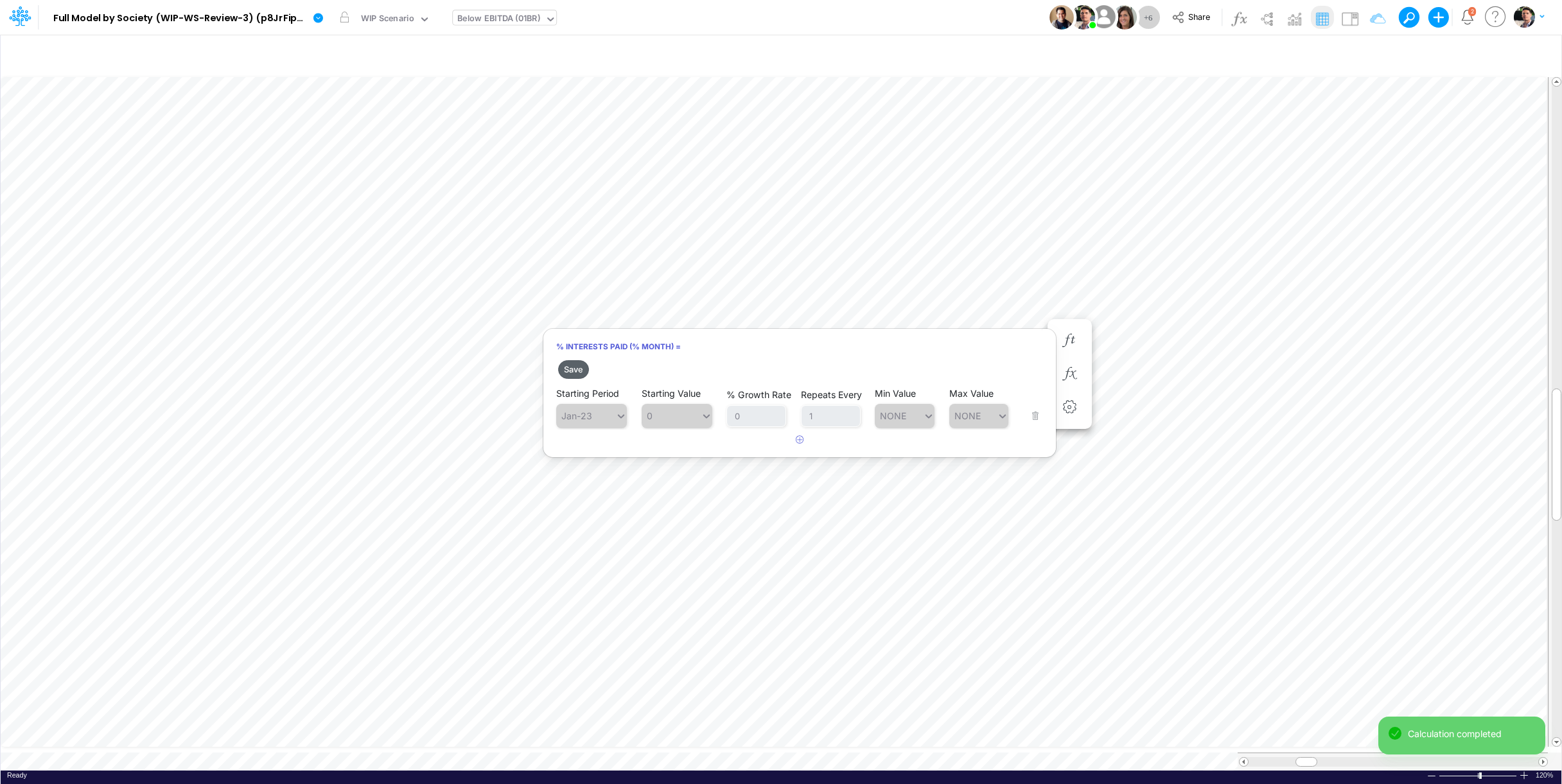
drag, startPoint x: 564, startPoint y: 371, endPoint x: 578, endPoint y: 369, distance: 14.1
click at [564, 371] on button "Save" at bounding box center [574, 369] width 31 height 19
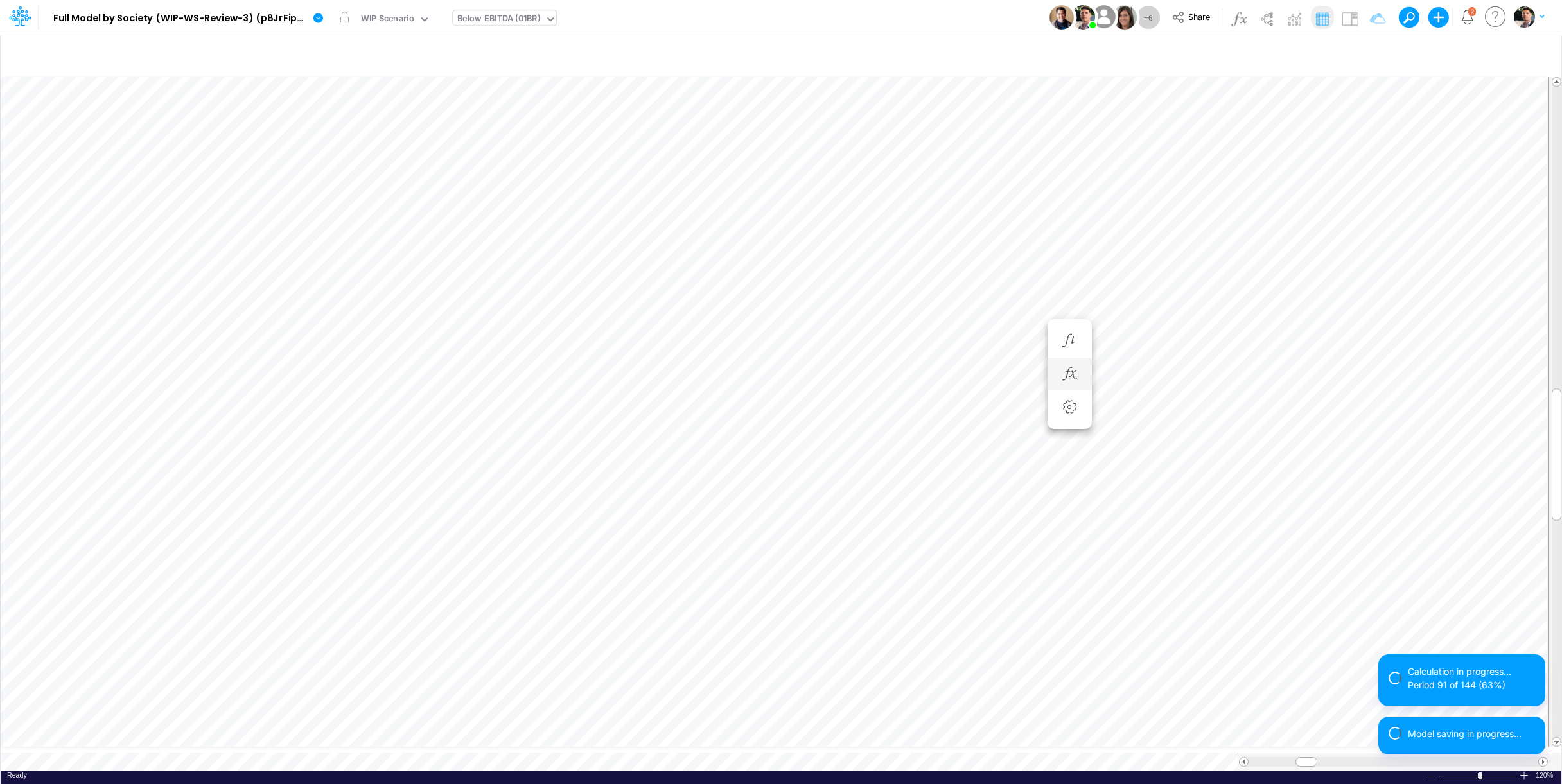
scroll to position [10, 4]
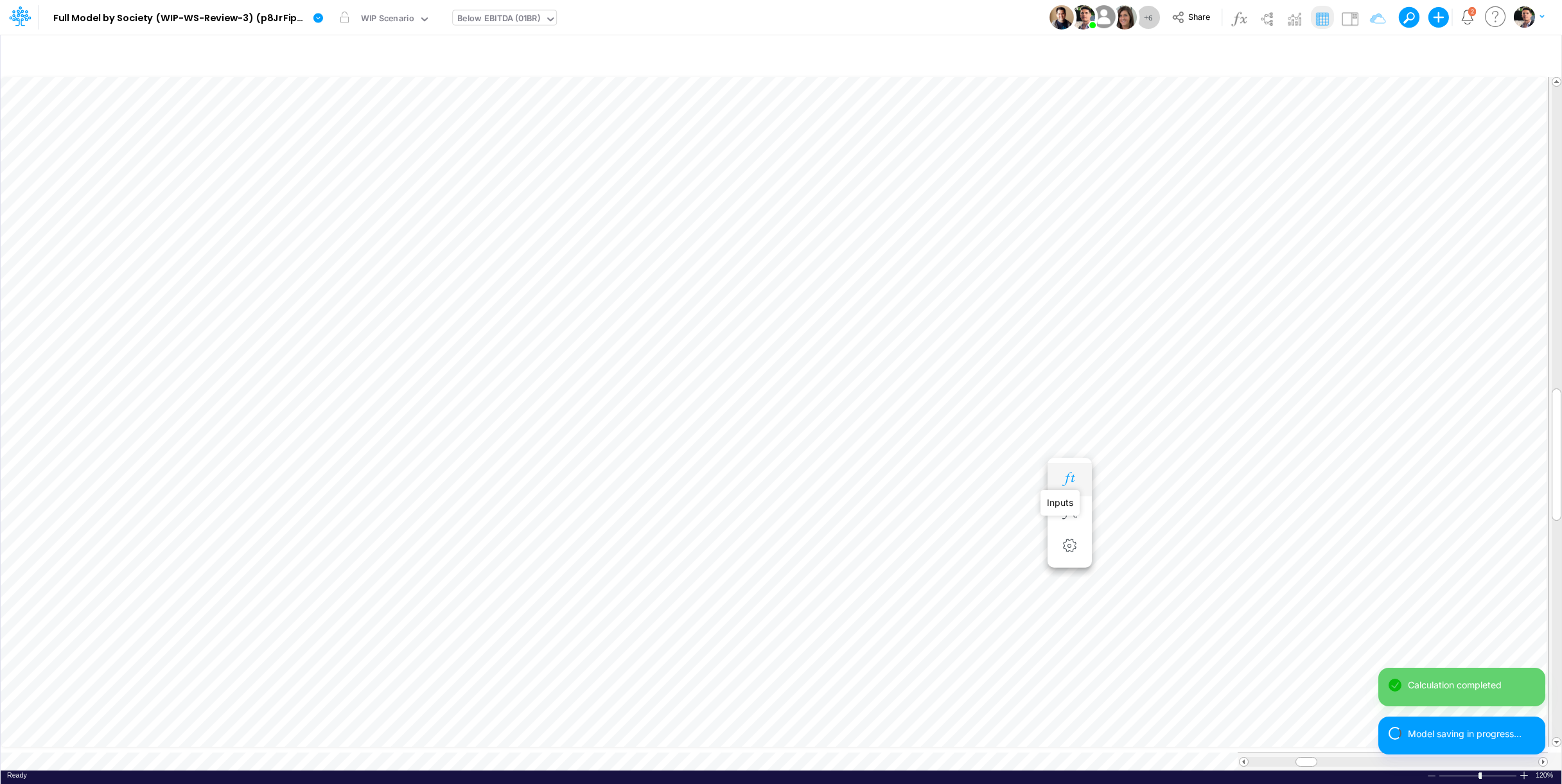
click at [1071, 478] on icon "button" at bounding box center [1070, 479] width 19 height 13
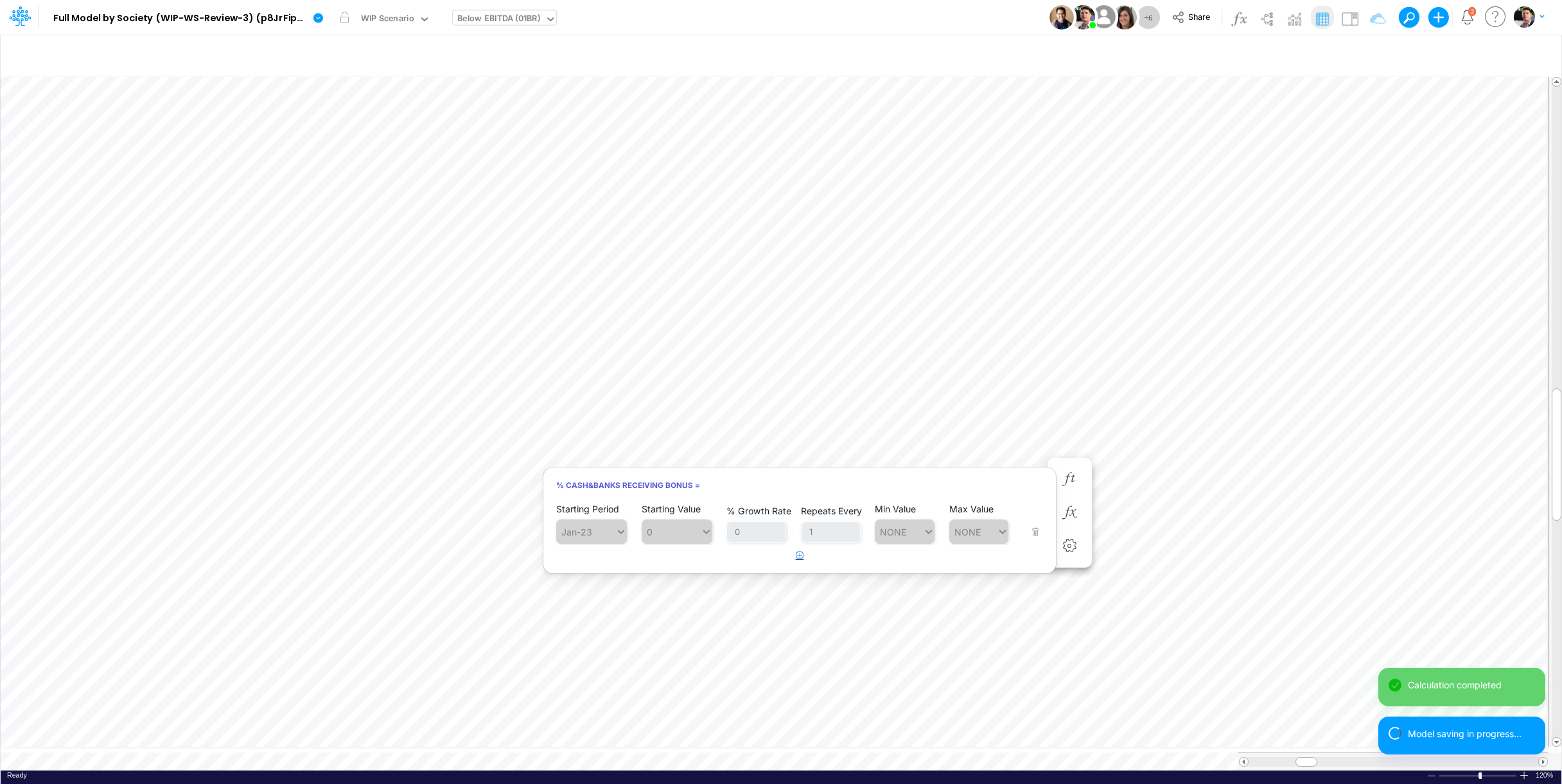
click at [800, 556] on icon "button" at bounding box center [800, 555] width 8 height 8
click at [604, 570] on div "Type to search..." at bounding box center [598, 565] width 71 height 11
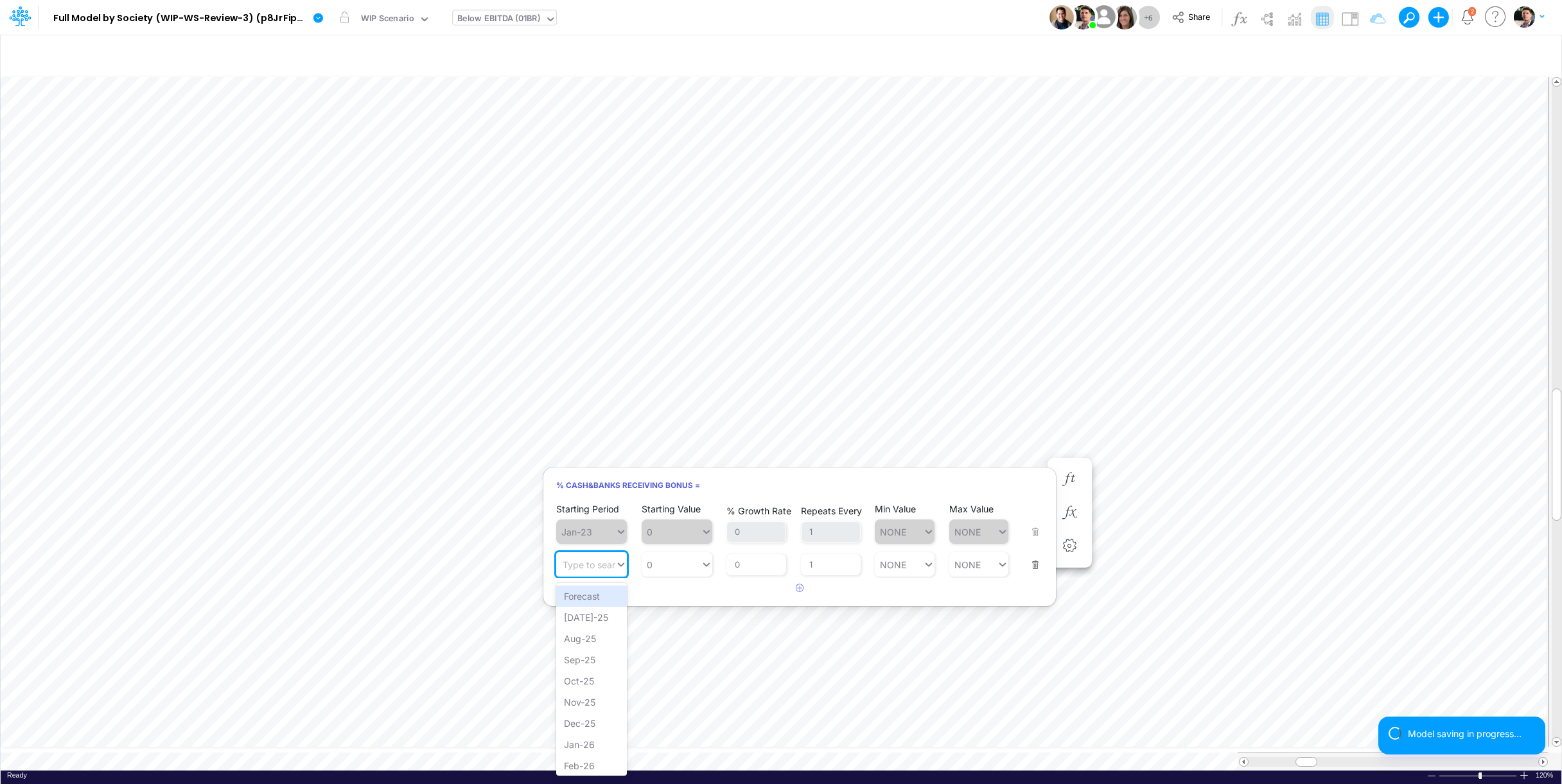
drag, startPoint x: 587, startPoint y: 594, endPoint x: 620, endPoint y: 594, distance: 33.0
click at [587, 594] on div "Forecast" at bounding box center [592, 596] width 71 height 21
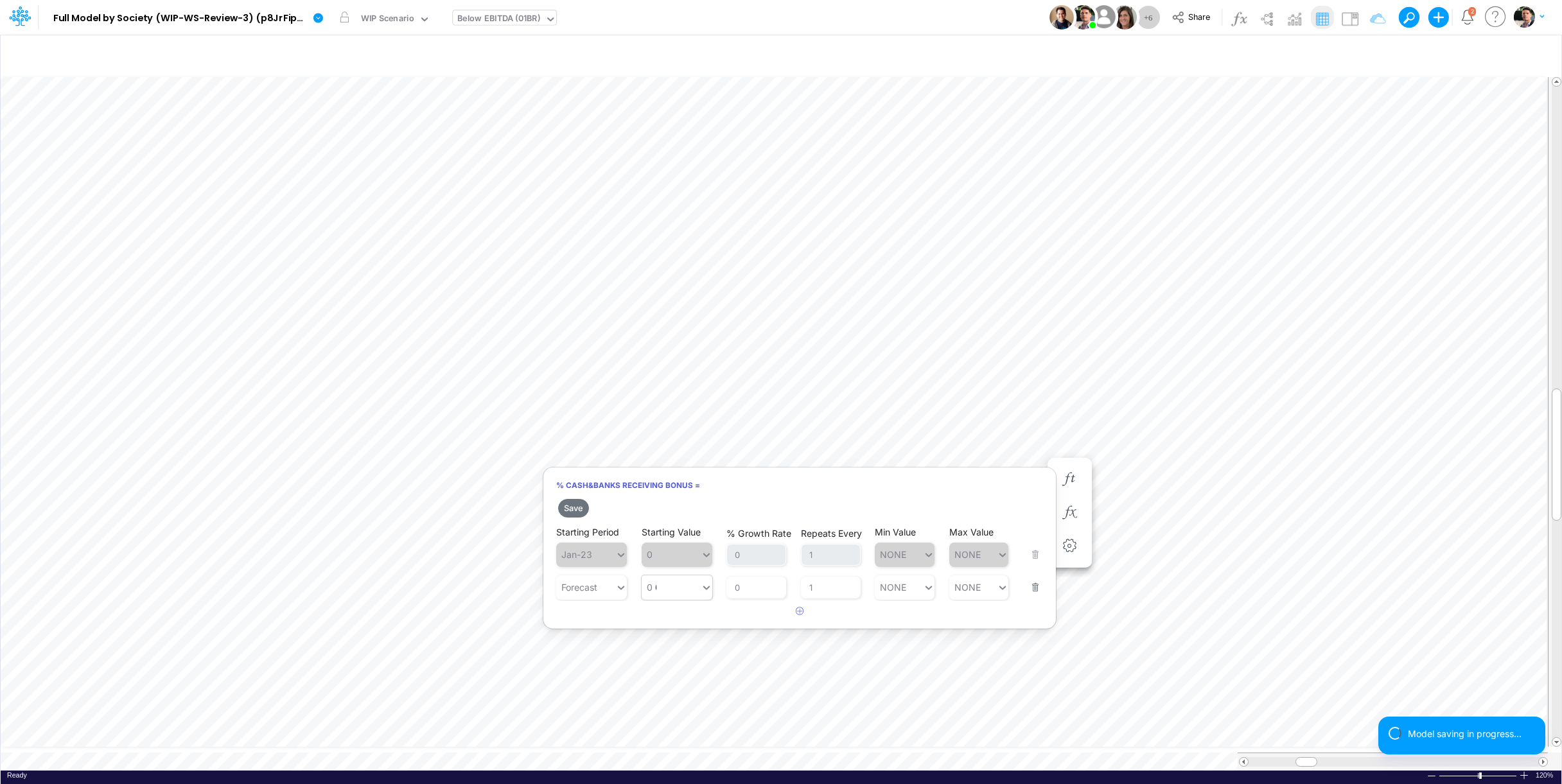
click at [659, 586] on div "0 0" at bounding box center [671, 586] width 59 height 19
type input "100%"
click at [576, 506] on button "Save" at bounding box center [574, 508] width 31 height 19
